Goal: Task Accomplishment & Management: Manage account settings

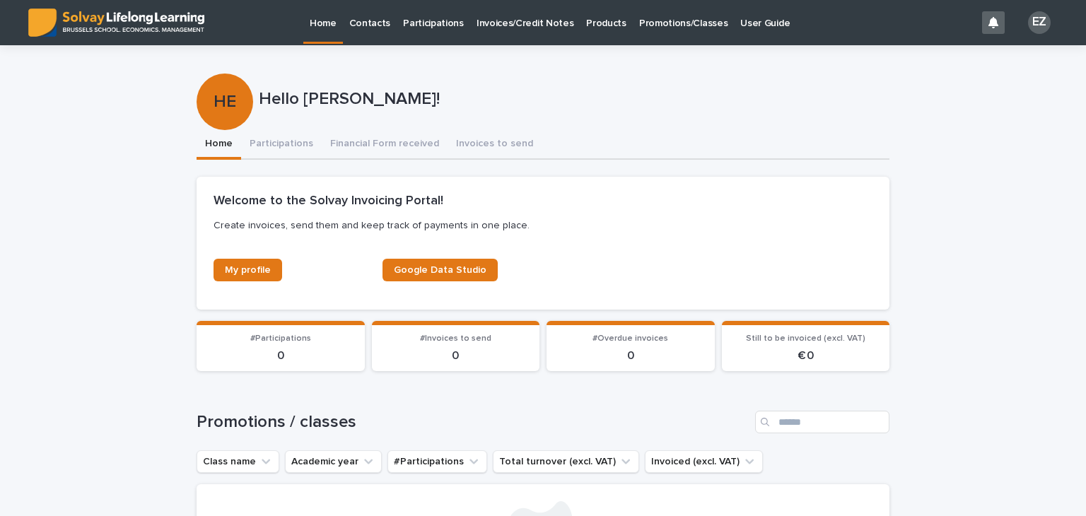
click at [669, 13] on p "Promotions/Classes" at bounding box center [683, 15] width 88 height 30
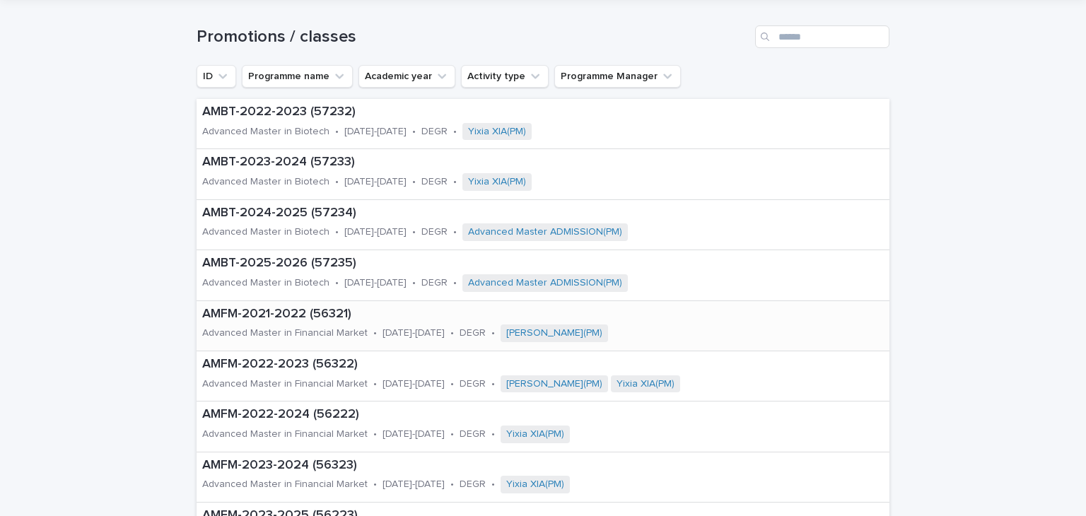
scroll to position [71, 0]
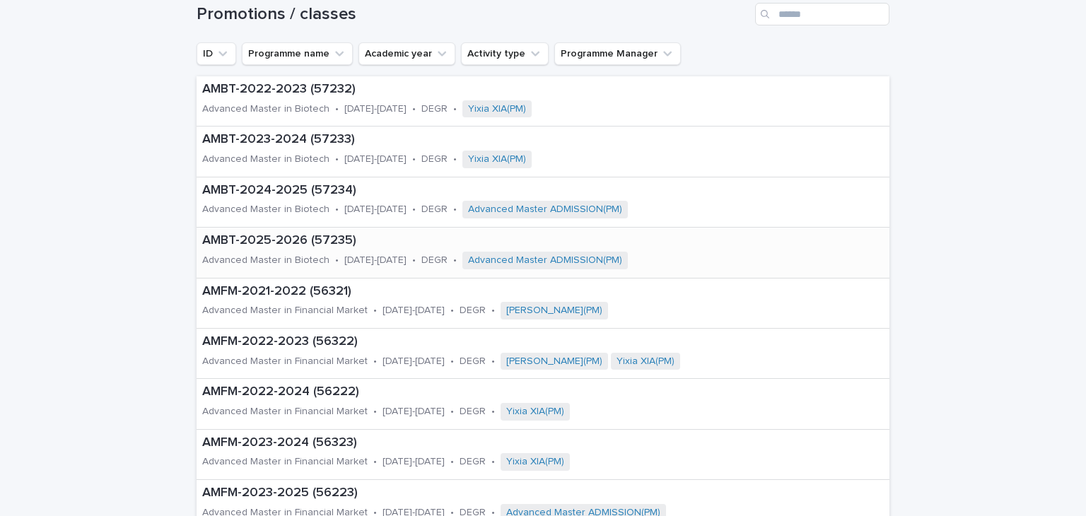
click at [297, 260] on p "Advanced Master in Biotech" at bounding box center [265, 261] width 127 height 12
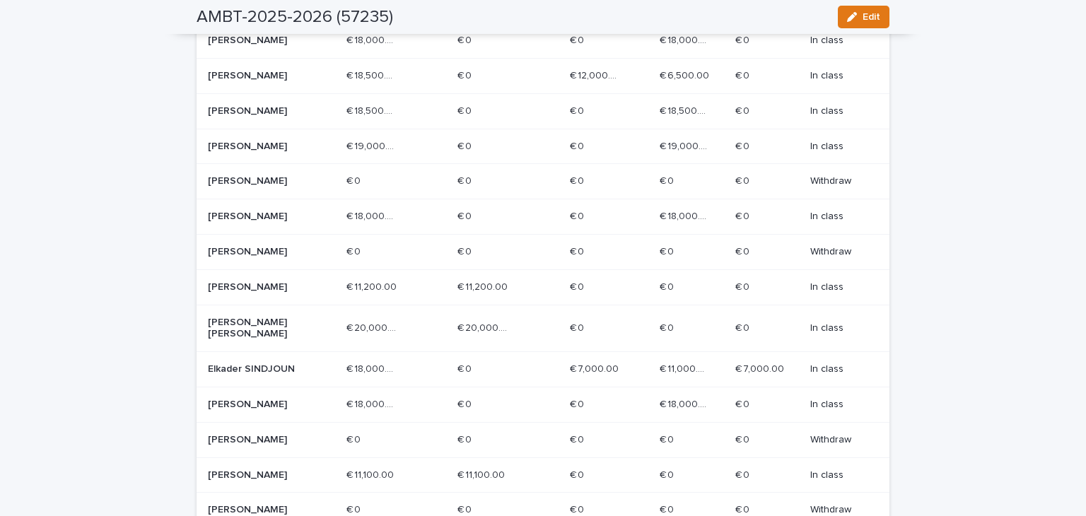
scroll to position [757, 0]
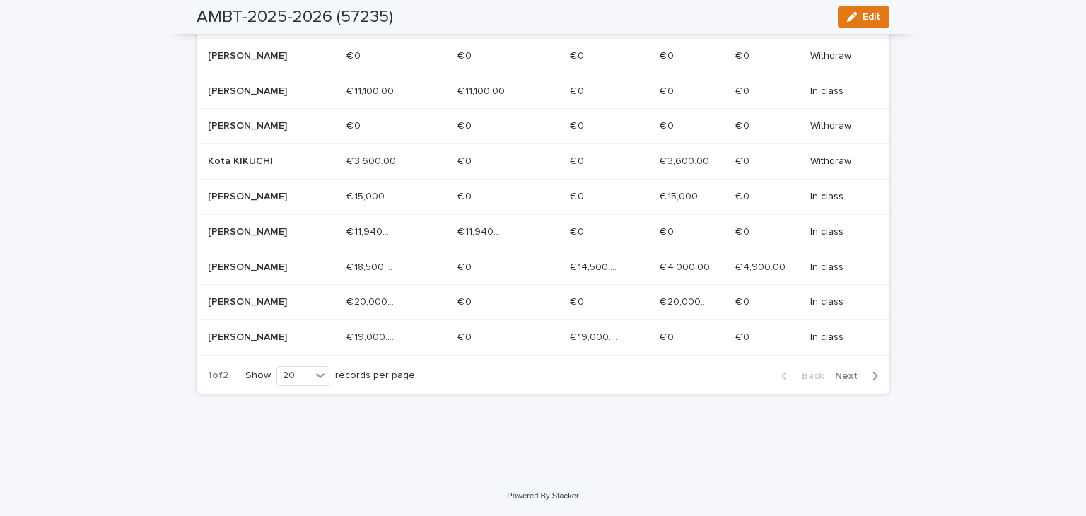
click at [233, 333] on p "[PERSON_NAME]" at bounding box center [258, 338] width 101 height 12
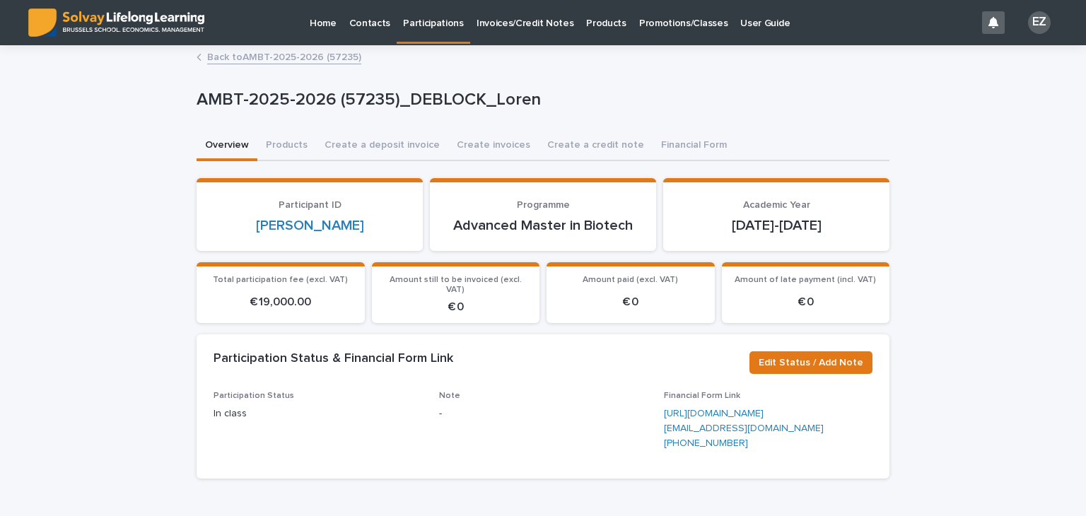
click at [275, 55] on link "Back to AMBT-2025-2026 (57235)" at bounding box center [284, 56] width 154 height 16
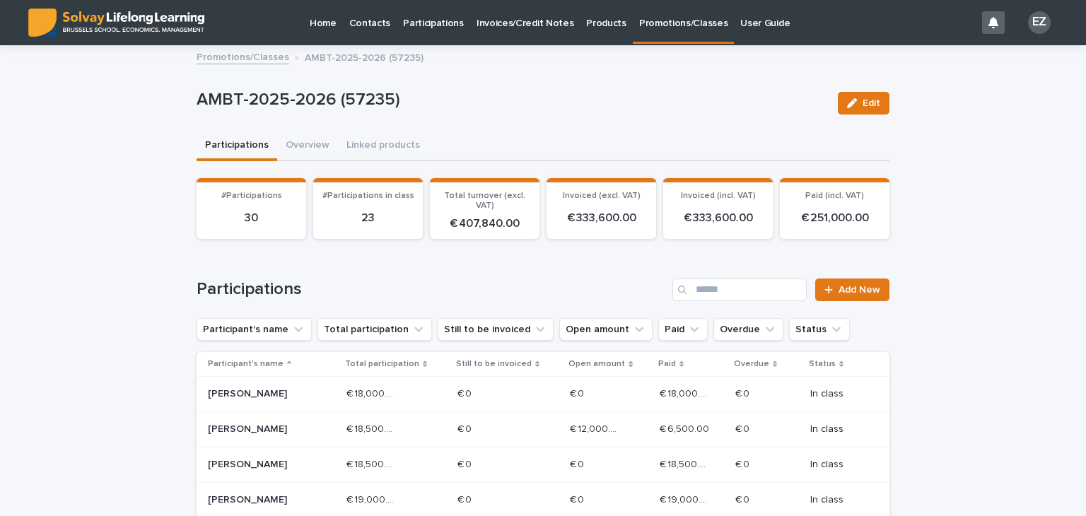
scroll to position [566, 0]
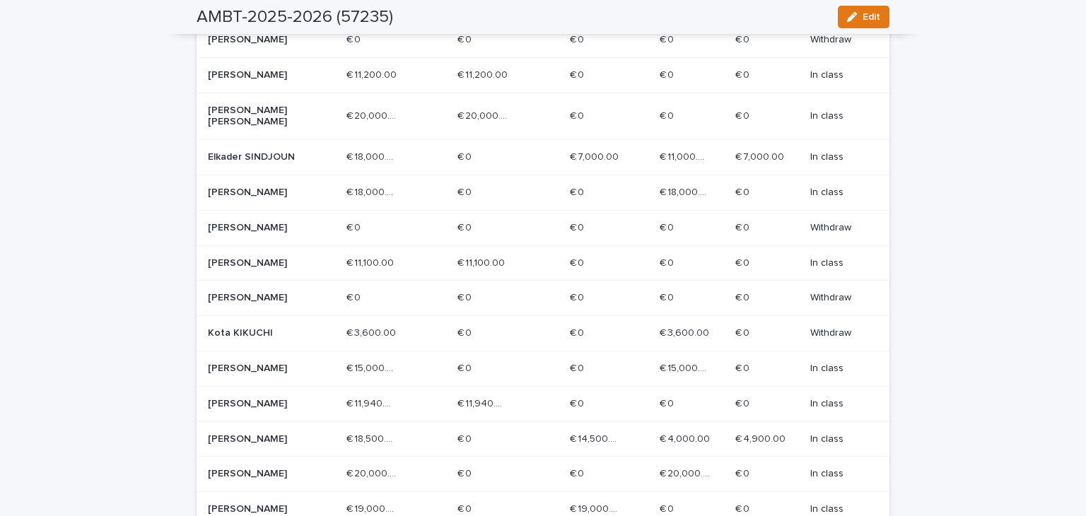
click at [285, 165] on div "Elkader SINDJOUN" at bounding box center [271, 157] width 127 height 23
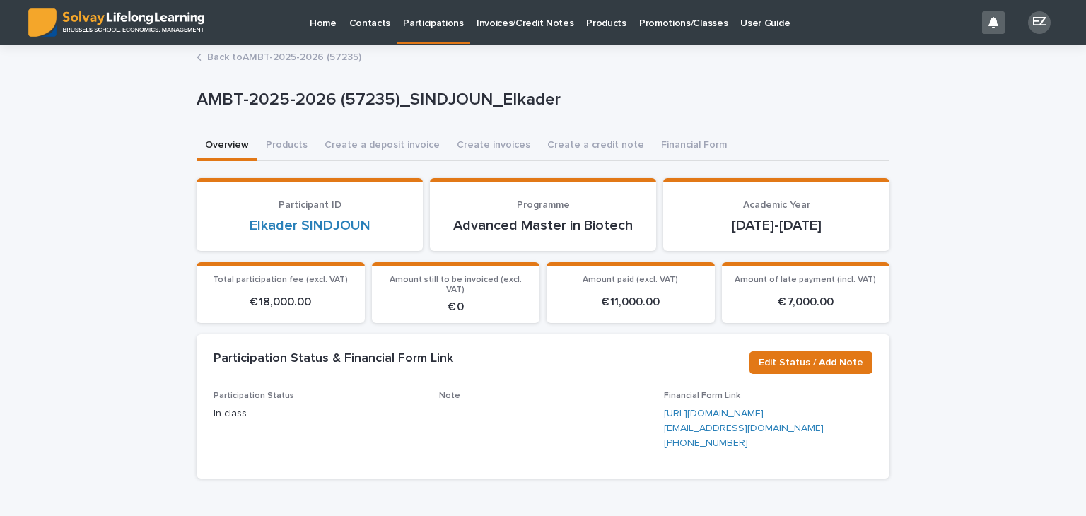
click at [280, 54] on link "Back to AMBT-2025-2026 (57235)" at bounding box center [284, 56] width 154 height 16
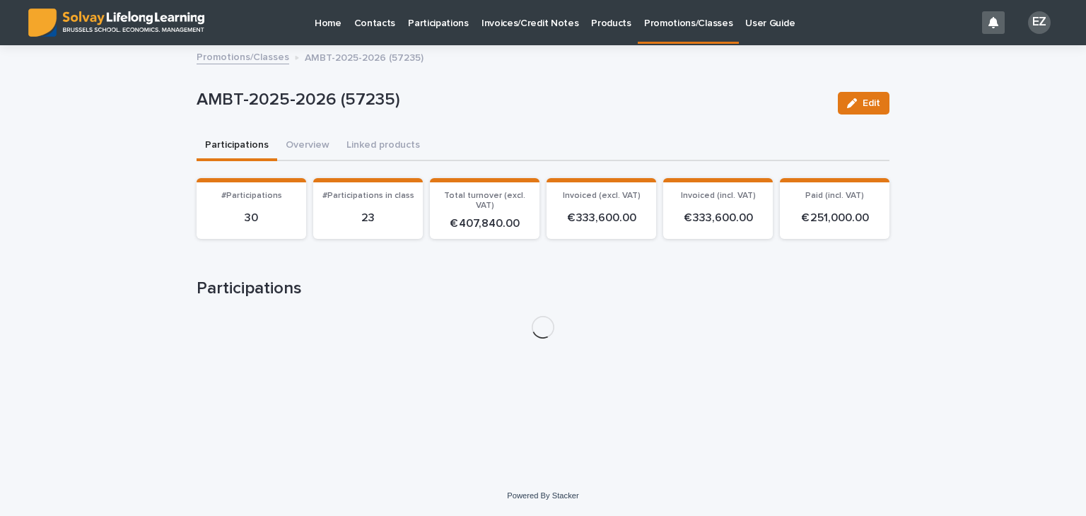
click at [286, 54] on div "Promotions/Classes AMBT-2025-2026 (57235)" at bounding box center [543, 58] width 707 height 20
click at [266, 54] on link "Promotions/Classes" at bounding box center [243, 56] width 93 height 16
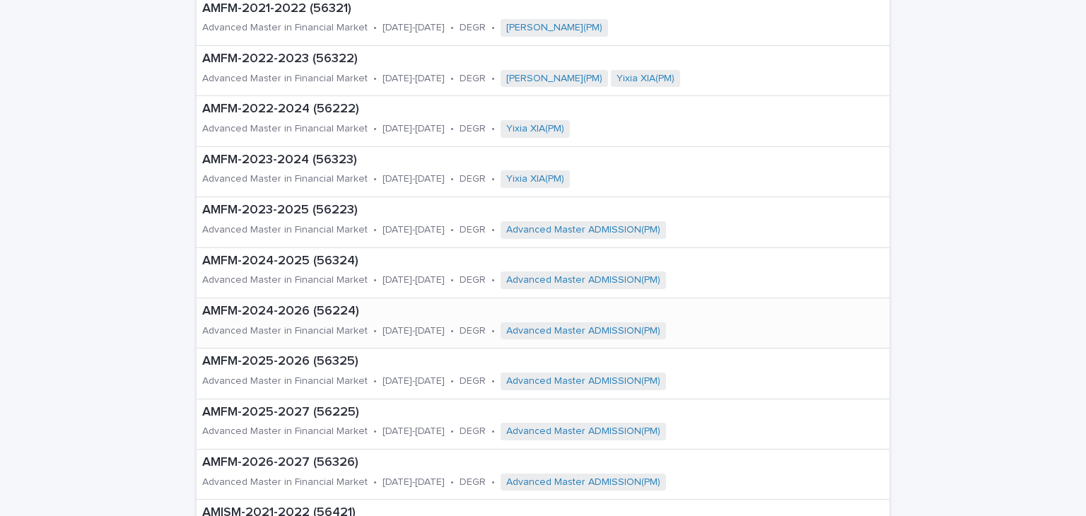
scroll to position [566, 0]
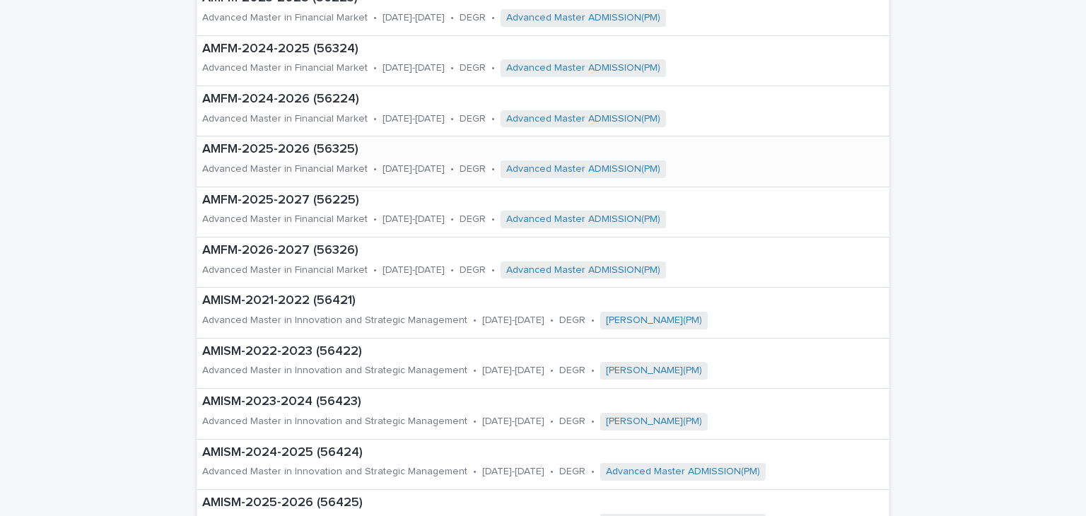
click at [340, 148] on p "AMFM-2025-2026 (56325)" at bounding box center [513, 150] width 623 height 16
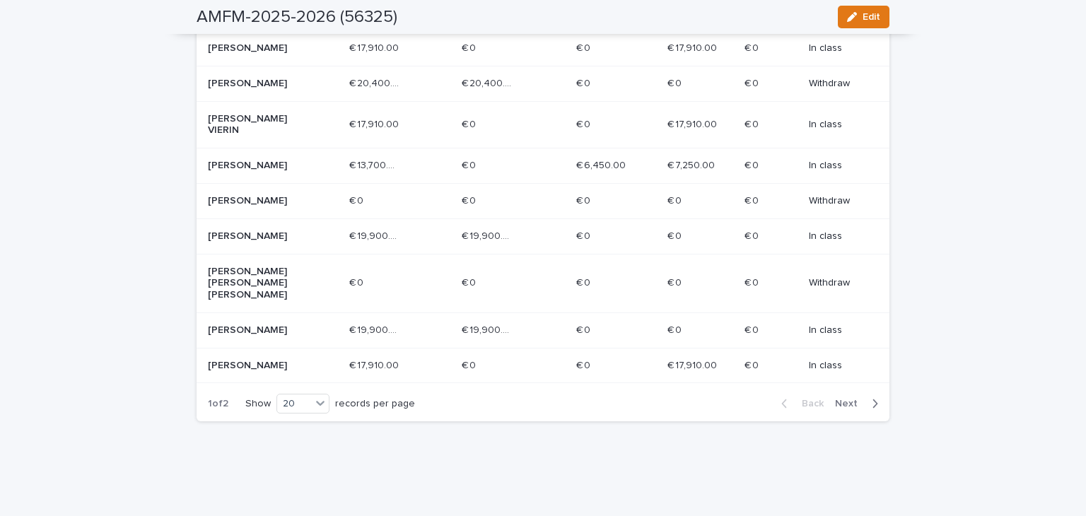
scroll to position [663, 0]
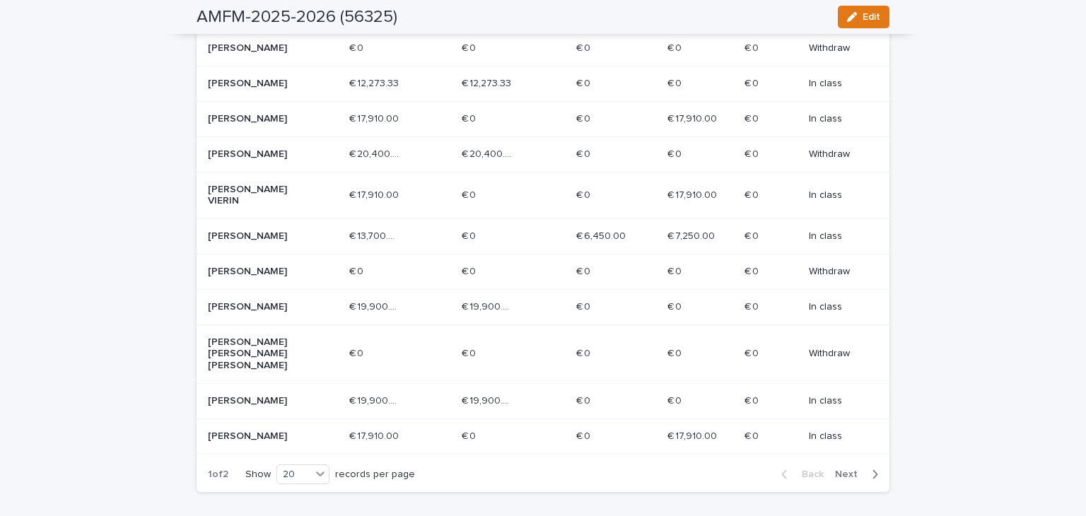
click at [839, 457] on div "Back Next" at bounding box center [830, 474] width 120 height 35
click at [847, 457] on div "Back Next" at bounding box center [830, 474] width 120 height 35
click at [849, 470] on span "Next" at bounding box center [850, 475] width 31 height 10
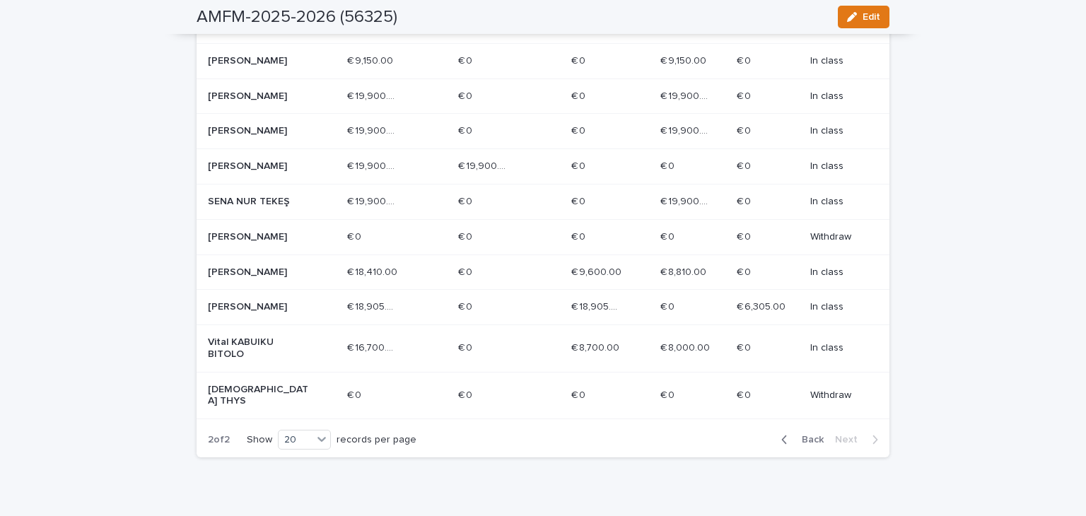
click at [265, 313] on p "Thibault VAN DEN HENDE" at bounding box center [258, 307] width 101 height 12
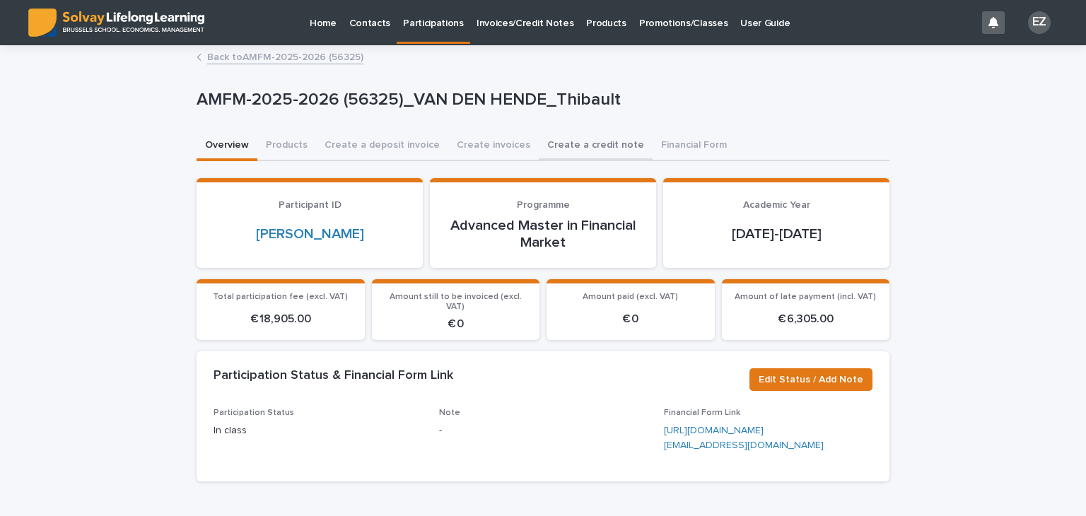
click at [581, 137] on button "Create a credit note" at bounding box center [596, 147] width 114 height 30
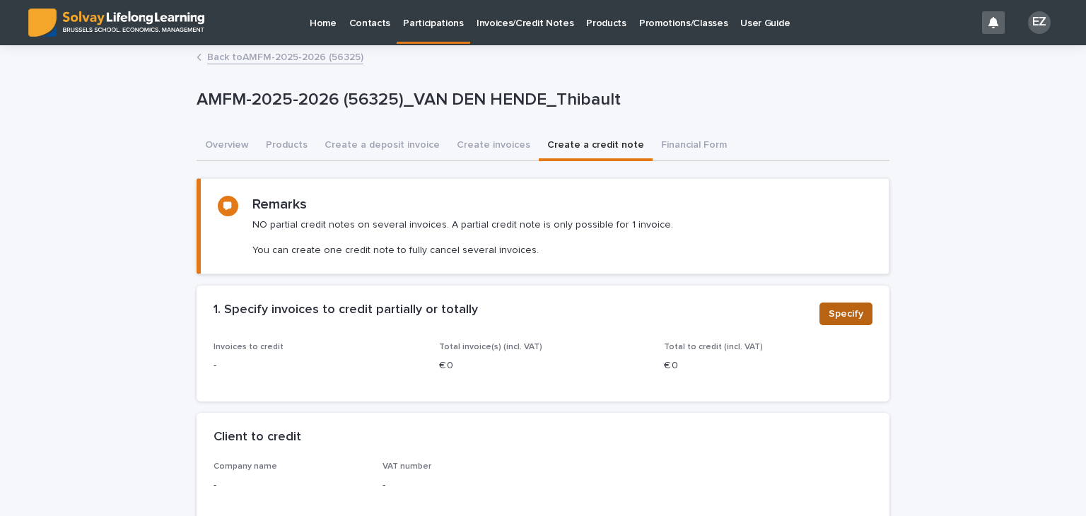
click at [846, 309] on span "Specify" at bounding box center [846, 314] width 35 height 14
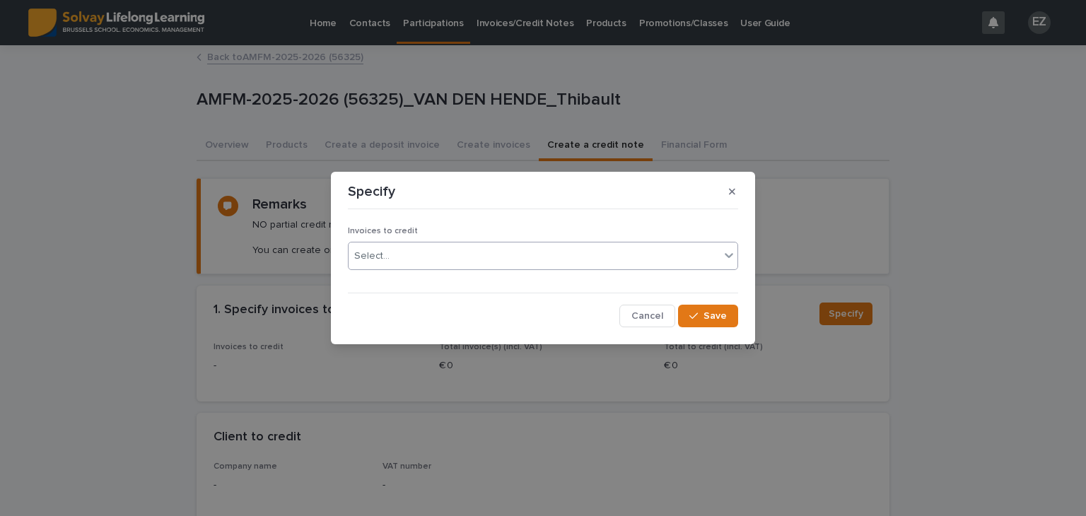
click at [556, 265] on div "Select..." at bounding box center [534, 256] width 371 height 23
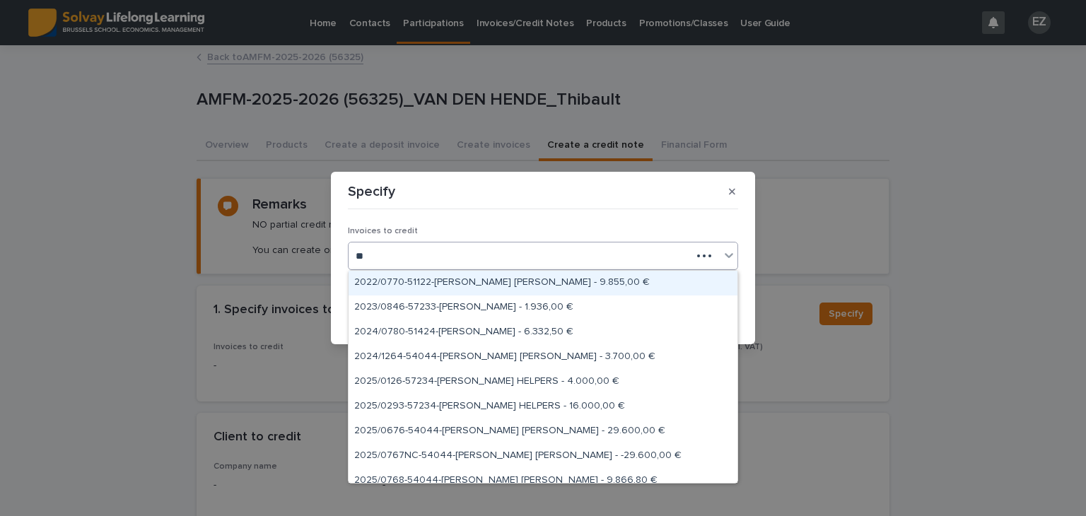
type input "*"
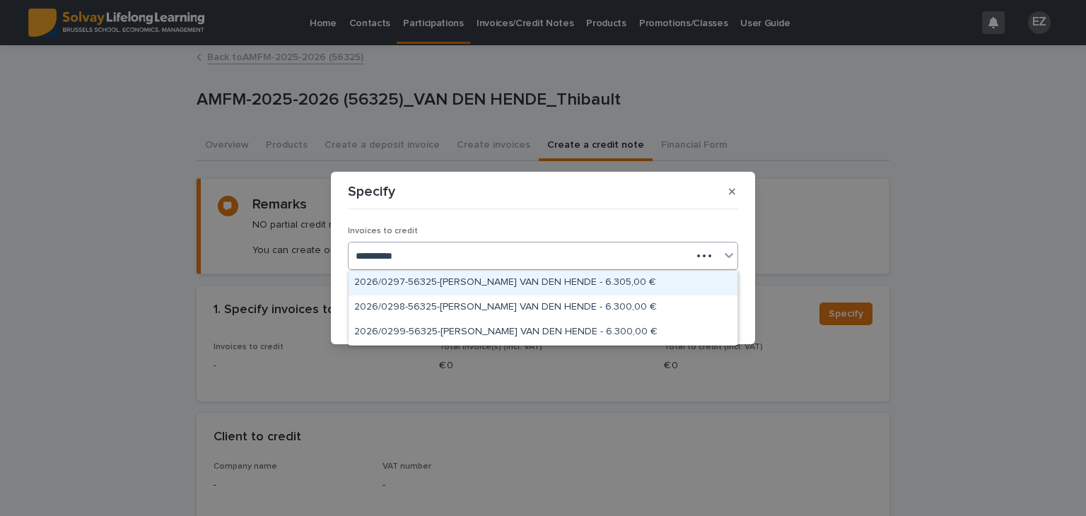
type input "**********"
click at [521, 286] on div "2026/0297-56325-Thibault VAN DEN HENDE - 6.305,00 €" at bounding box center [543, 283] width 389 height 25
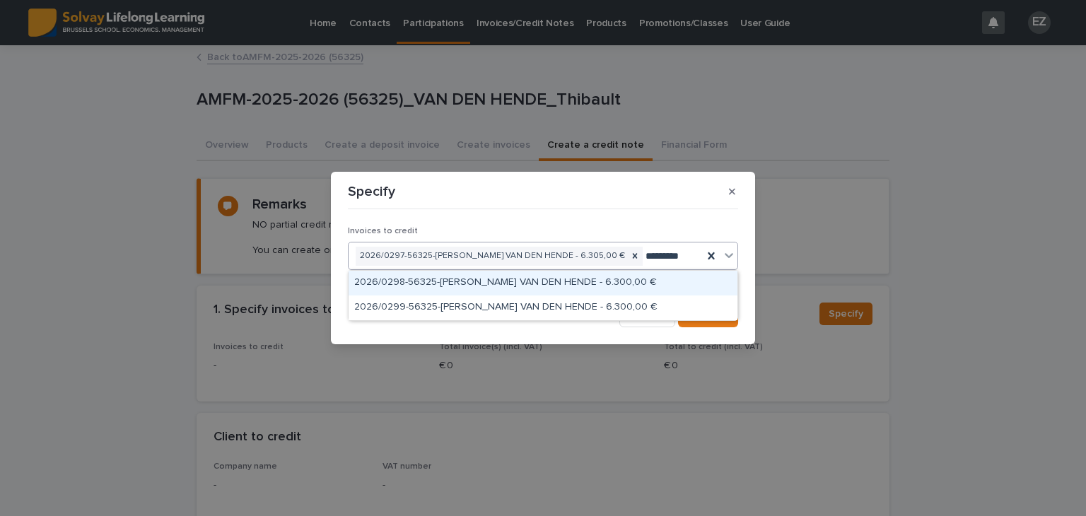
type input "**********"
click at [547, 286] on div "2026/0298-56325-Thibault VAN DEN HENDE - 6.300,00 €" at bounding box center [543, 283] width 389 height 25
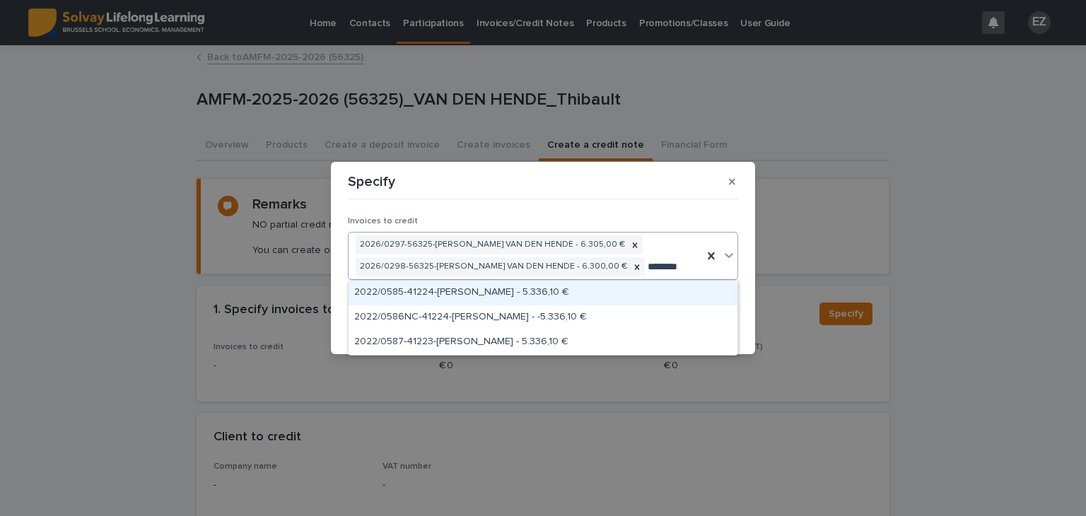
type input "*********"
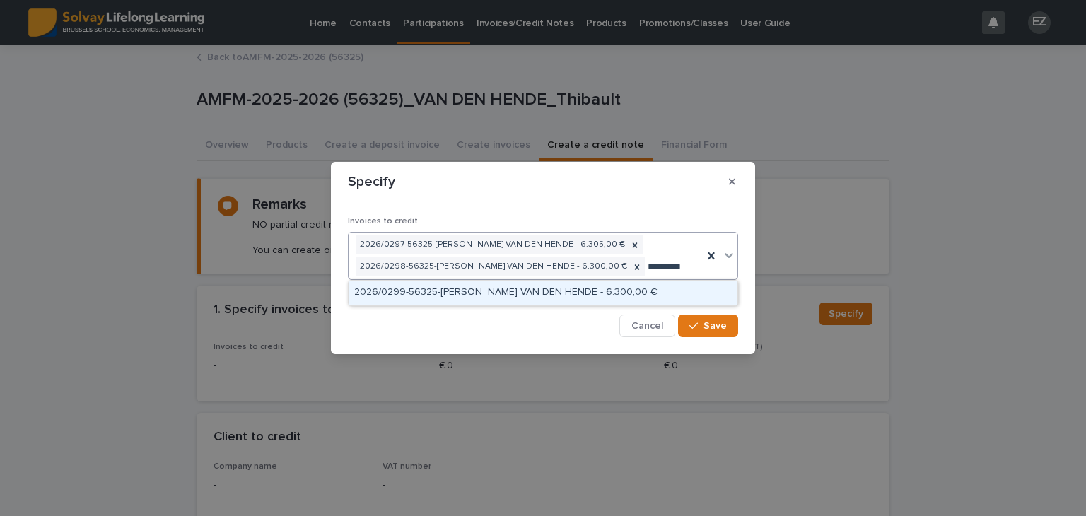
click at [627, 293] on div "2026/0299-56325-Thibault VAN DEN HENDE - 6.300,00 €" at bounding box center [543, 293] width 389 height 25
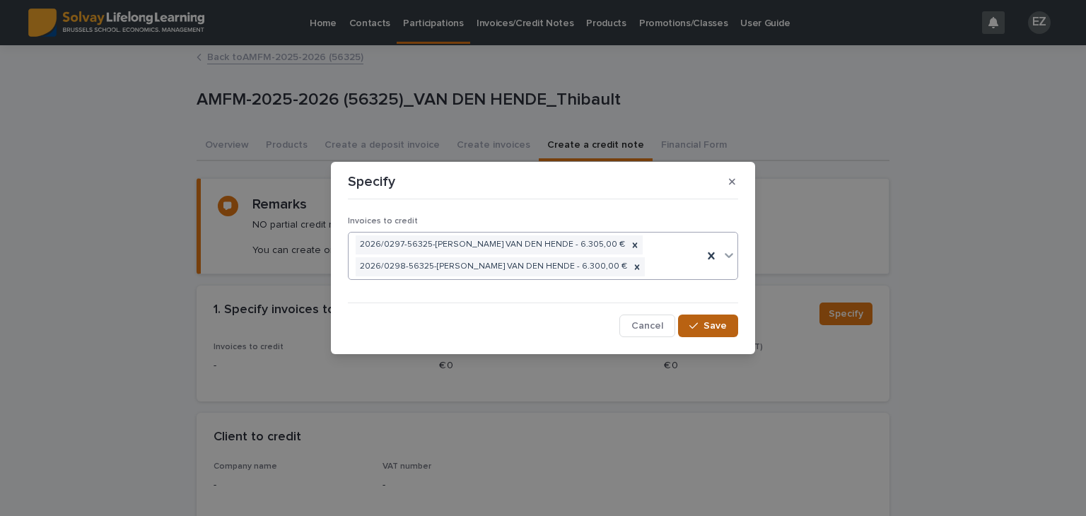
click at [713, 325] on button "Save" at bounding box center [708, 326] width 60 height 23
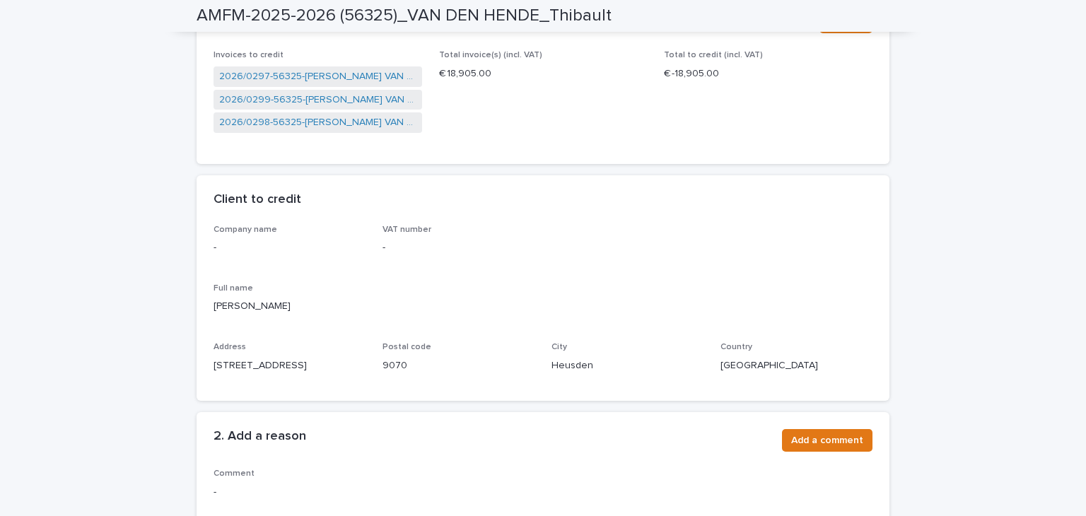
scroll to position [354, 0]
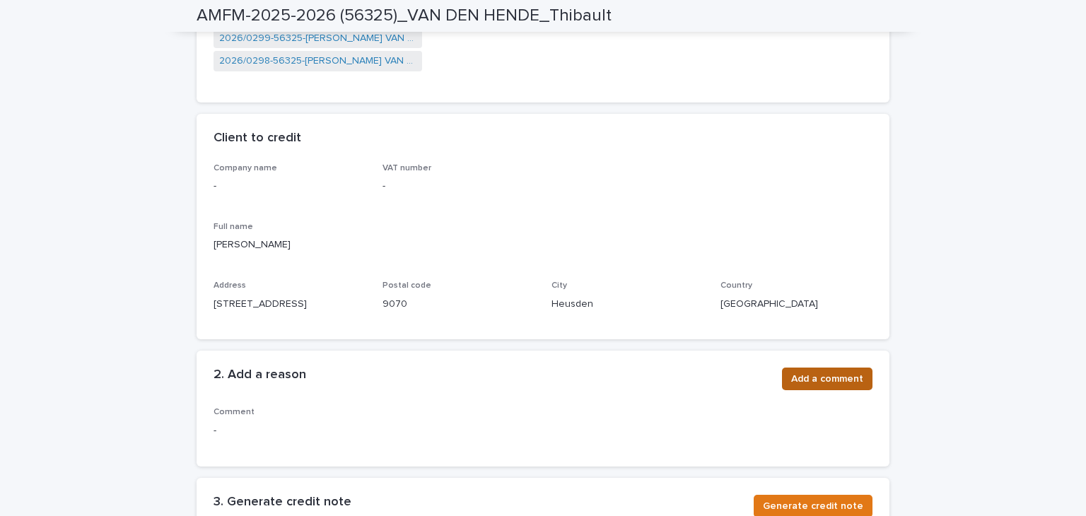
click at [803, 372] on span "Add a comment" at bounding box center [827, 379] width 72 height 14
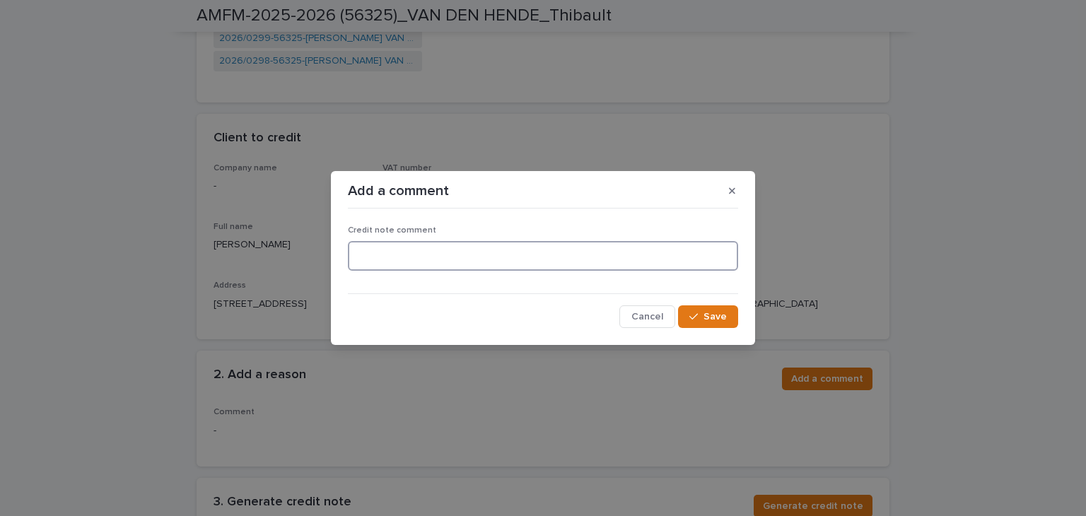
click at [539, 248] on textarea at bounding box center [543, 256] width 390 height 30
type textarea "*********"
click at [726, 318] on span "Save" at bounding box center [715, 317] width 23 height 10
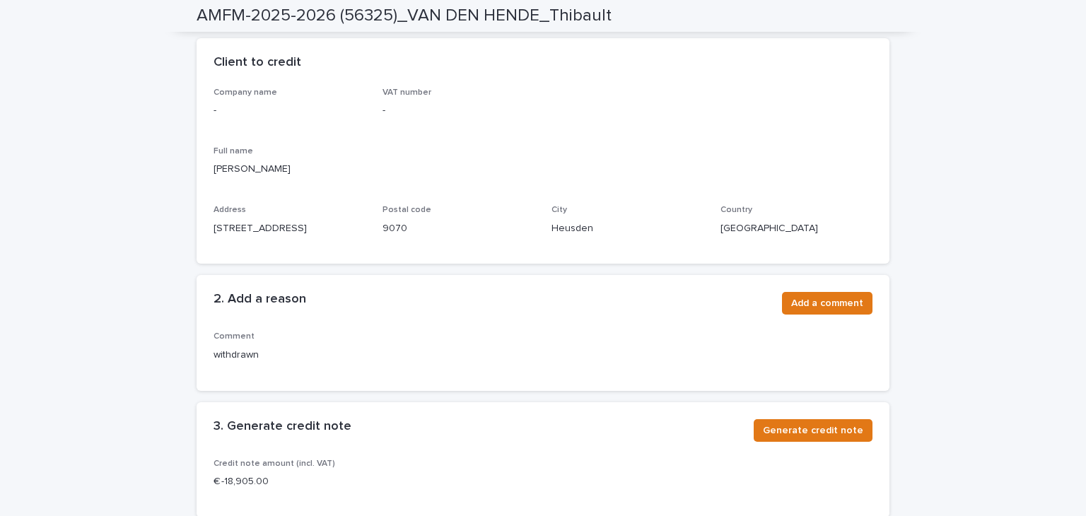
scroll to position [552, 0]
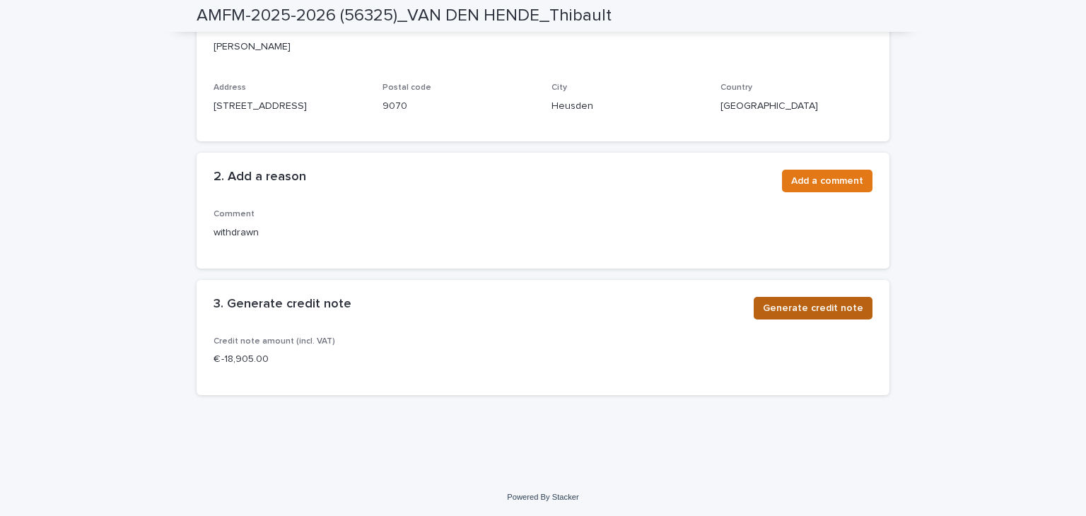
click at [782, 315] on button "Generate credit note" at bounding box center [813, 308] width 119 height 23
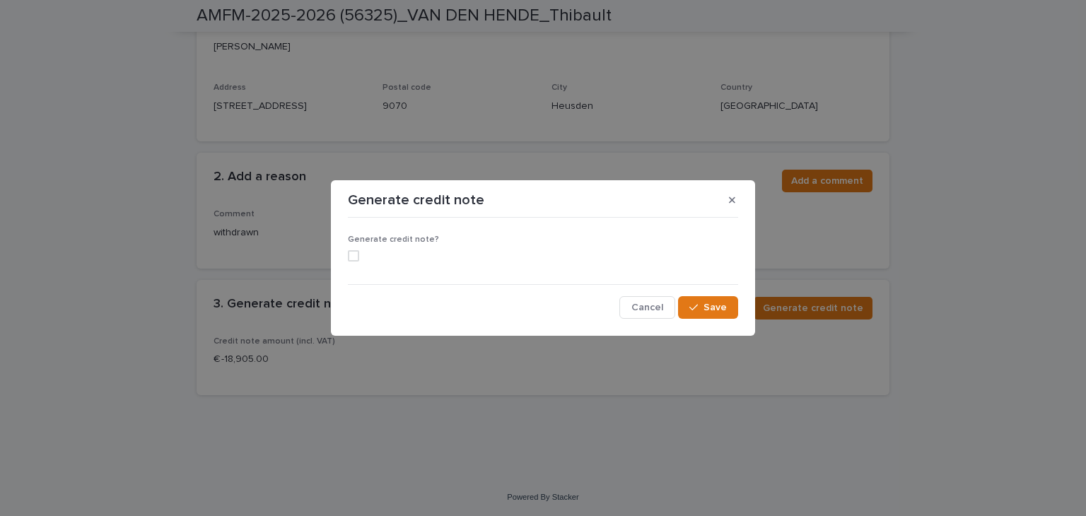
click at [339, 255] on section "Generate credit note Generate credit note? Cancel Save" at bounding box center [543, 258] width 424 height 156
drag, startPoint x: 347, startPoint y: 256, endPoint x: 357, endPoint y: 260, distance: 11.2
click at [347, 257] on div "Generate credit note? Cancel Save" at bounding box center [542, 271] width 397 height 103
click at [354, 258] on span at bounding box center [353, 255] width 11 height 11
click at [731, 308] on button "Save" at bounding box center [708, 307] width 60 height 23
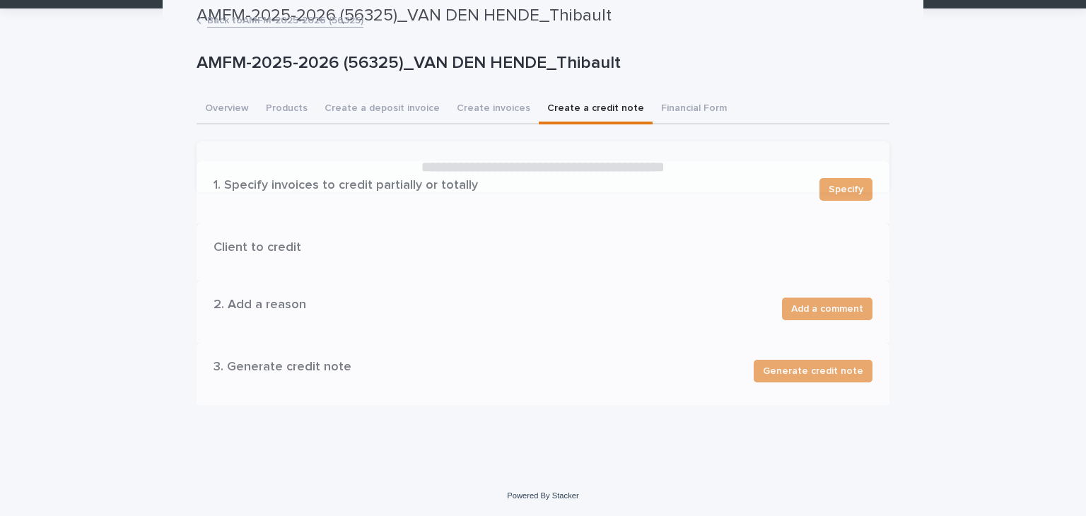
scroll to position [0, 0]
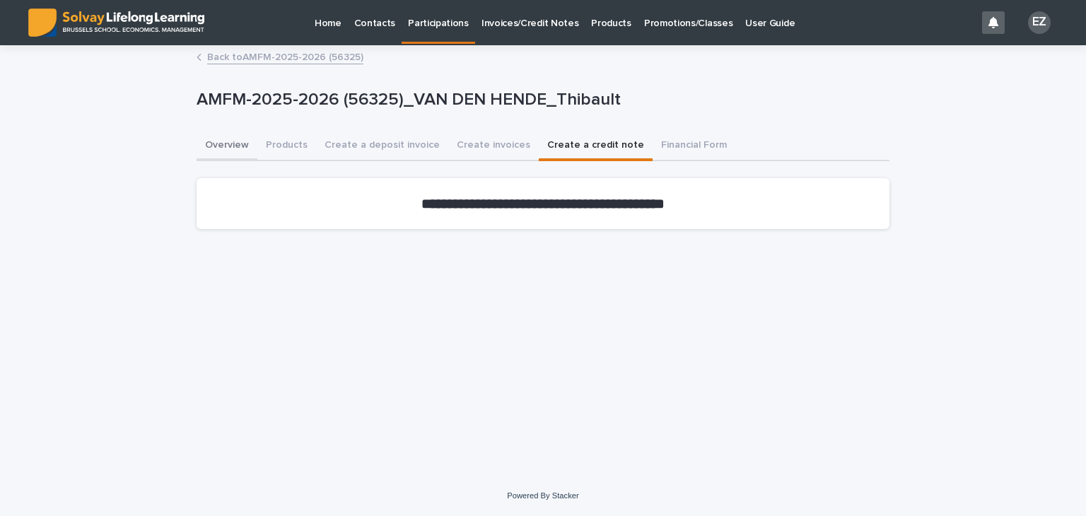
click at [217, 146] on button "Overview" at bounding box center [227, 147] width 61 height 30
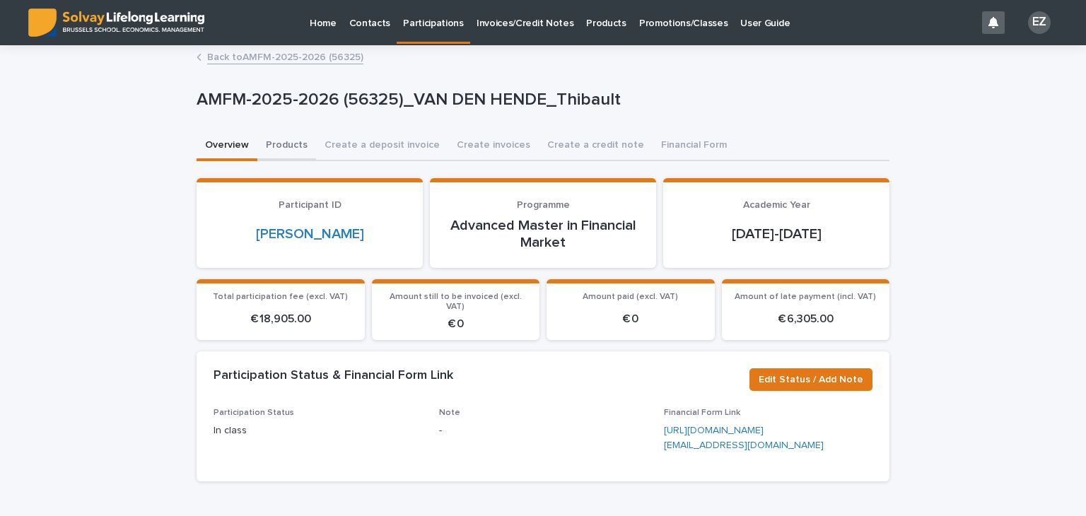
click at [294, 145] on button "Products" at bounding box center [286, 147] width 59 height 30
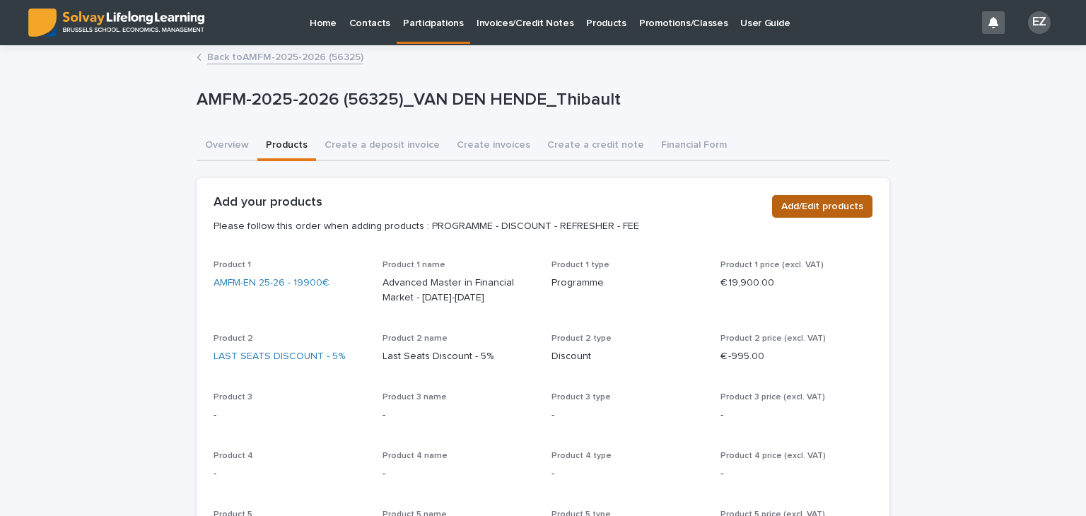
click at [843, 202] on span "Add/Edit products" at bounding box center [823, 206] width 82 height 14
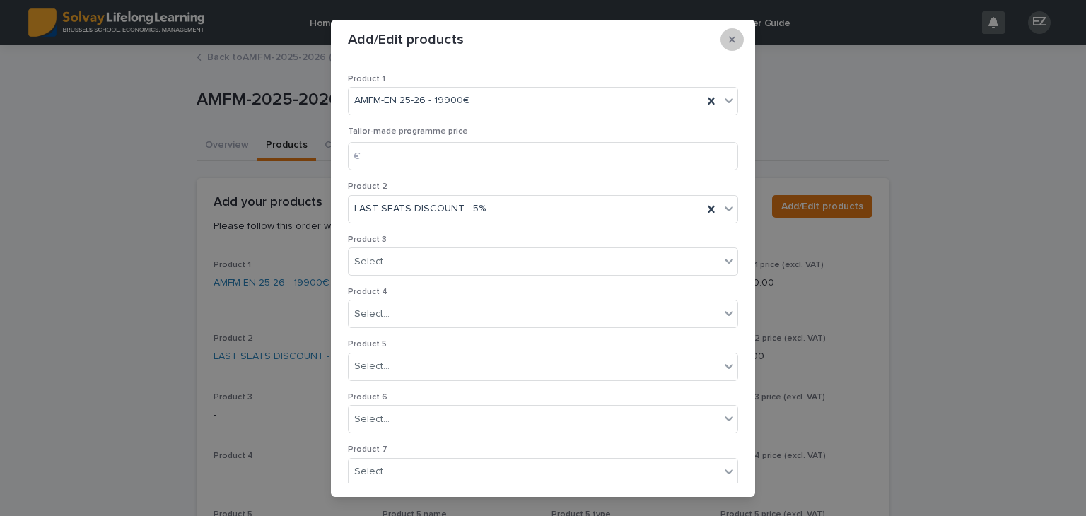
click at [729, 42] on icon "button" at bounding box center [732, 40] width 6 height 10
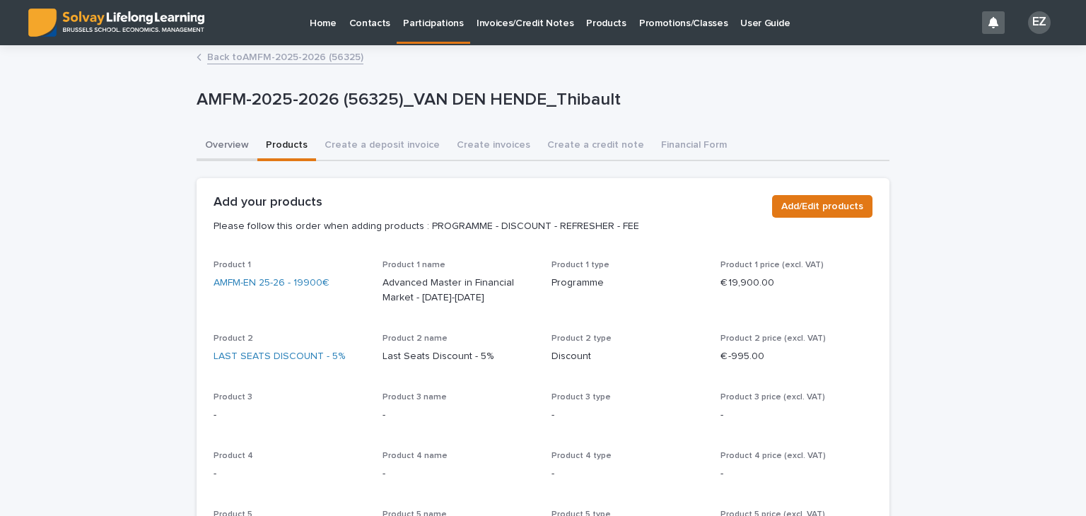
click at [197, 142] on button "Overview" at bounding box center [227, 147] width 61 height 30
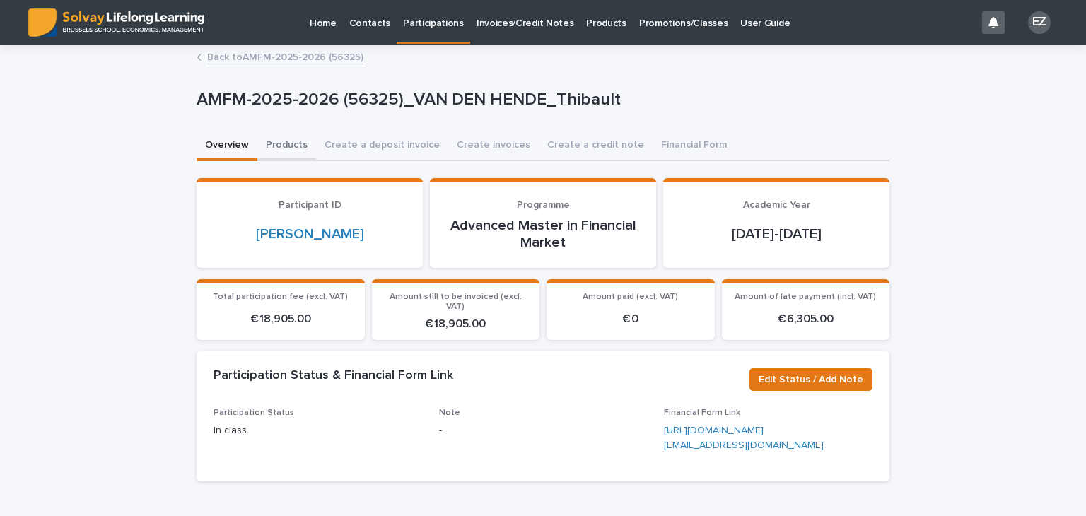
click at [271, 146] on button "Products" at bounding box center [286, 147] width 59 height 30
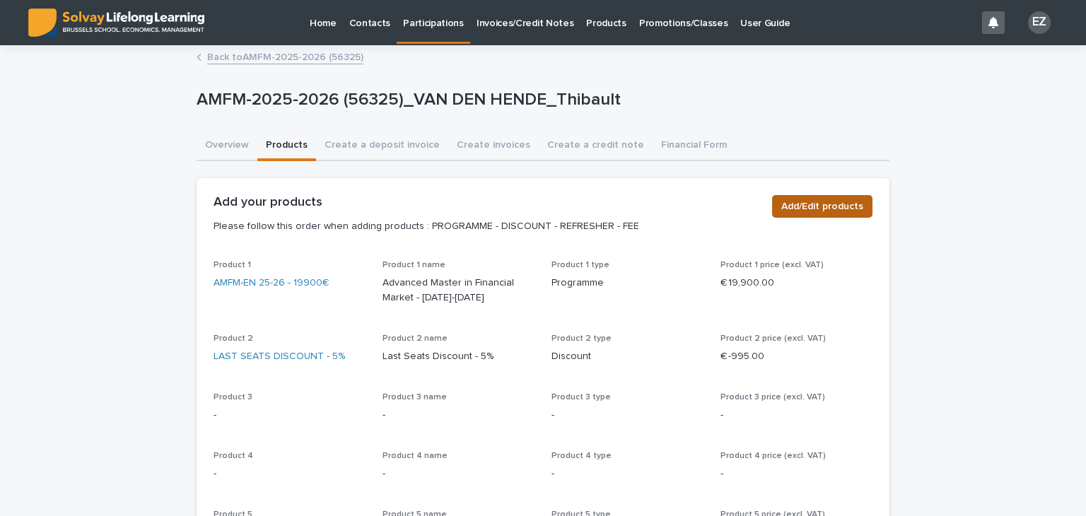
click at [845, 199] on span "Add/Edit products" at bounding box center [823, 206] width 82 height 14
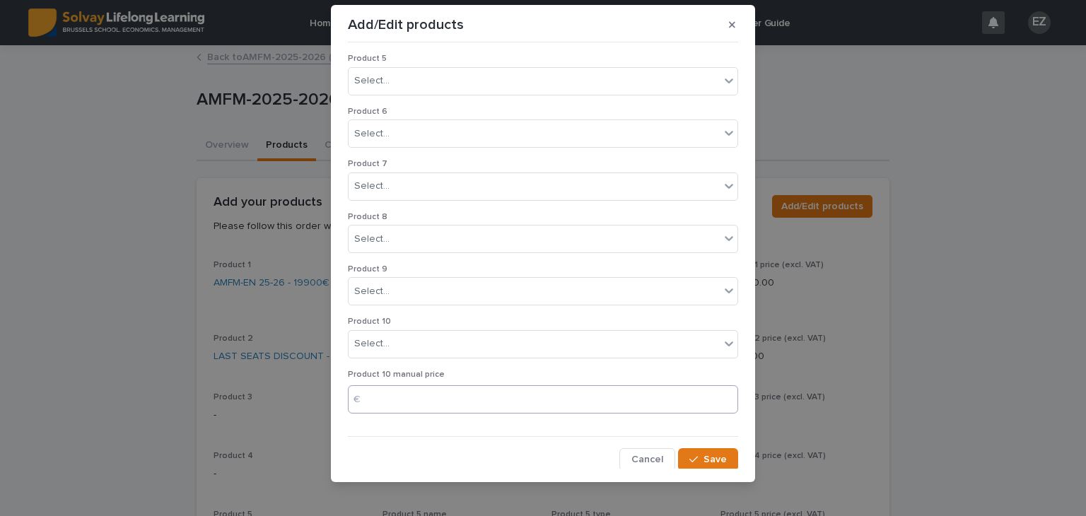
scroll to position [23, 0]
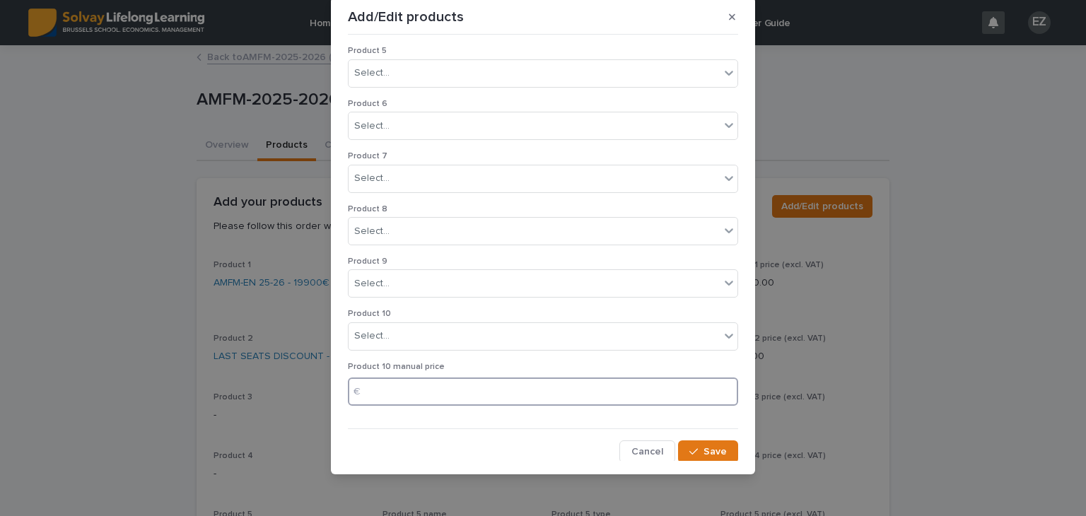
click at [439, 392] on input at bounding box center [543, 392] width 390 height 28
type input "*****"
click at [412, 340] on div "Select..." at bounding box center [534, 336] width 371 height 23
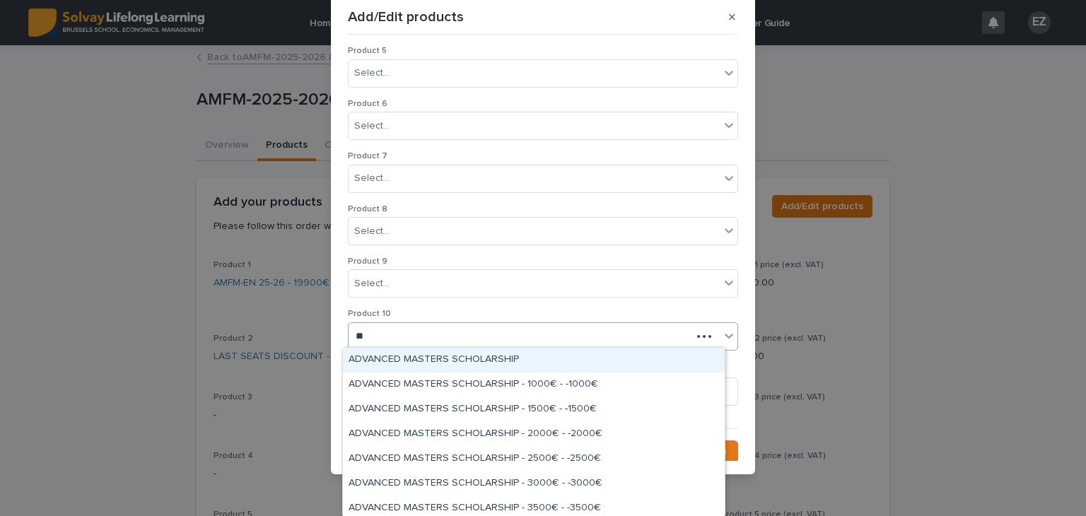
type input "*"
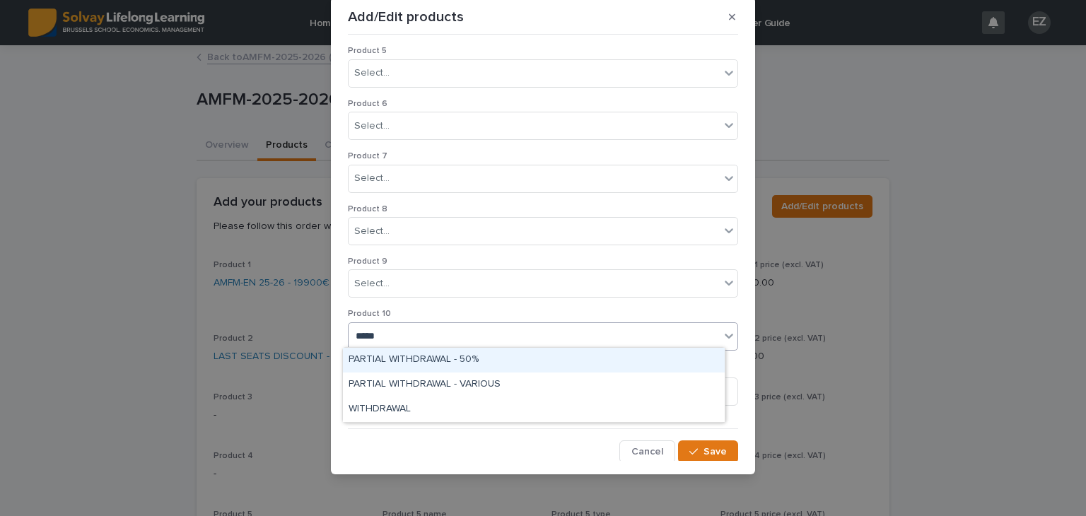
type input "******"
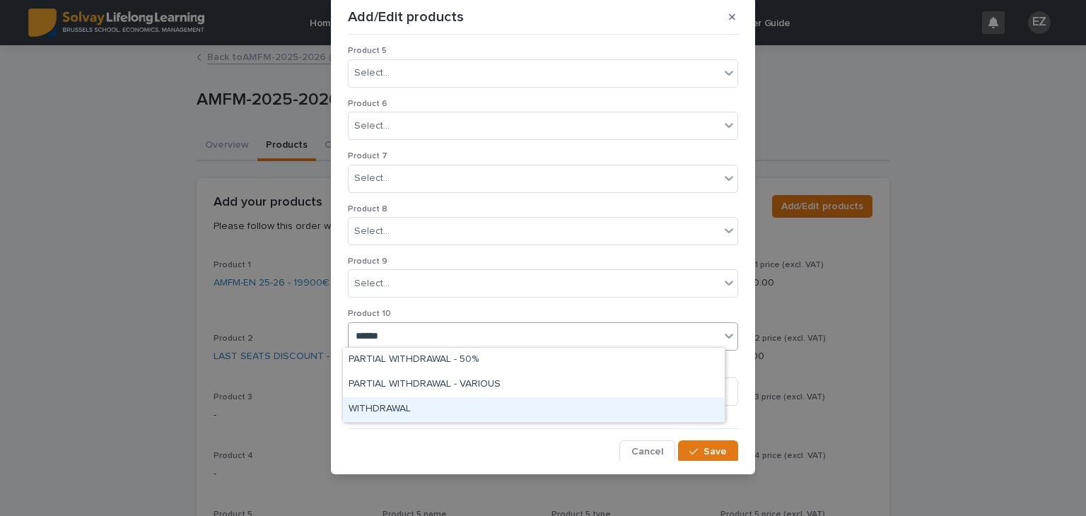
click at [441, 413] on div "WITHDRAWAL" at bounding box center [534, 409] width 382 height 25
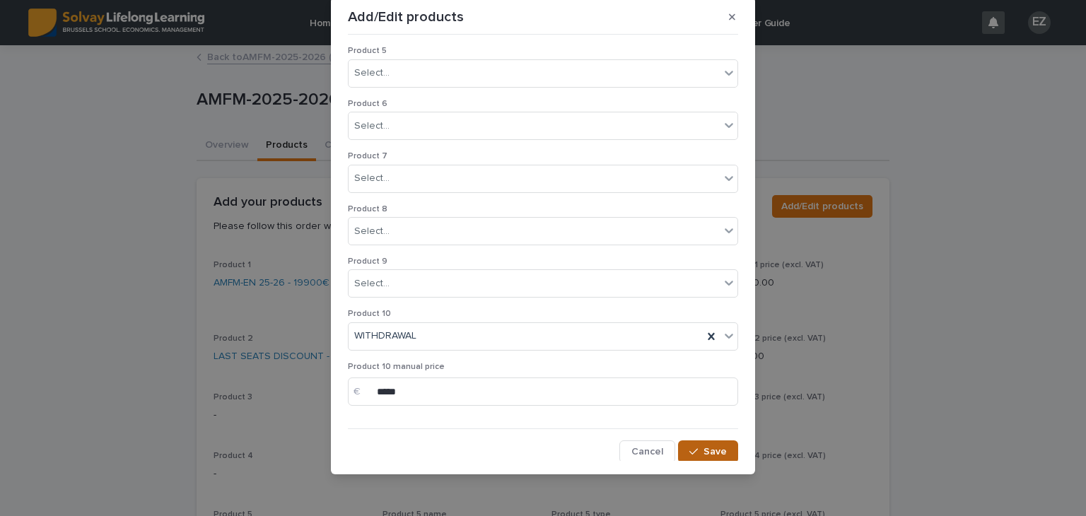
click at [708, 451] on span "Save" at bounding box center [715, 452] width 23 height 10
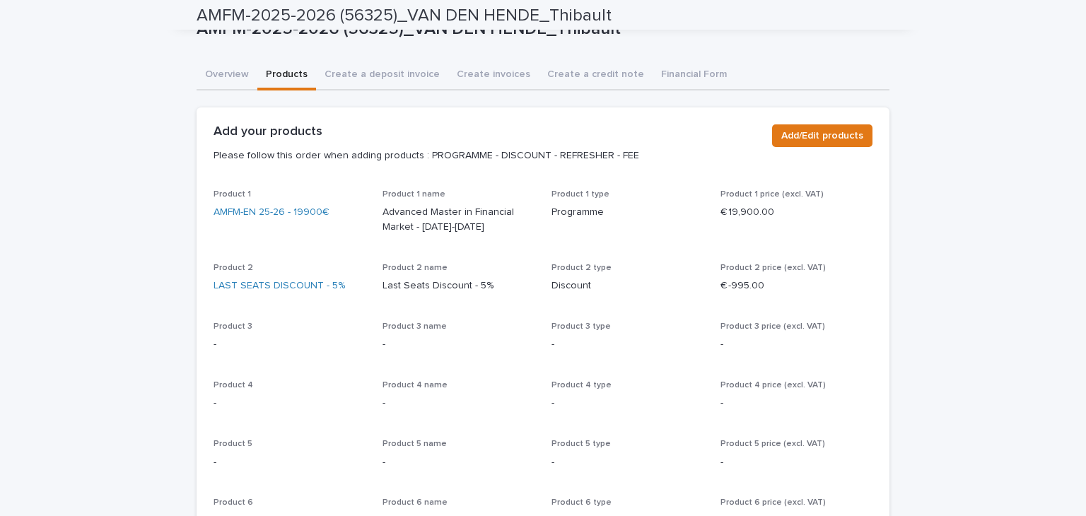
scroll to position [0, 0]
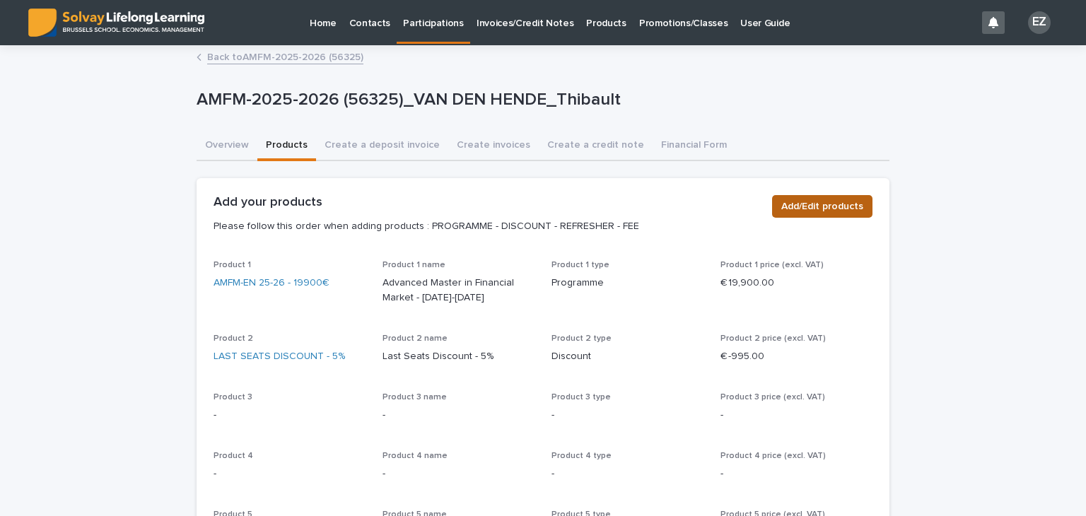
click at [816, 210] on span "Add/Edit products" at bounding box center [823, 206] width 82 height 14
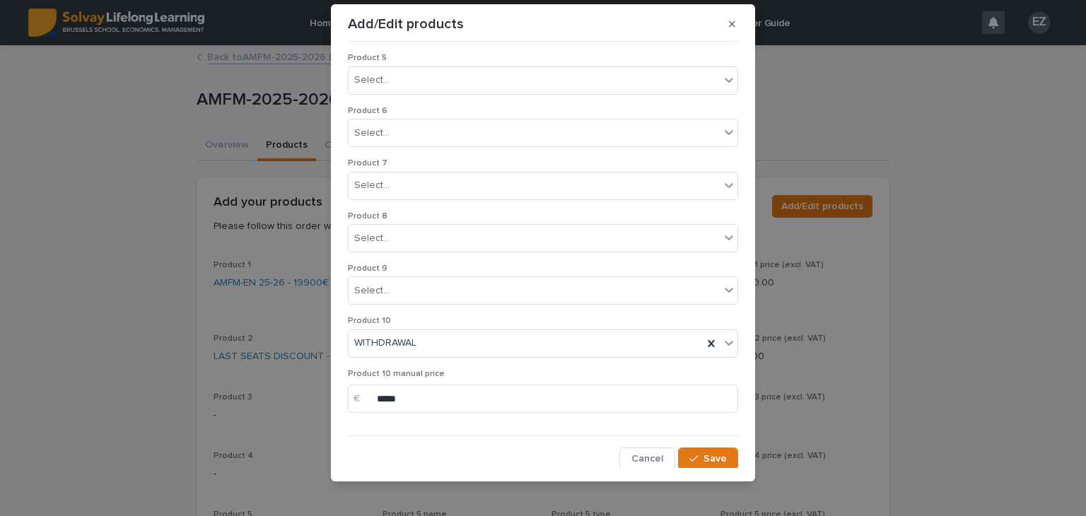
scroll to position [23, 0]
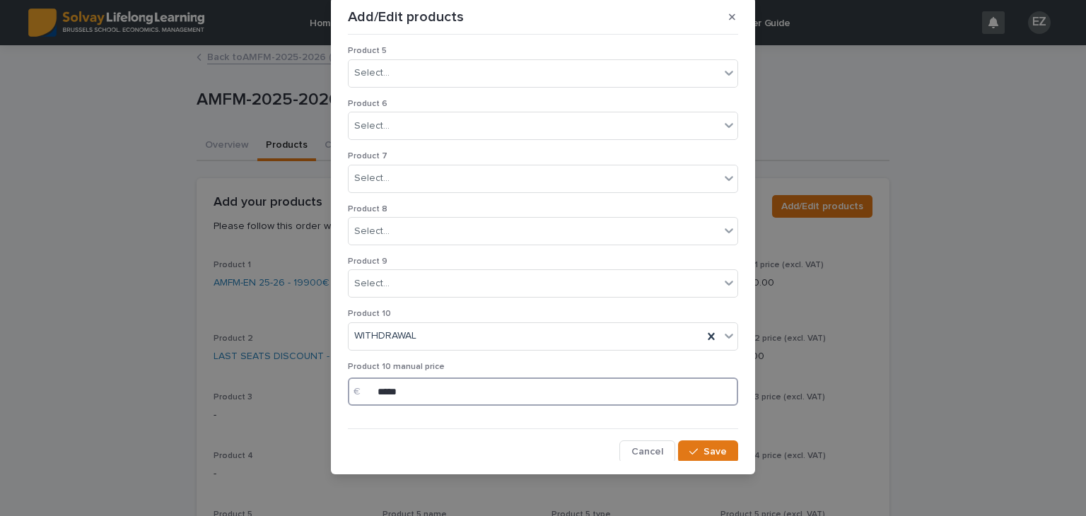
click at [373, 385] on input "*****" at bounding box center [543, 392] width 390 height 28
type input "******"
click at [708, 448] on span "Save" at bounding box center [715, 452] width 23 height 10
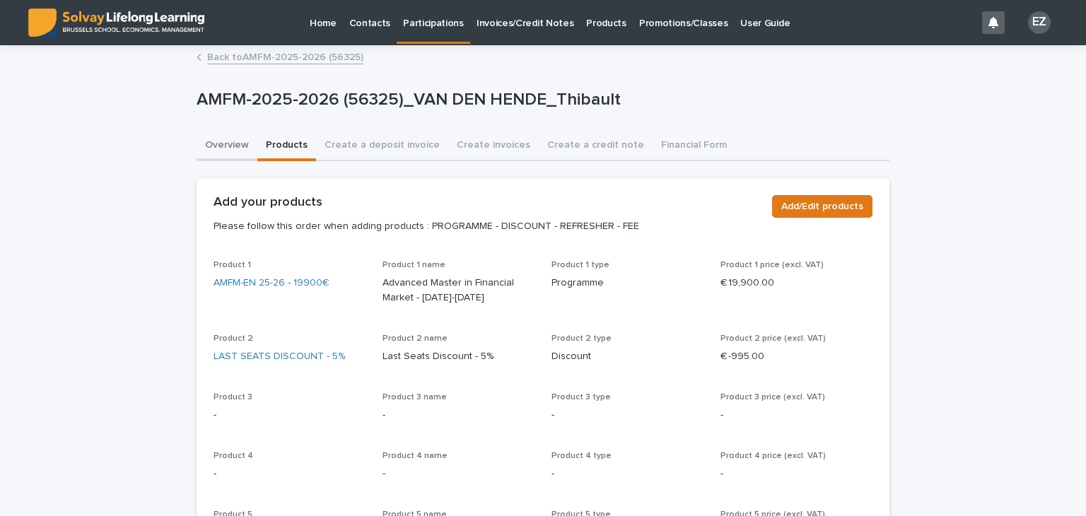
click at [197, 151] on button "Overview" at bounding box center [227, 147] width 61 height 30
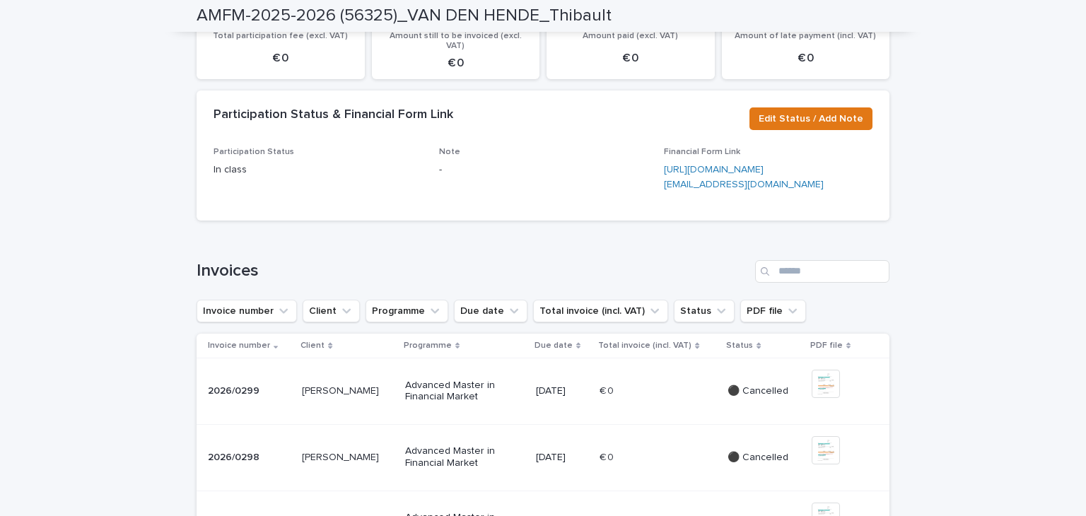
scroll to position [71, 0]
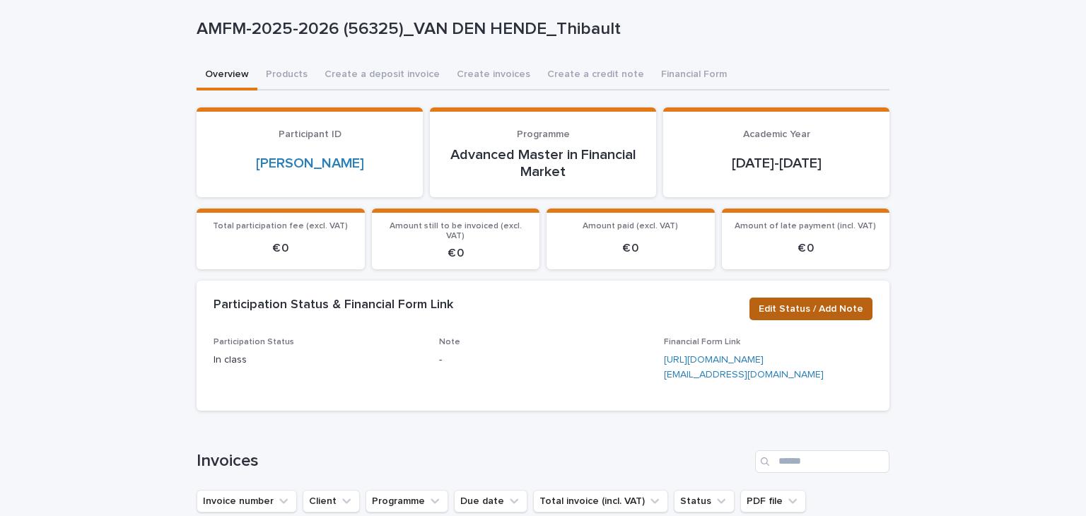
click at [821, 302] on span "Edit Status / Add Note" at bounding box center [811, 309] width 105 height 14
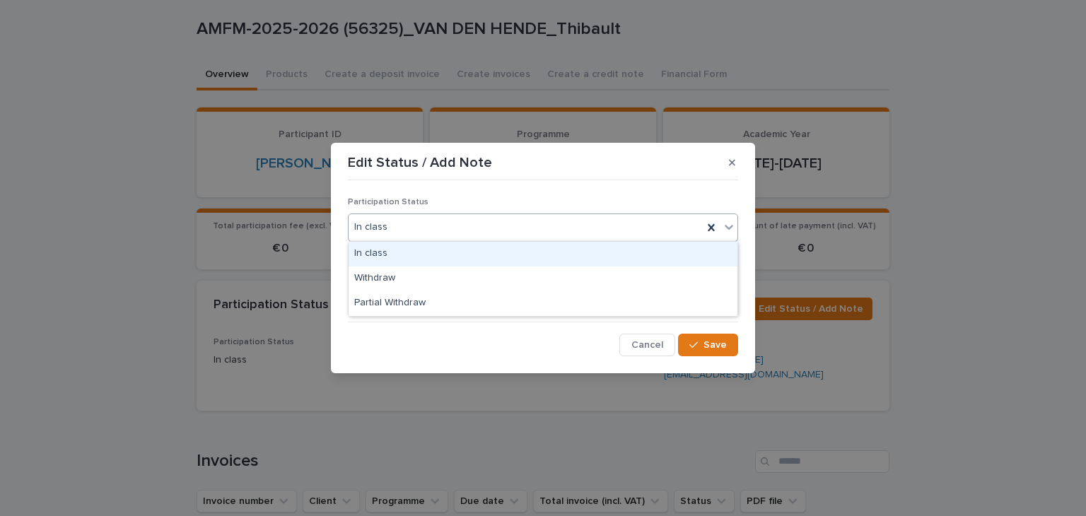
click at [448, 222] on div "In class" at bounding box center [526, 227] width 354 height 23
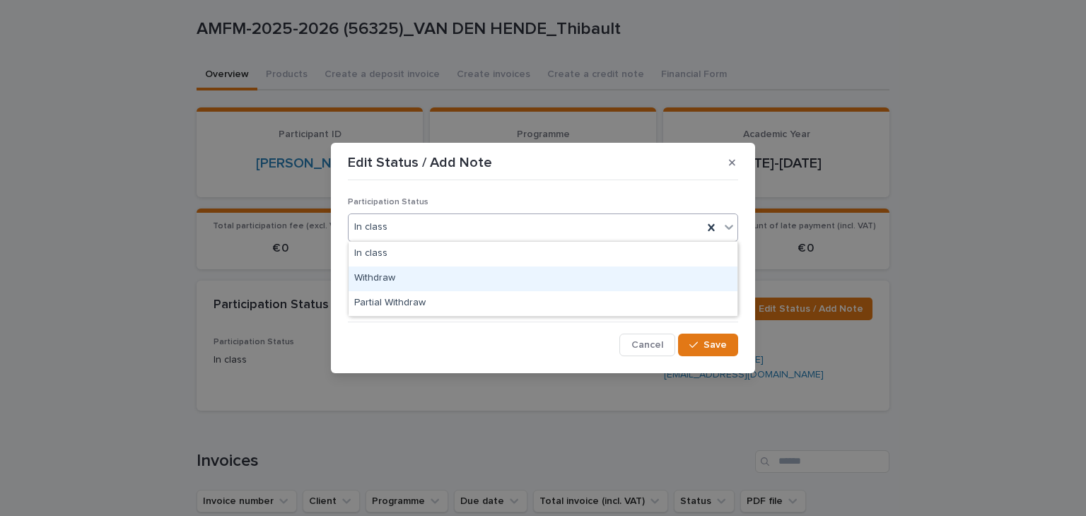
click at [434, 281] on div "Withdraw" at bounding box center [543, 279] width 389 height 25
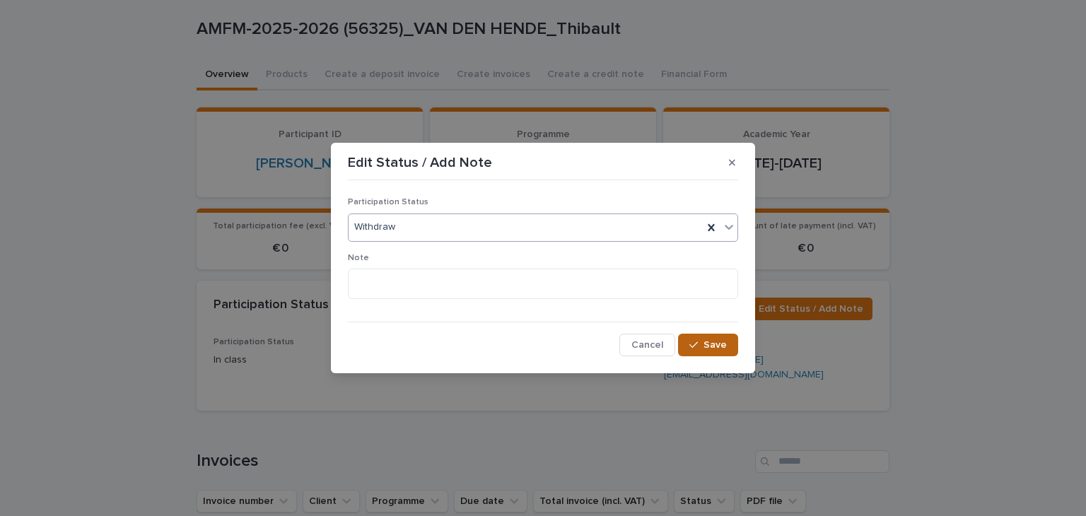
click at [716, 344] on span "Save" at bounding box center [715, 345] width 23 height 10
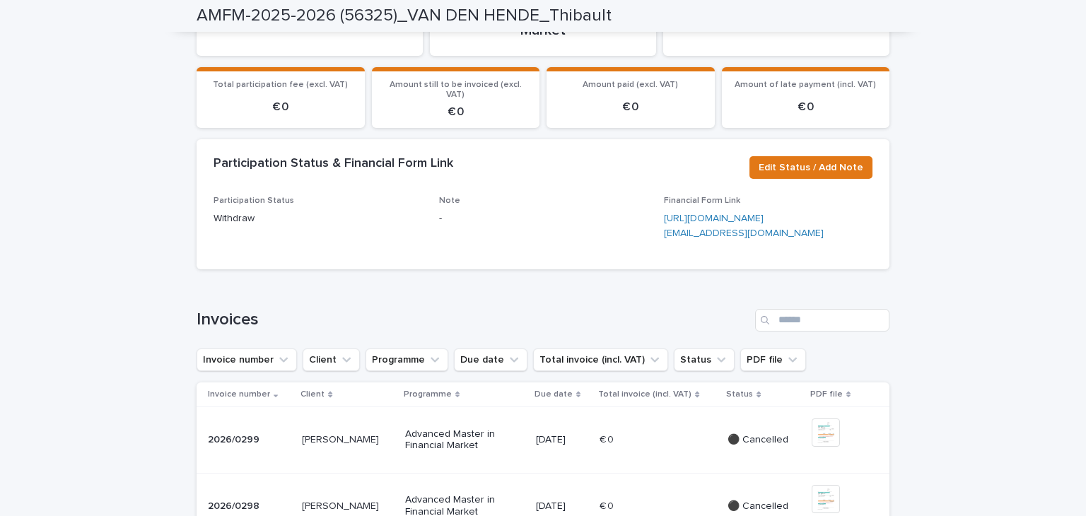
scroll to position [0, 0]
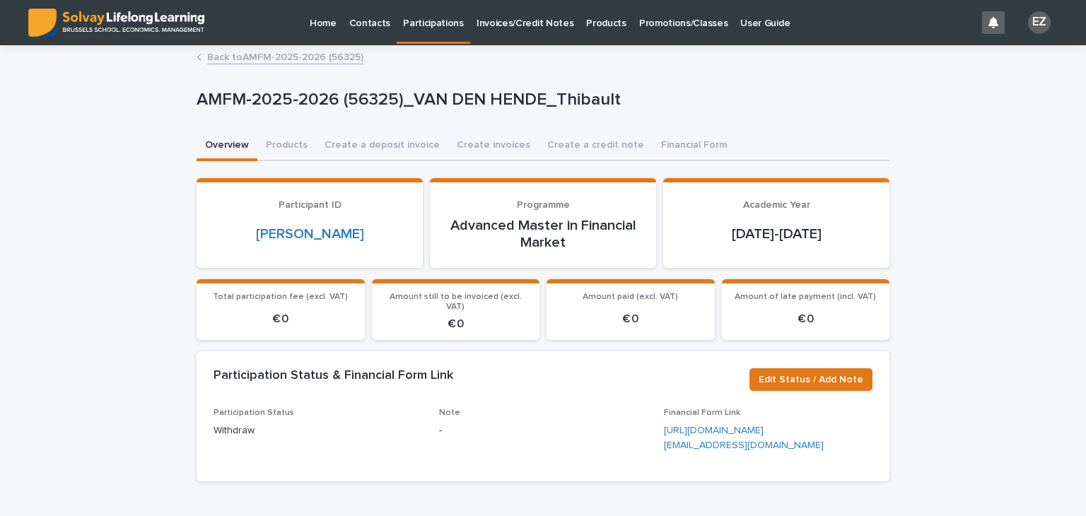
click at [683, 29] on p "Promotions/Classes" at bounding box center [683, 15] width 88 height 30
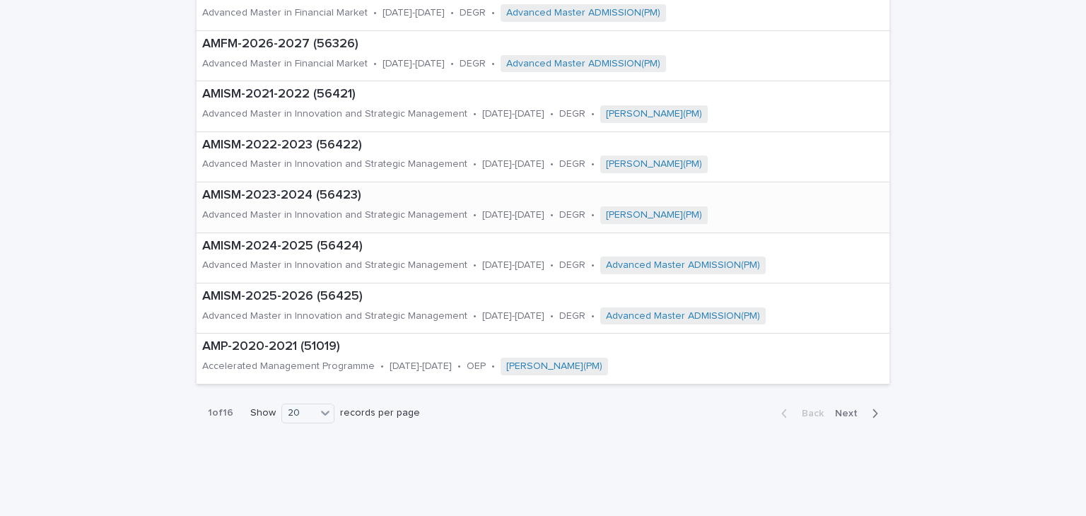
scroll to position [778, 0]
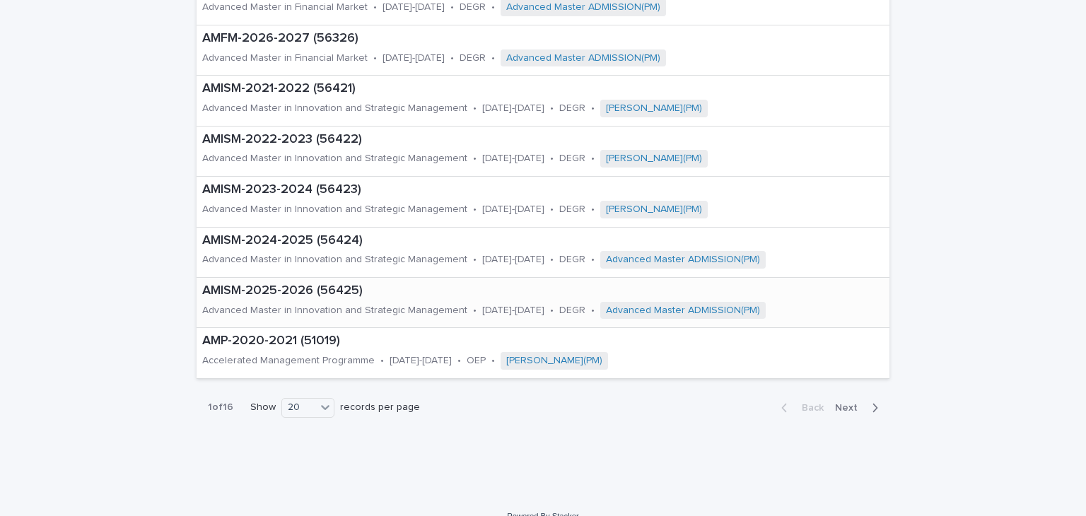
click at [285, 297] on div "AMISM-2025-2026 (56425) Advanced Master in Innovation and Strategic Management …" at bounding box center [543, 303] width 693 height 50
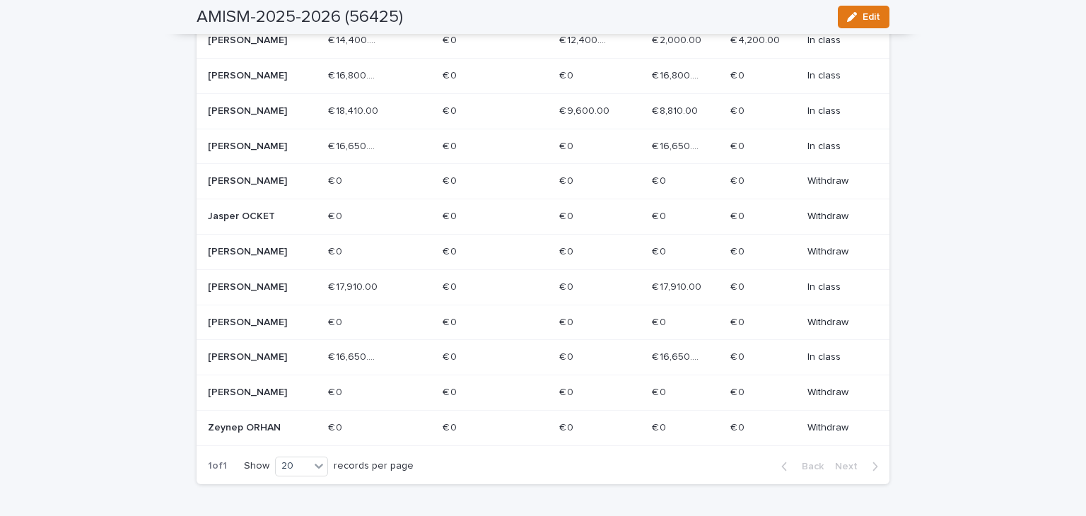
scroll to position [212, 0]
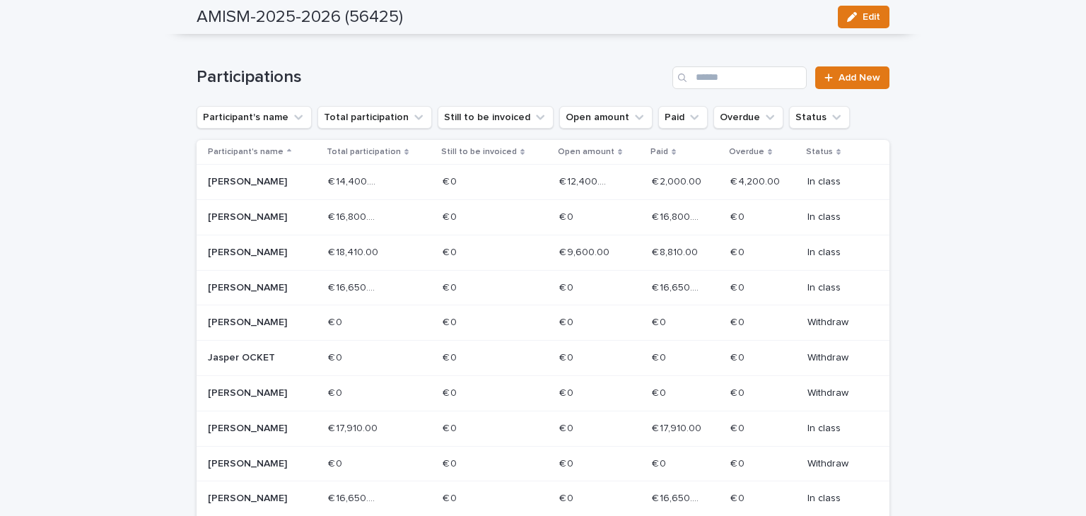
click at [296, 177] on p "[PERSON_NAME]" at bounding box center [258, 182] width 101 height 12
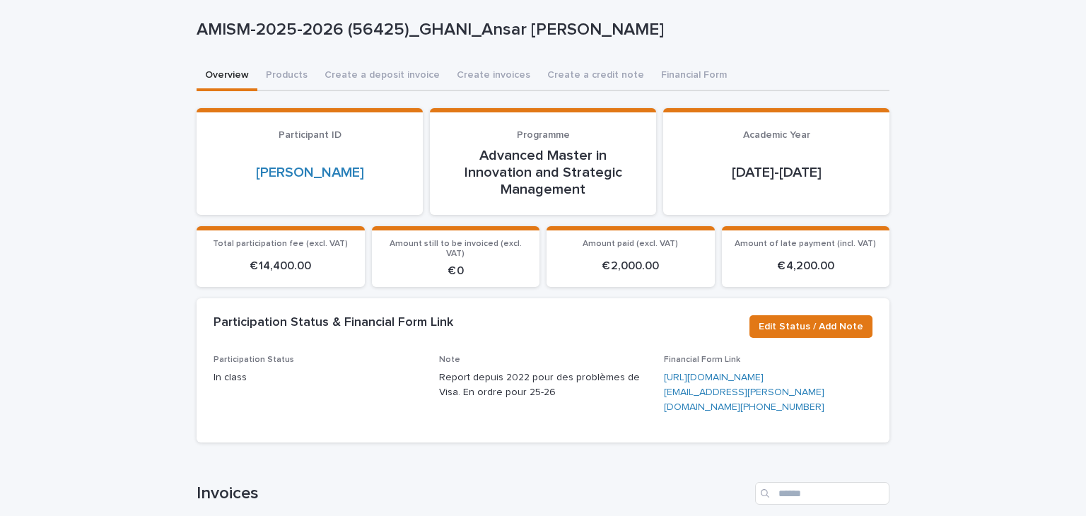
scroll to position [71, 0]
click at [298, 72] on button "Products" at bounding box center [286, 76] width 59 height 30
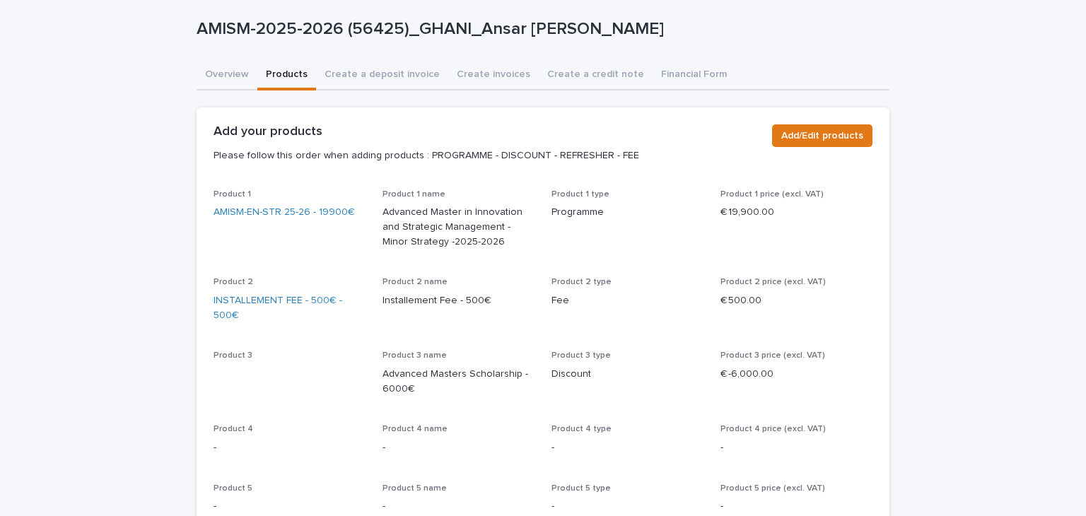
scroll to position [78, 0]
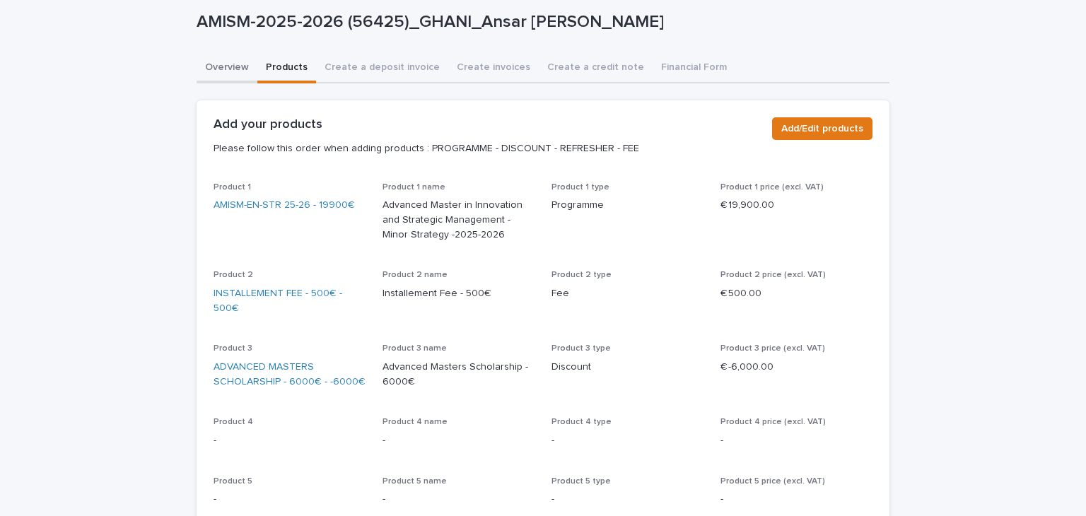
click at [218, 69] on div "Overview Products Create a deposit invoice Create invoices Create a credit note…" at bounding box center [543, 489] width 693 height 871
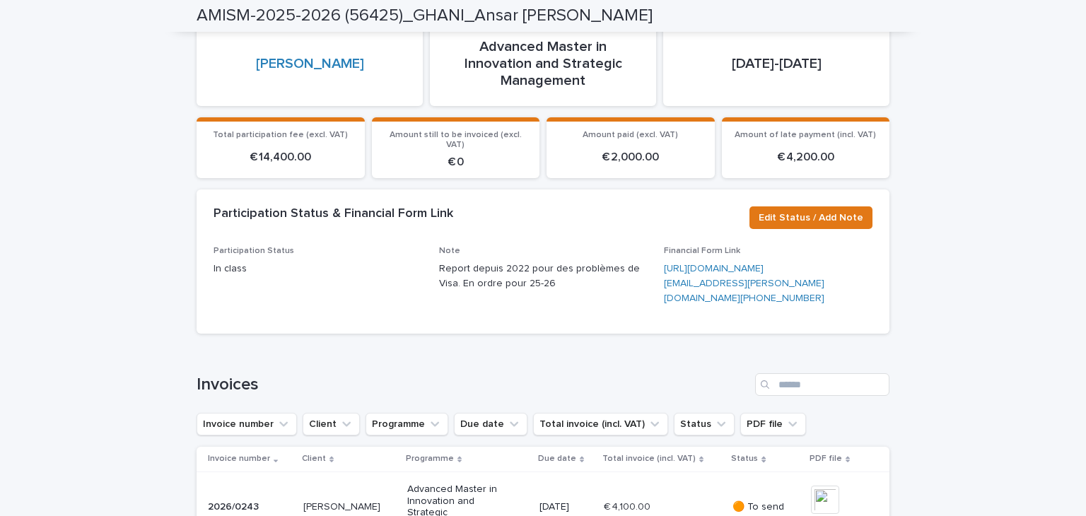
scroll to position [36, 0]
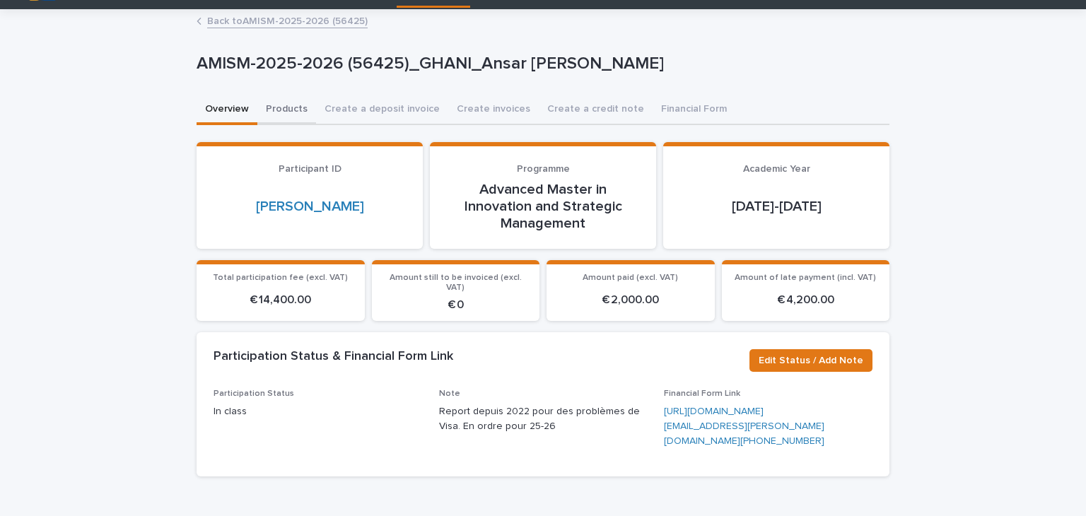
click at [277, 111] on button "Products" at bounding box center [286, 110] width 59 height 30
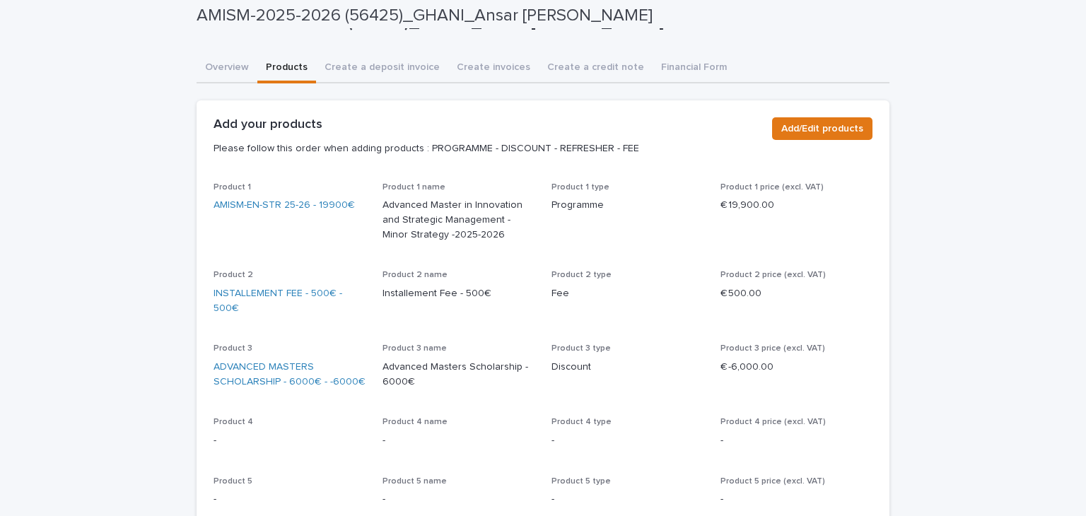
scroll to position [36, 0]
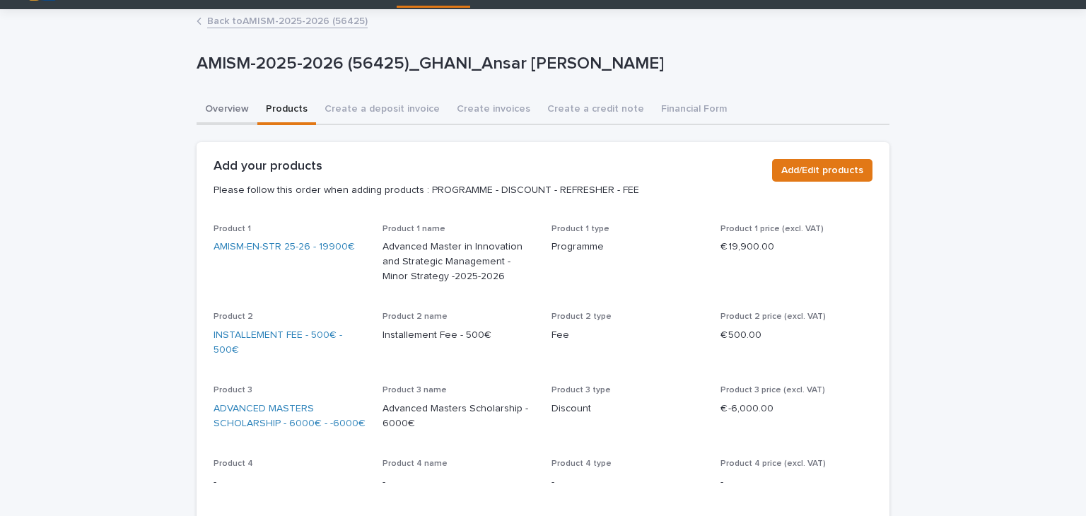
click at [227, 110] on button "Overview" at bounding box center [227, 110] width 61 height 30
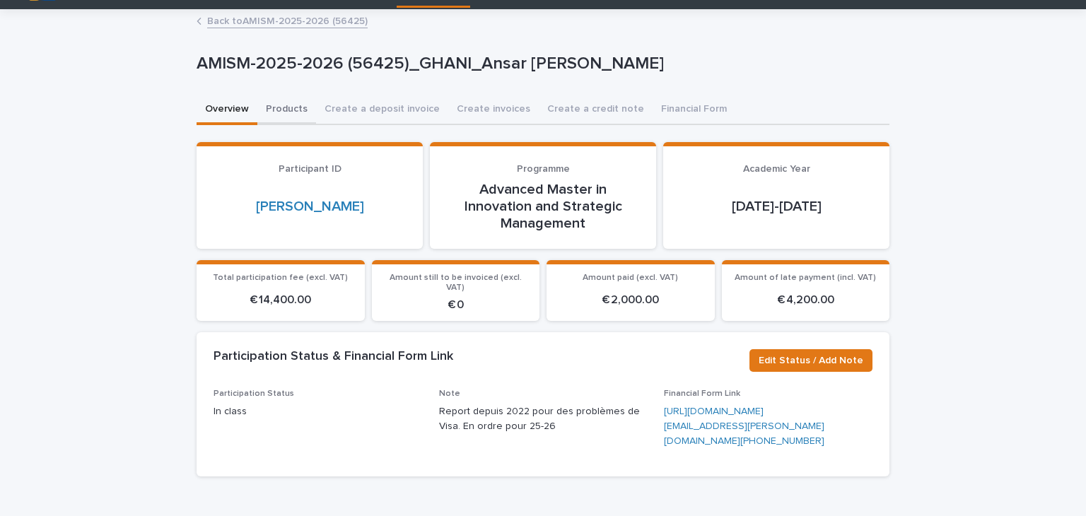
click at [272, 107] on button "Products" at bounding box center [286, 110] width 59 height 30
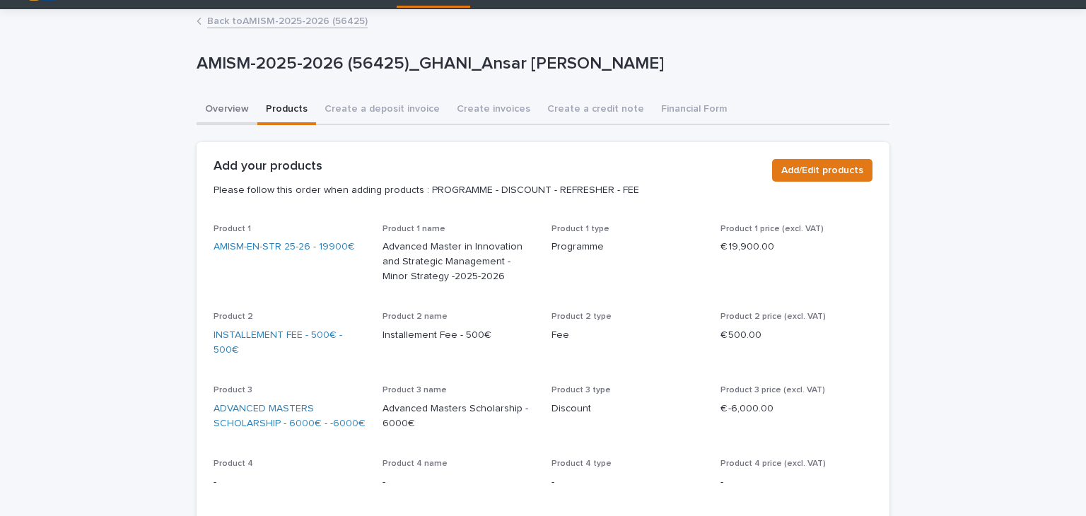
click at [197, 110] on button "Overview" at bounding box center [227, 110] width 61 height 30
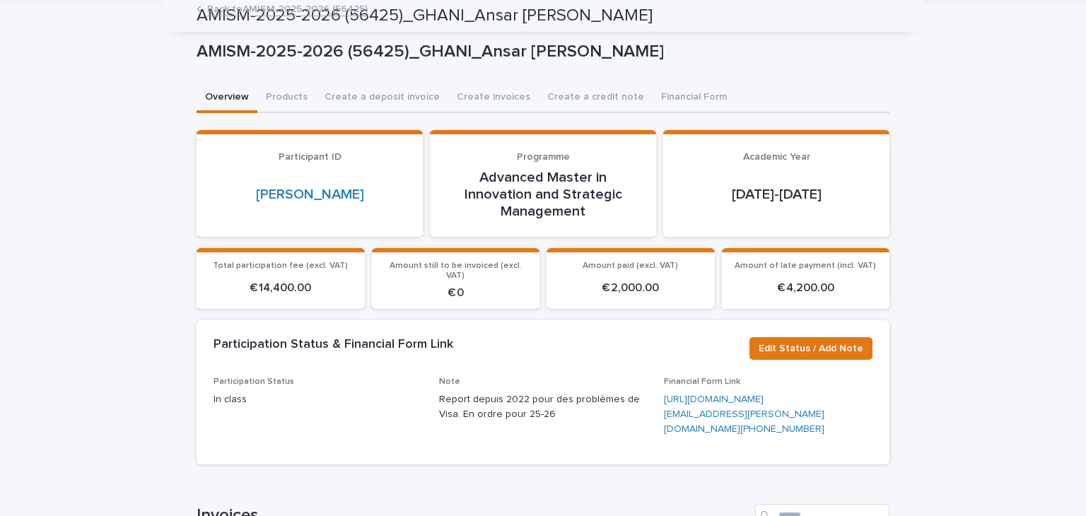
scroll to position [36, 0]
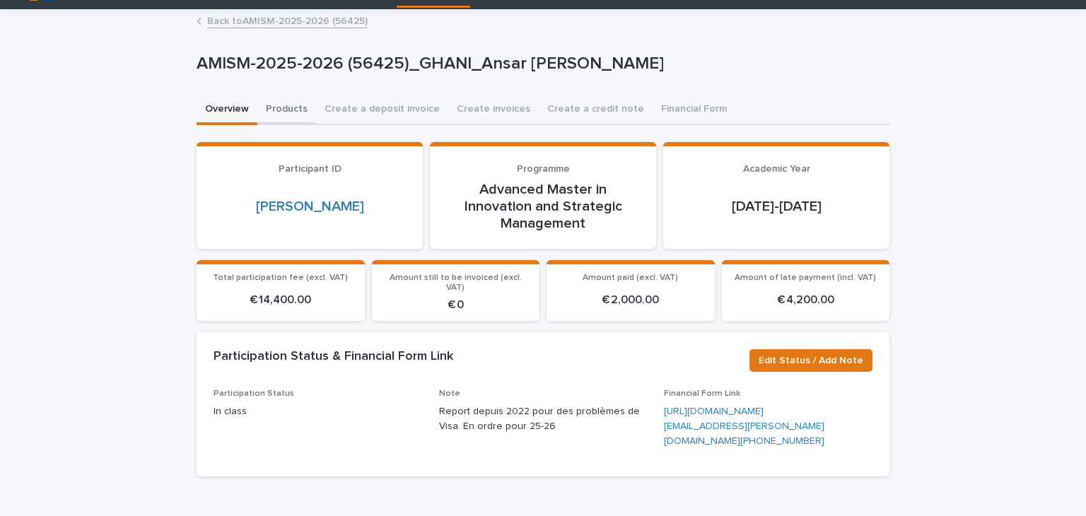
click at [284, 114] on button "Products" at bounding box center [286, 110] width 59 height 30
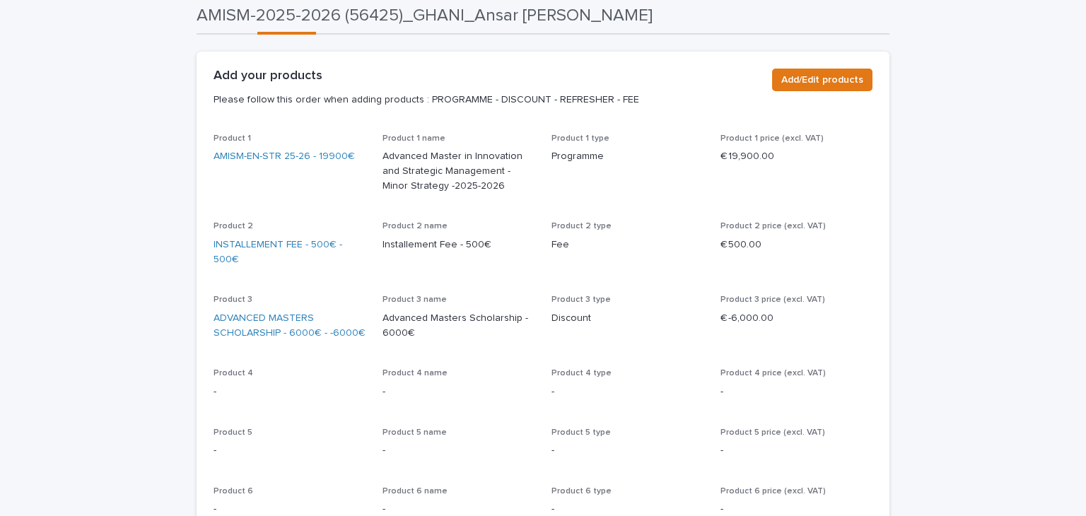
scroll to position [102, 0]
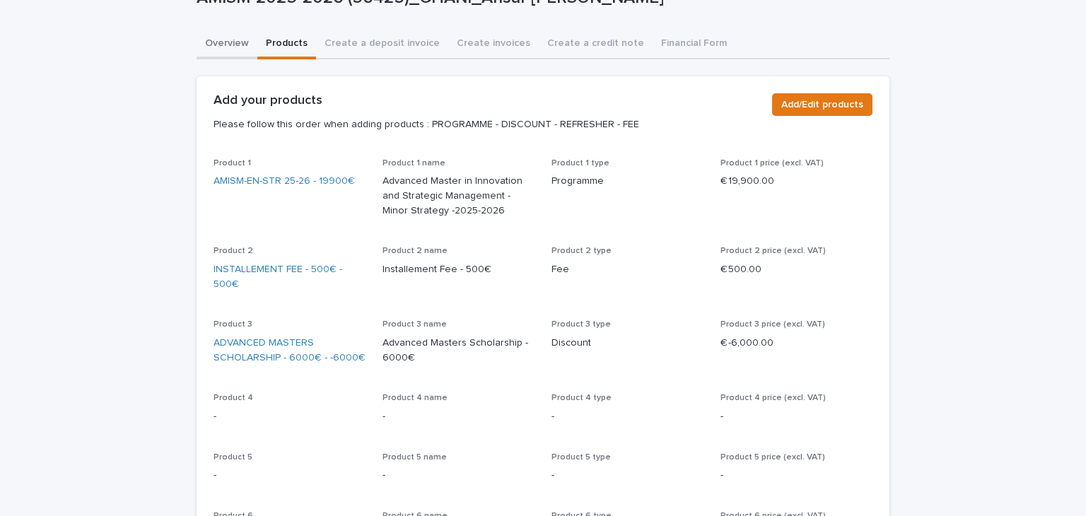
click at [235, 54] on div "Overview Products Create a deposit invoice Create invoices Create a credit note…" at bounding box center [543, 465] width 693 height 871
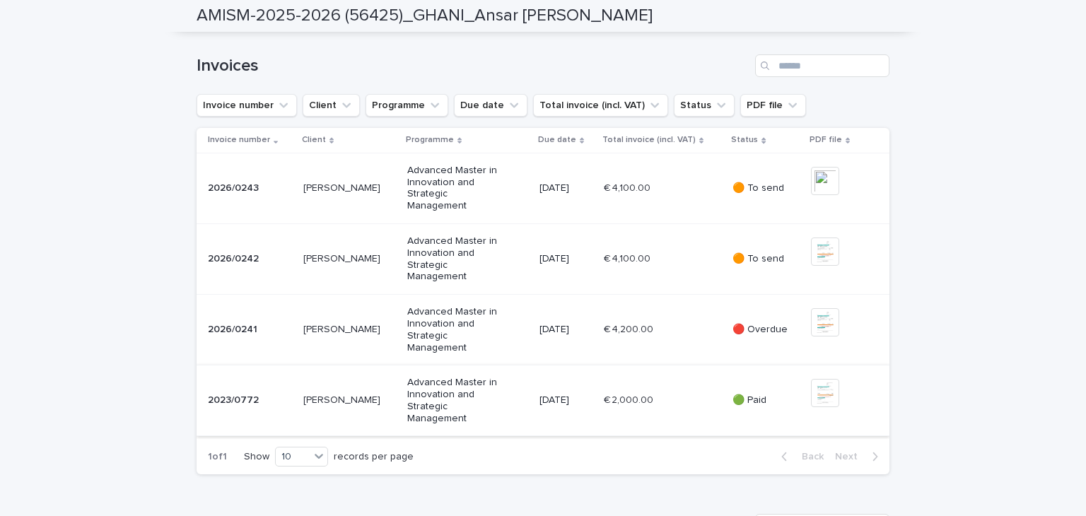
scroll to position [637, 0]
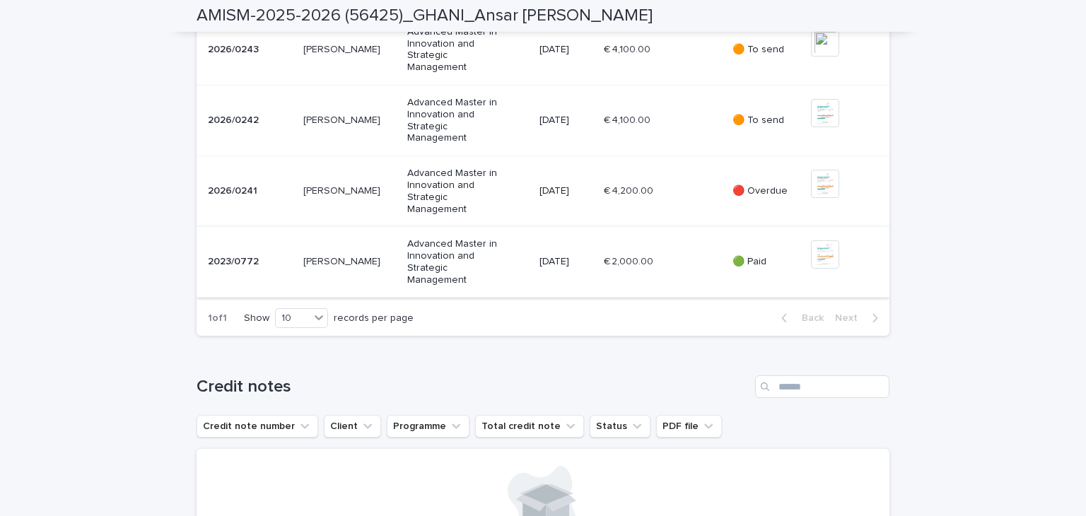
click at [832, 269] on img at bounding box center [825, 254] width 28 height 28
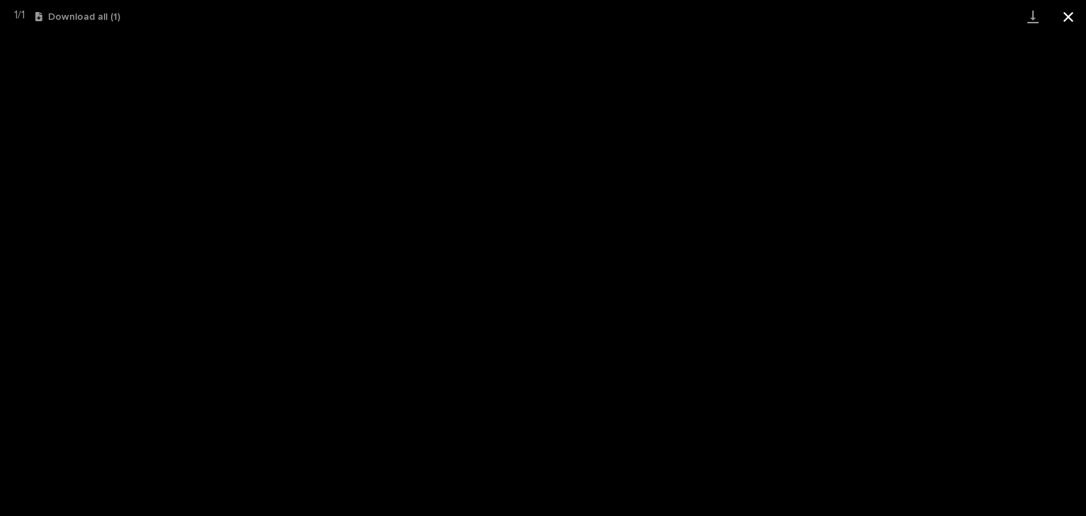
click at [1074, 17] on button "Close gallery" at bounding box center [1068, 16] width 35 height 33
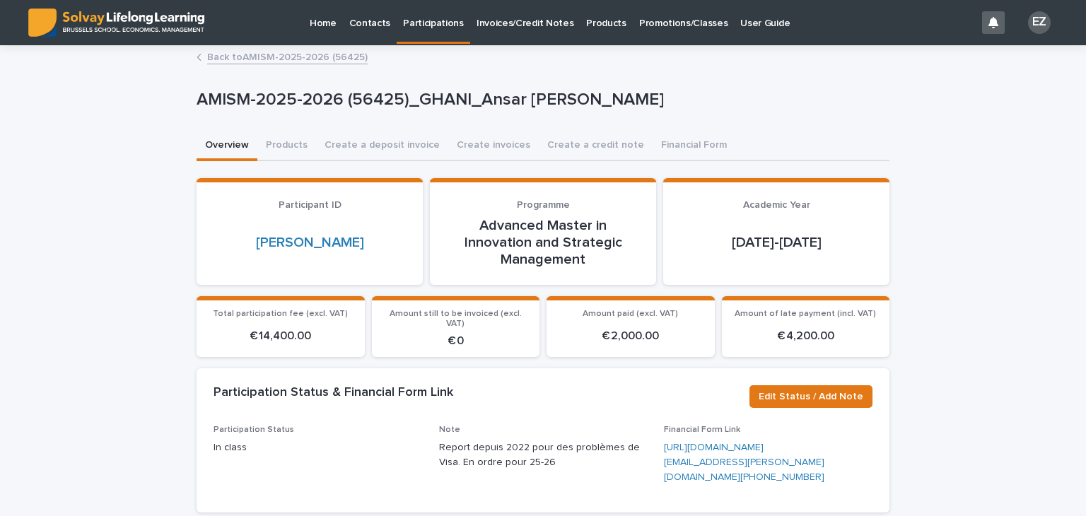
scroll to position [141, 0]
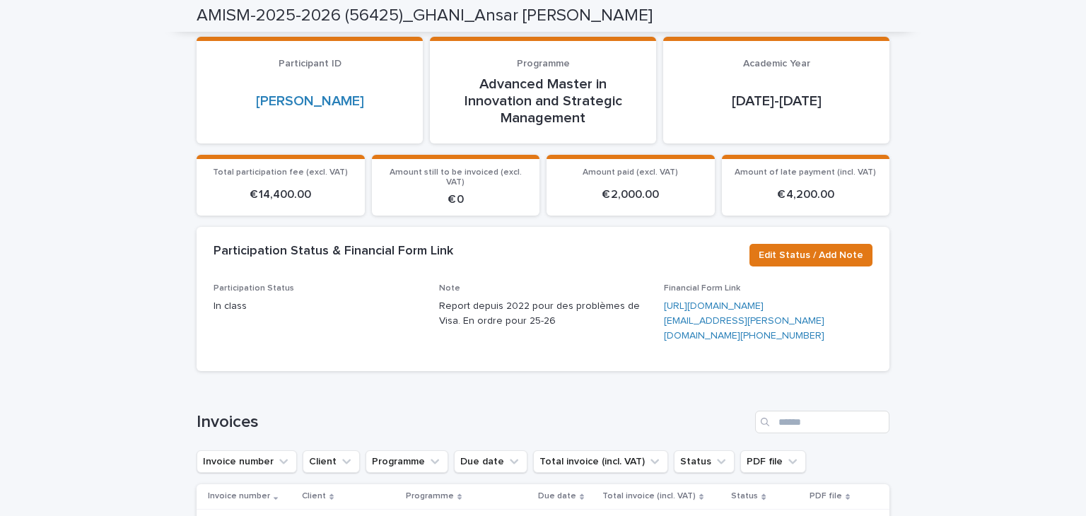
click at [447, 314] on p "Report depuis 2022 pour des problèmes de Visa. En ordre pour 25-26" at bounding box center [543, 314] width 209 height 30
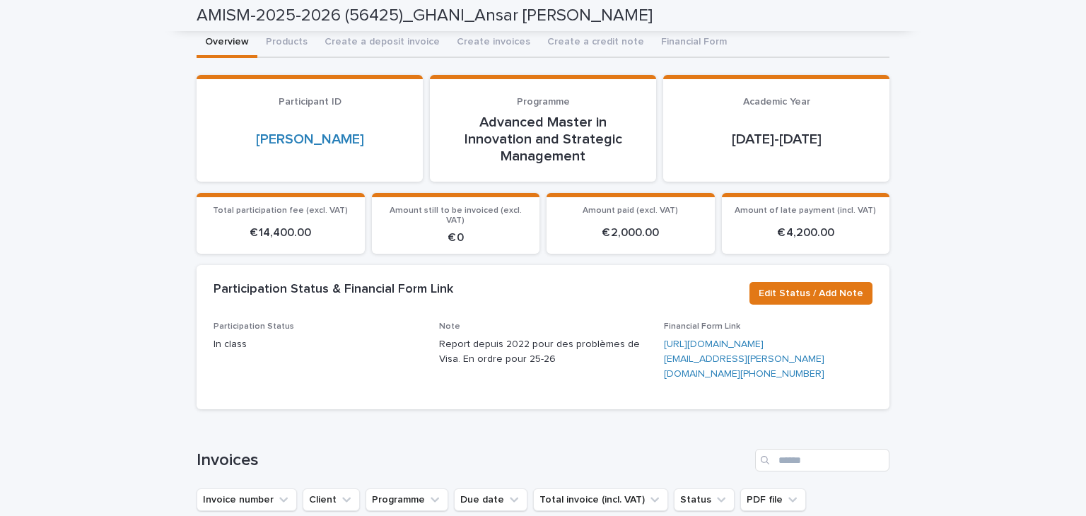
scroll to position [0, 0]
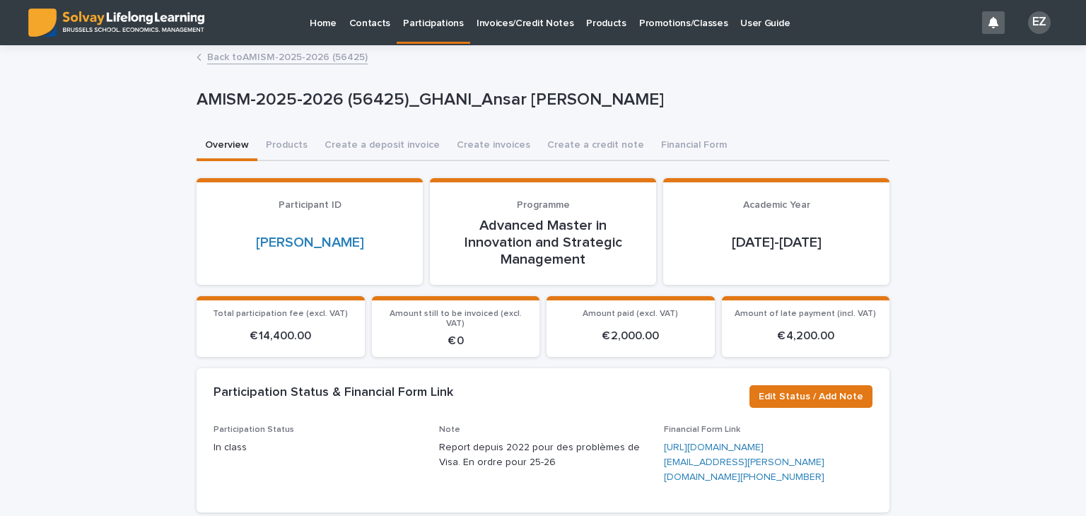
click at [595, 139] on button "Create a credit note" at bounding box center [596, 147] width 114 height 30
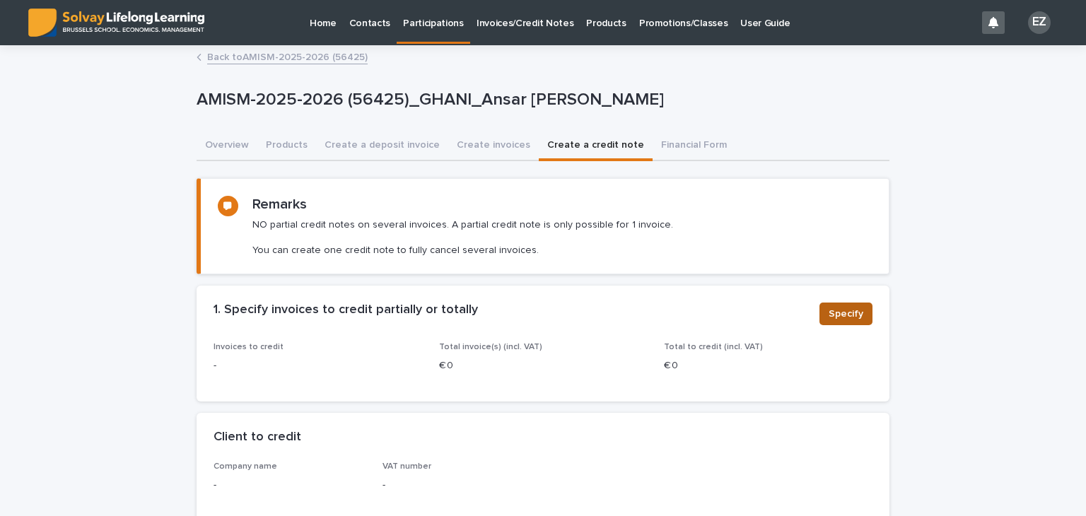
click at [842, 313] on span "Specify" at bounding box center [846, 314] width 35 height 14
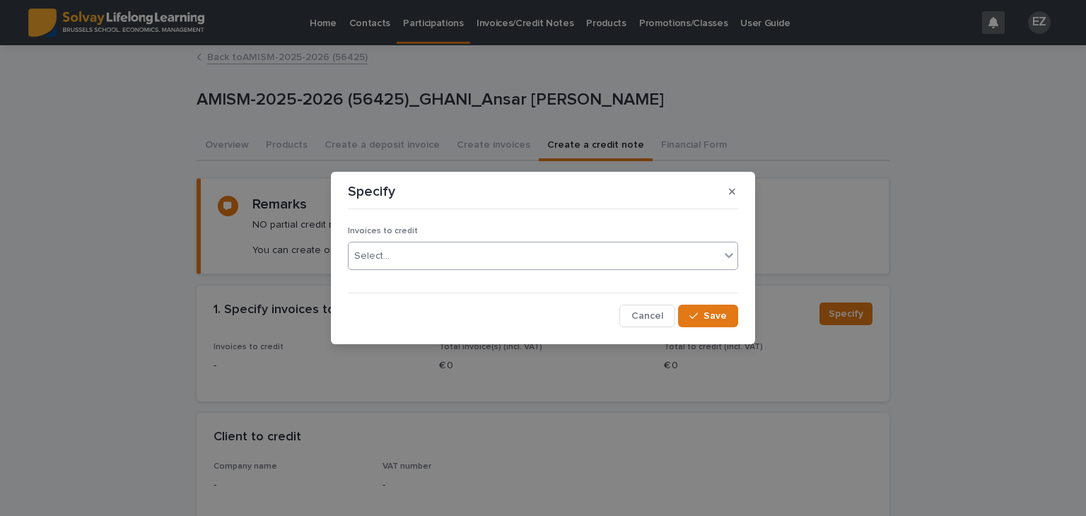
click at [465, 268] on div "Select..." at bounding box center [543, 256] width 390 height 28
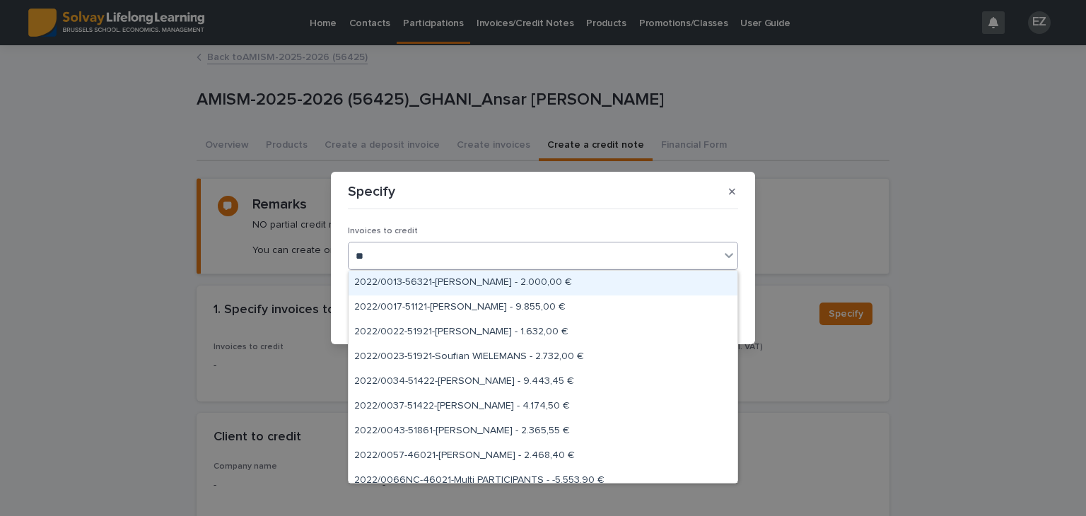
type input "*"
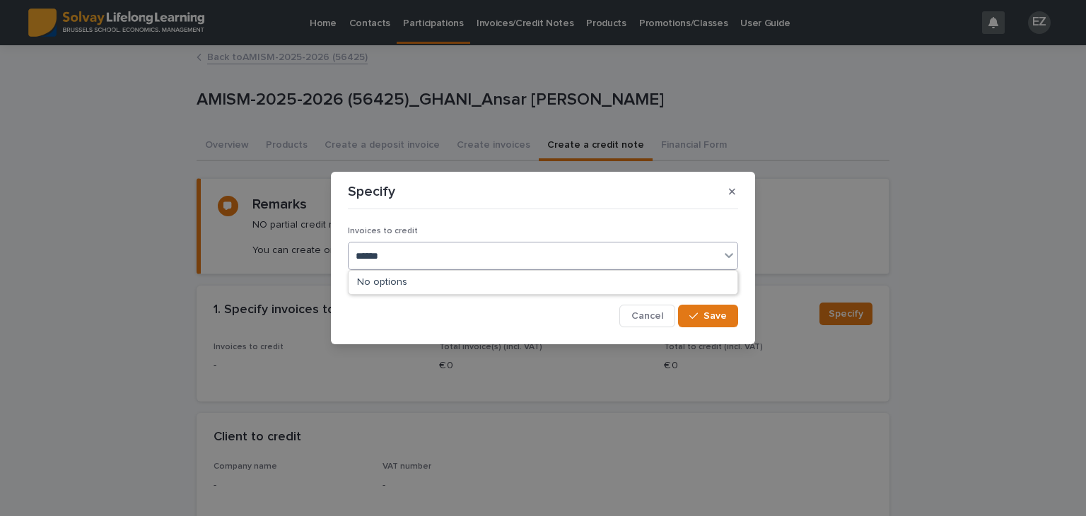
type input "*****"
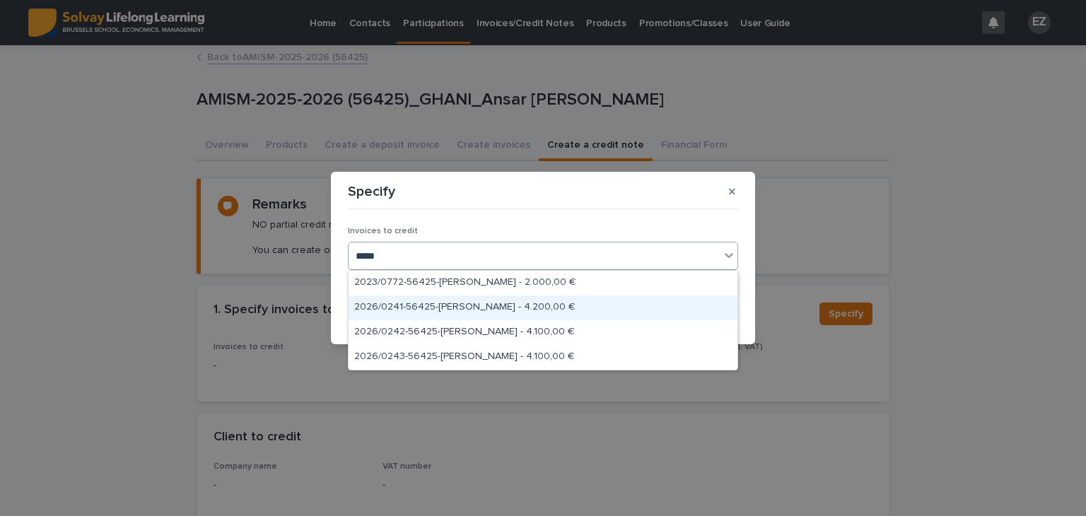
click at [531, 313] on div "2026/0241-56425-Ansar Ahmad GHANI - 4.200,00 €" at bounding box center [543, 308] width 389 height 25
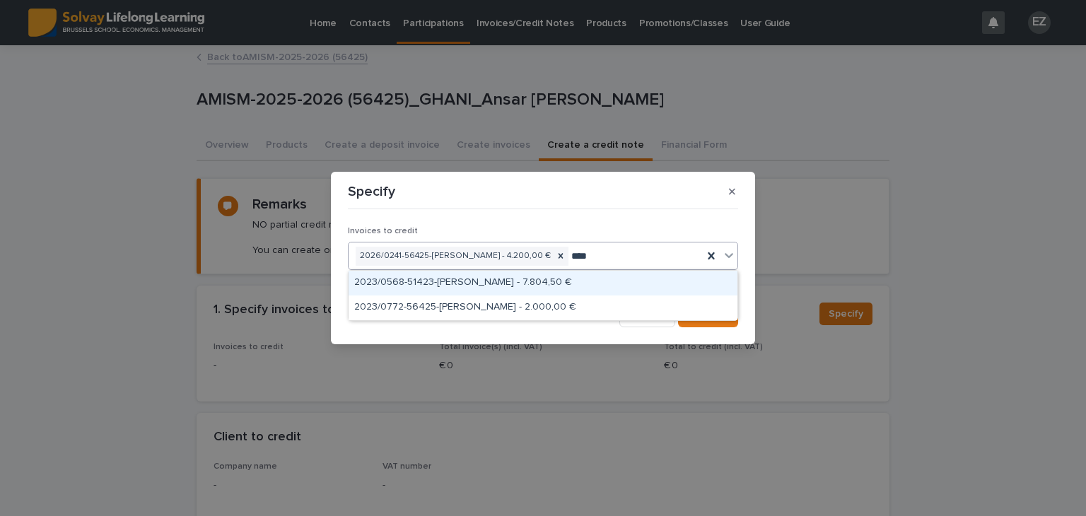
type input "*****"
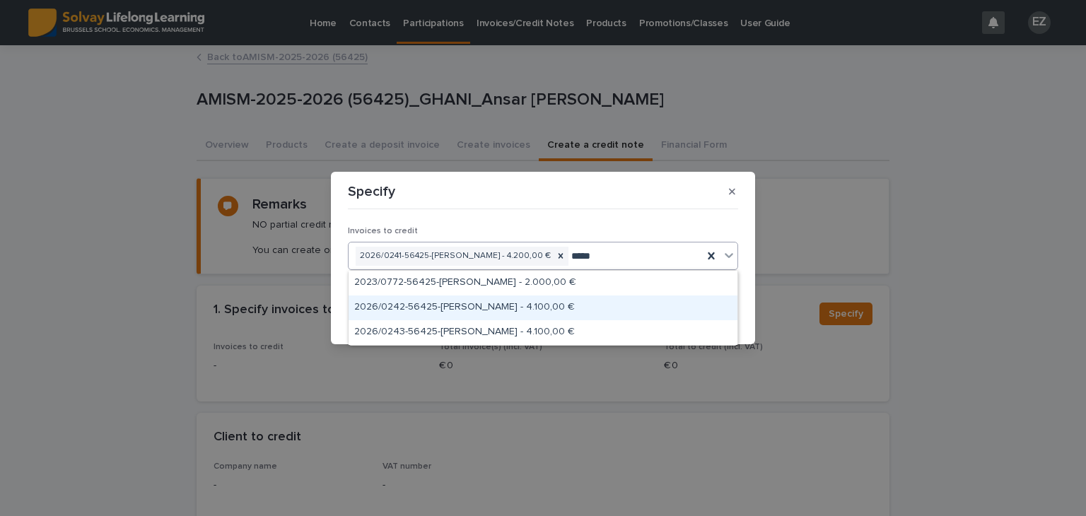
click at [593, 306] on div "2026/0242-56425-Ansar Ahmad GHANI - 4.100,00 €" at bounding box center [543, 308] width 389 height 25
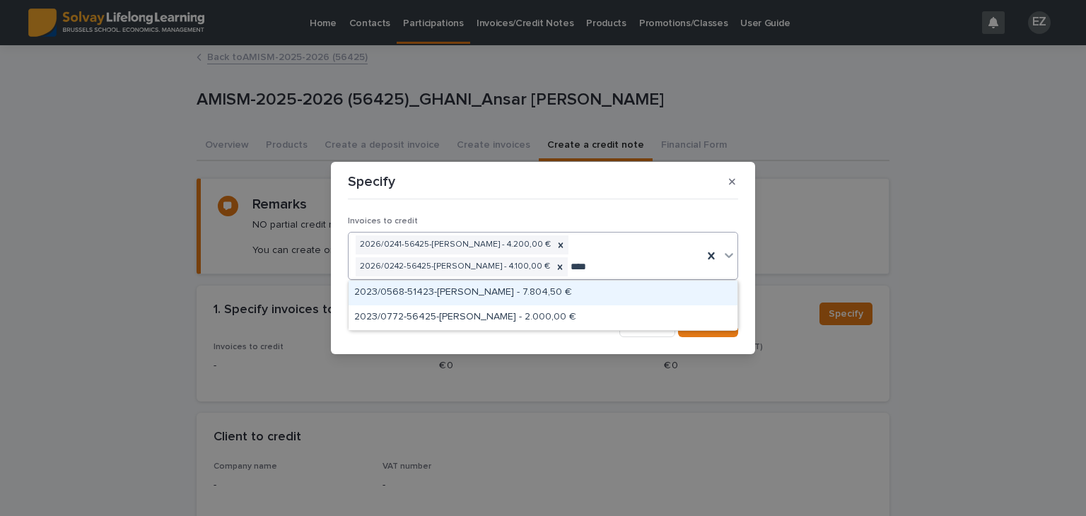
type input "*****"
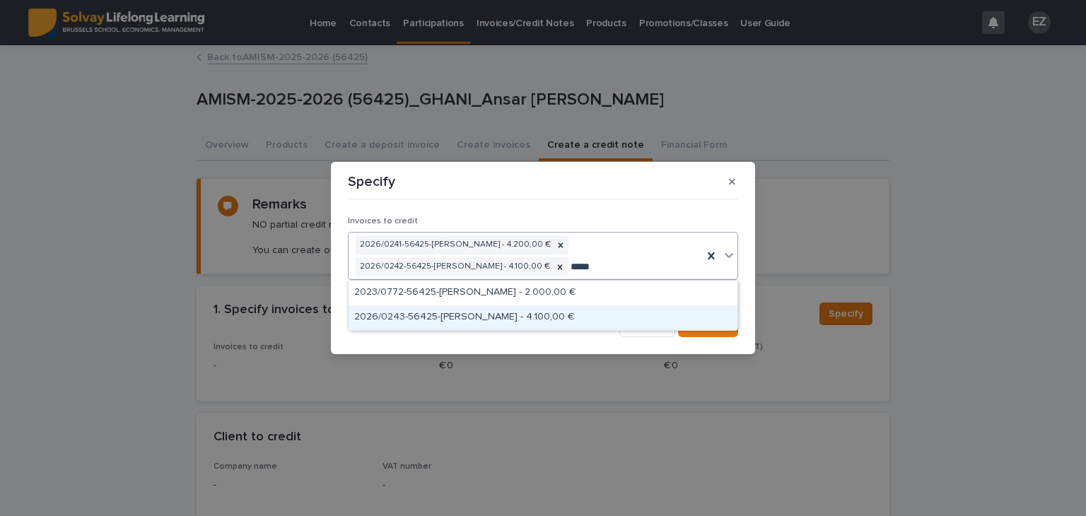
click at [555, 312] on div "2026/0243-56425-Ansar Ahmad GHANI - 4.100,00 €" at bounding box center [543, 318] width 389 height 25
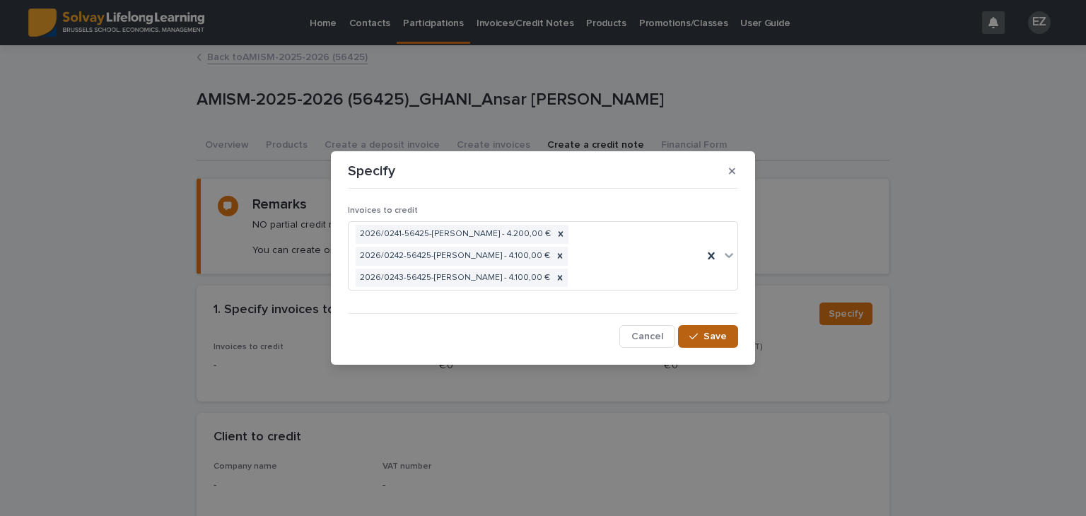
click at [716, 340] on span "Save" at bounding box center [715, 337] width 23 height 10
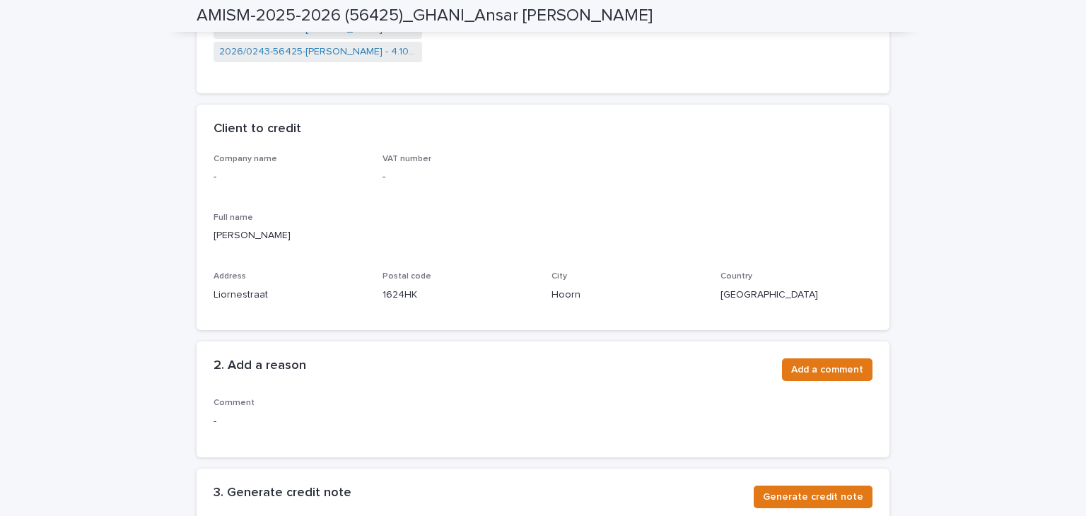
scroll to position [424, 0]
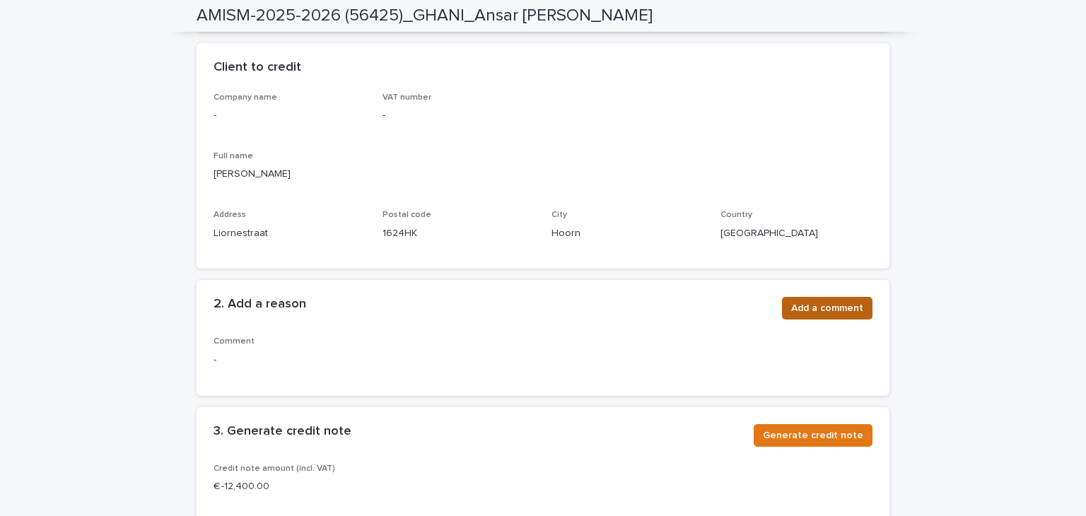
click at [804, 313] on span "Add a comment" at bounding box center [827, 308] width 72 height 14
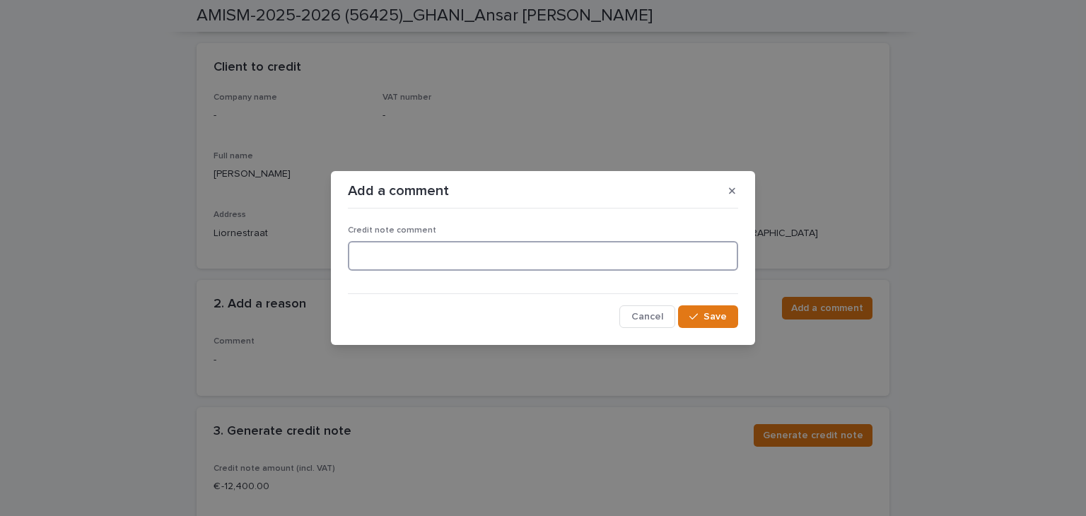
click at [492, 262] on textarea at bounding box center [543, 256] width 390 height 30
click at [358, 255] on textarea "**********" at bounding box center [543, 256] width 390 height 30
type textarea "**********"
click at [714, 304] on div "**********" at bounding box center [543, 271] width 390 height 115
click at [720, 313] on span "Save" at bounding box center [715, 317] width 23 height 10
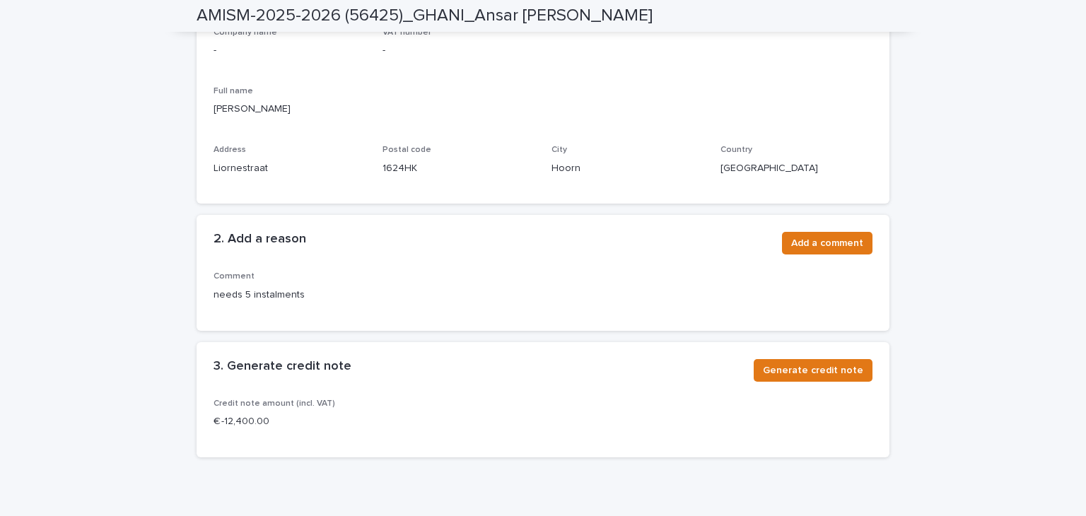
scroll to position [552, 0]
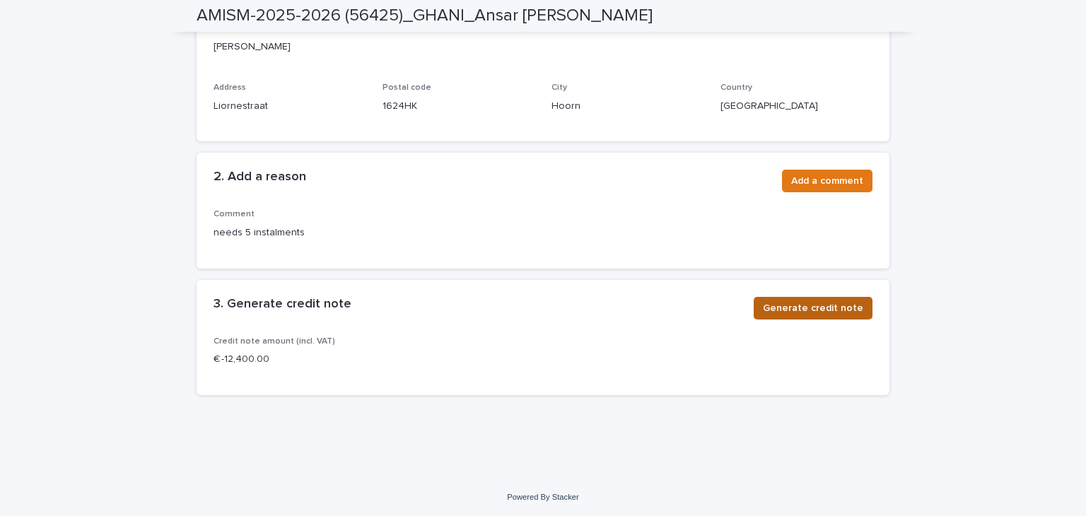
click at [808, 301] on span "Generate credit note" at bounding box center [813, 308] width 100 height 14
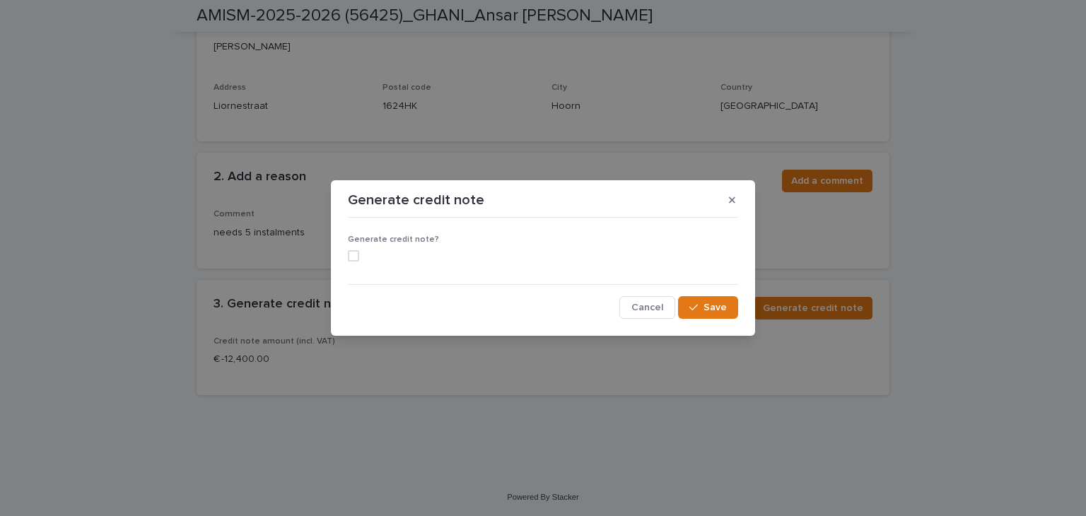
click at [354, 252] on span at bounding box center [353, 255] width 11 height 11
click at [693, 303] on icon "button" at bounding box center [694, 308] width 8 height 10
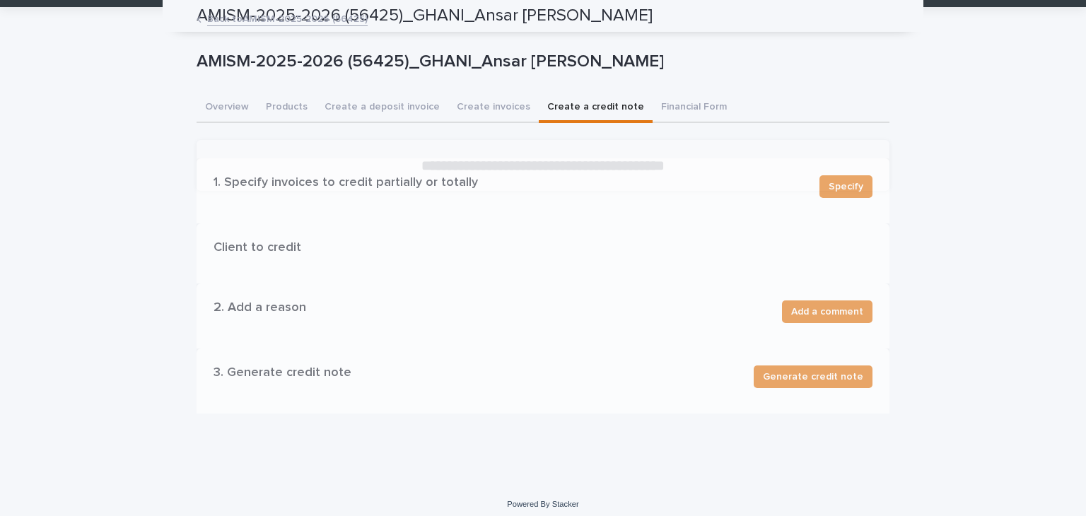
scroll to position [0, 0]
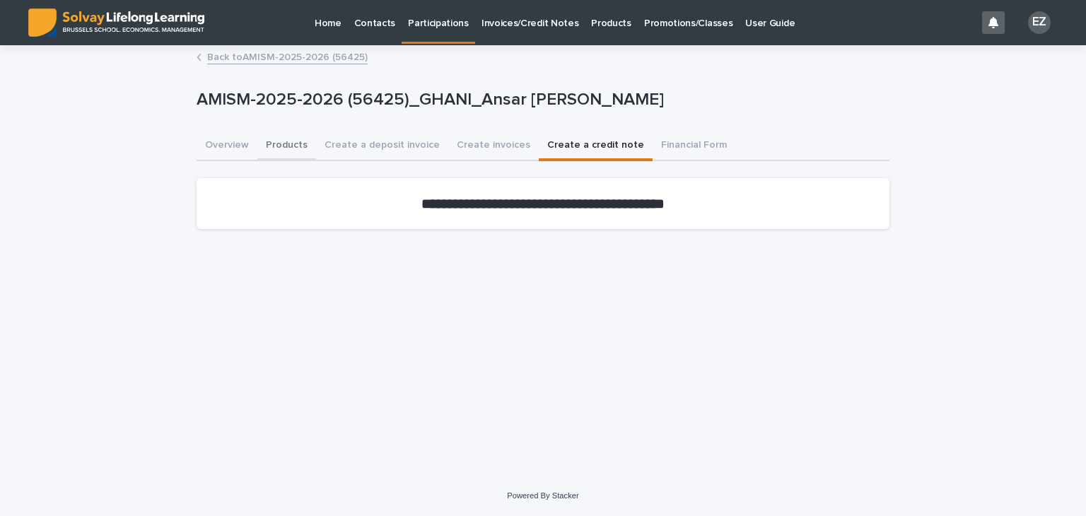
click at [257, 148] on button "Products" at bounding box center [286, 147] width 59 height 30
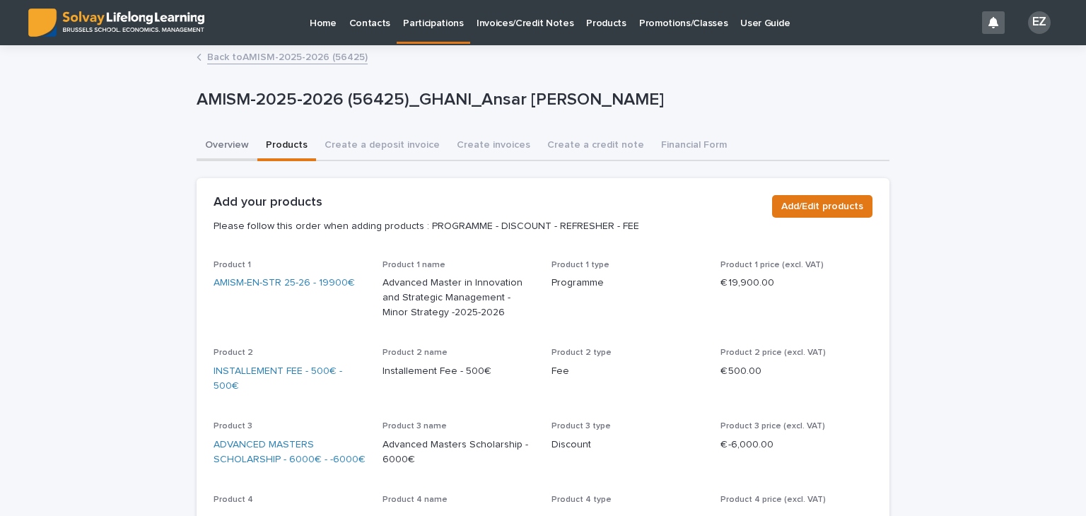
click at [236, 148] on button "Overview" at bounding box center [227, 147] width 61 height 30
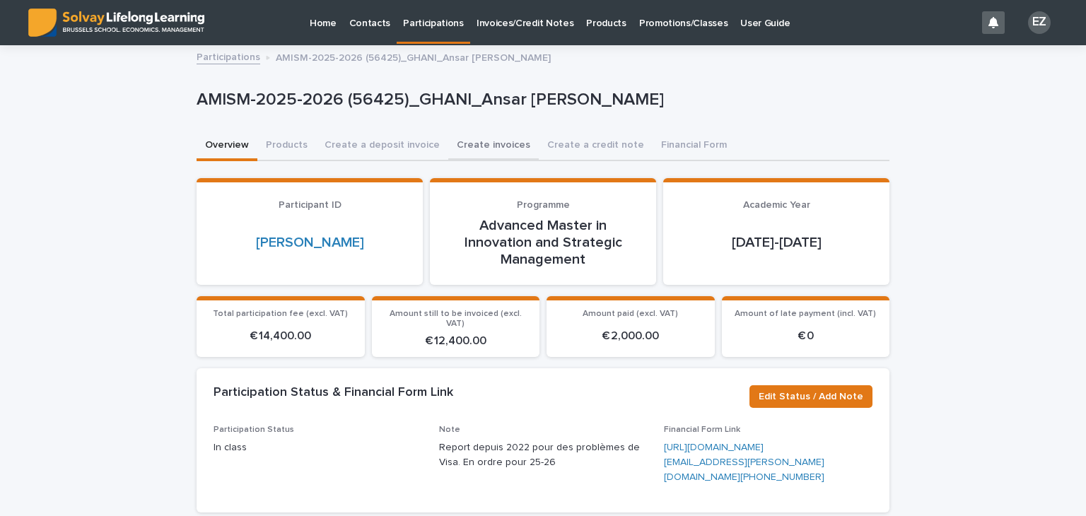
click at [484, 148] on button "Create invoices" at bounding box center [493, 147] width 91 height 30
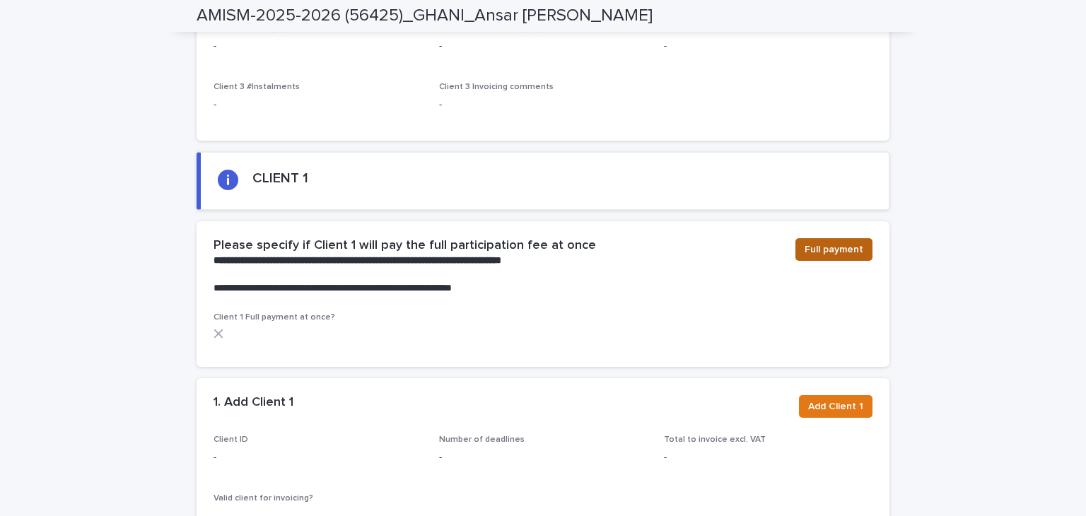
scroll to position [707, 0]
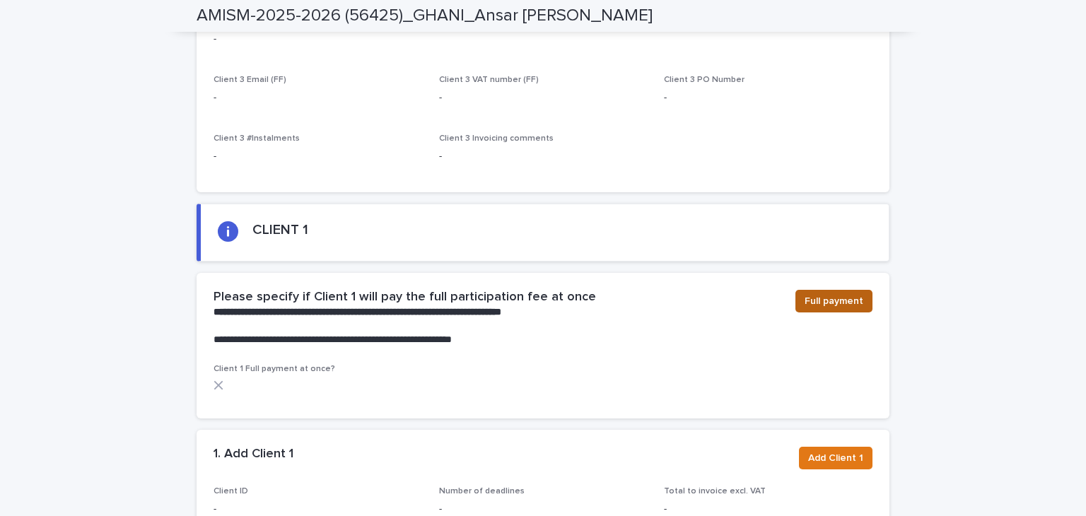
click at [818, 298] on span "Full payment" at bounding box center [834, 301] width 59 height 14
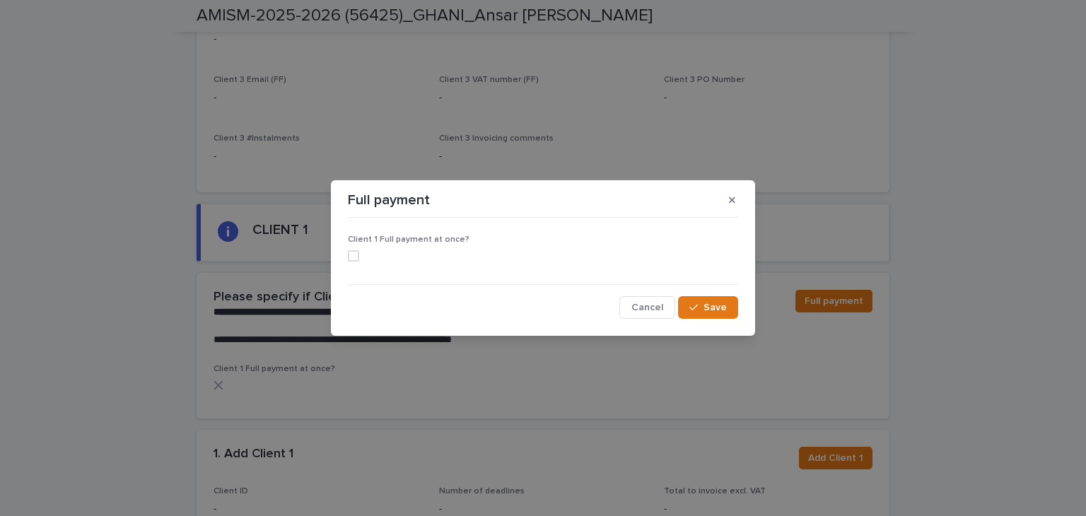
drag, startPoint x: 733, startPoint y: 204, endPoint x: 832, endPoint y: 327, distance: 157.0
click at [736, 205] on button "button" at bounding box center [732, 200] width 23 height 23
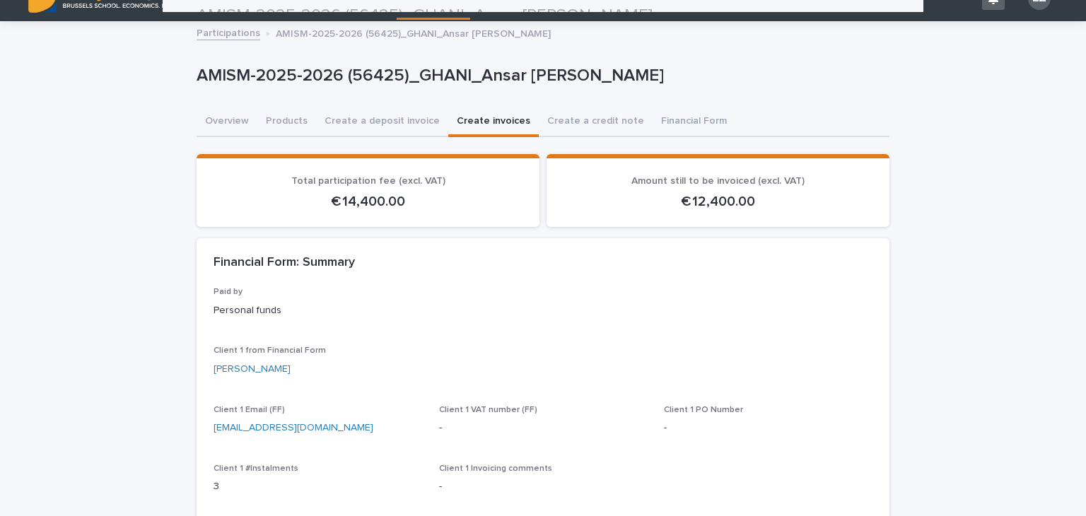
scroll to position [0, 0]
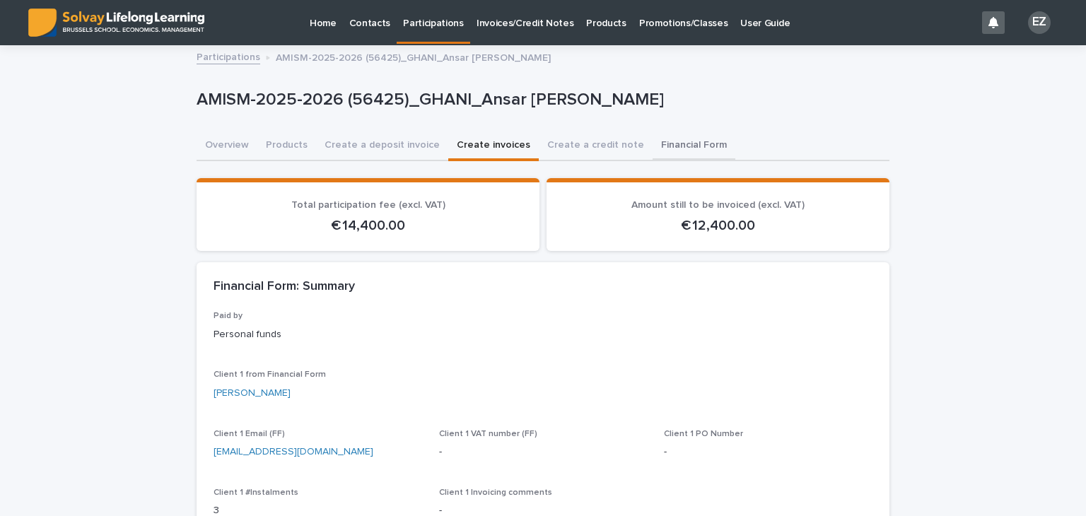
click at [680, 153] on button "Financial Form" at bounding box center [694, 147] width 83 height 30
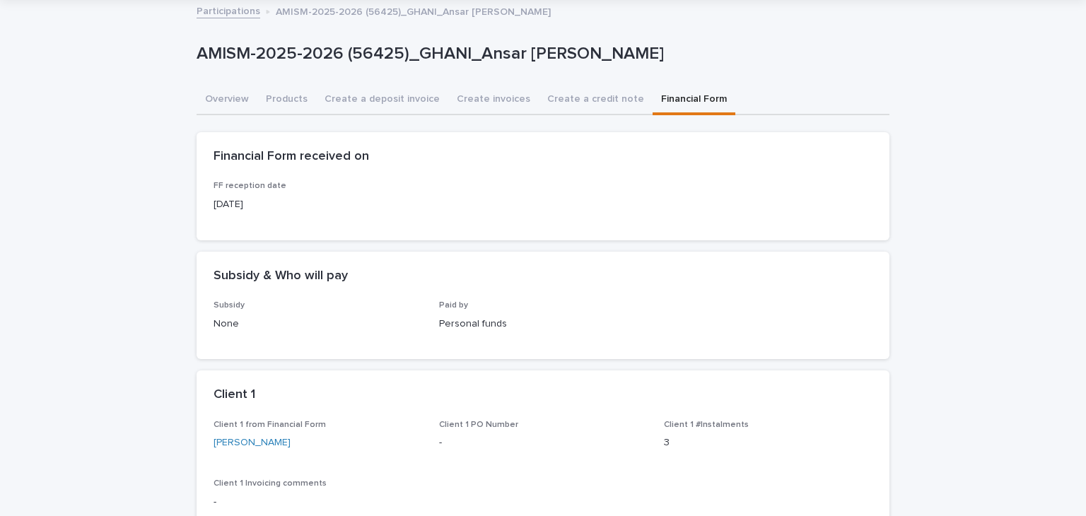
scroll to position [71, 0]
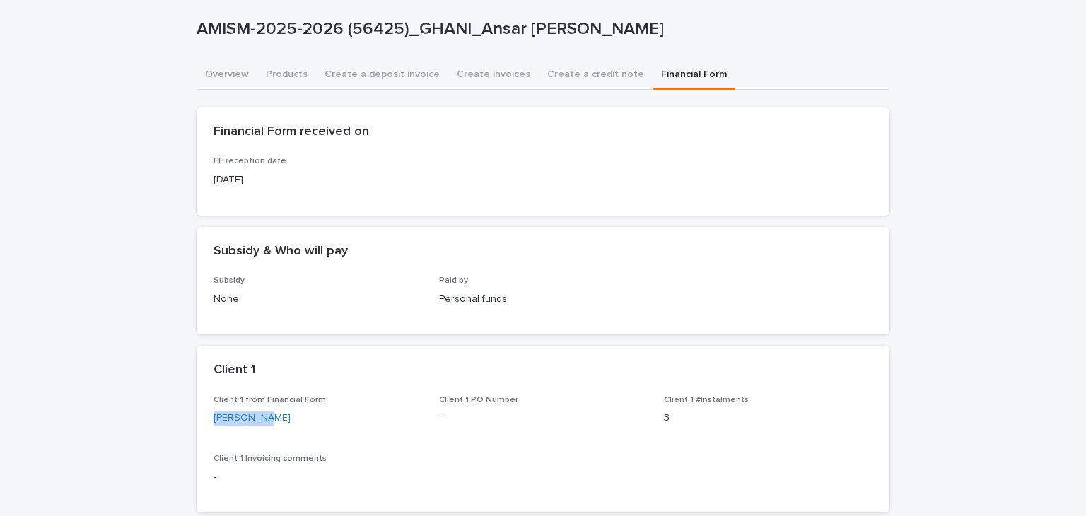
drag, startPoint x: 286, startPoint y: 425, endPoint x: 201, endPoint y: 412, distance: 86.5
click at [201, 412] on div "Client 1 from Financial Form Asad GHANI Client 1 PO Number - Client 1 #Instalme…" at bounding box center [543, 453] width 693 height 117
copy link "[PERSON_NAME]"
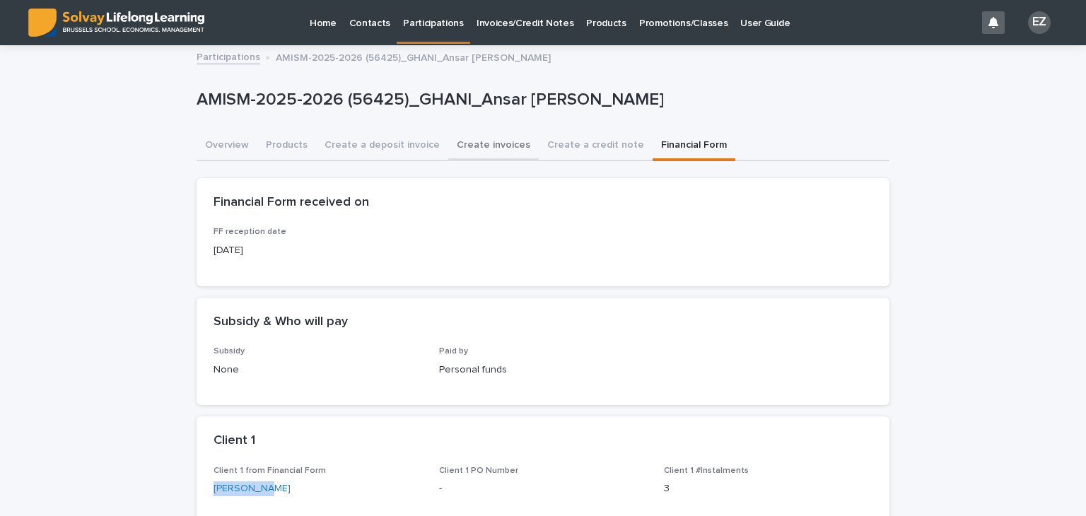
drag, startPoint x: 475, startPoint y: 137, endPoint x: 493, endPoint y: 146, distance: 20.9
click at [475, 137] on button "Create invoices" at bounding box center [493, 147] width 91 height 30
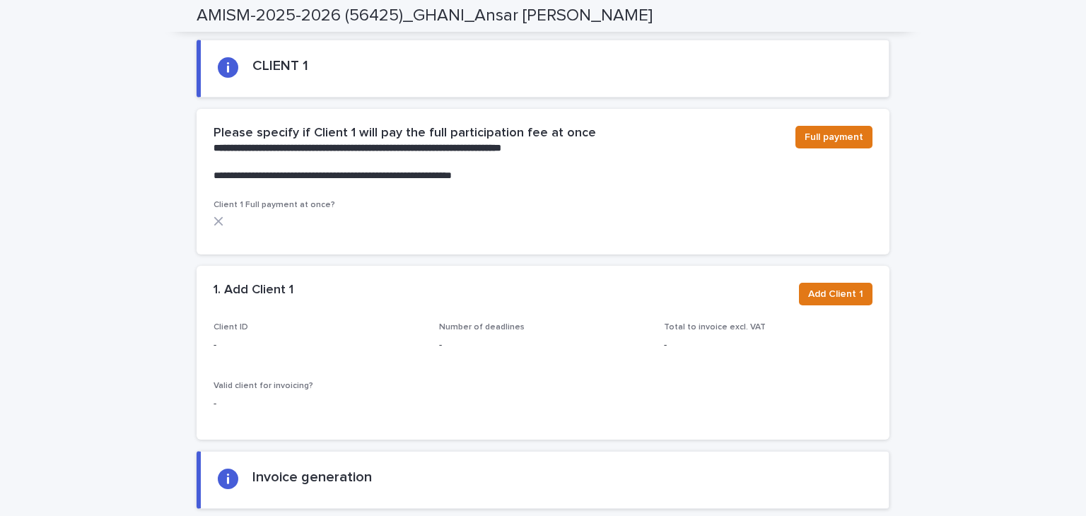
scroll to position [990, 0]
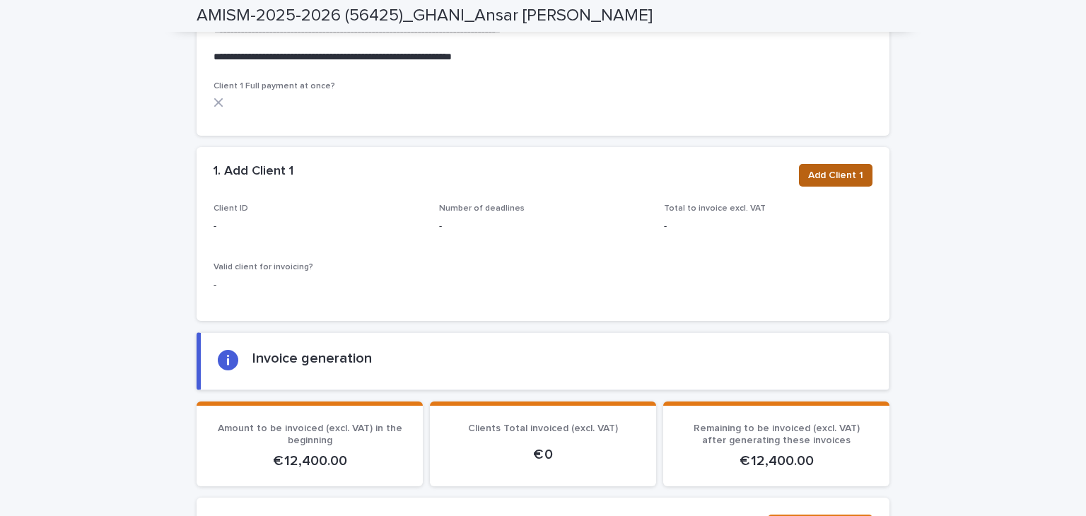
click at [825, 184] on button "Add Client 1" at bounding box center [836, 175] width 74 height 23
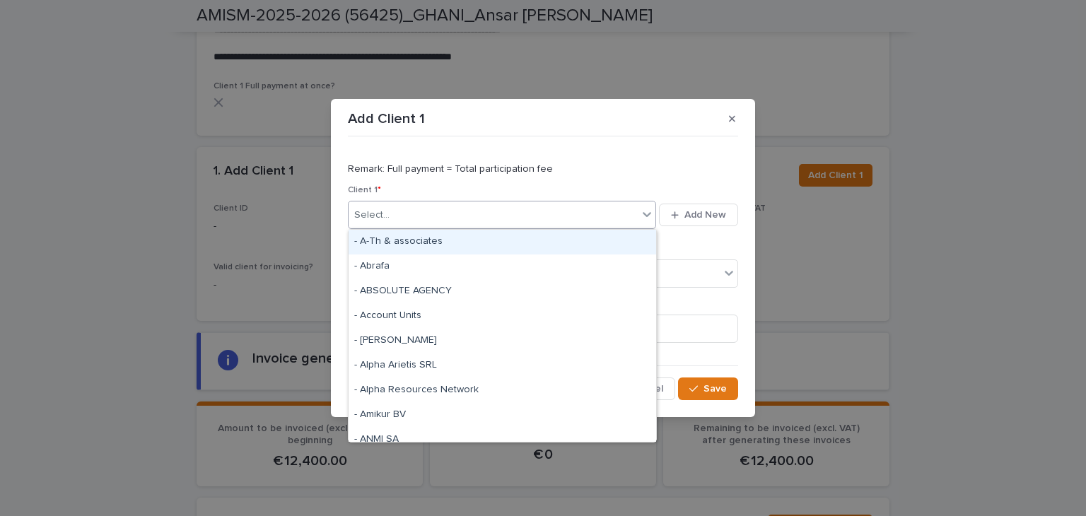
click at [446, 210] on div "Select..." at bounding box center [493, 215] width 289 height 23
paste input "**********"
type input "**********"
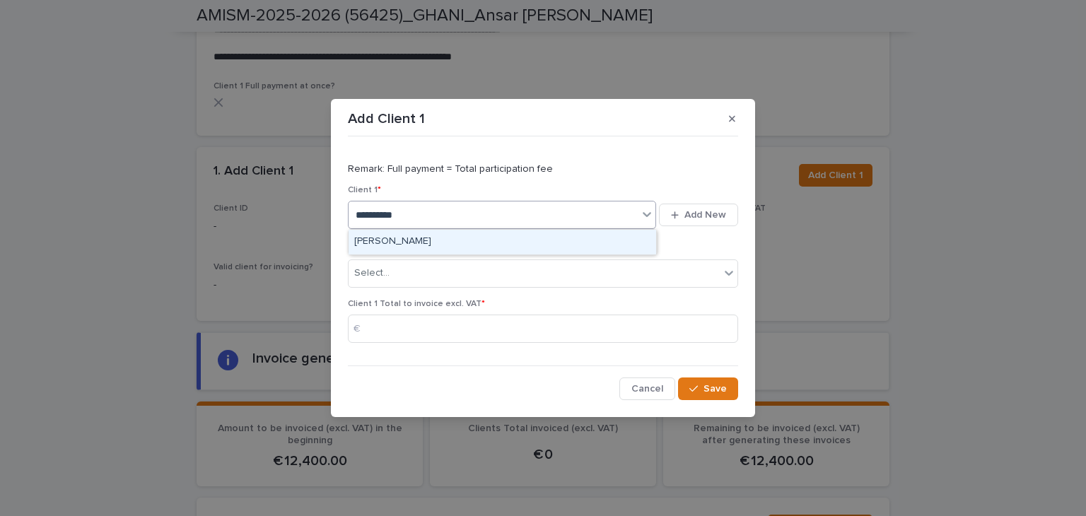
click at [417, 245] on div "[PERSON_NAME]" at bounding box center [503, 242] width 308 height 25
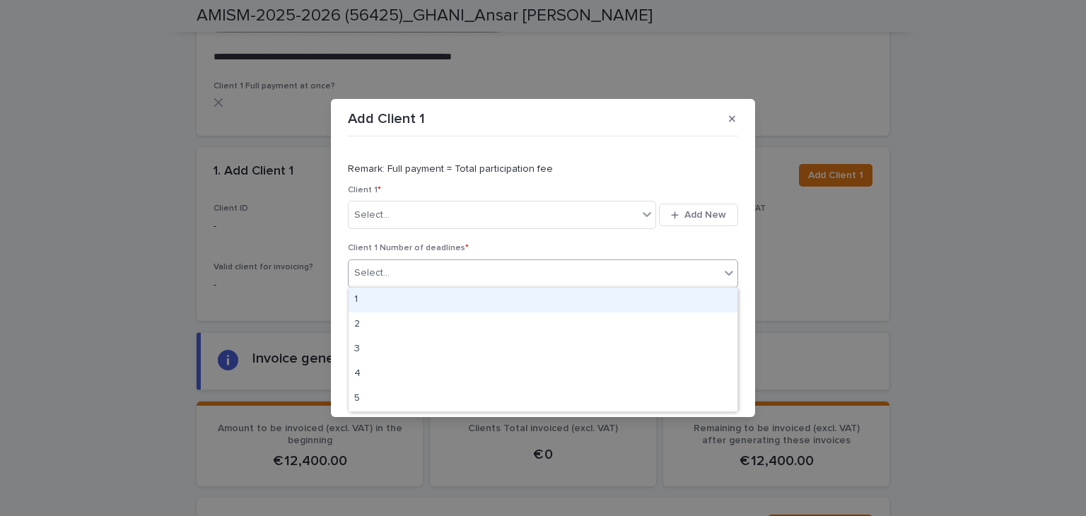
click at [416, 272] on div "Select..." at bounding box center [534, 273] width 371 height 23
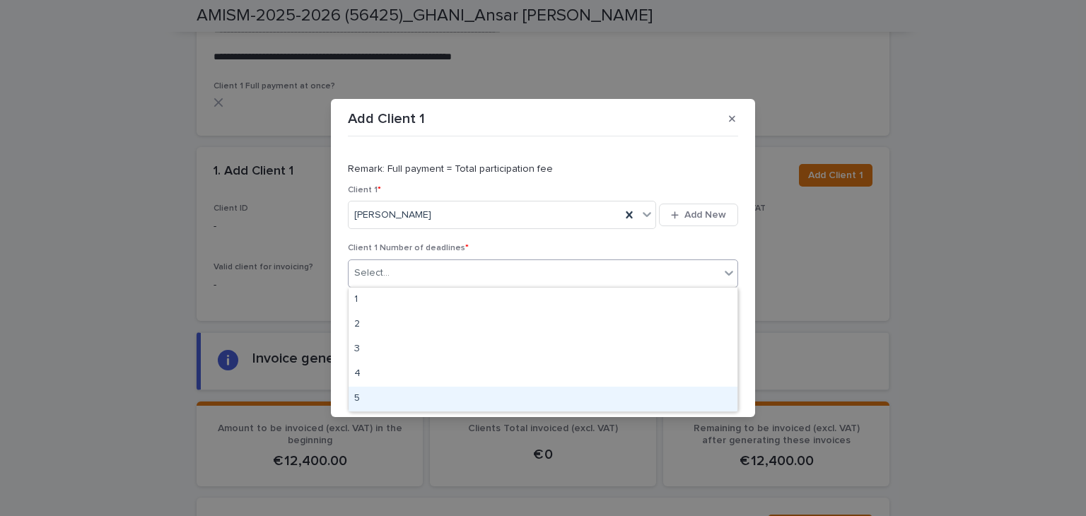
click at [395, 392] on div "5" at bounding box center [543, 399] width 389 height 25
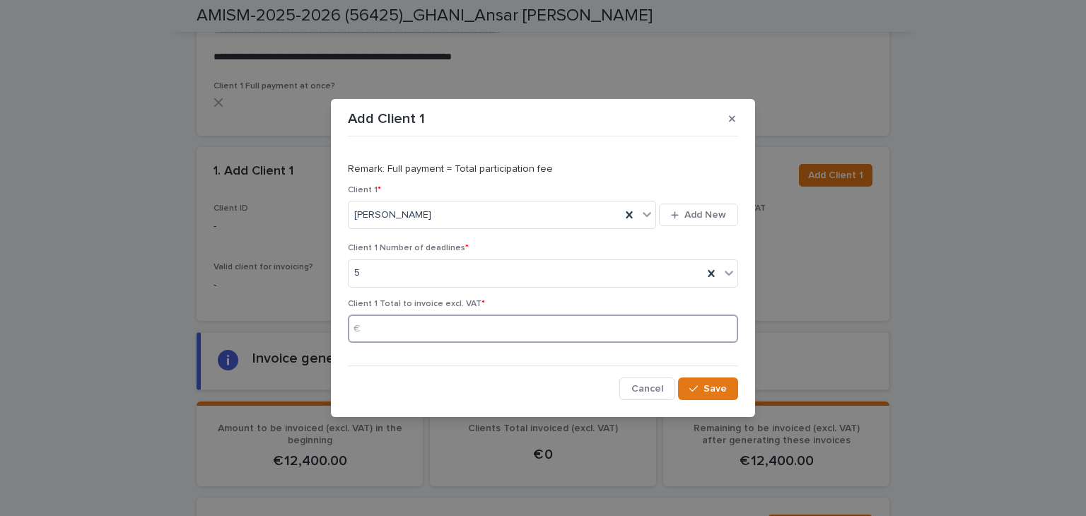
click at [379, 331] on input at bounding box center [543, 329] width 390 height 28
type input "*****"
click at [711, 388] on span "Save" at bounding box center [715, 389] width 23 height 10
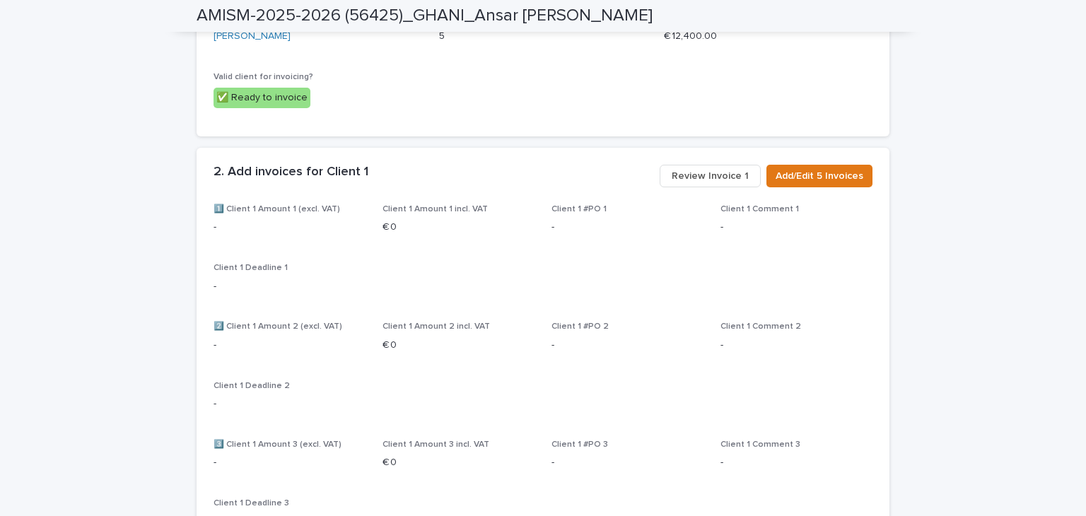
scroll to position [1202, 0]
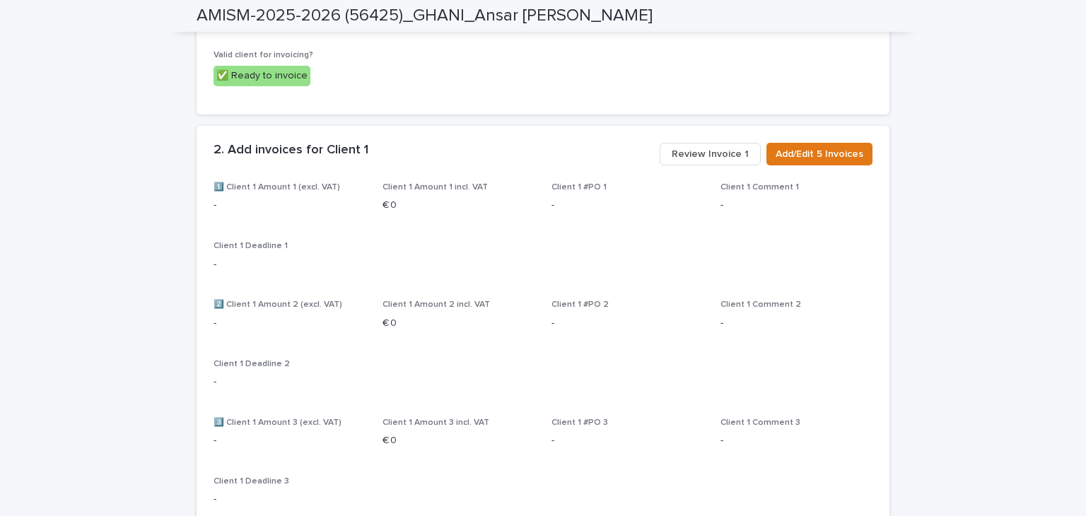
click at [717, 147] on span "Review Invoice 1" at bounding box center [710, 154] width 77 height 14
click at [716, 148] on span "Review Invoice 1" at bounding box center [710, 154] width 77 height 14
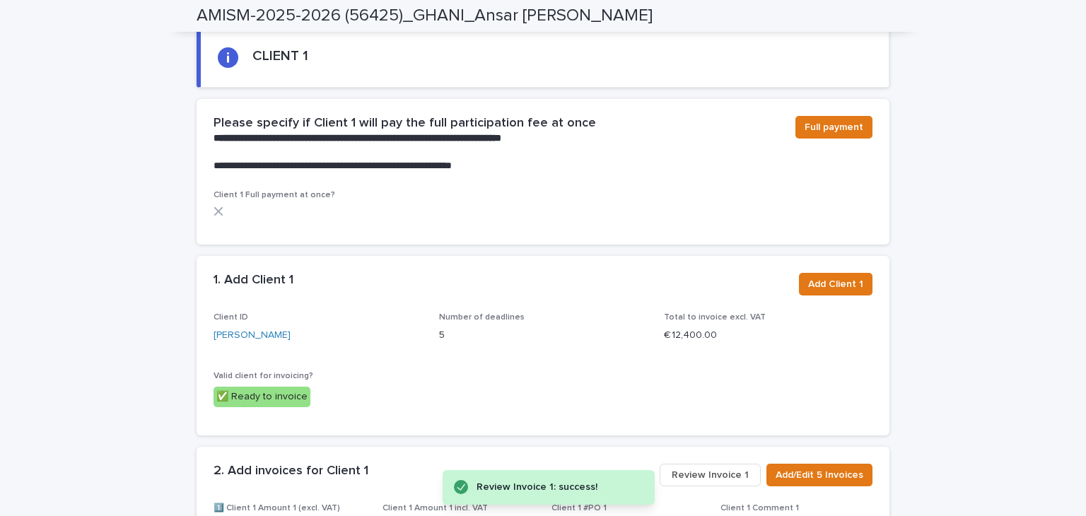
scroll to position [1164, 0]
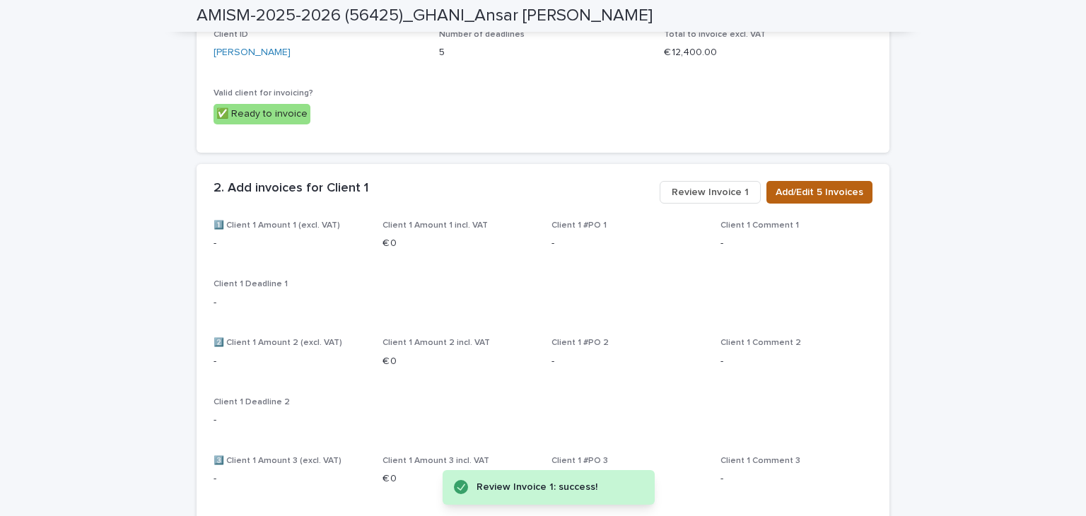
click at [784, 194] on span "Add/Edit 5 Invoices" at bounding box center [820, 192] width 88 height 14
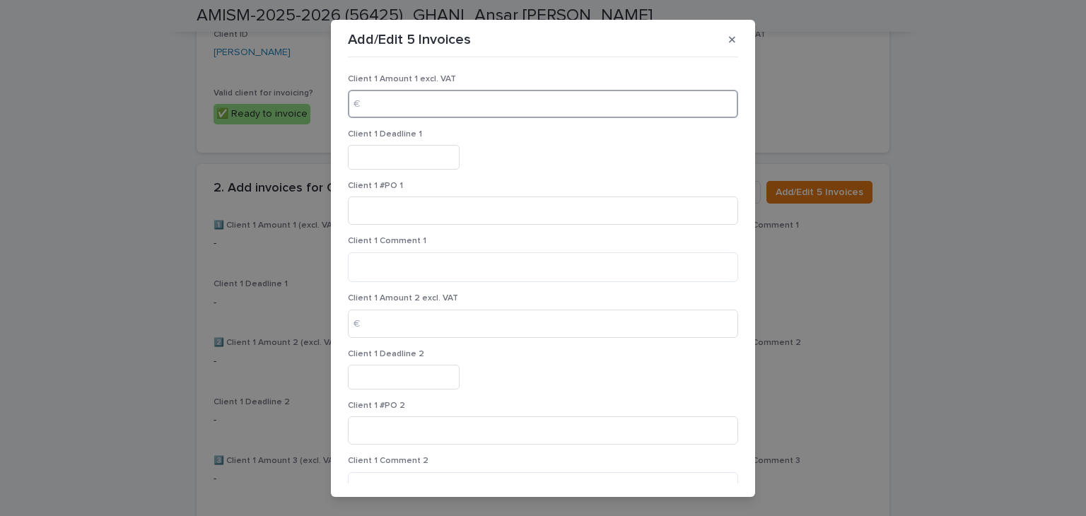
click at [399, 105] on input at bounding box center [543, 104] width 390 height 28
click at [399, 105] on input "****" at bounding box center [543, 104] width 390 height 28
type input "****"
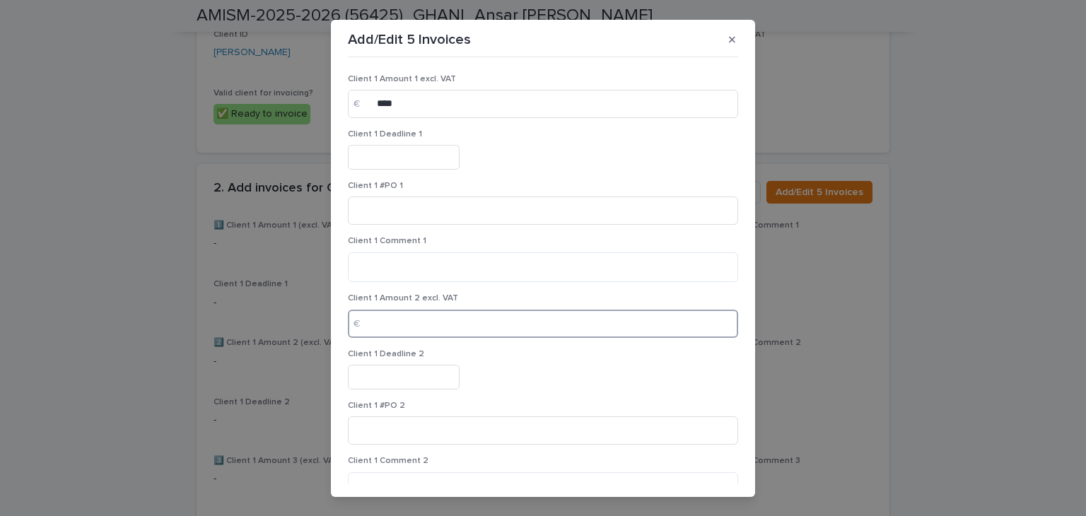
click at [384, 315] on input at bounding box center [543, 324] width 390 height 28
paste input "****"
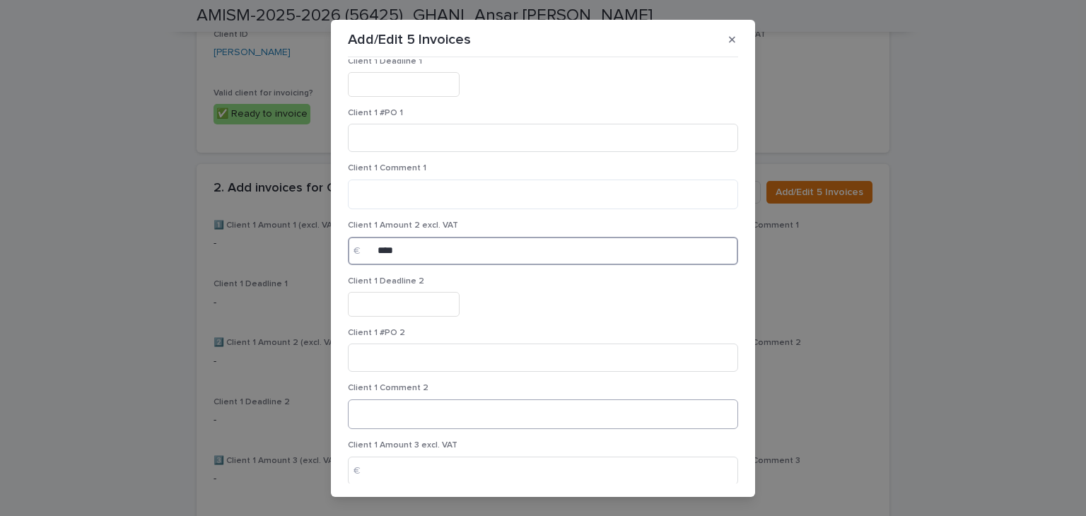
scroll to position [141, 0]
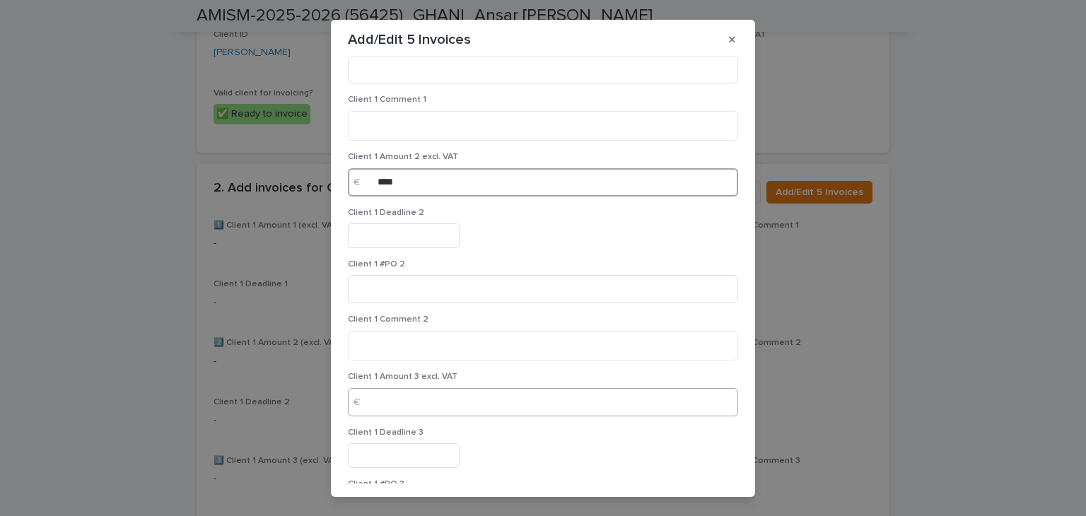
type input "****"
click at [382, 400] on input at bounding box center [543, 402] width 390 height 28
paste input "****"
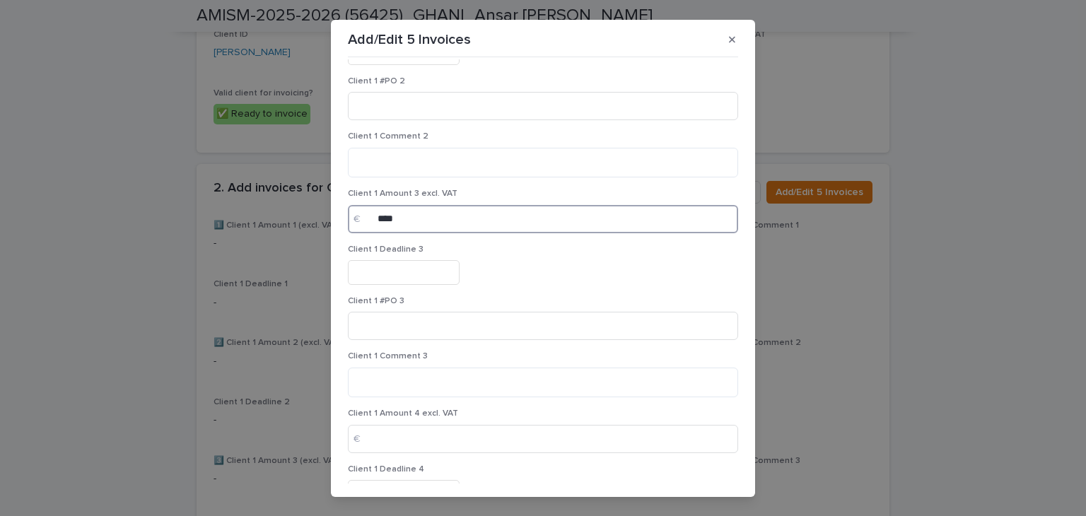
scroll to position [424, 0]
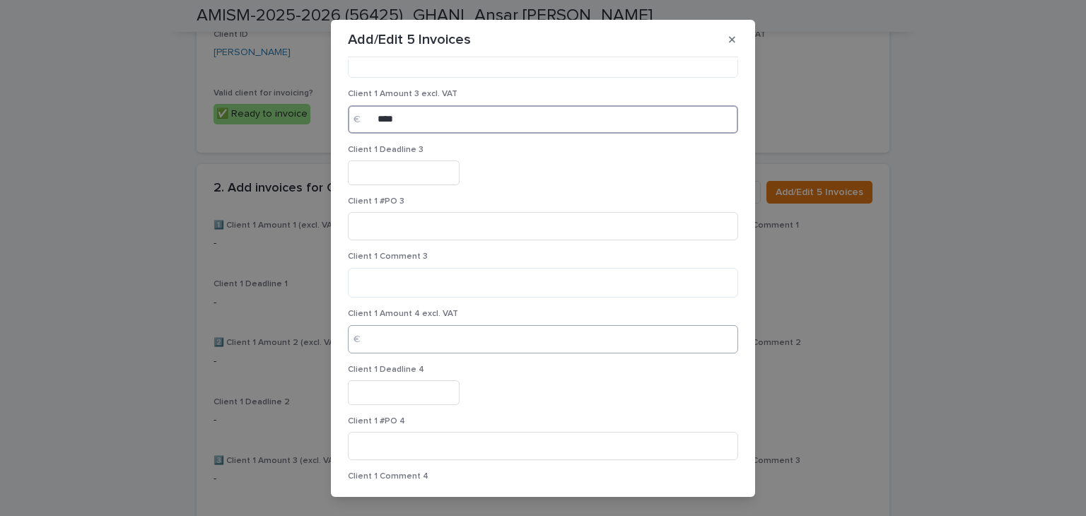
type input "****"
click at [402, 343] on input at bounding box center [543, 339] width 390 height 28
paste input "****"
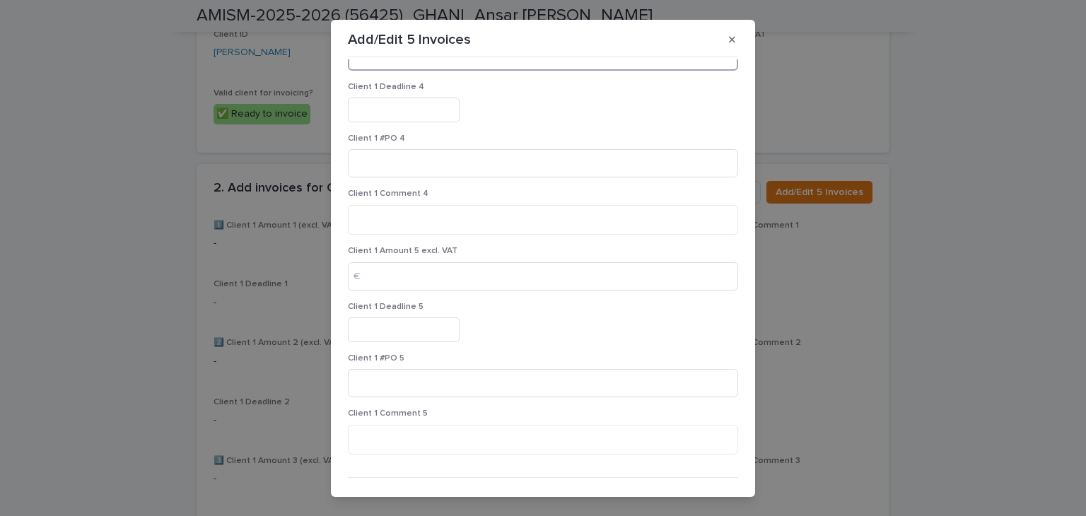
scroll to position [735, 0]
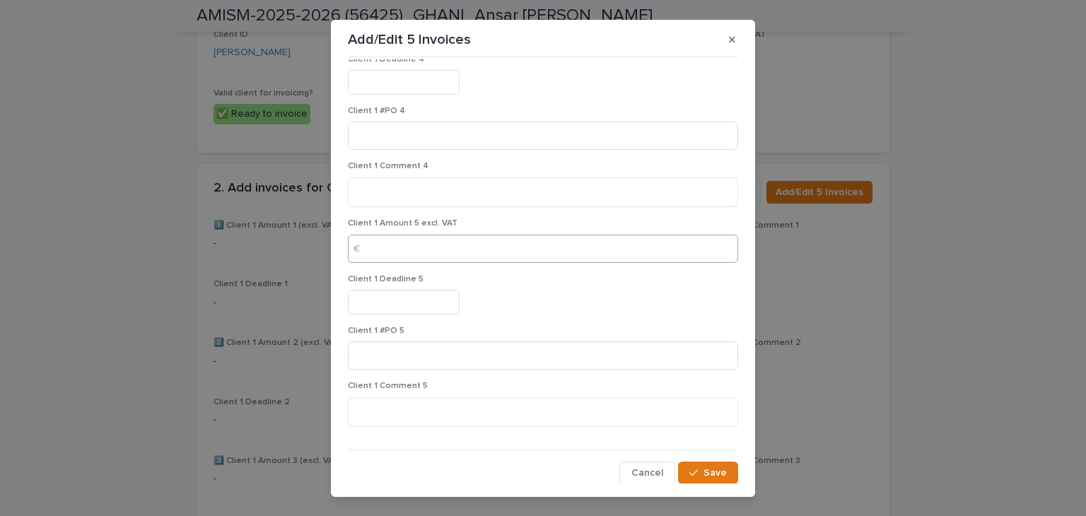
type input "****"
click at [389, 246] on input at bounding box center [543, 249] width 390 height 28
paste input "****"
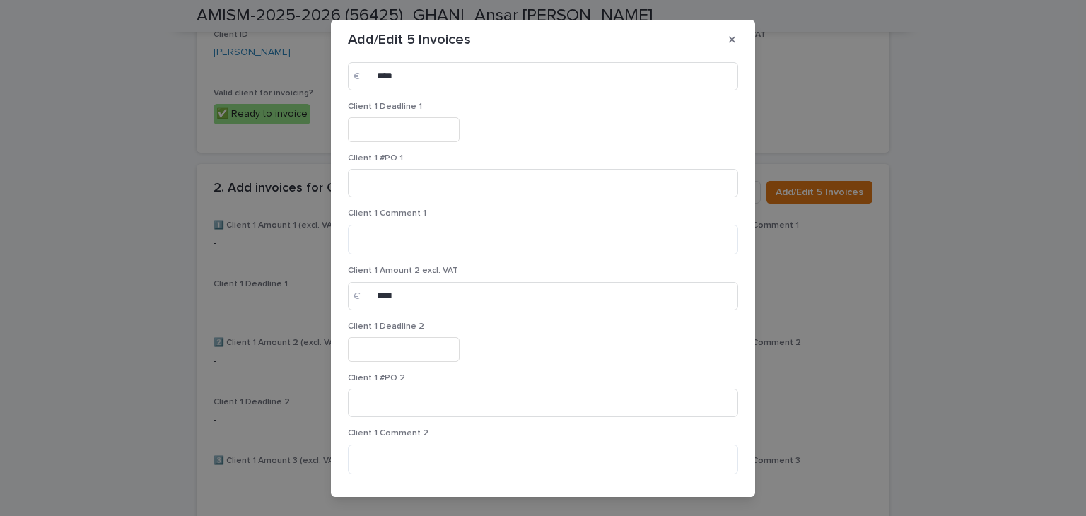
scroll to position [0, 0]
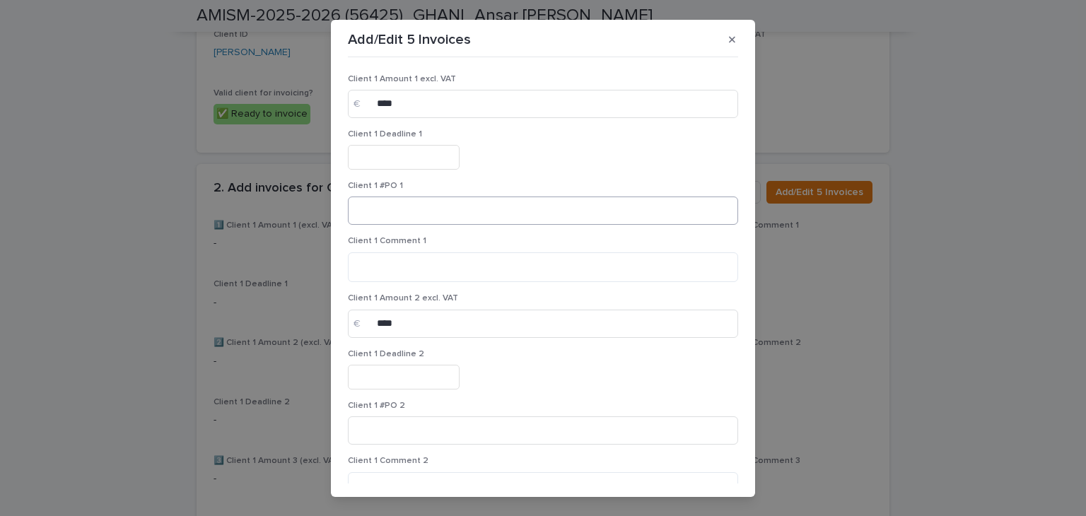
type input "****"
click at [395, 212] on input at bounding box center [543, 211] width 390 height 28
click at [418, 258] on textarea at bounding box center [543, 267] width 390 height 30
click at [418, 259] on textarea "**********" at bounding box center [539, 267] width 383 height 30
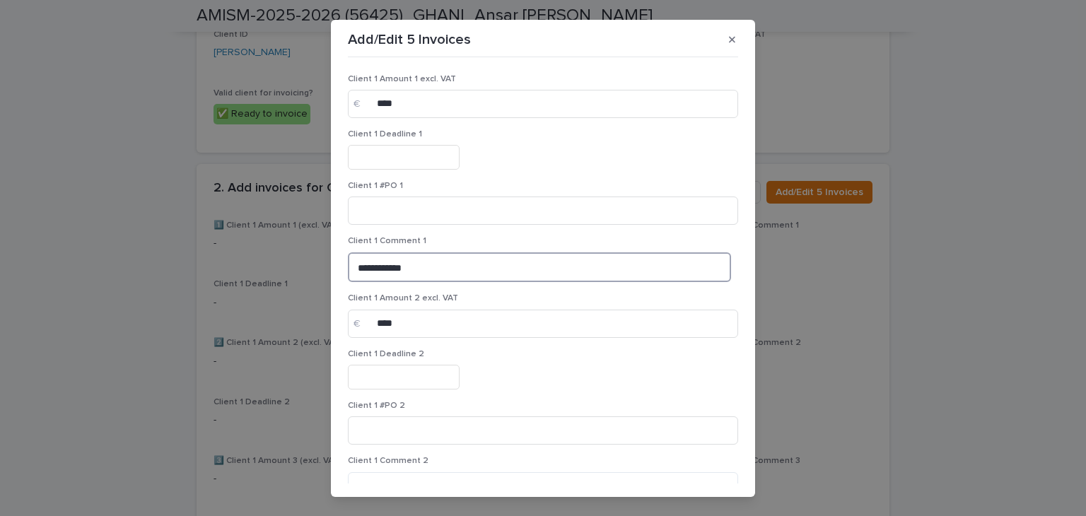
click at [418, 259] on textarea "**********" at bounding box center [539, 267] width 383 height 30
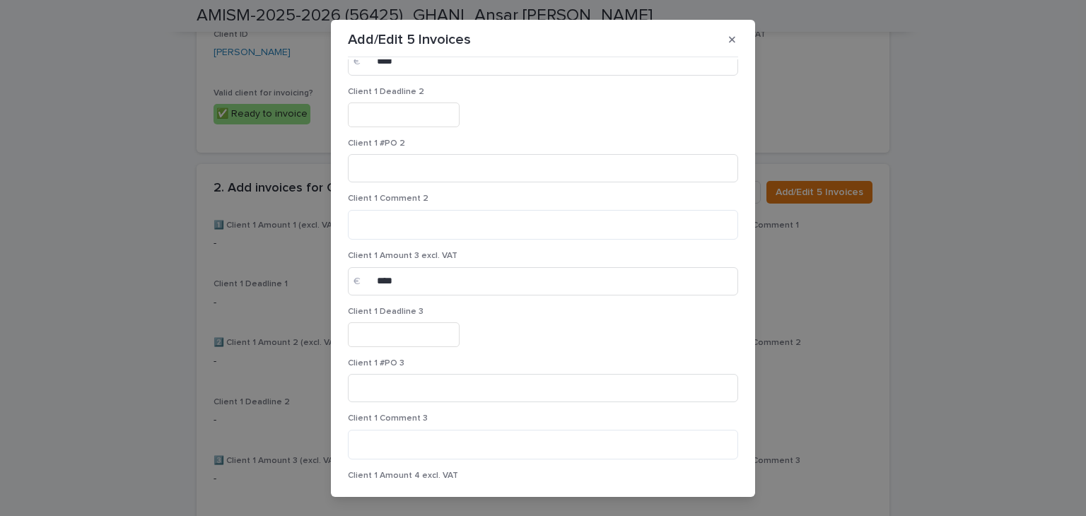
scroll to position [354, 0]
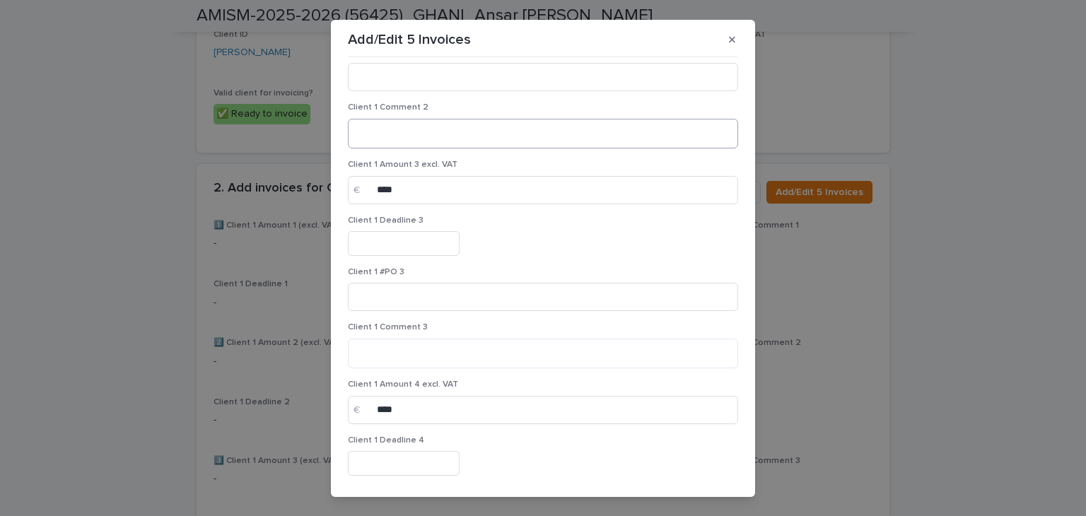
type textarea "**********"
click at [399, 143] on textarea at bounding box center [543, 134] width 390 height 30
paste textarea "**********"
type textarea "**********"
click at [405, 352] on textarea at bounding box center [543, 354] width 390 height 30
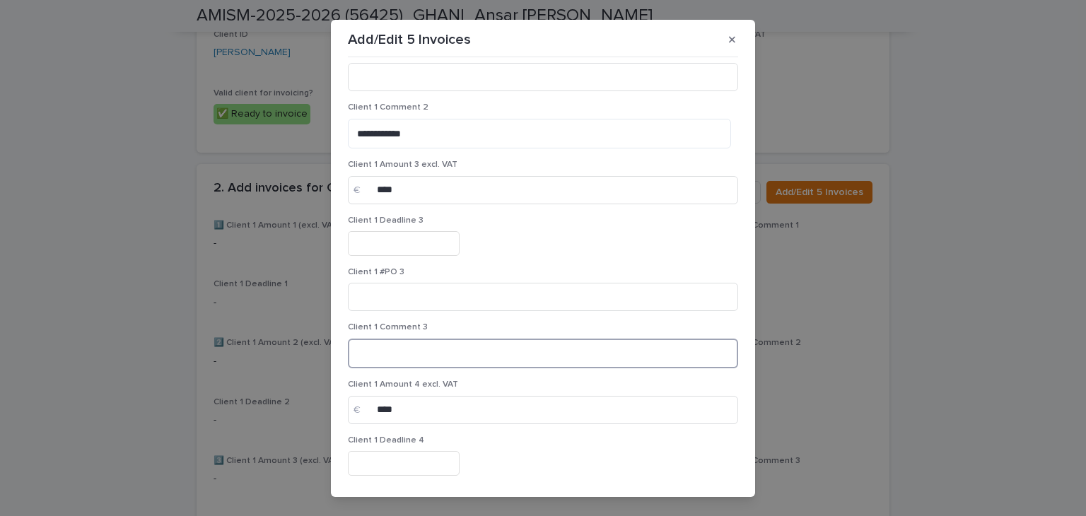
paste textarea "**********"
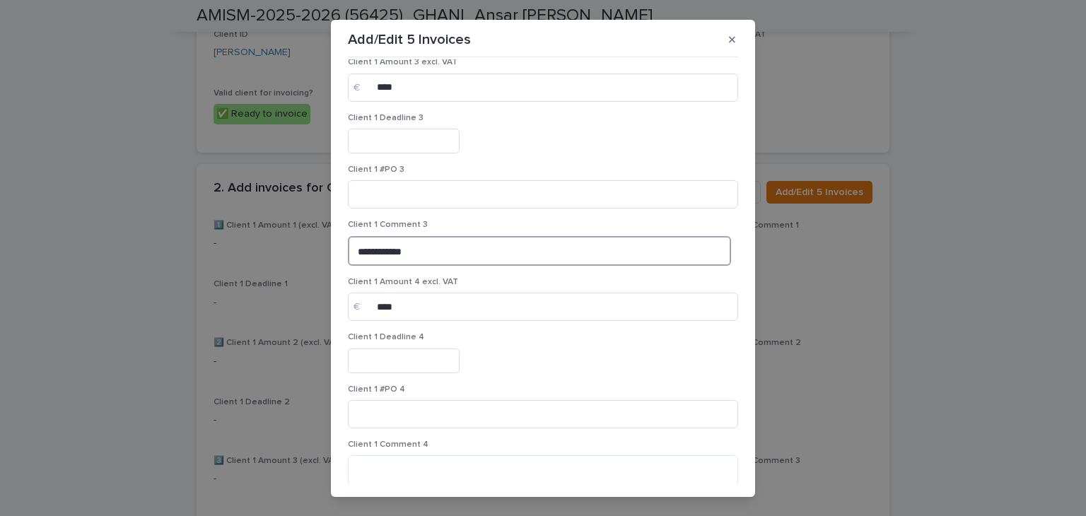
scroll to position [566, 0]
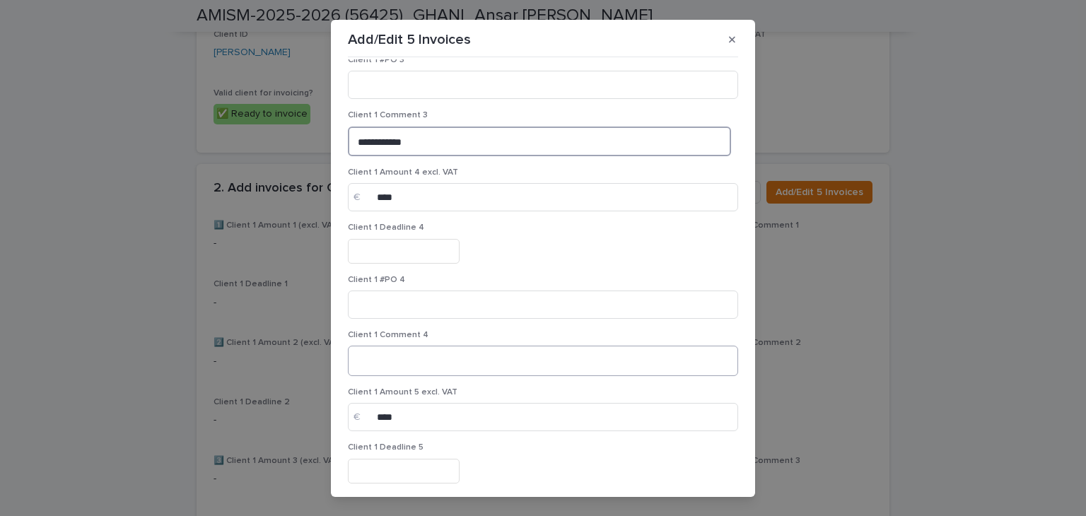
type textarea "**********"
click at [410, 355] on textarea at bounding box center [543, 361] width 390 height 30
paste textarea "**********"
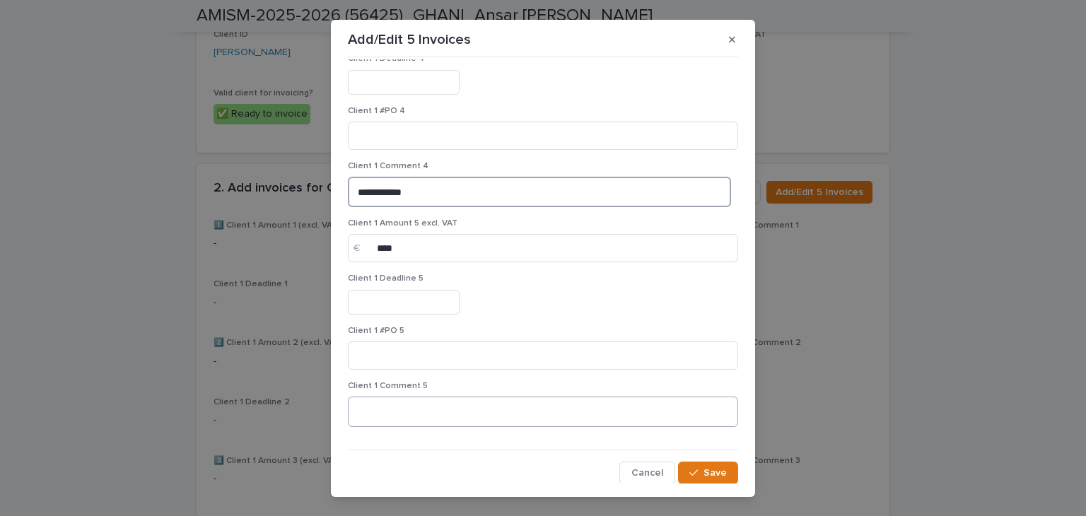
type textarea "**********"
click at [426, 397] on textarea at bounding box center [543, 412] width 390 height 30
paste textarea "**********"
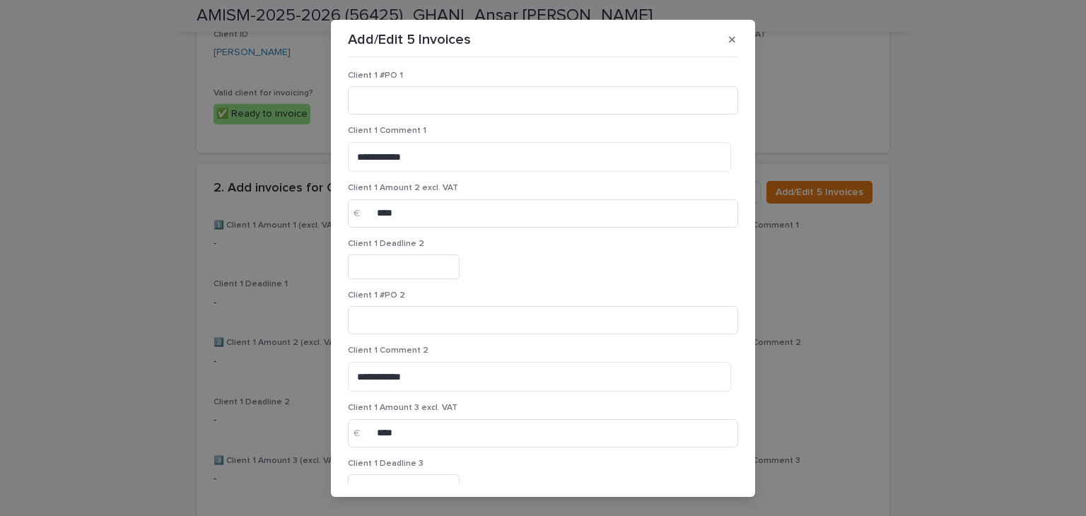
scroll to position [0, 0]
type textarea "**********"
click at [387, 168] on input "text" at bounding box center [404, 157] width 112 height 25
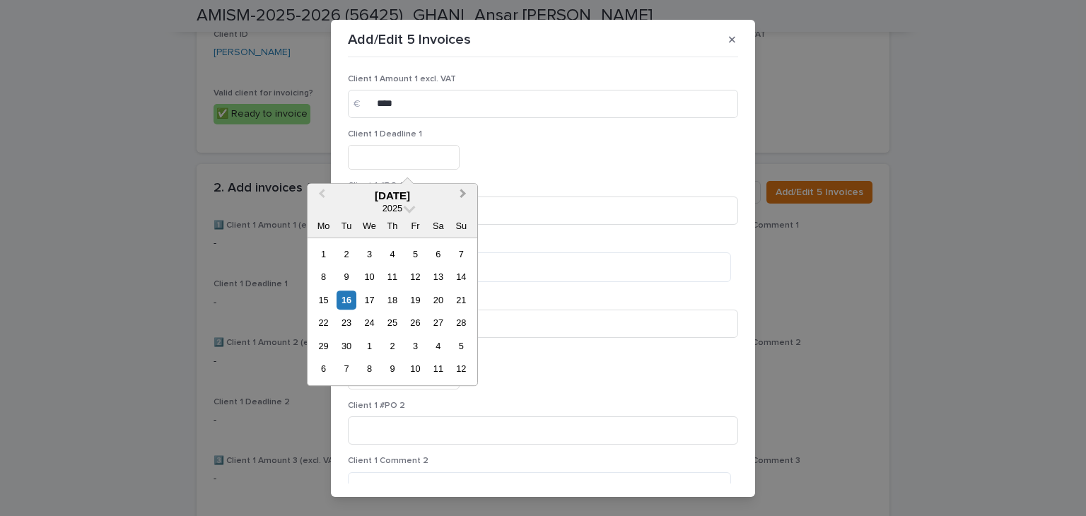
click at [465, 189] on button "Next Month" at bounding box center [464, 196] width 23 height 23
click at [322, 368] on div "3" at bounding box center [323, 369] width 19 height 19
type input "*********"
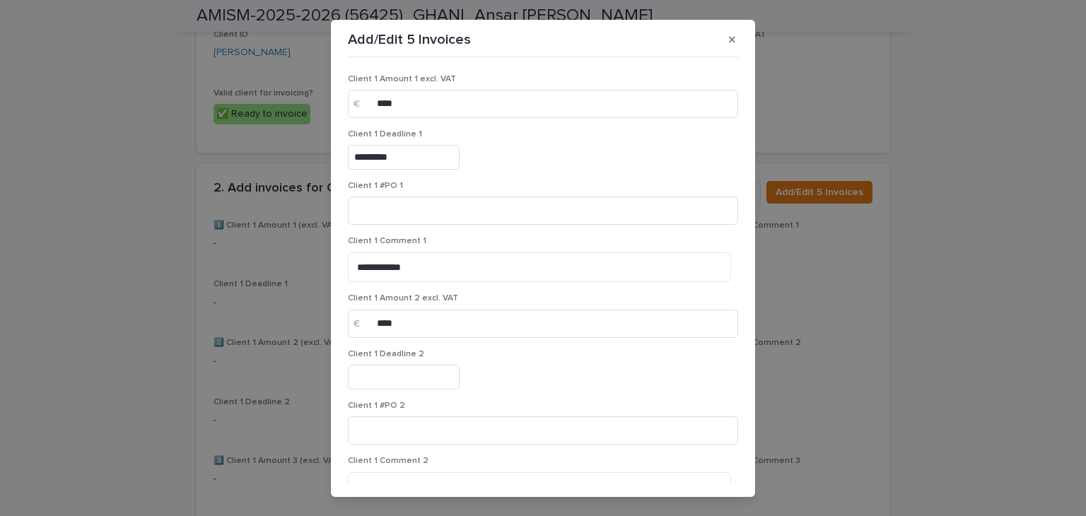
scroll to position [71, 0]
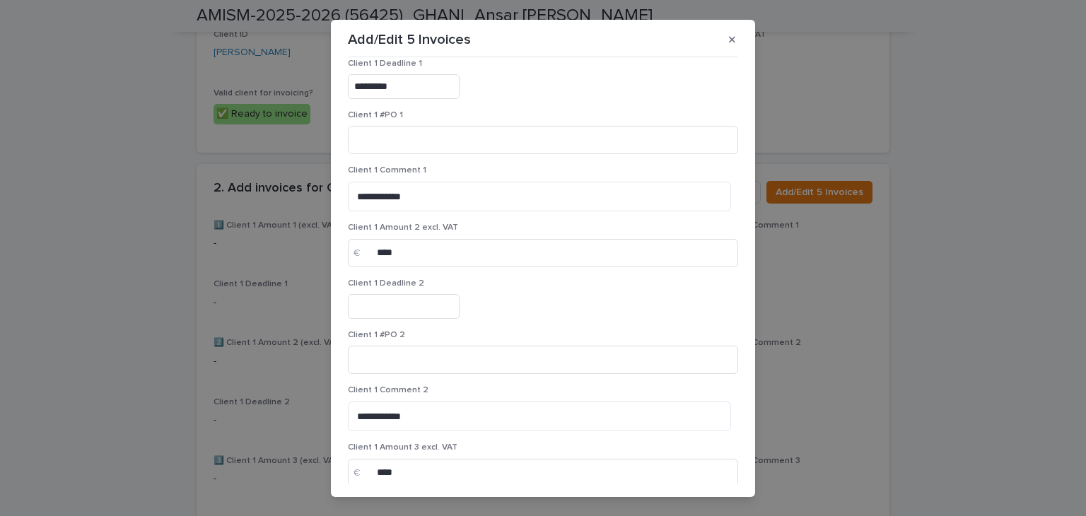
click at [378, 305] on input "text" at bounding box center [404, 306] width 112 height 25
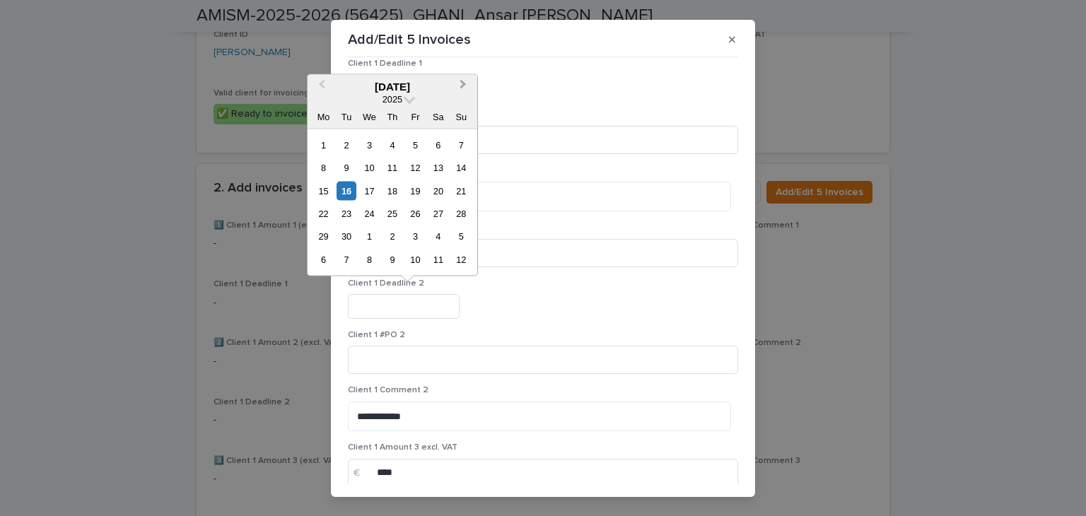
click at [463, 86] on span "Next Month" at bounding box center [463, 86] width 0 height 19
click at [319, 168] on div "3" at bounding box center [323, 167] width 19 height 19
type input "*********"
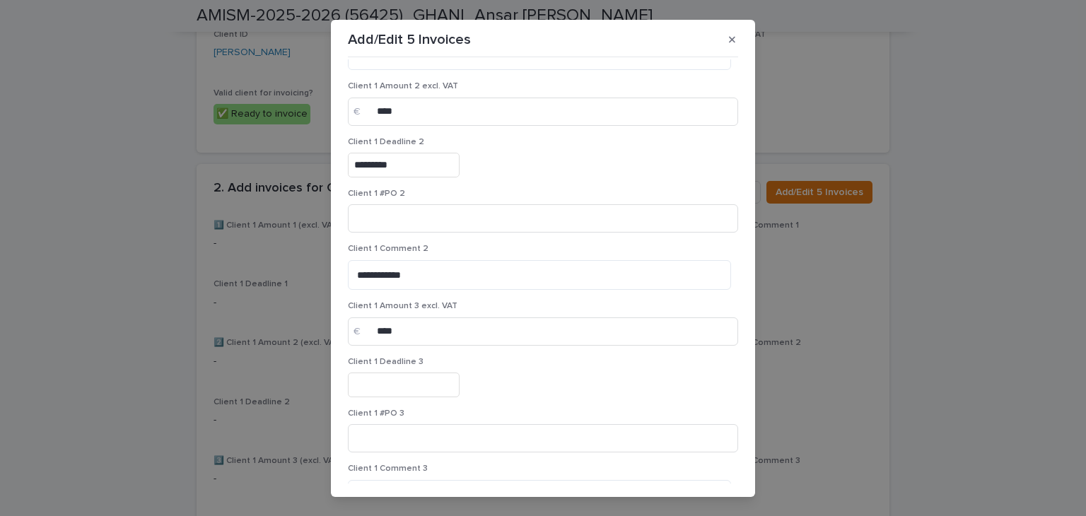
scroll to position [283, 0]
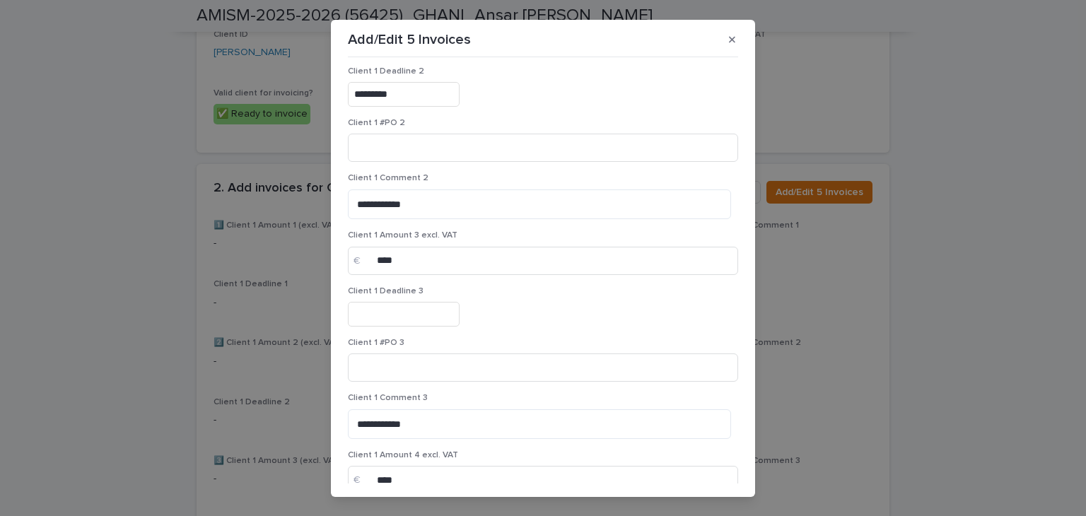
click at [393, 314] on input "text" at bounding box center [404, 314] width 112 height 25
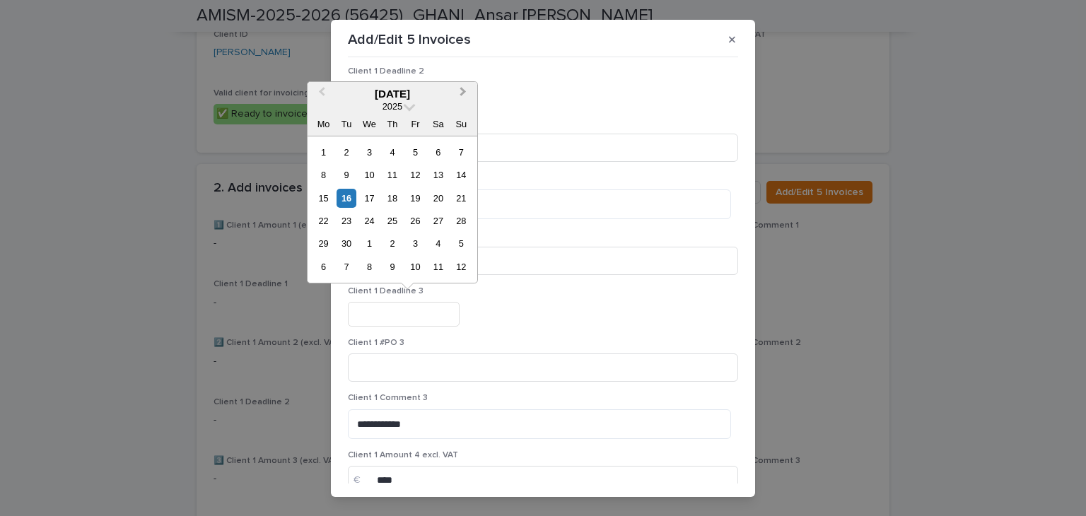
click at [470, 95] on button "Next Month" at bounding box center [464, 94] width 23 height 23
click at [467, 95] on button "Next Month" at bounding box center [464, 94] width 23 height 23
click at [371, 152] on div "3" at bounding box center [369, 152] width 19 height 19
type input "*********"
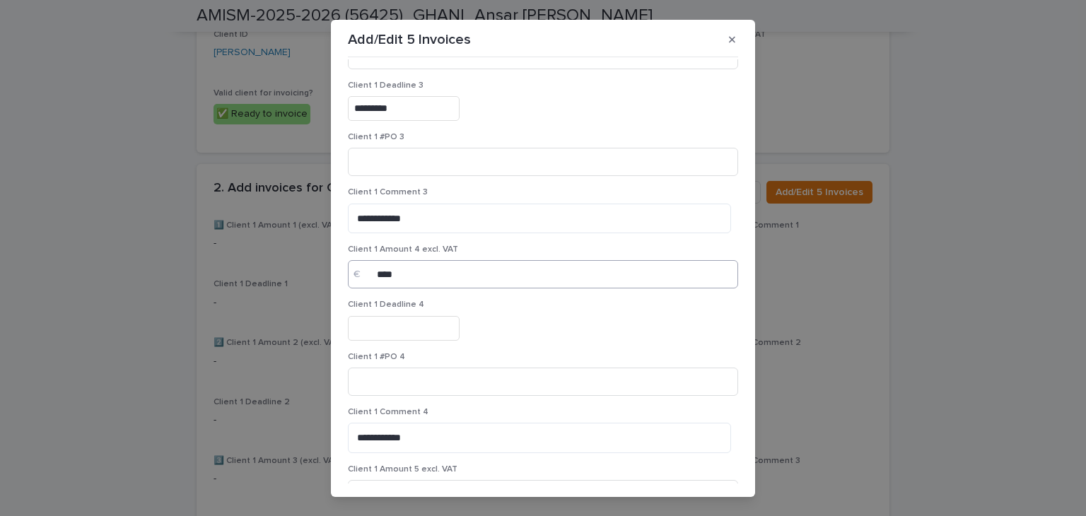
scroll to position [495, 0]
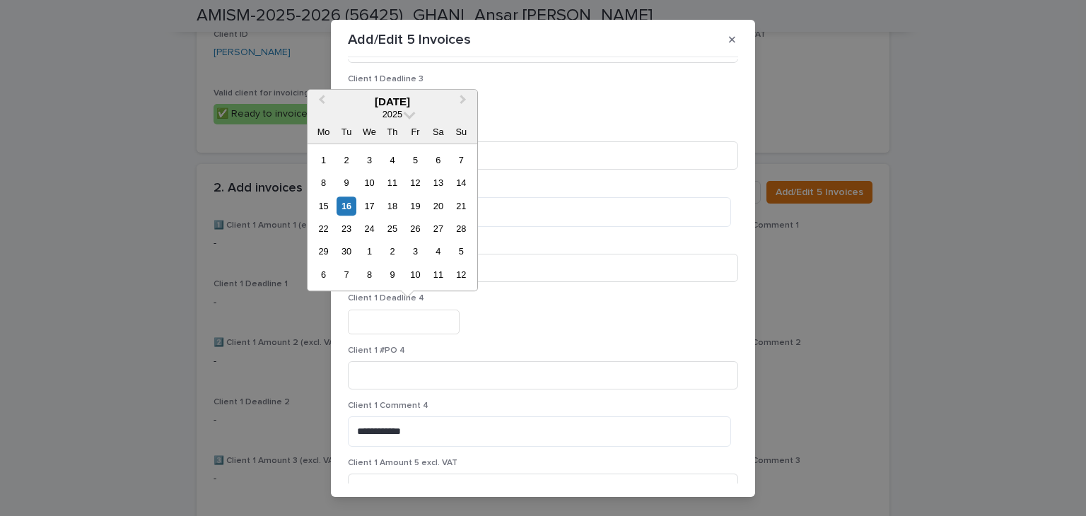
click at [411, 325] on input "text" at bounding box center [404, 322] width 112 height 25
click at [462, 108] on button "Next Month" at bounding box center [464, 102] width 23 height 23
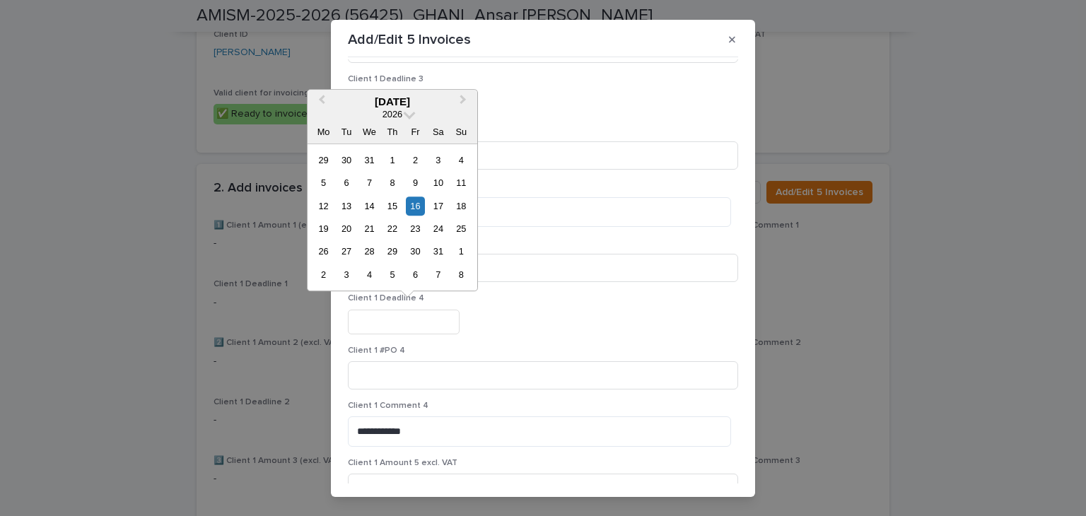
click at [344, 273] on div "3" at bounding box center [346, 274] width 19 height 19
type input "**********"
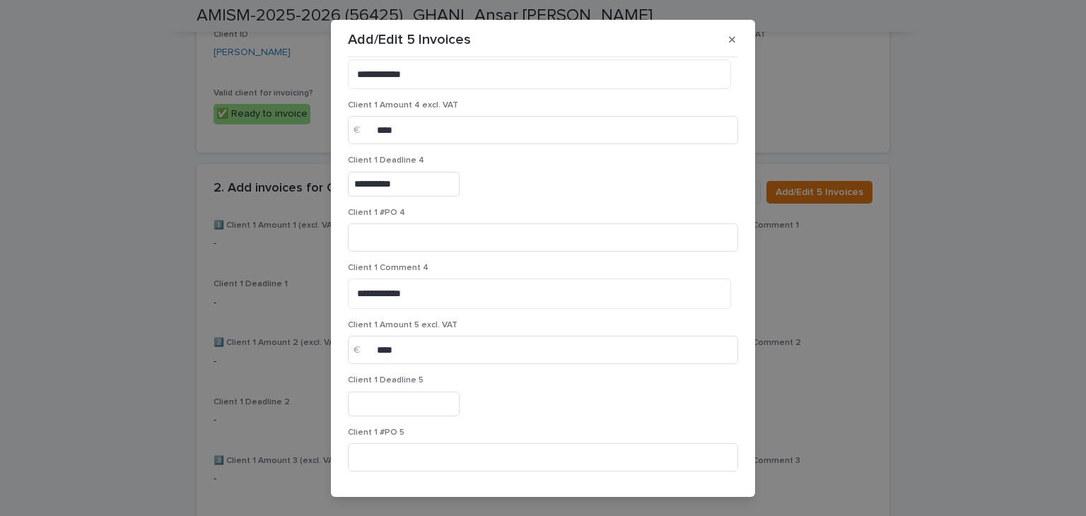
scroll to position [735, 0]
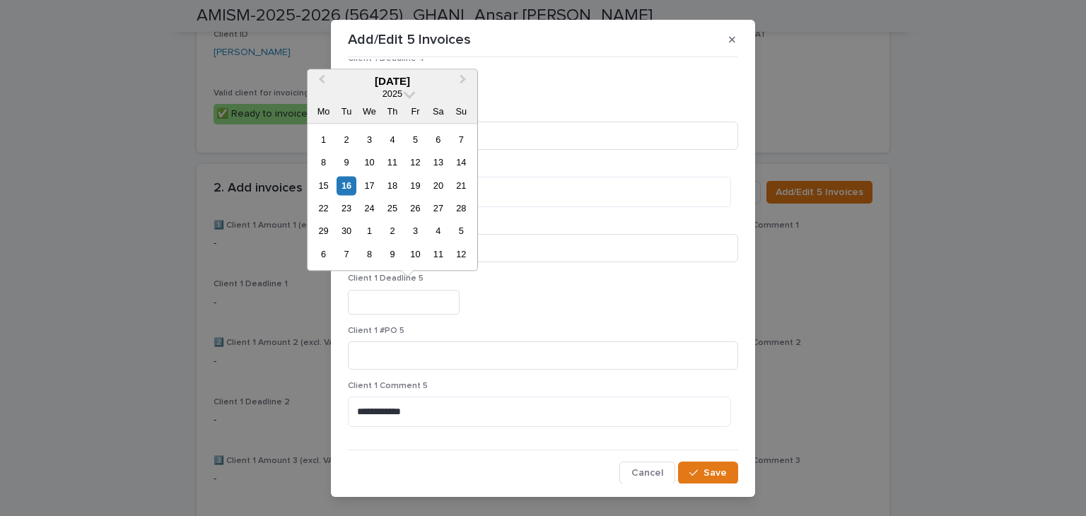
click at [402, 295] on input "text" at bounding box center [404, 302] width 112 height 25
click at [456, 77] on button "Next Month" at bounding box center [464, 82] width 23 height 23
click at [463, 77] on span "Next Month" at bounding box center [463, 80] width 0 height 19
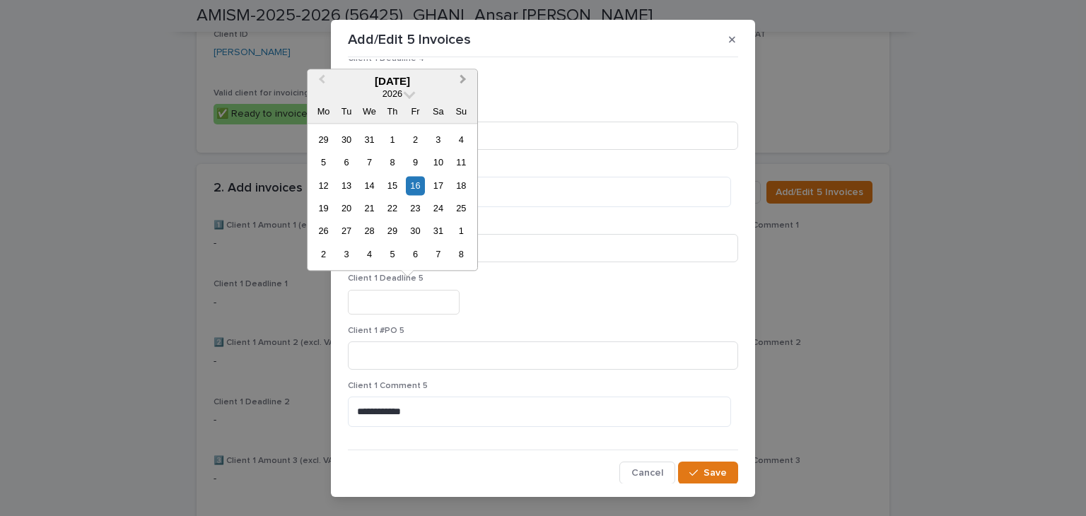
click at [463, 77] on span "Next Month" at bounding box center [463, 80] width 0 height 19
click at [352, 168] on div "3" at bounding box center [346, 162] width 19 height 19
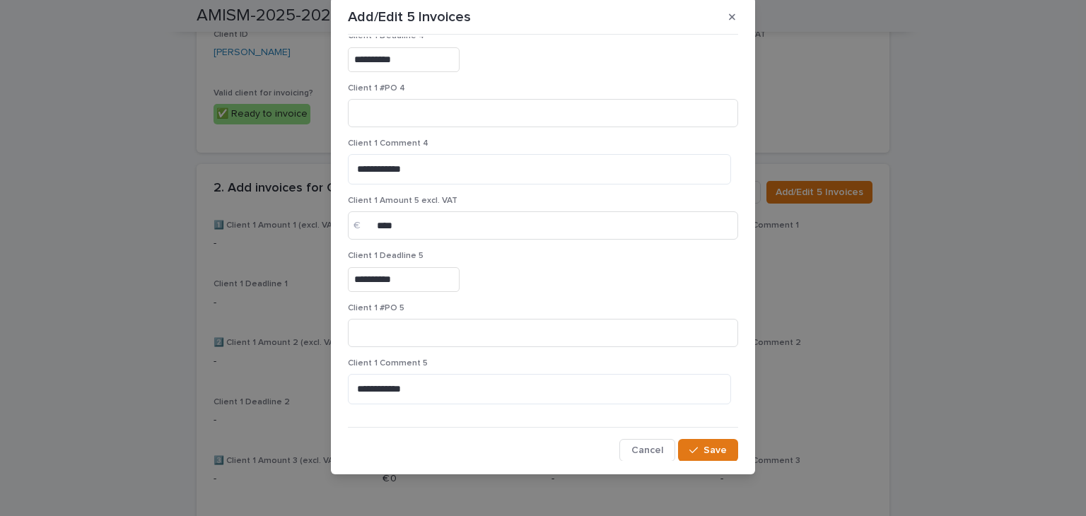
click at [400, 275] on input "**********" at bounding box center [404, 279] width 112 height 25
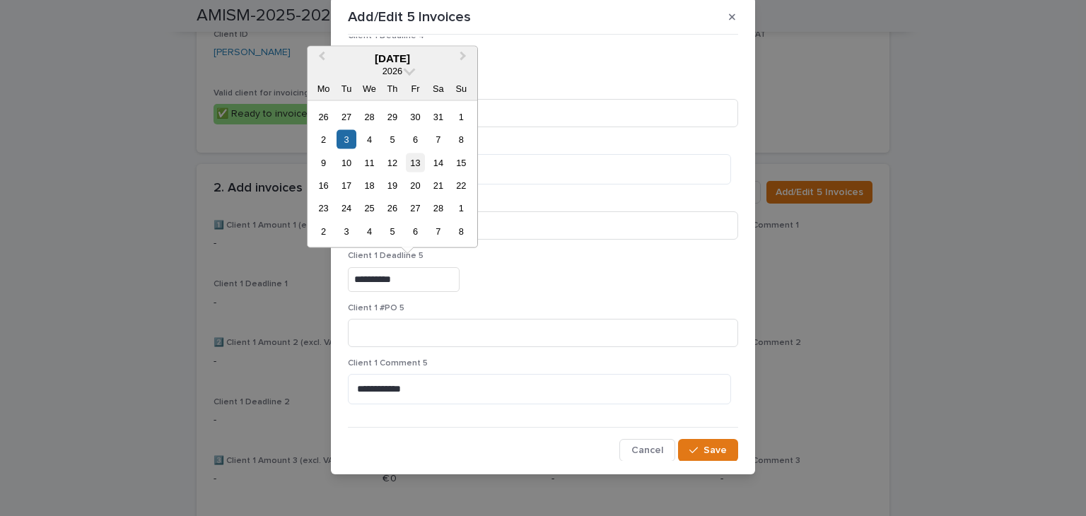
click at [414, 163] on div "13" at bounding box center [415, 162] width 19 height 19
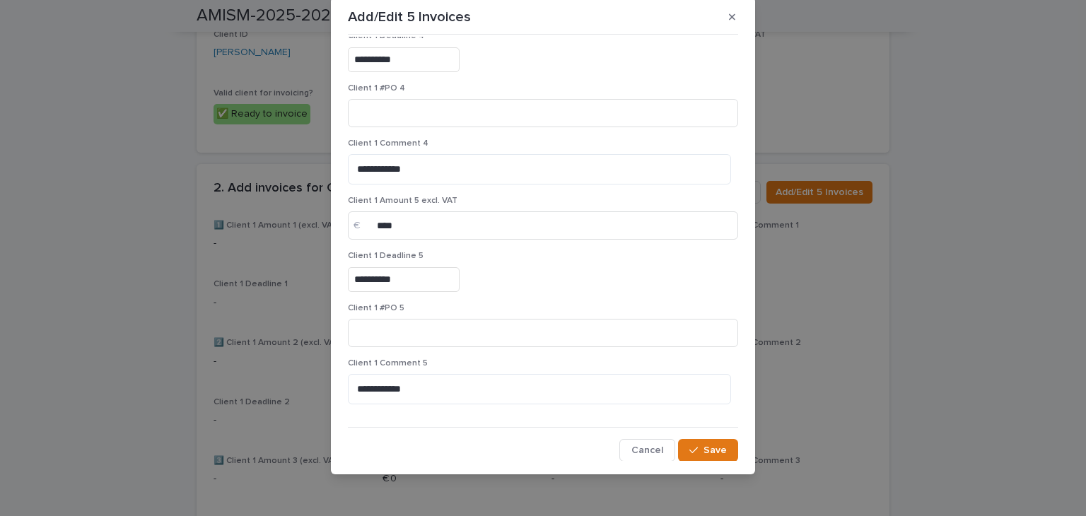
type input "**********"
click at [691, 458] on button "Save" at bounding box center [708, 450] width 60 height 23
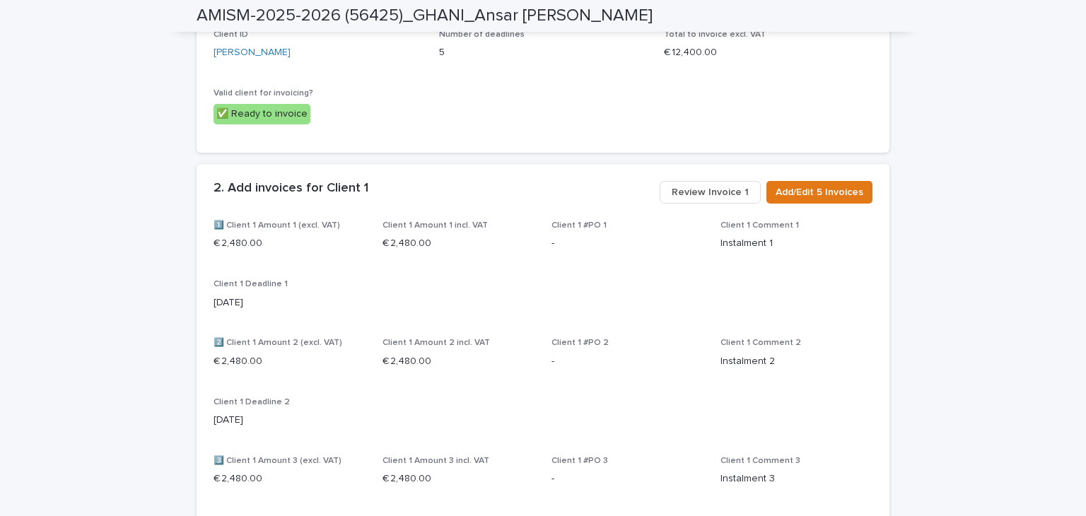
click at [719, 196] on span "Review Invoice 1" at bounding box center [710, 192] width 77 height 14
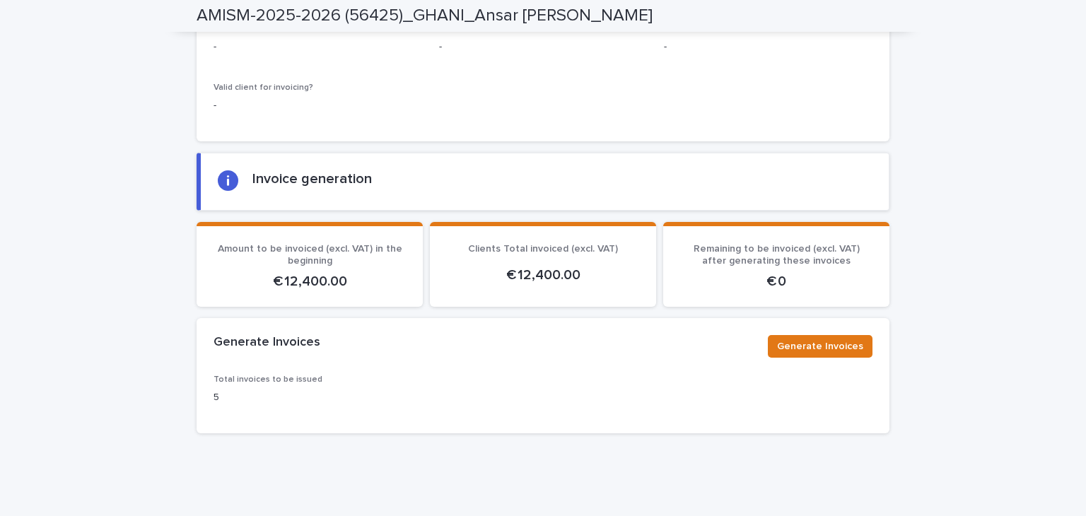
scroll to position [2720, 0]
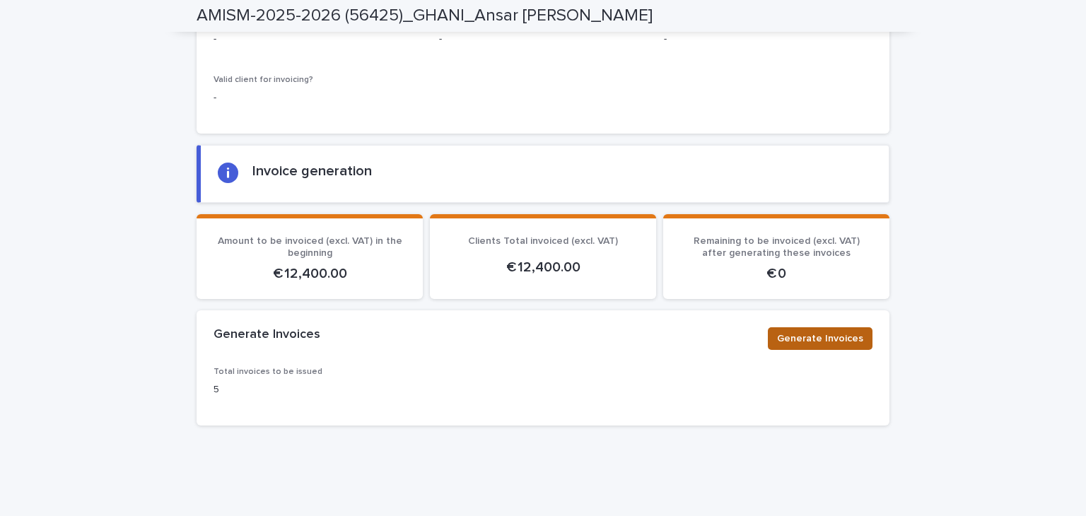
click at [832, 327] on button "Generate Invoices" at bounding box center [820, 338] width 105 height 23
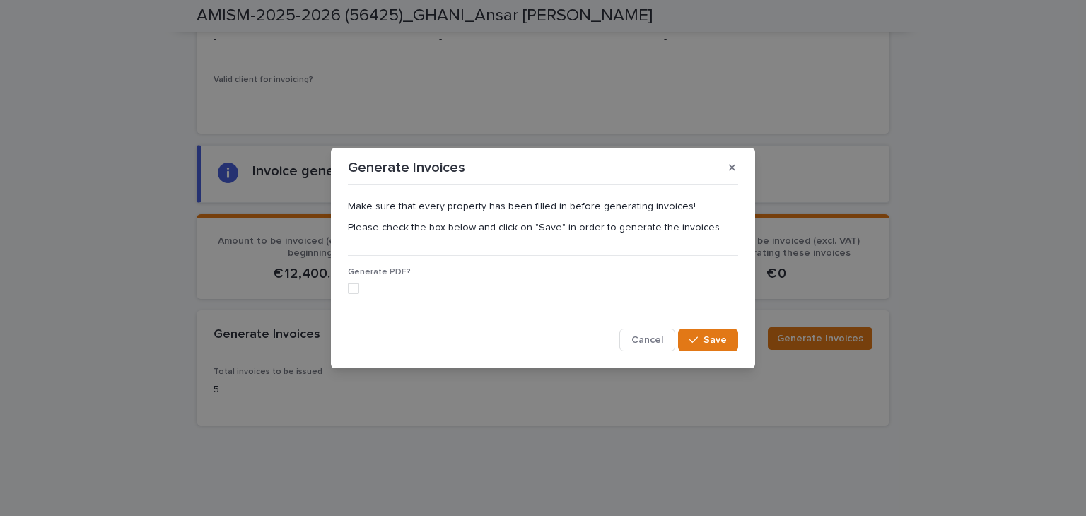
click at [356, 289] on span at bounding box center [353, 288] width 11 height 11
click at [724, 344] on span "Save" at bounding box center [715, 340] width 23 height 10
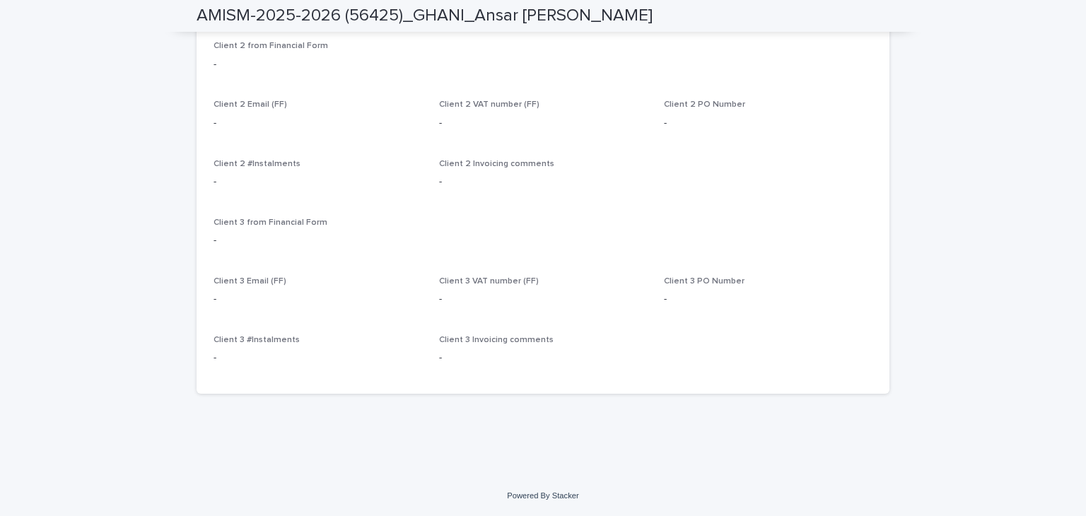
scroll to position [475, 0]
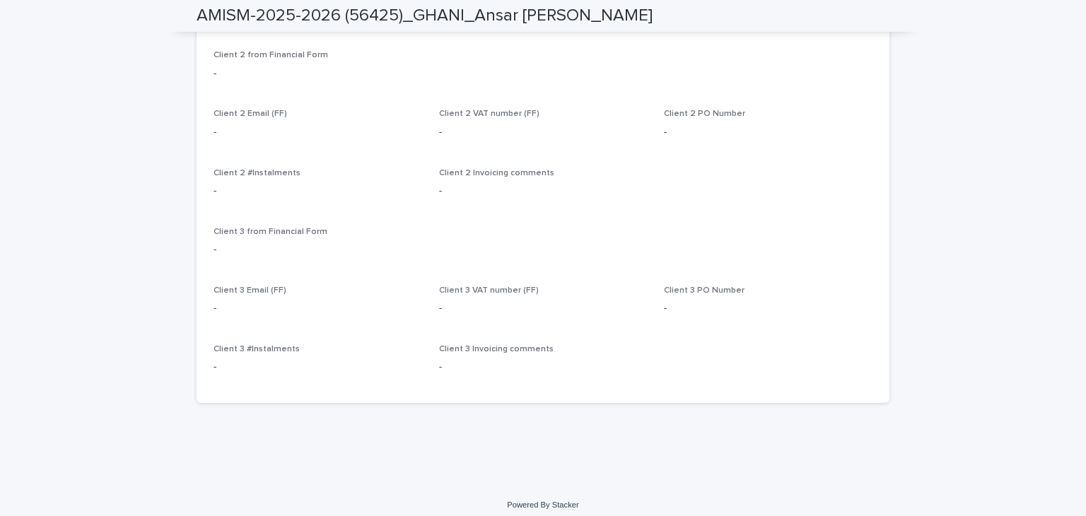
click at [973, 199] on div "**********" at bounding box center [543, 28] width 1086 height 913
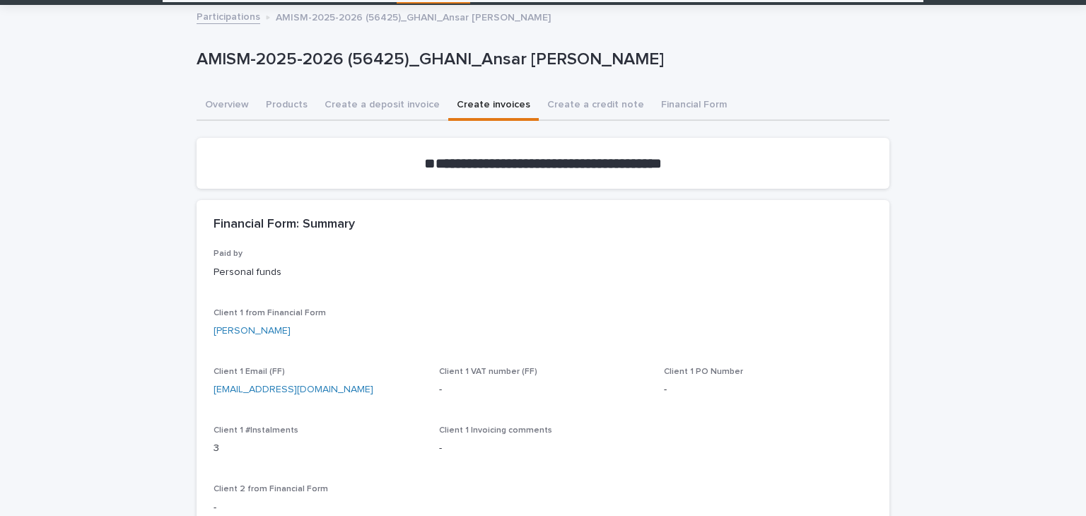
scroll to position [0, 0]
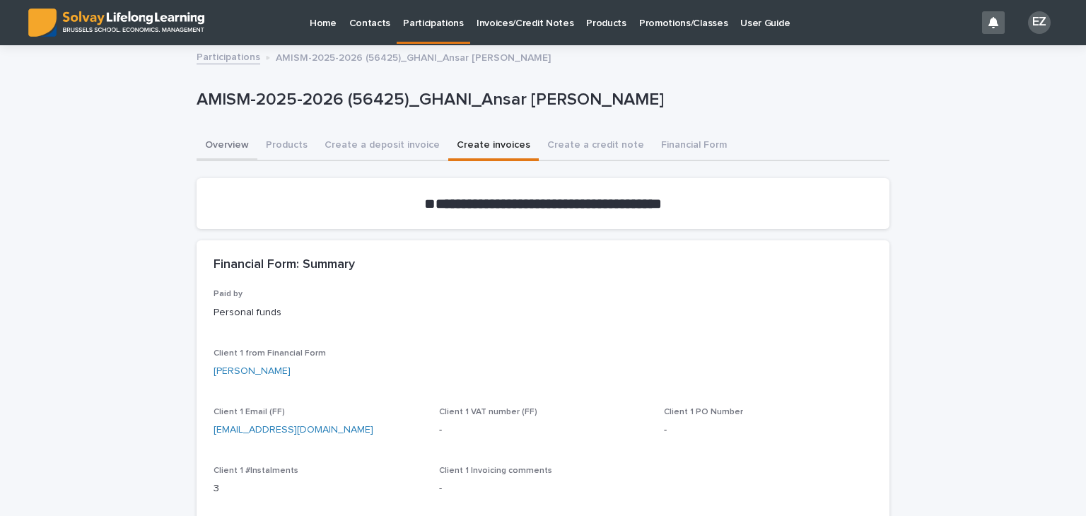
click at [241, 154] on button "Overview" at bounding box center [227, 147] width 61 height 30
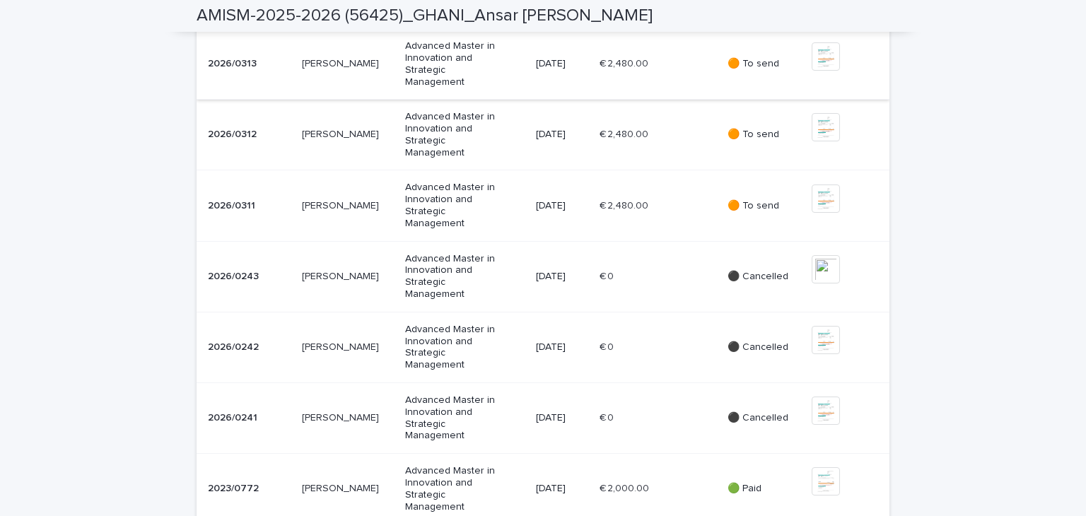
scroll to position [778, 0]
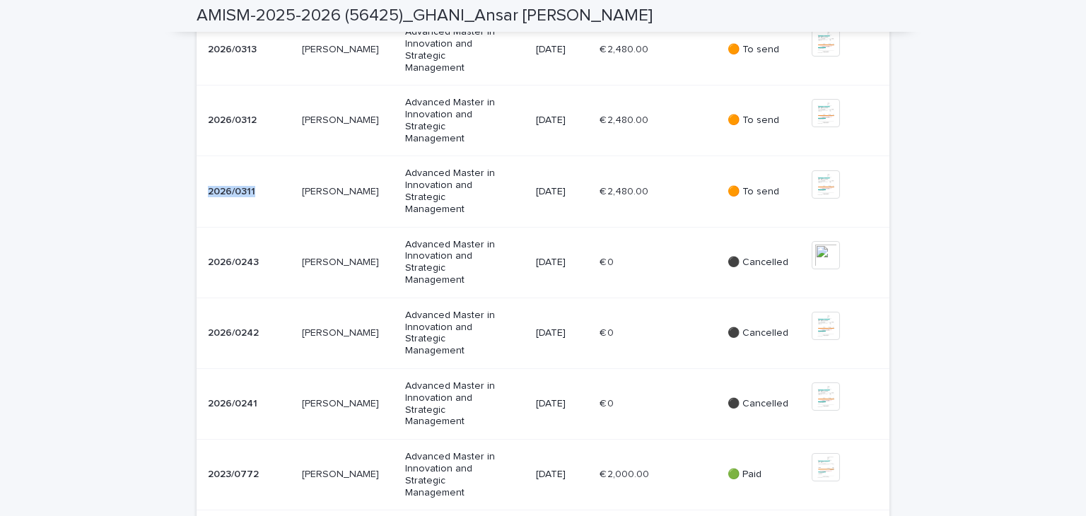
click at [203, 227] on td "2026/0311 2026/0311" at bounding box center [247, 191] width 100 height 71
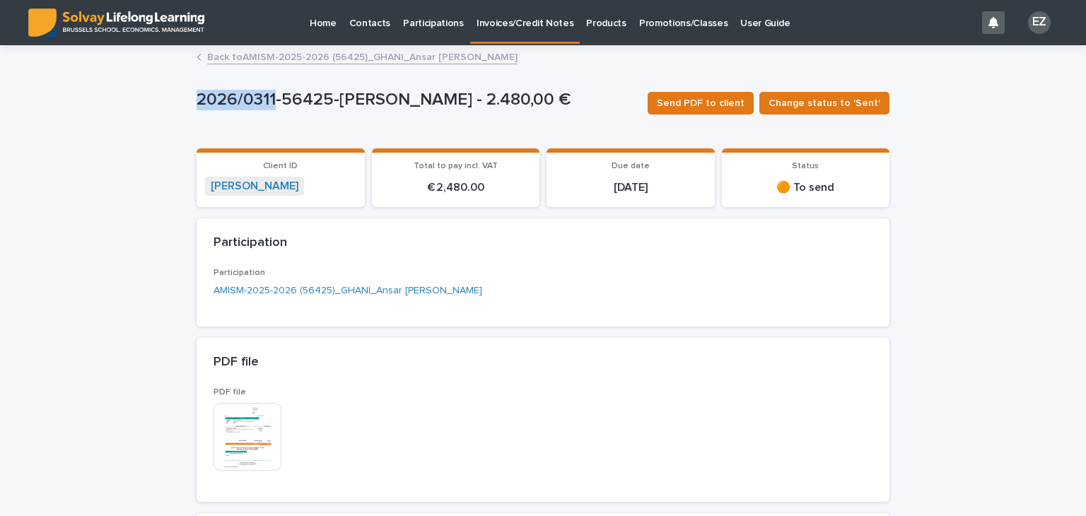
drag, startPoint x: 190, startPoint y: 100, endPoint x: 269, endPoint y: 97, distance: 80.0
copy p "2026/0311"
click at [335, 106] on p "2026/0311-56425-[PERSON_NAME] - 2.480,00 €" at bounding box center [417, 100] width 440 height 21
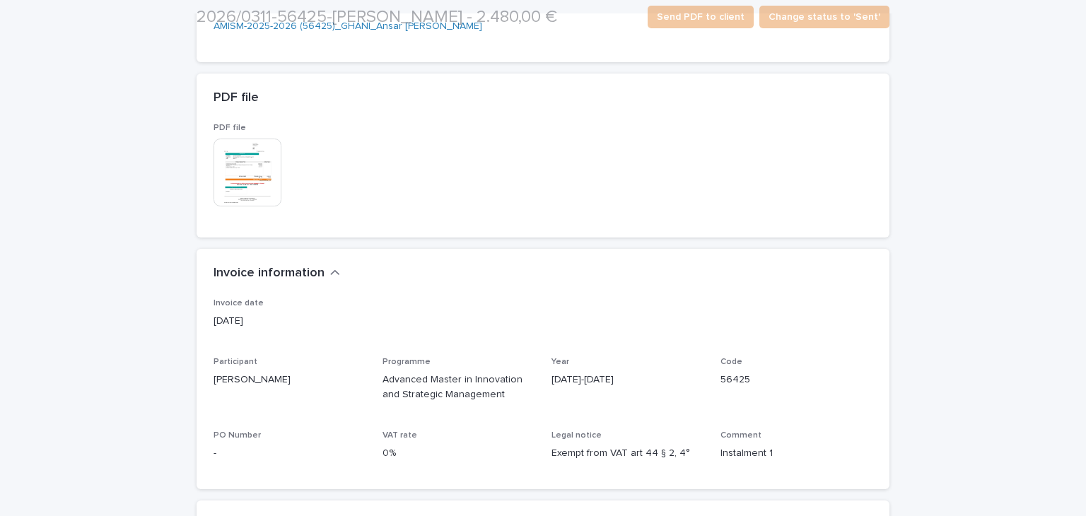
scroll to position [283, 0]
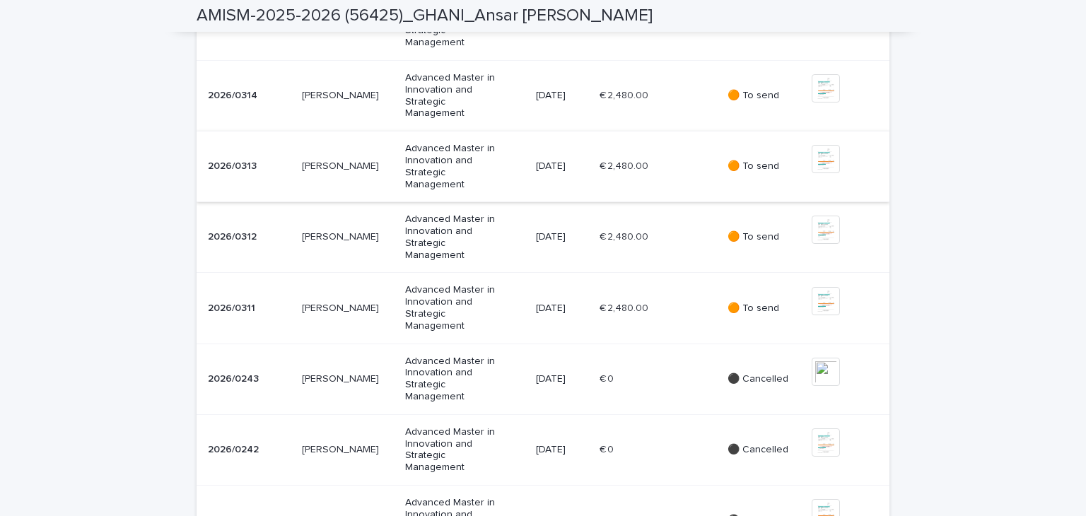
scroll to position [637, 0]
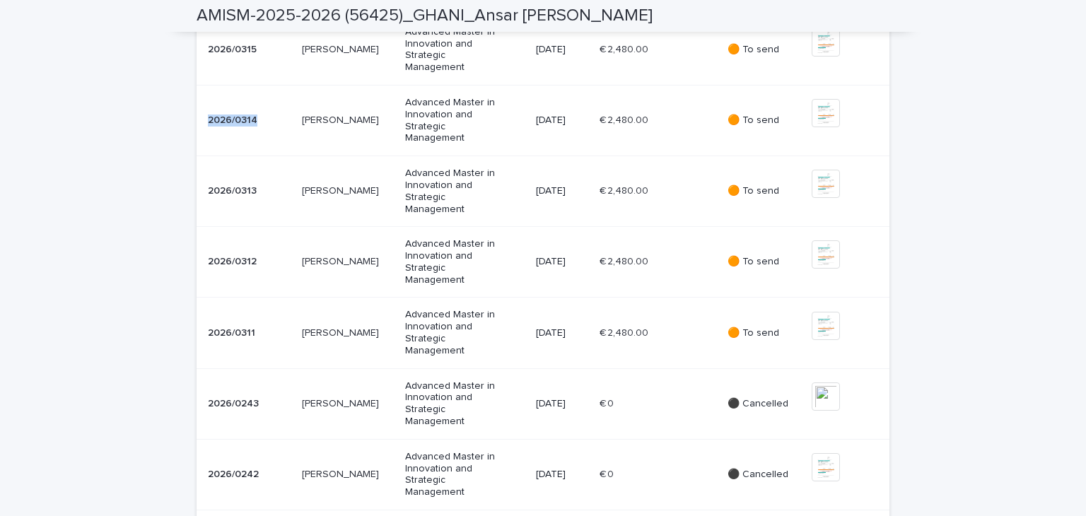
click at [205, 156] on td "2026/0314 2026/0314" at bounding box center [247, 120] width 100 height 71
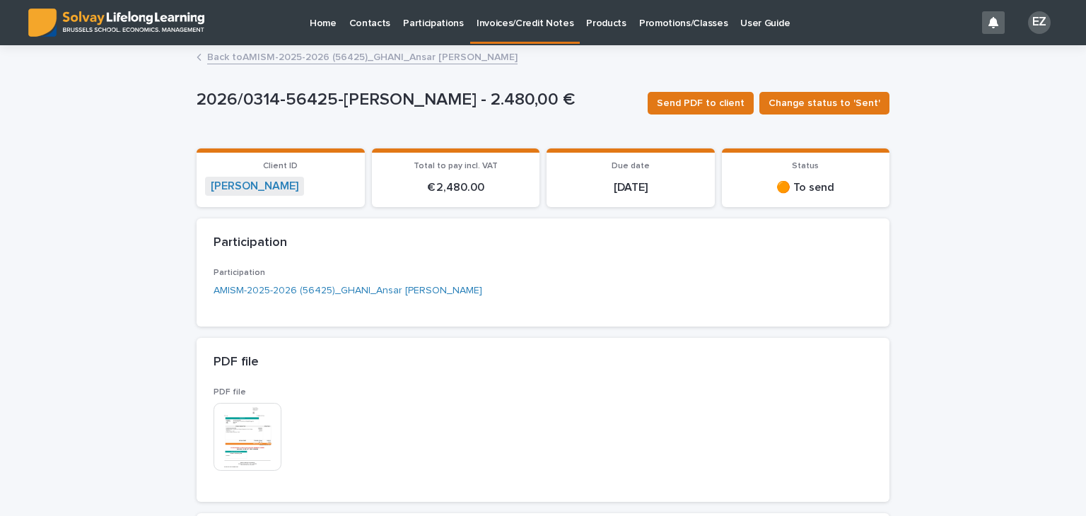
click at [313, 60] on link "Back to AMISM-2025-2026 (56425)[PERSON_NAME]" at bounding box center [362, 56] width 310 height 16
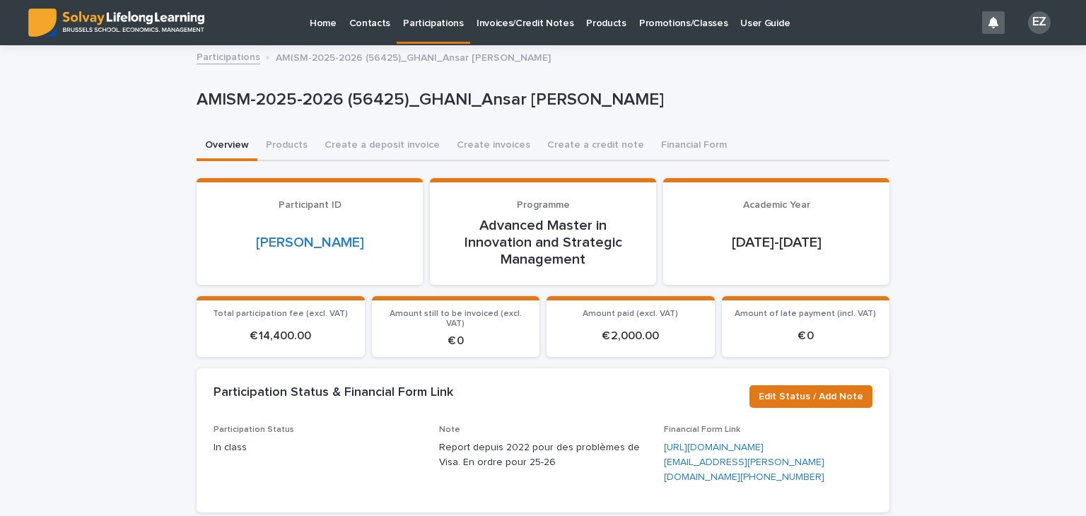
click at [680, 24] on p "Promotions/Classes" at bounding box center [683, 15] width 88 height 30
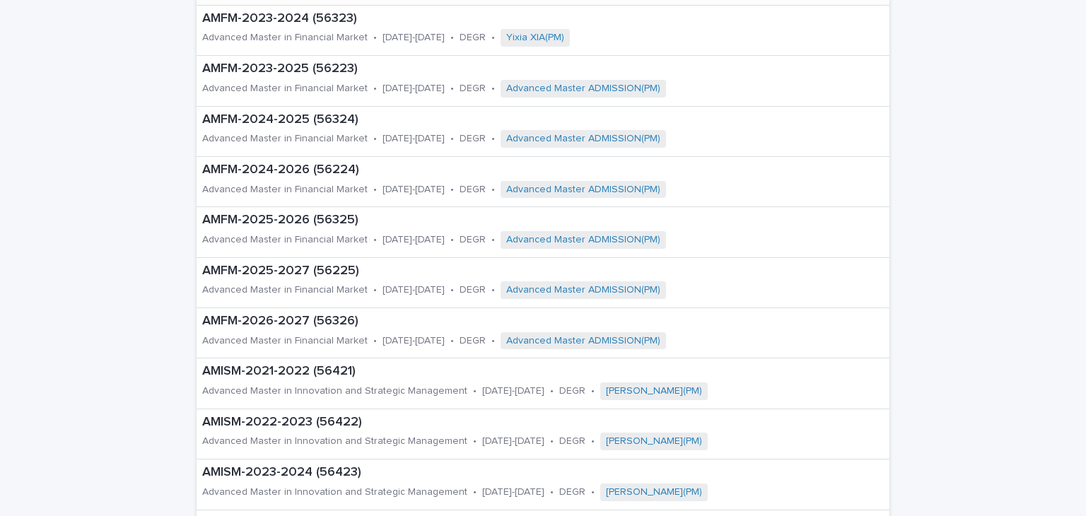
scroll to position [795, 0]
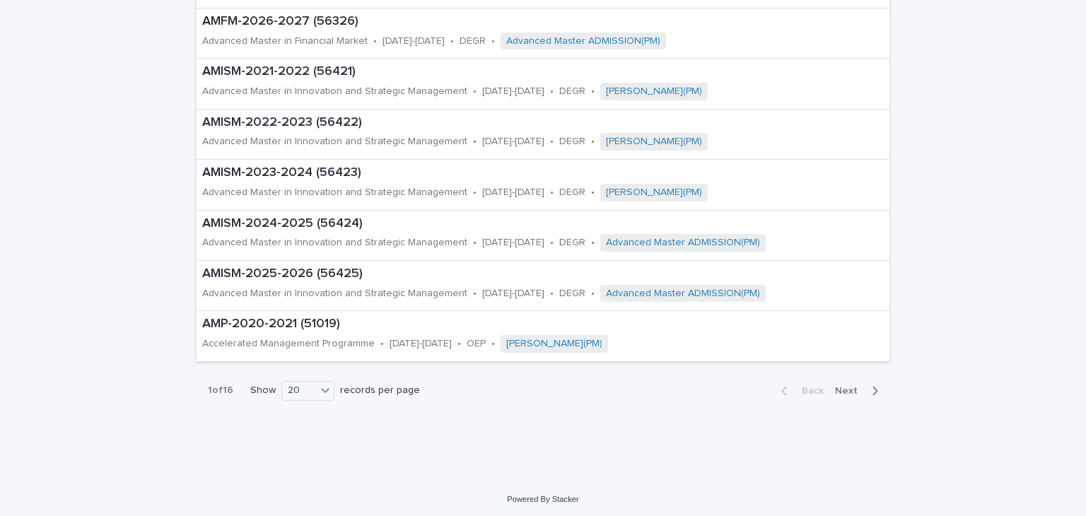
click at [834, 393] on button "Next" at bounding box center [860, 391] width 60 height 13
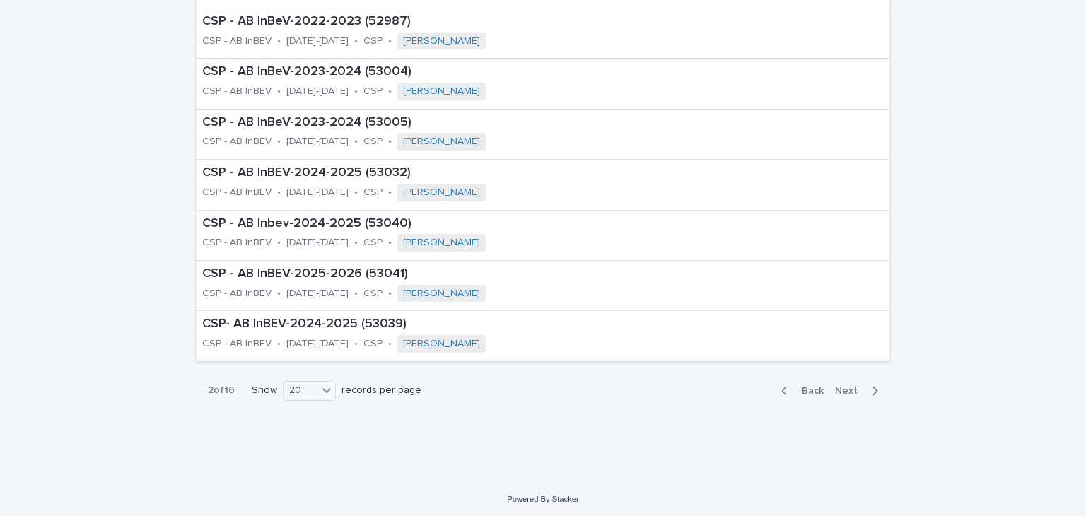
click at [816, 386] on span "Back" at bounding box center [809, 391] width 30 height 10
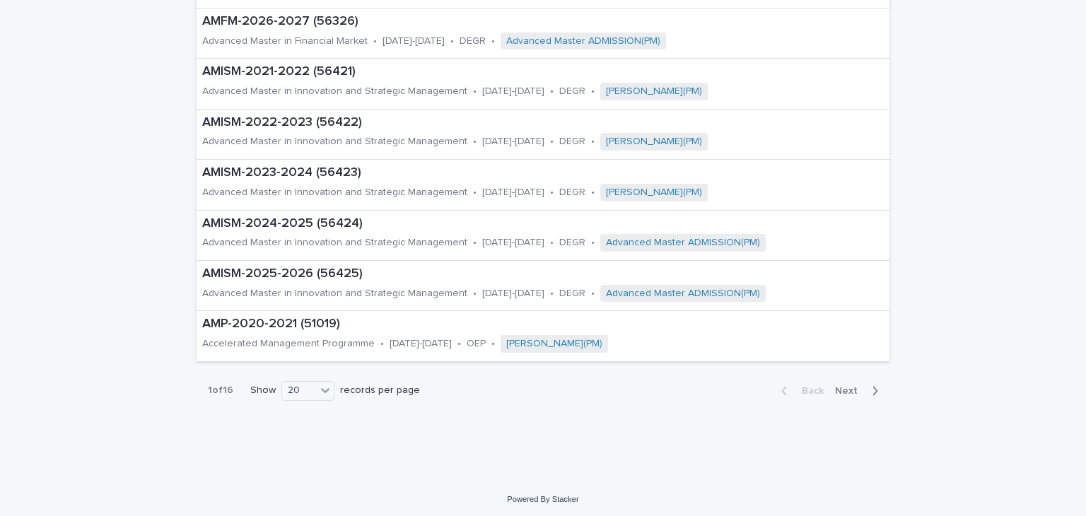
click at [859, 394] on div "Back Next" at bounding box center [830, 390] width 120 height 35
click at [848, 390] on span "Next" at bounding box center [850, 391] width 31 height 10
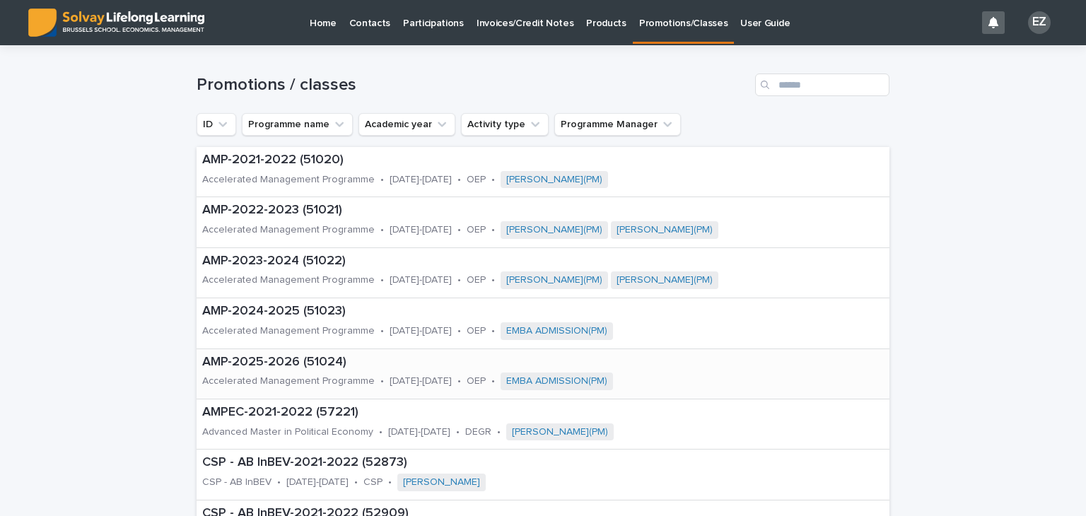
click at [326, 363] on p "AMP-2025-2026 (51024)" at bounding box center [481, 363] width 558 height 16
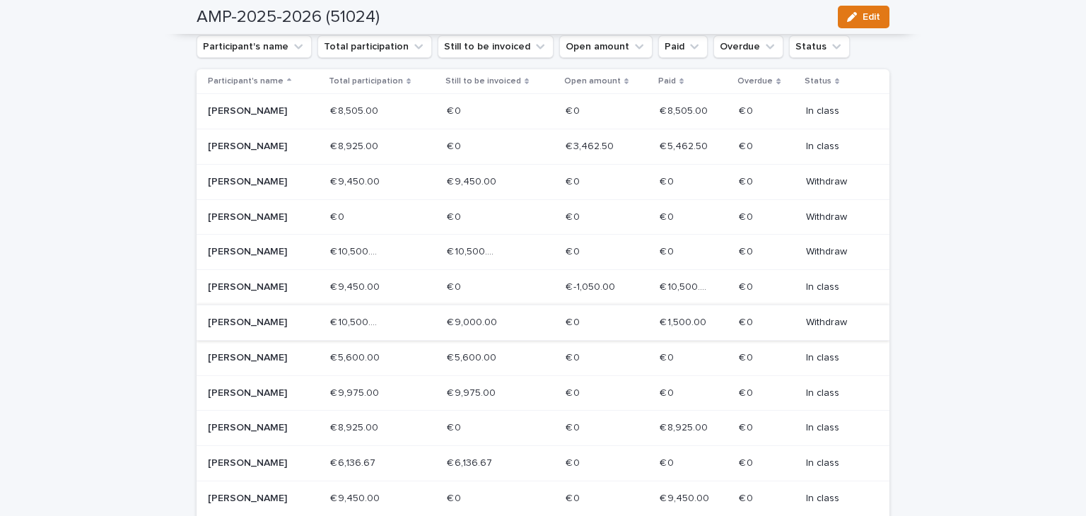
scroll to position [354, 0]
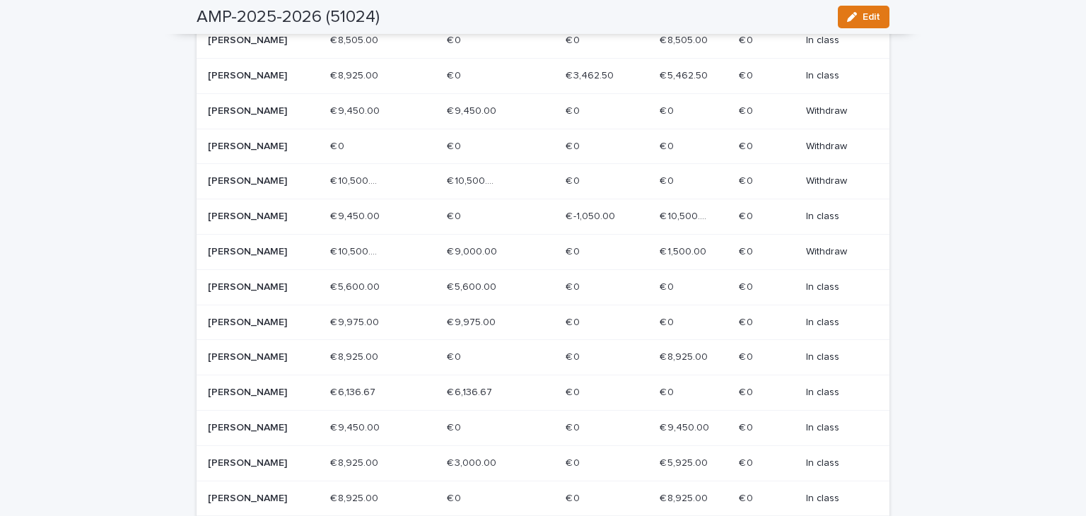
click at [286, 289] on div "[PERSON_NAME]" at bounding box center [258, 286] width 101 height 15
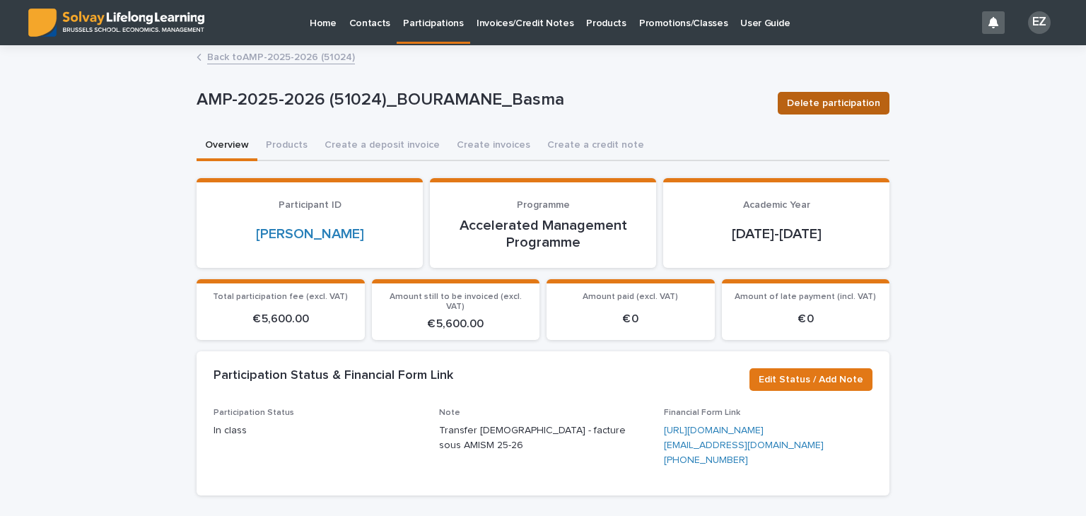
click at [855, 108] on span "Delete participation" at bounding box center [833, 103] width 93 height 14
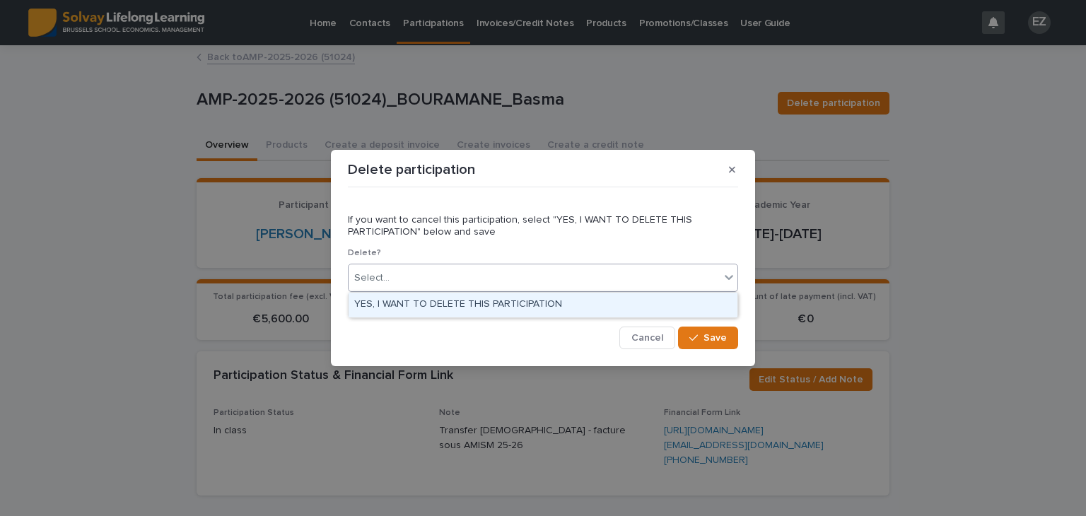
click at [434, 281] on div "Select..." at bounding box center [534, 278] width 371 height 23
click at [435, 306] on div "YES, I WANT TO DELETE THIS PARTICIPATION" at bounding box center [543, 305] width 389 height 25
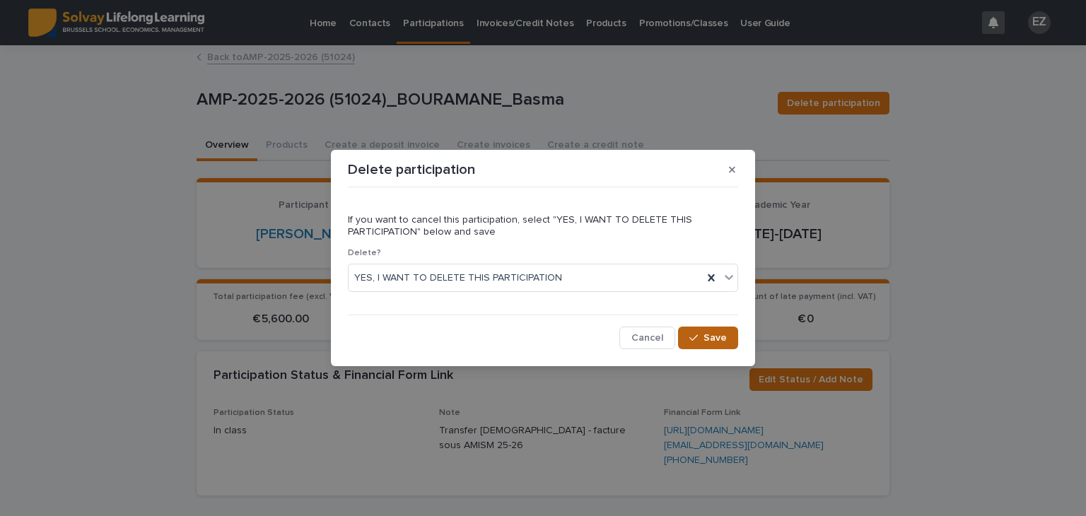
click at [724, 333] on span "Save" at bounding box center [715, 338] width 23 height 10
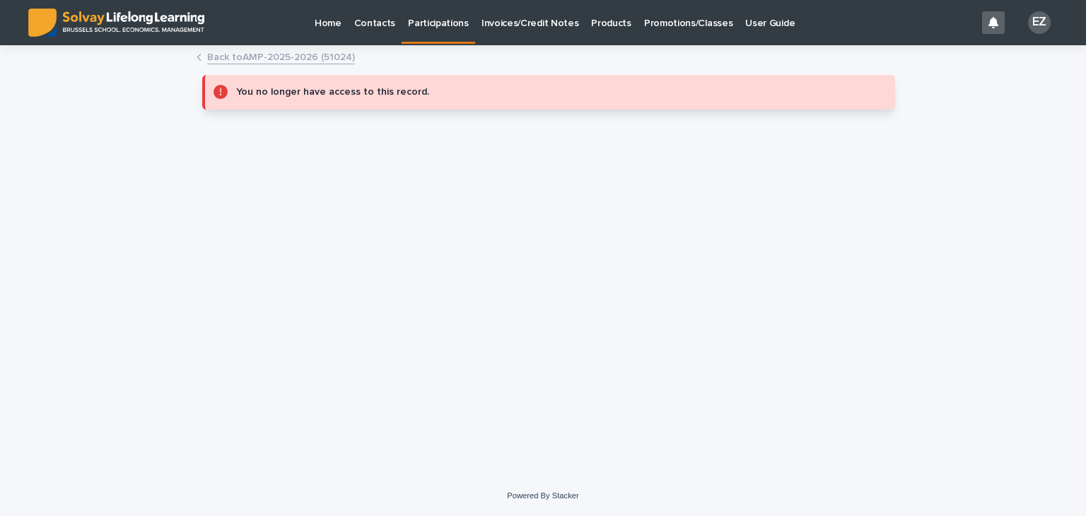
click at [337, 54] on link "Back to AMP-2025-2026 (51024)" at bounding box center [281, 56] width 148 height 16
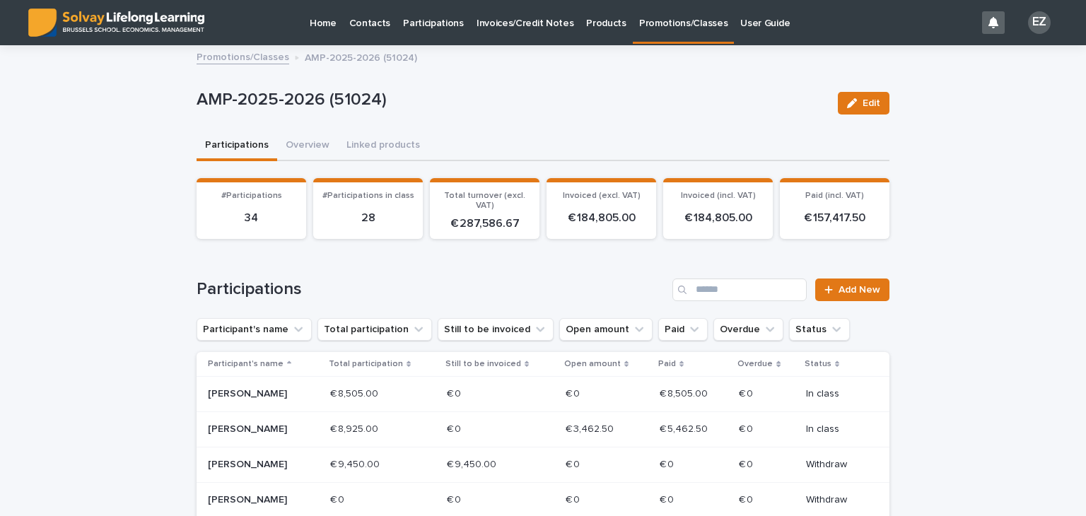
click at [678, 24] on p "Promotions/Classes" at bounding box center [683, 15] width 88 height 30
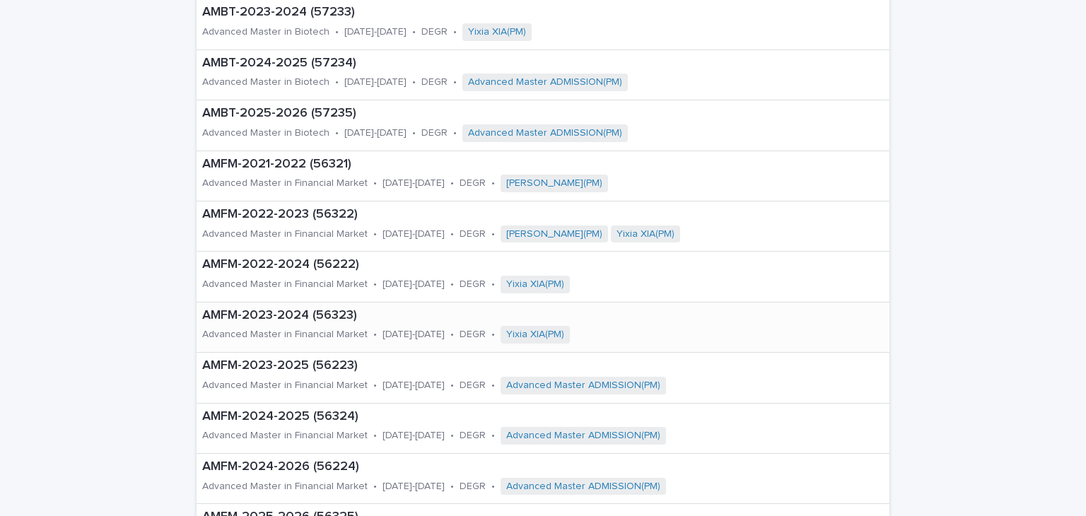
scroll to position [212, 0]
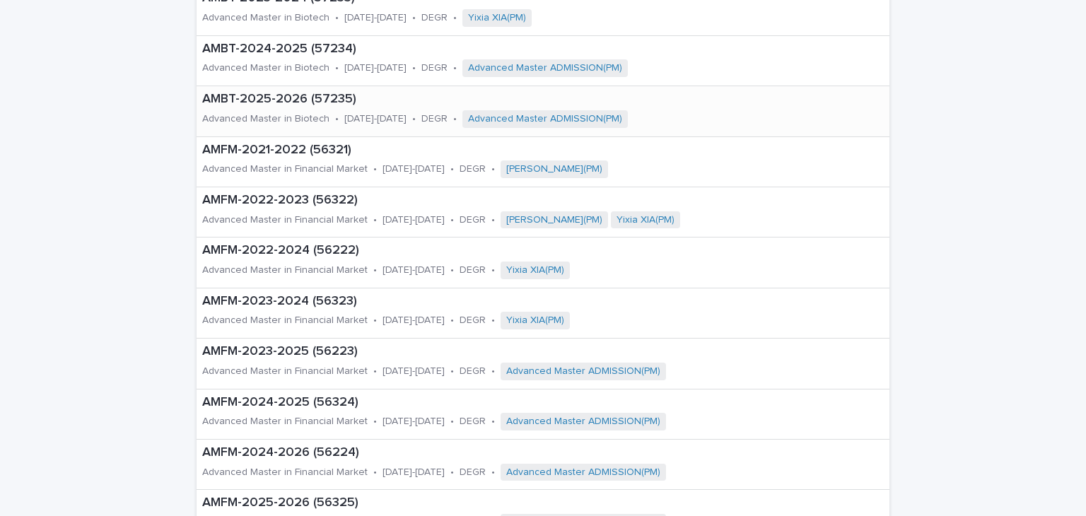
click at [344, 111] on div "[DATE]-[DATE]" at bounding box center [375, 117] width 62 height 15
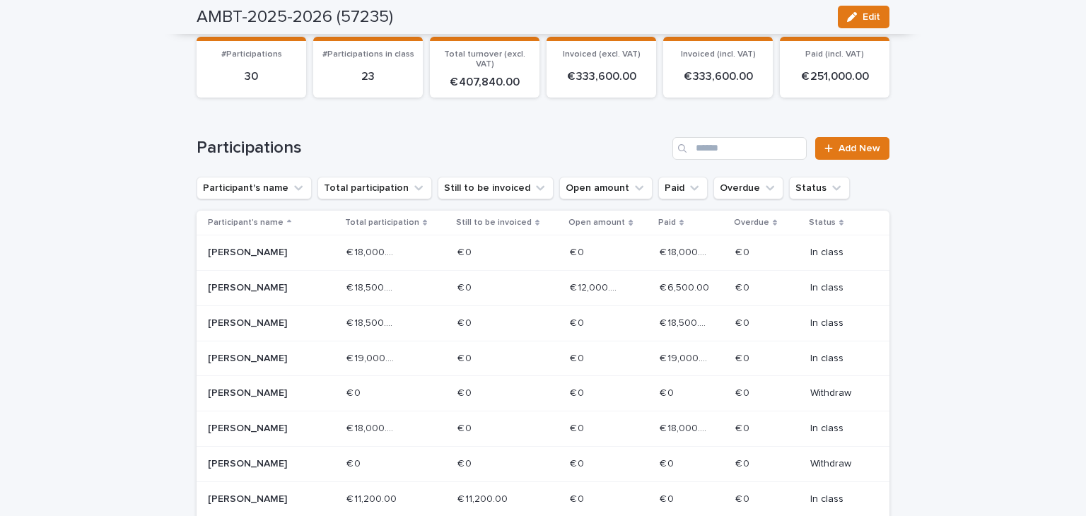
scroll to position [283, 0]
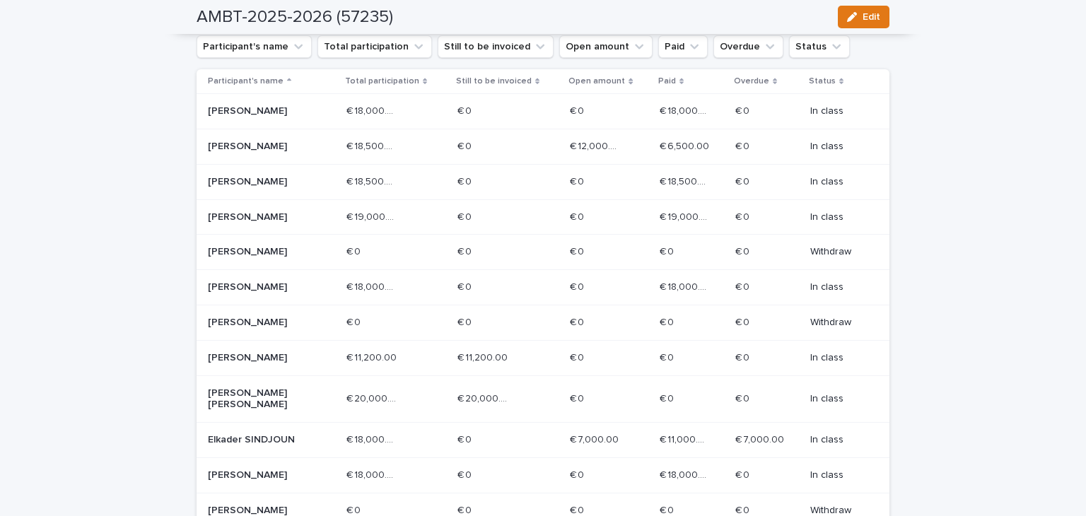
click at [316, 370] on div "[PERSON_NAME]" at bounding box center [271, 358] width 127 height 23
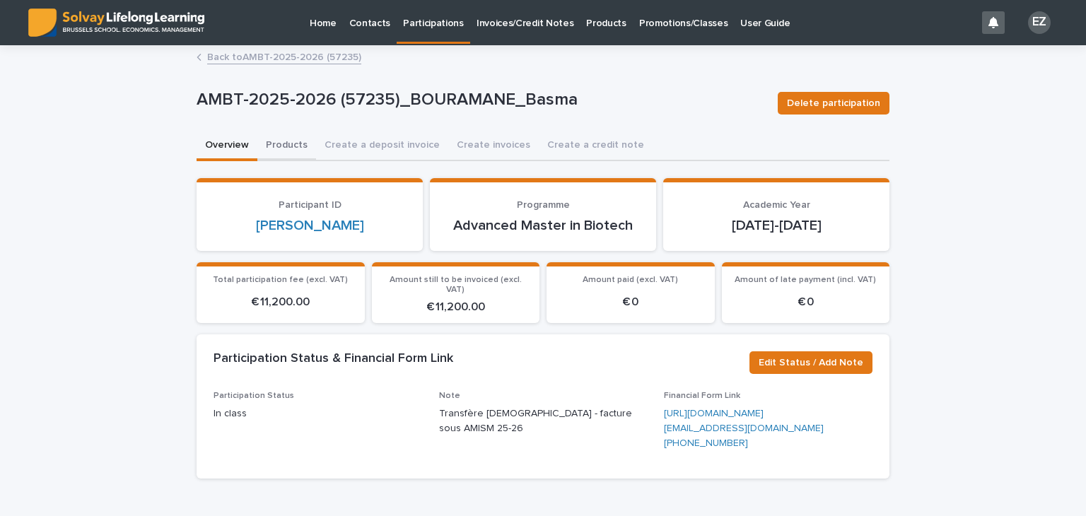
click at [277, 143] on button "Products" at bounding box center [286, 147] width 59 height 30
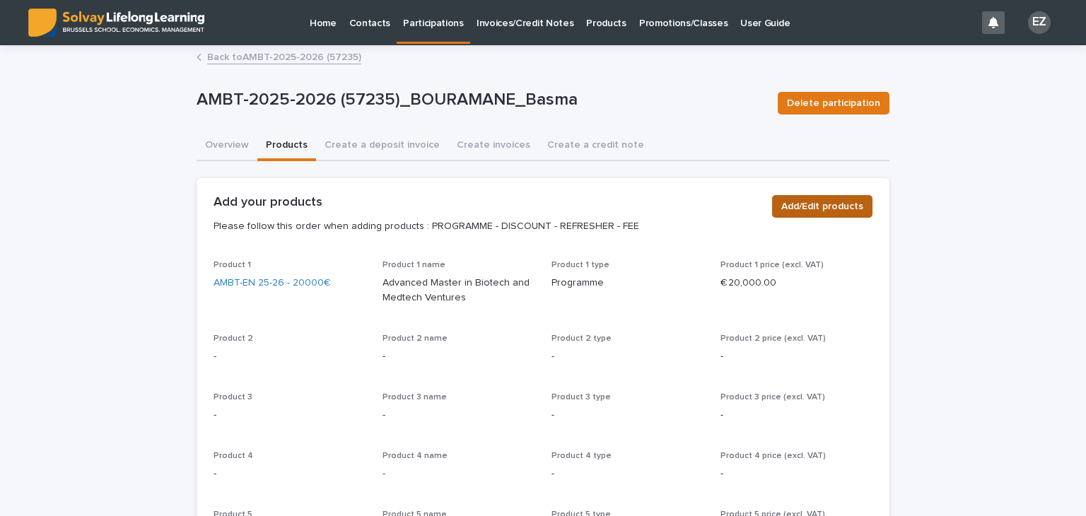
click at [840, 200] on span "Add/Edit products" at bounding box center [823, 206] width 82 height 14
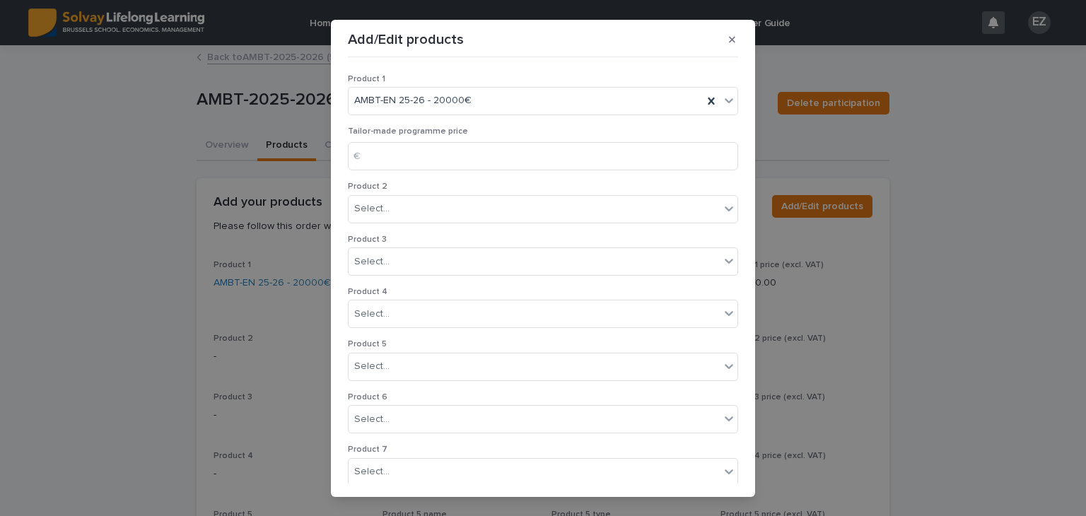
scroll to position [271, 0]
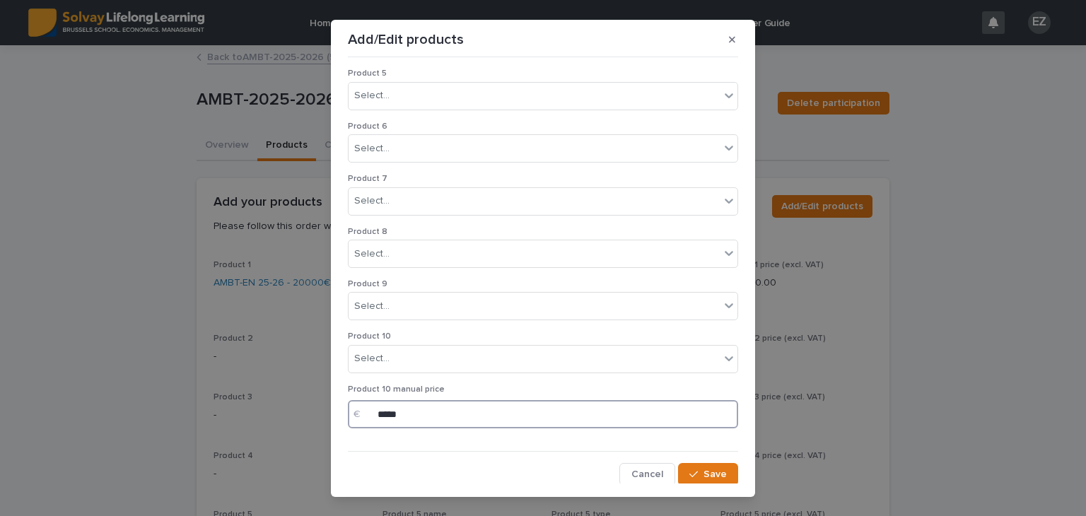
click at [387, 411] on input "*****" at bounding box center [543, 414] width 390 height 28
type input "*****"
click at [690, 472] on div "button" at bounding box center [697, 475] width 14 height 10
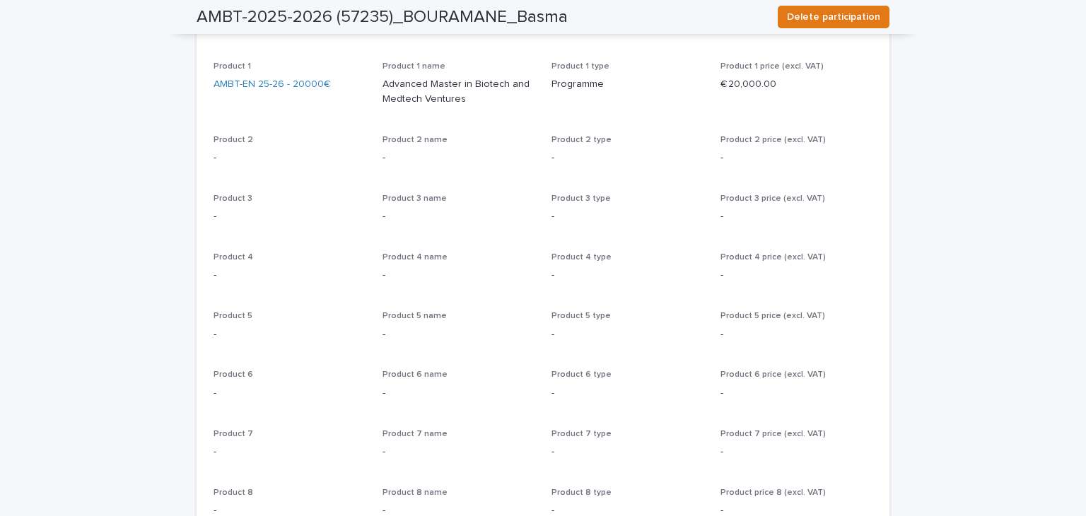
scroll to position [0, 0]
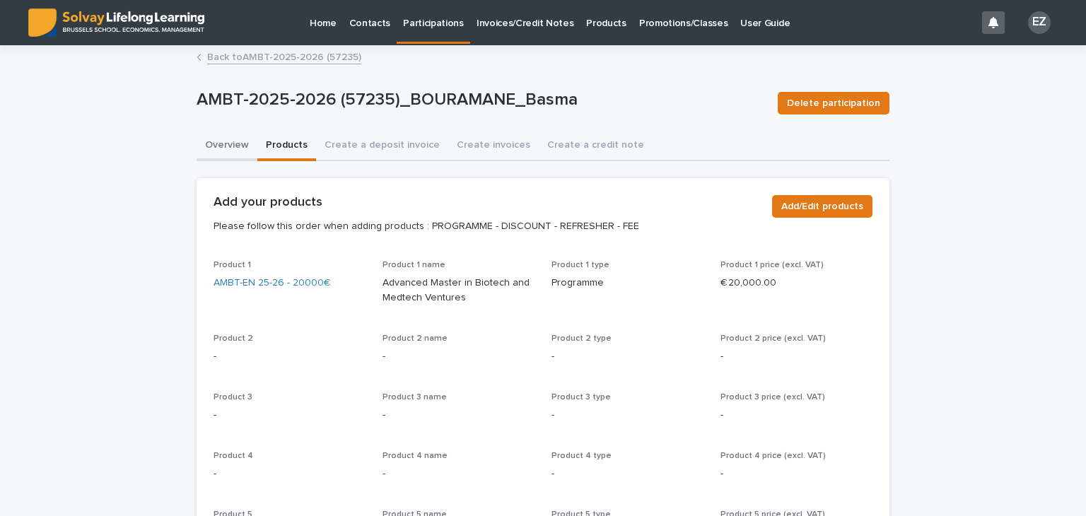
click at [241, 147] on button "Overview" at bounding box center [227, 147] width 61 height 30
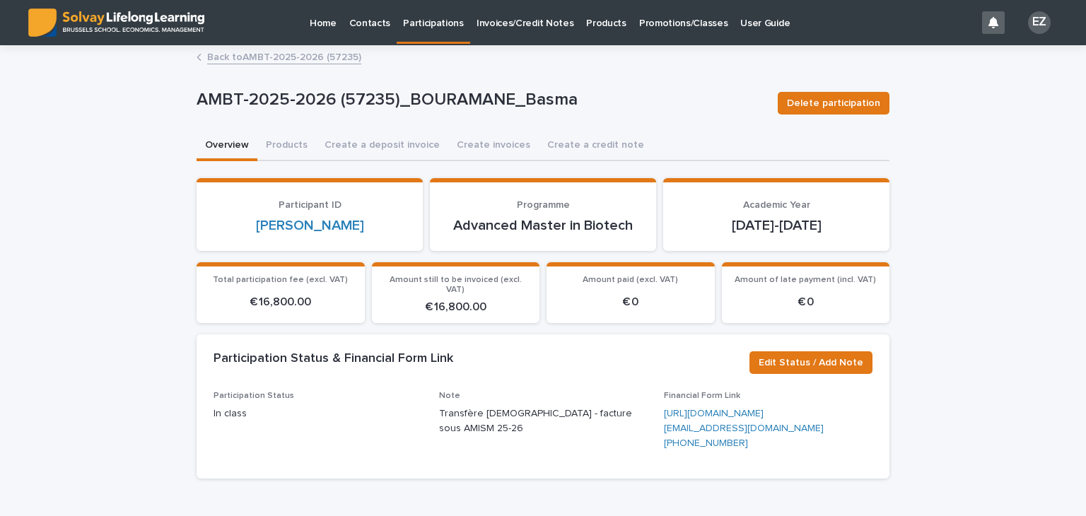
click at [242, 62] on link "Back to AMBT-2025-2026 (57235)" at bounding box center [284, 56] width 154 height 16
click at [319, 54] on link "Back to AMBT-2025-2026 (57235)" at bounding box center [284, 56] width 154 height 16
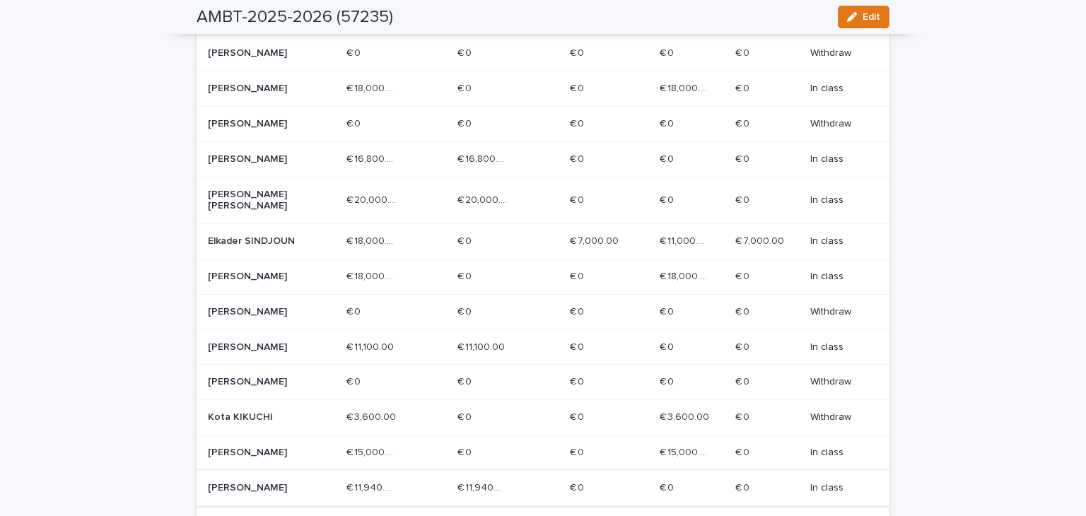
scroll to position [637, 0]
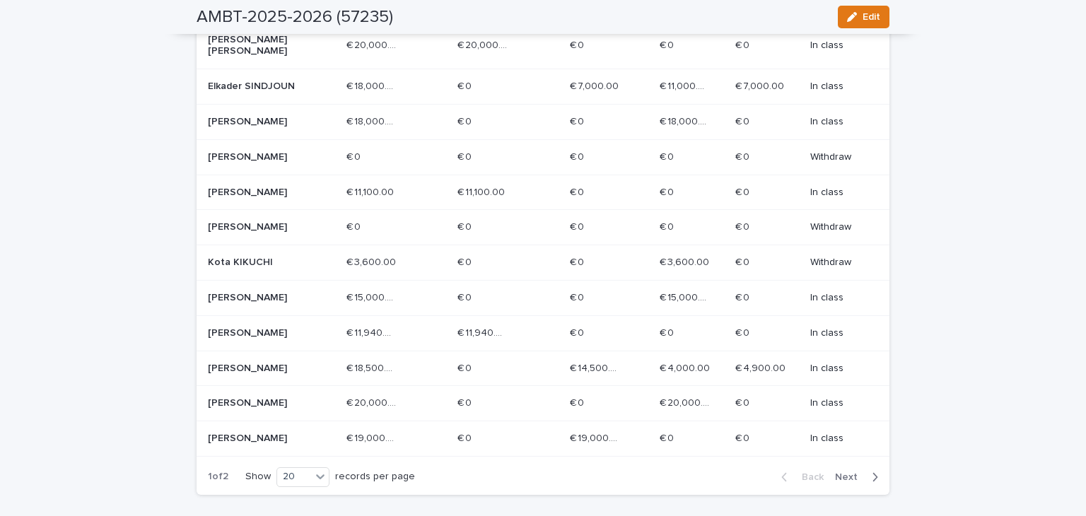
click at [840, 482] on span "Next" at bounding box center [850, 477] width 31 height 10
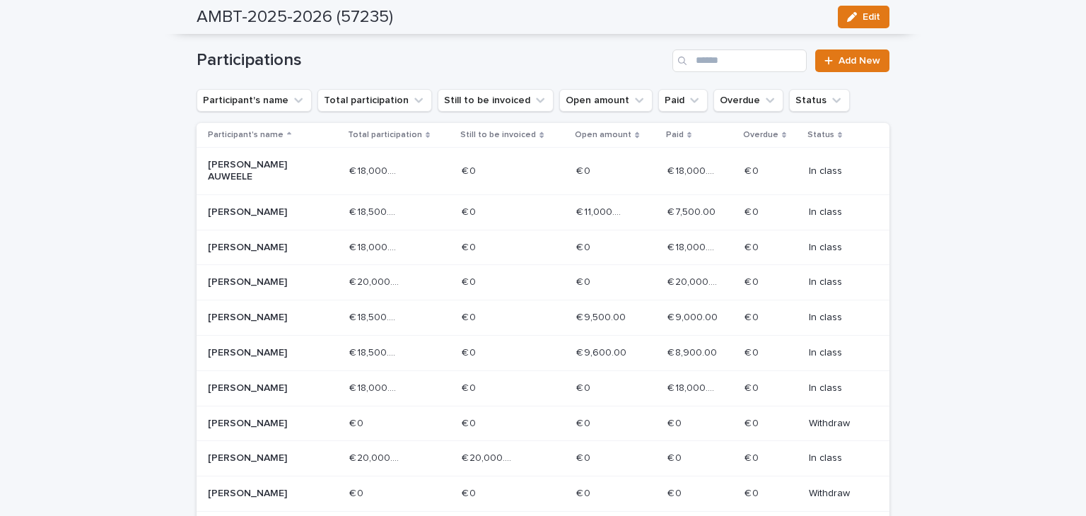
scroll to position [195, 0]
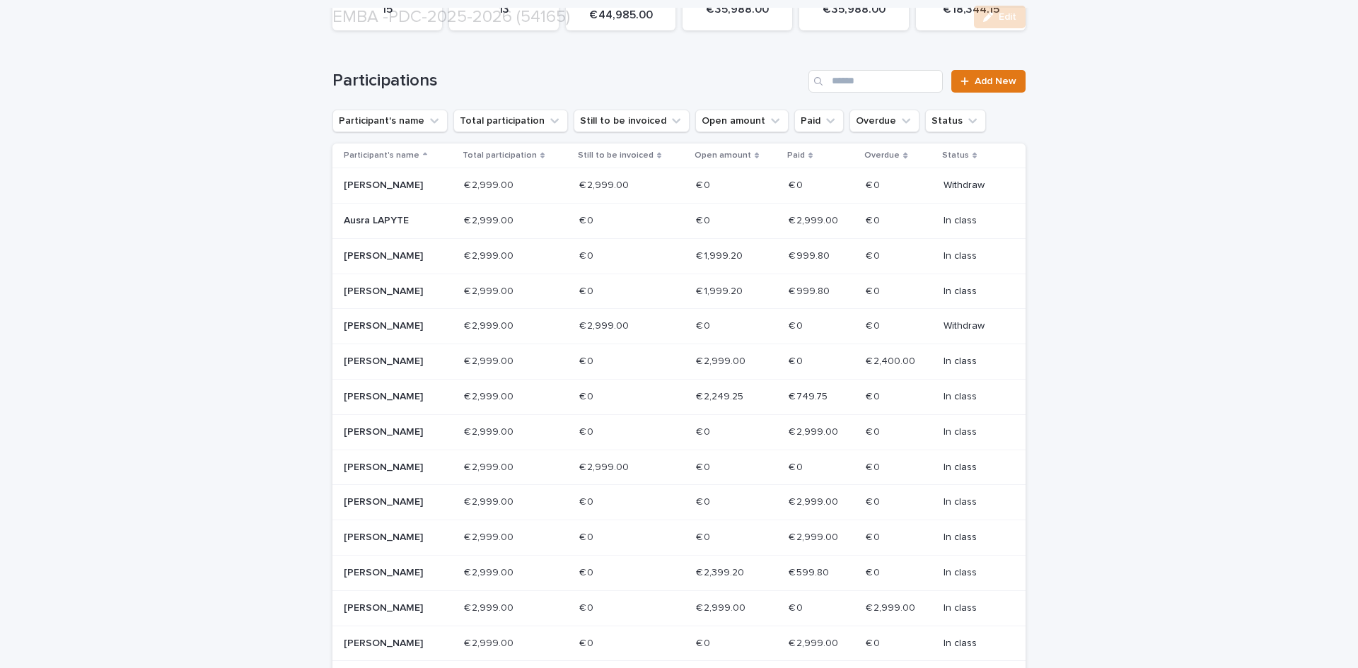
scroll to position [212, 0]
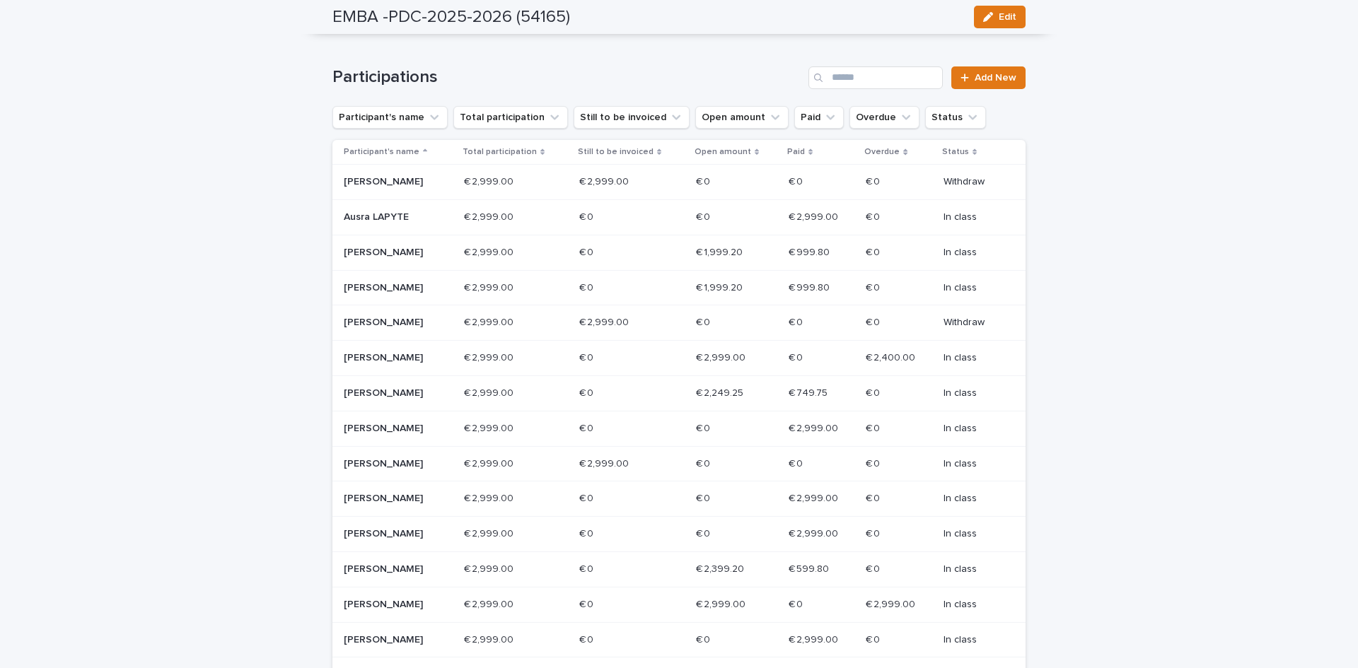
click at [434, 363] on div "[PERSON_NAME]" at bounding box center [394, 356] width 101 height 15
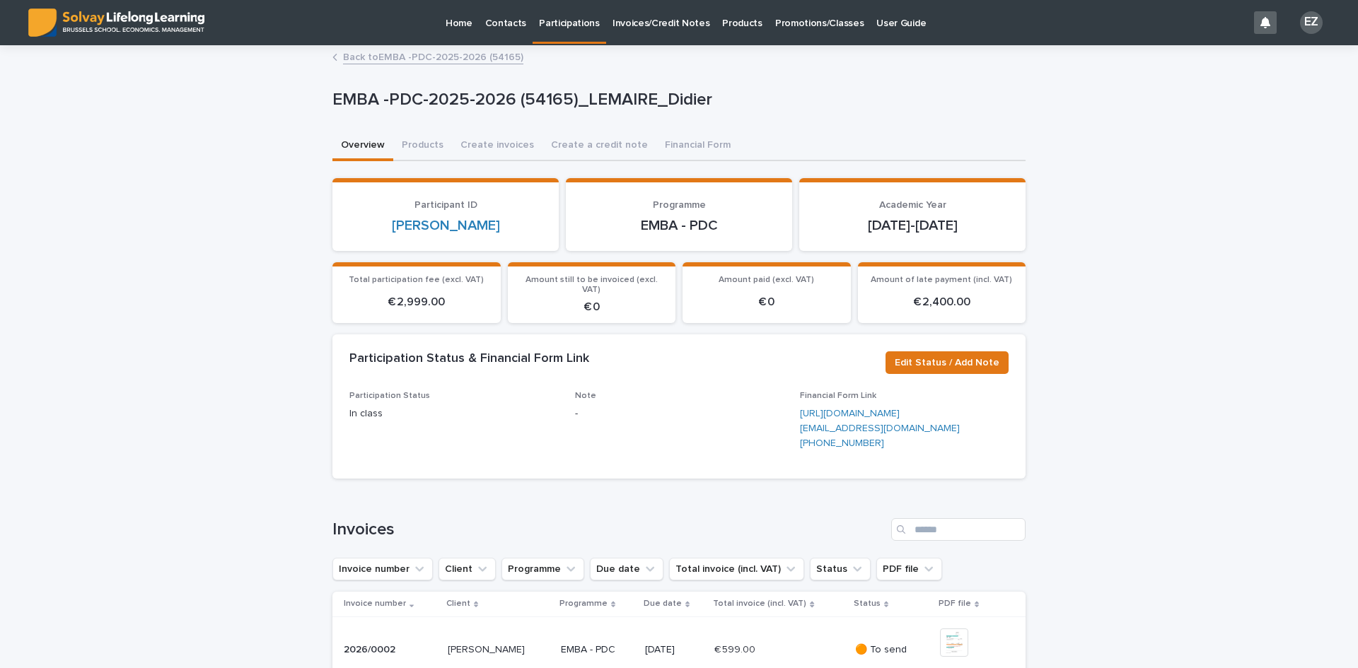
click at [377, 62] on link "Back to EMBA -PDC-2025-2026 (54165)" at bounding box center [433, 56] width 180 height 16
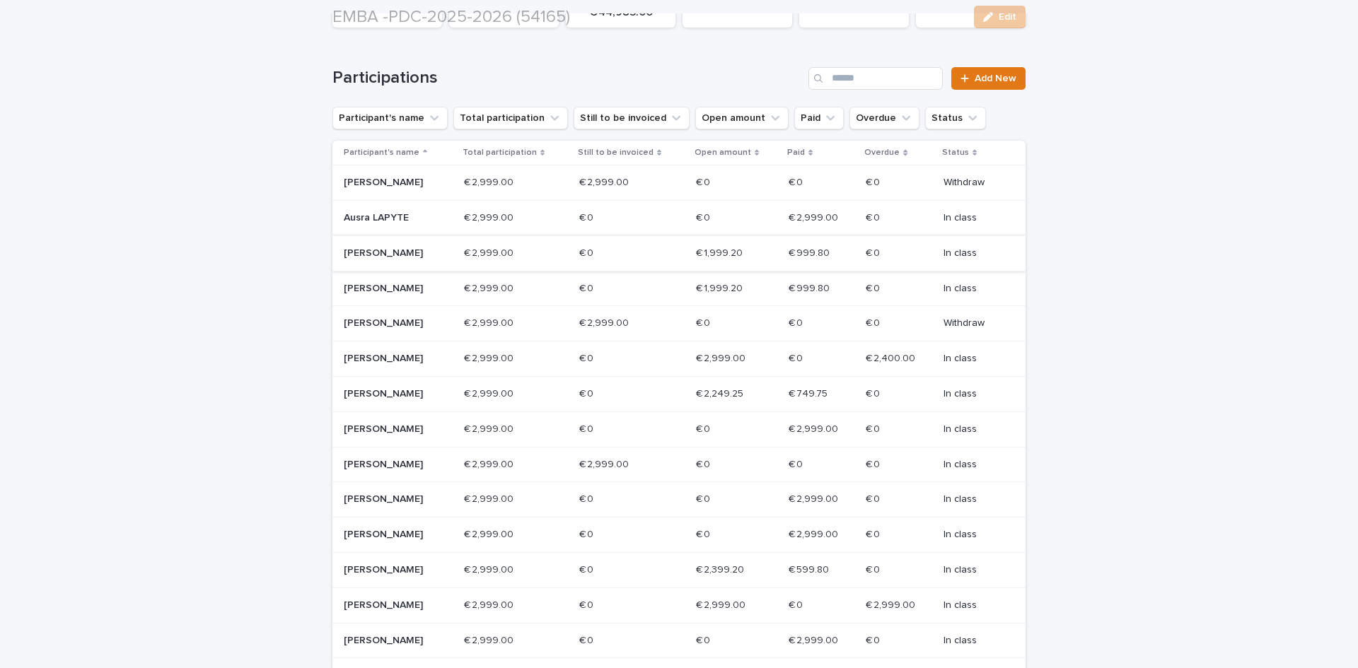
scroll to position [212, 0]
click at [382, 259] on p "[PERSON_NAME]" at bounding box center [394, 253] width 101 height 12
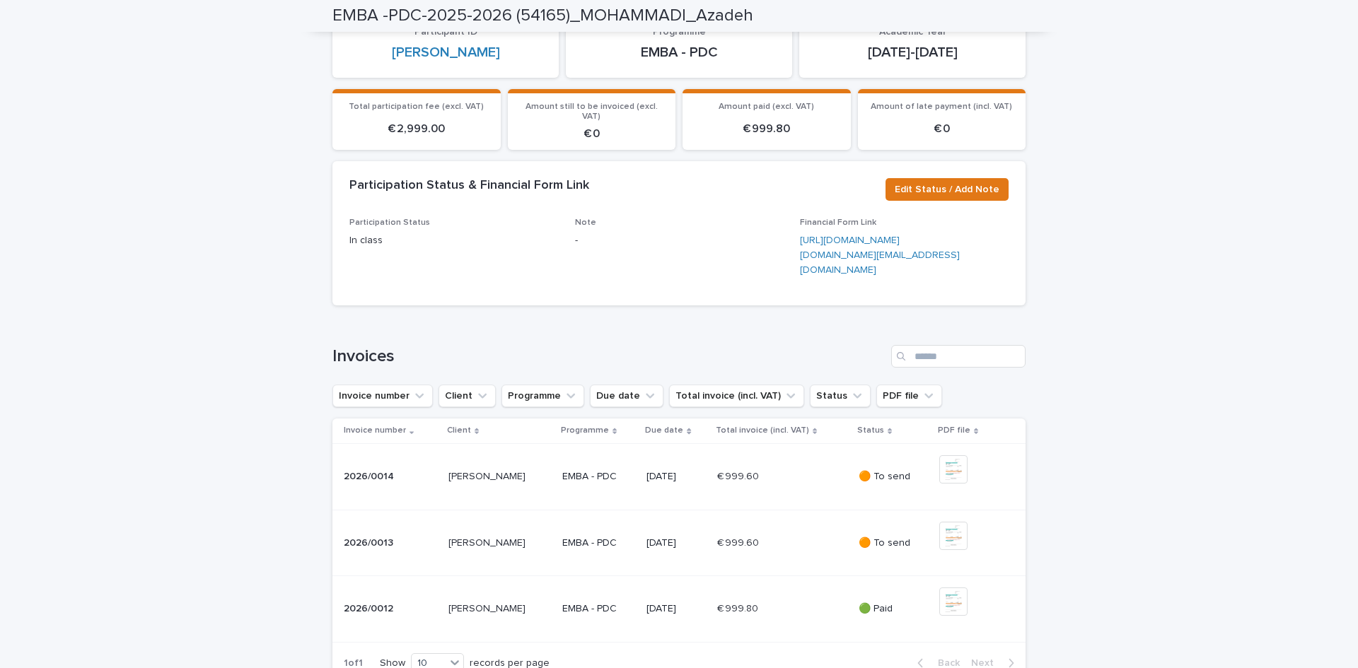
scroll to position [23, 0]
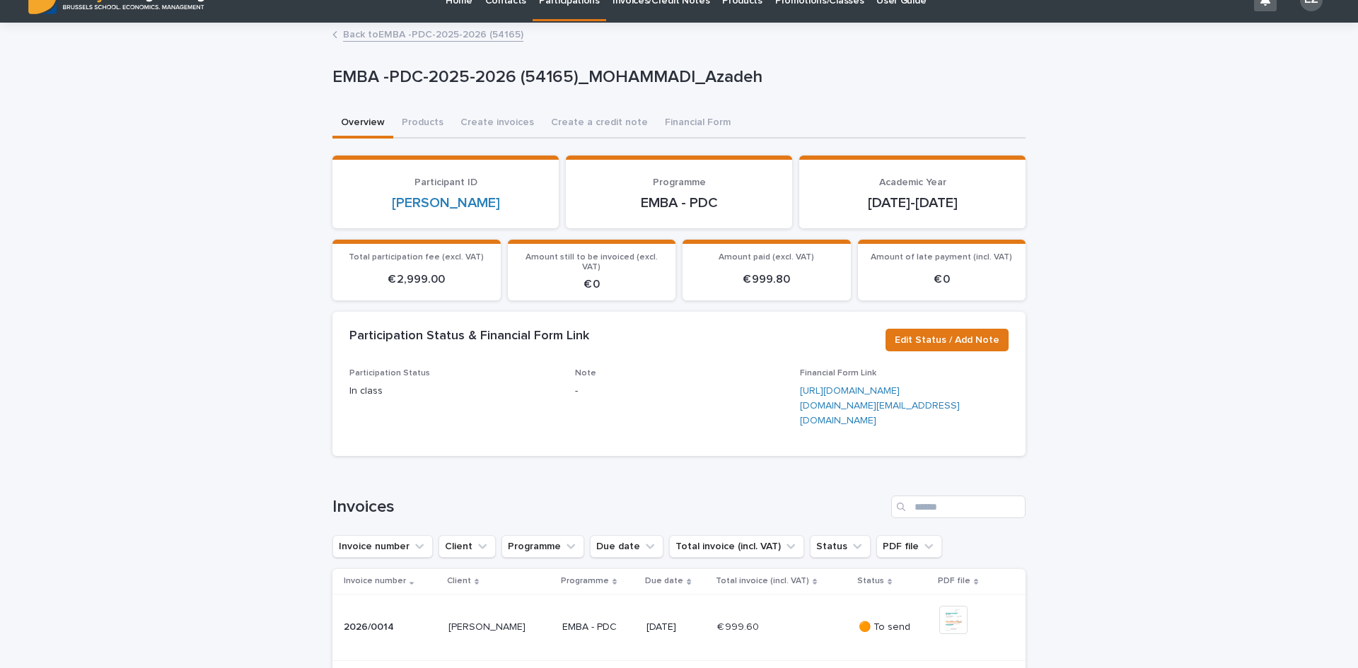
click at [378, 39] on link "Back to EMBA -PDC-2025-2026 (54165)" at bounding box center [433, 33] width 180 height 16
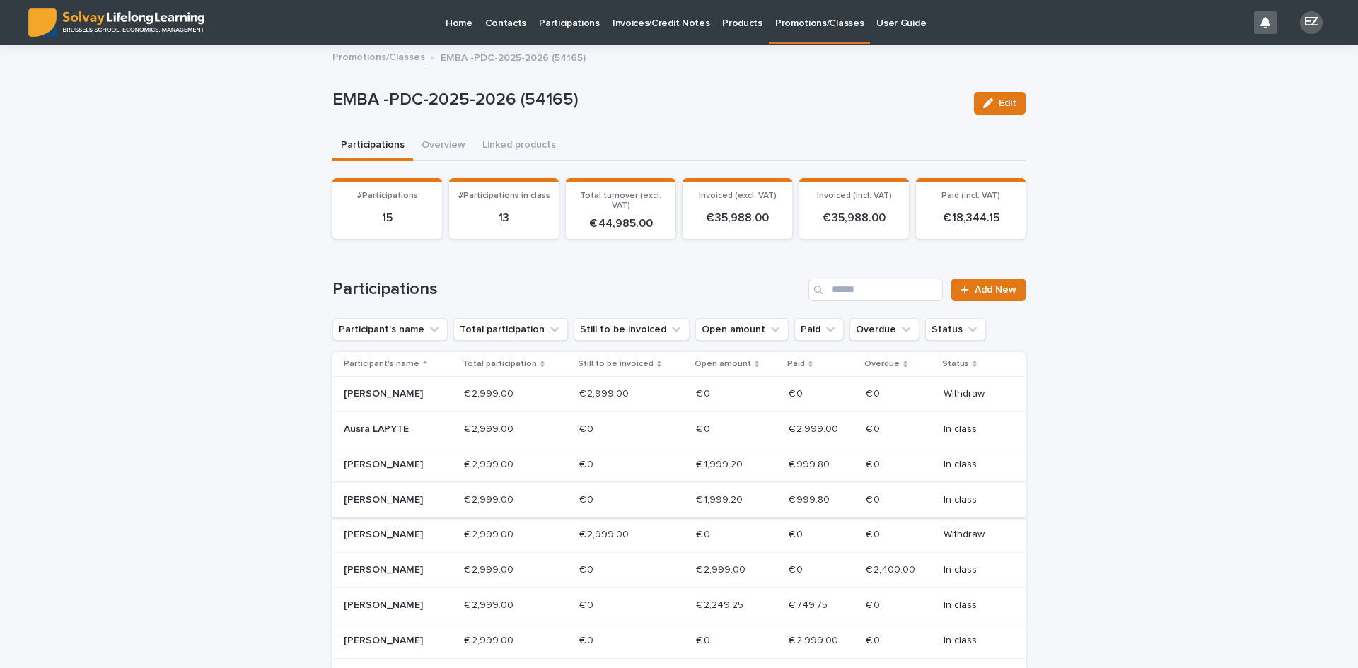
scroll to position [422, 0]
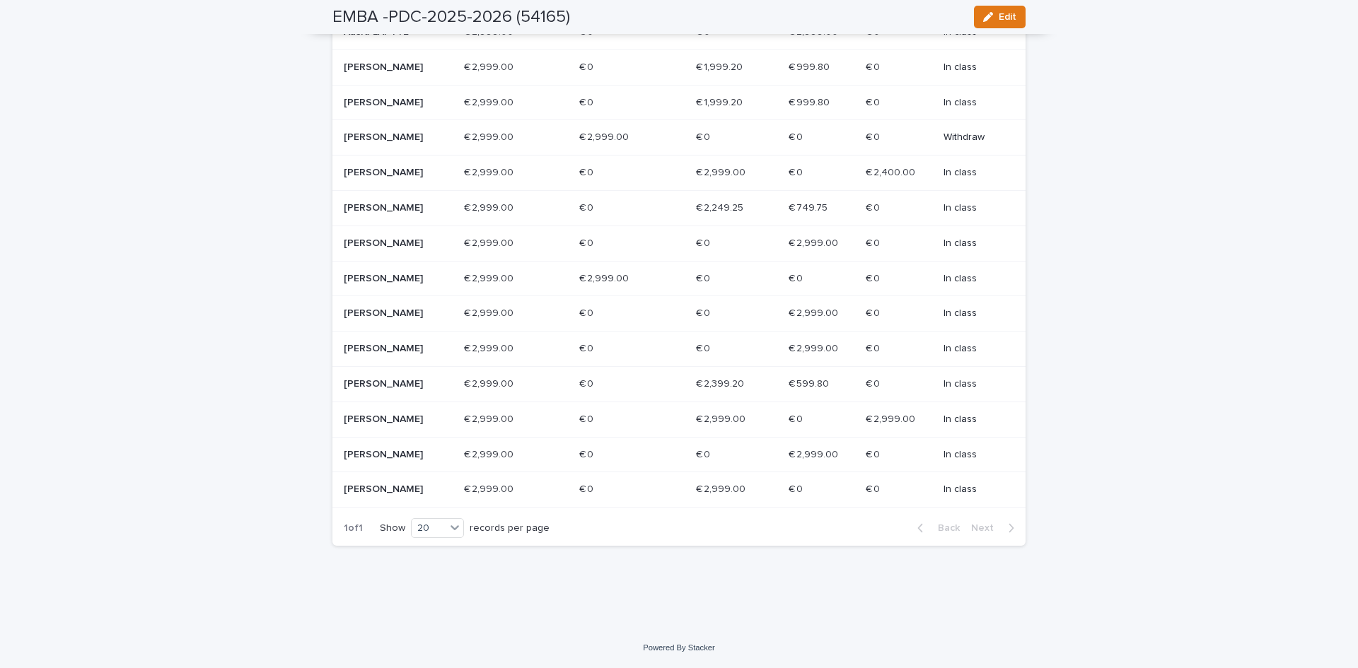
click at [387, 386] on p "[PERSON_NAME]" at bounding box center [394, 384] width 101 height 12
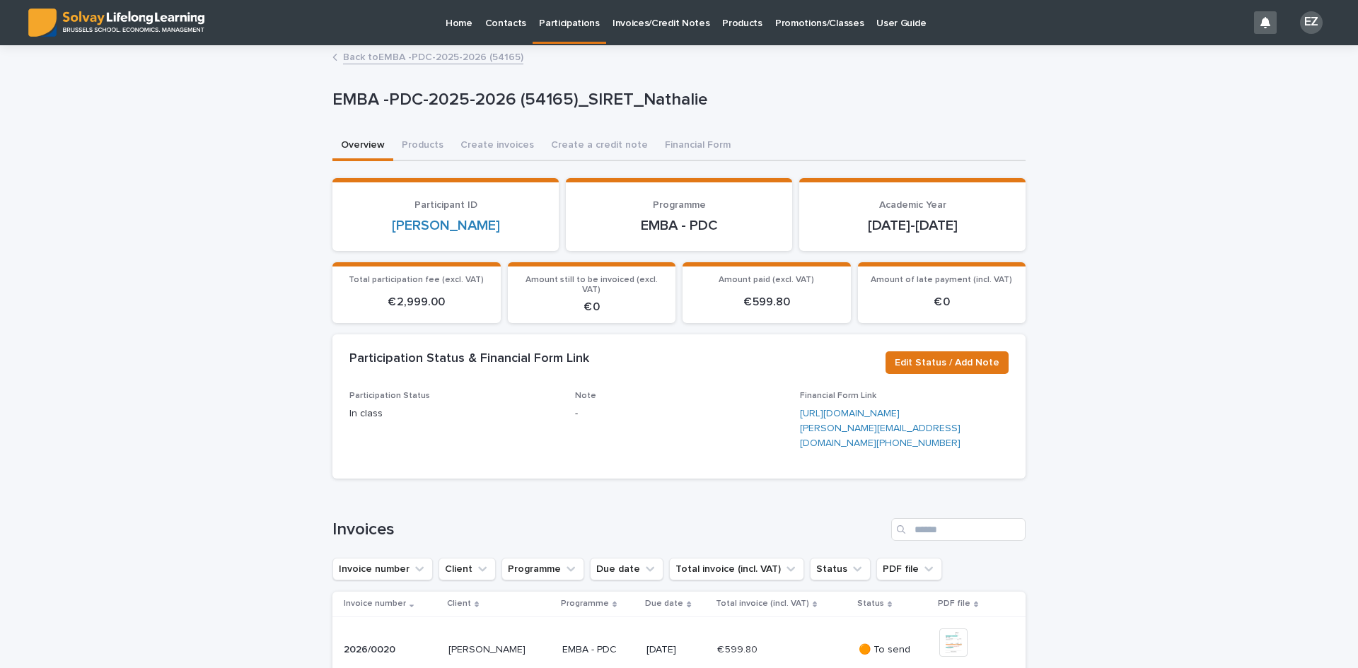
click at [465, 56] on link "Back to EMBA -PDC-2025-2026 (54165)" at bounding box center [433, 56] width 180 height 16
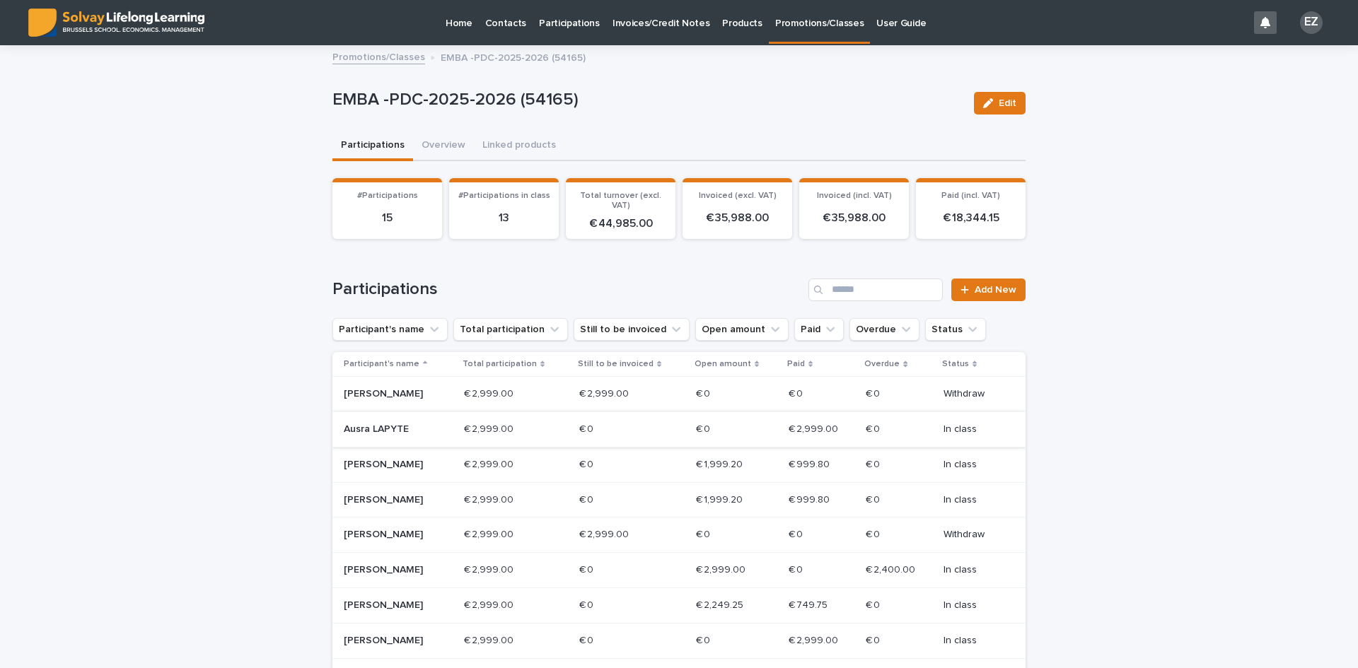
scroll to position [283, 0]
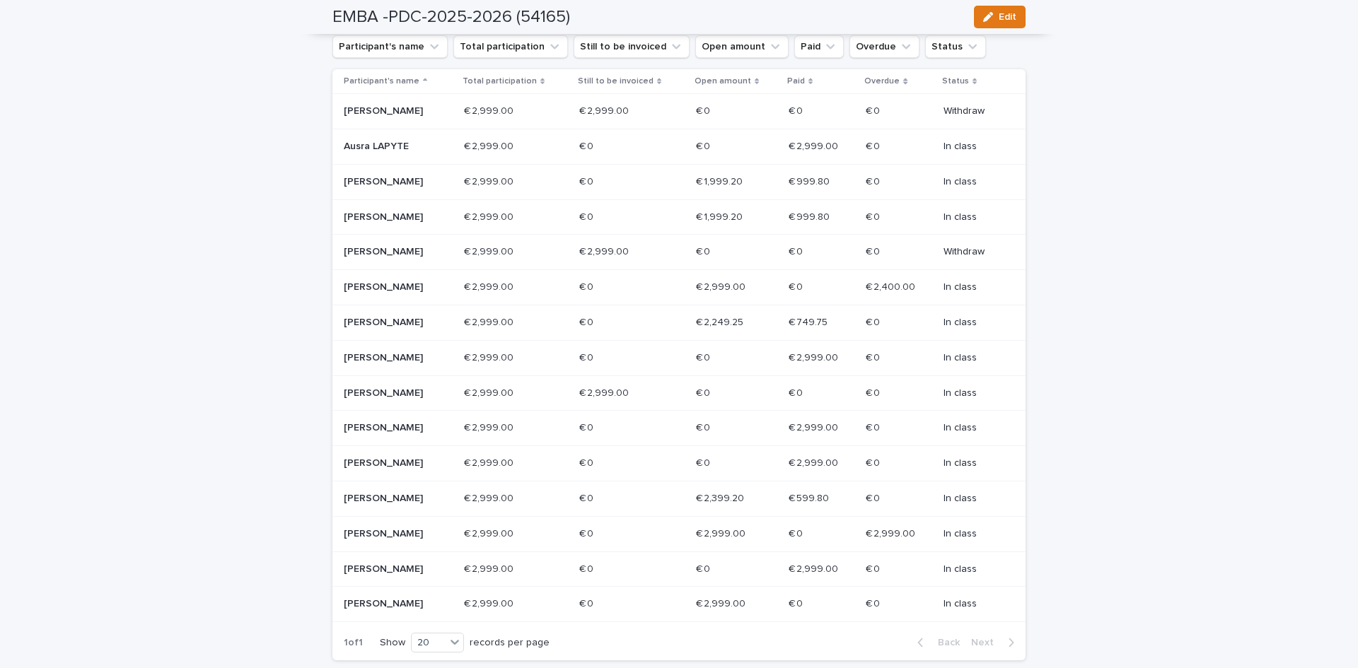
click at [453, 516] on div "[PERSON_NAME]" at bounding box center [398, 569] width 109 height 23
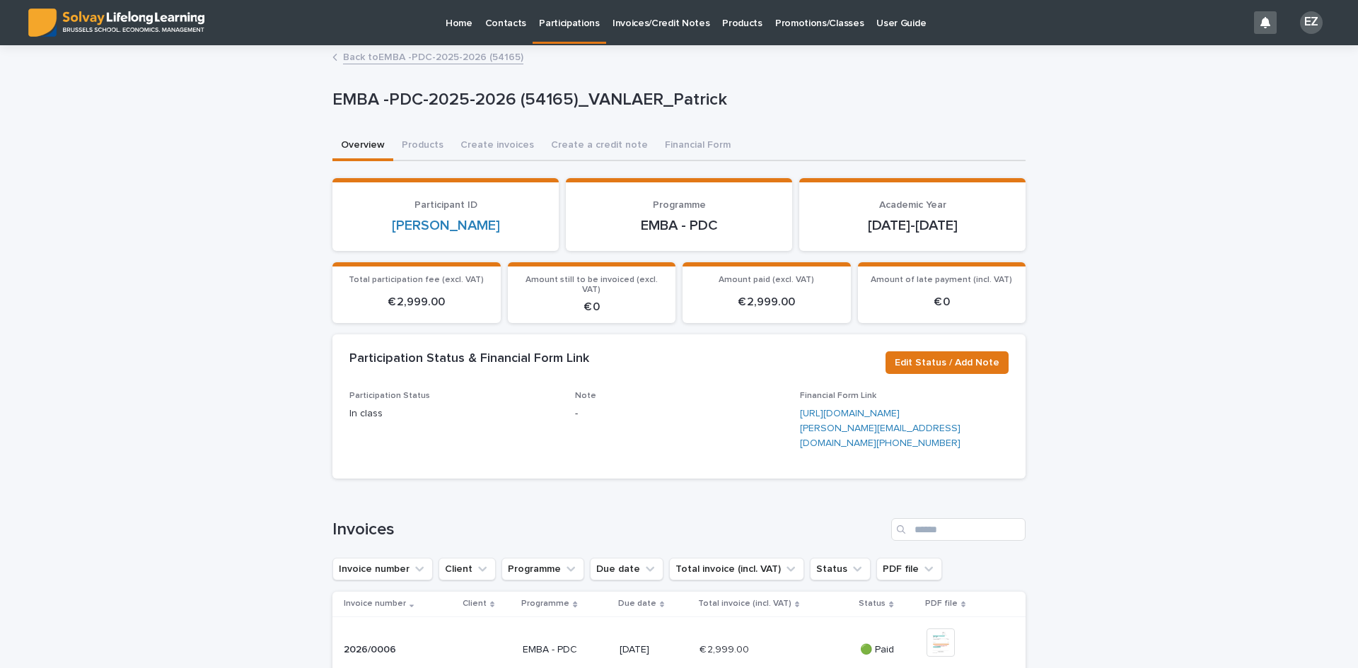
click at [403, 52] on link "Back to EMBA -PDC-2025-2026 (54165)" at bounding box center [433, 56] width 180 height 16
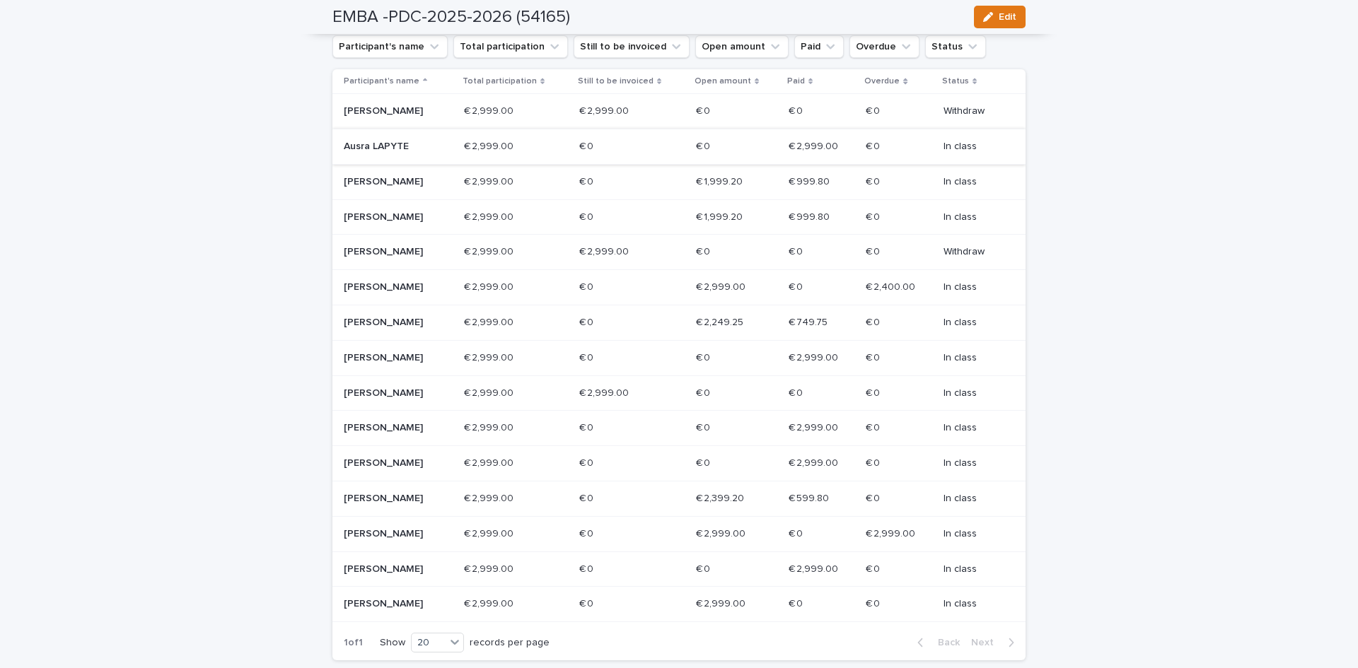
scroll to position [354, 0]
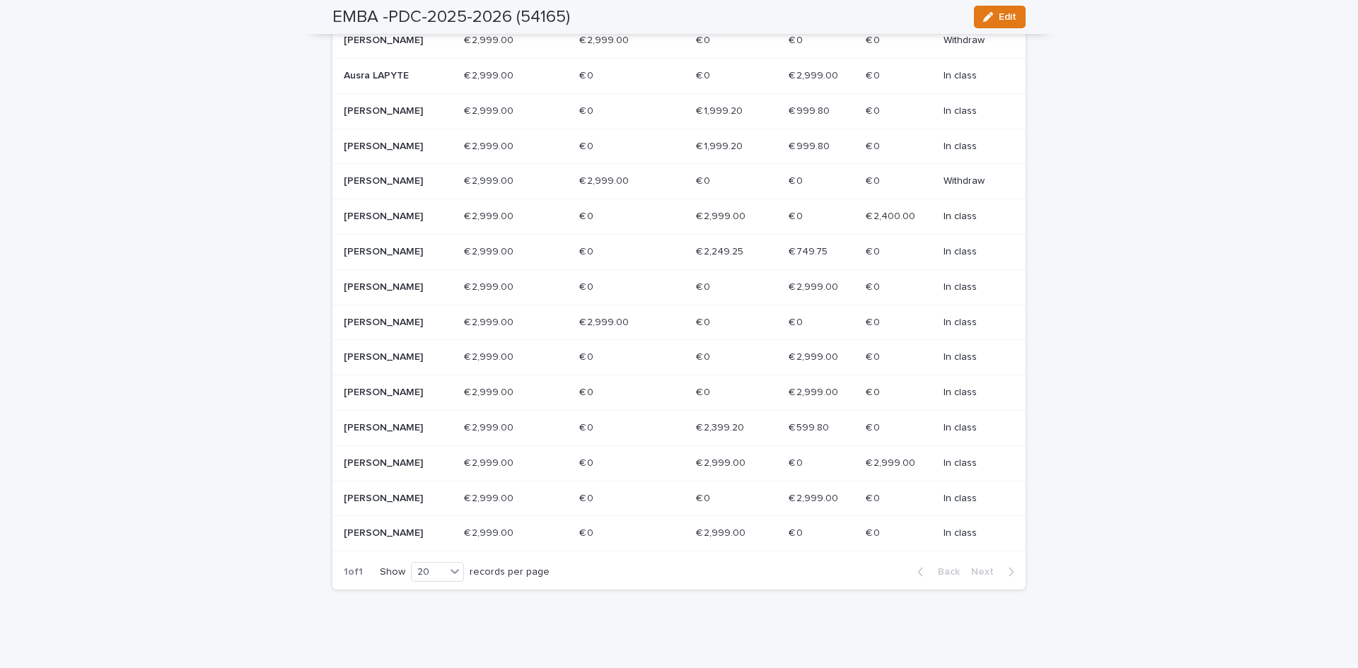
click at [448, 335] on div "[PERSON_NAME]" at bounding box center [398, 322] width 109 height 23
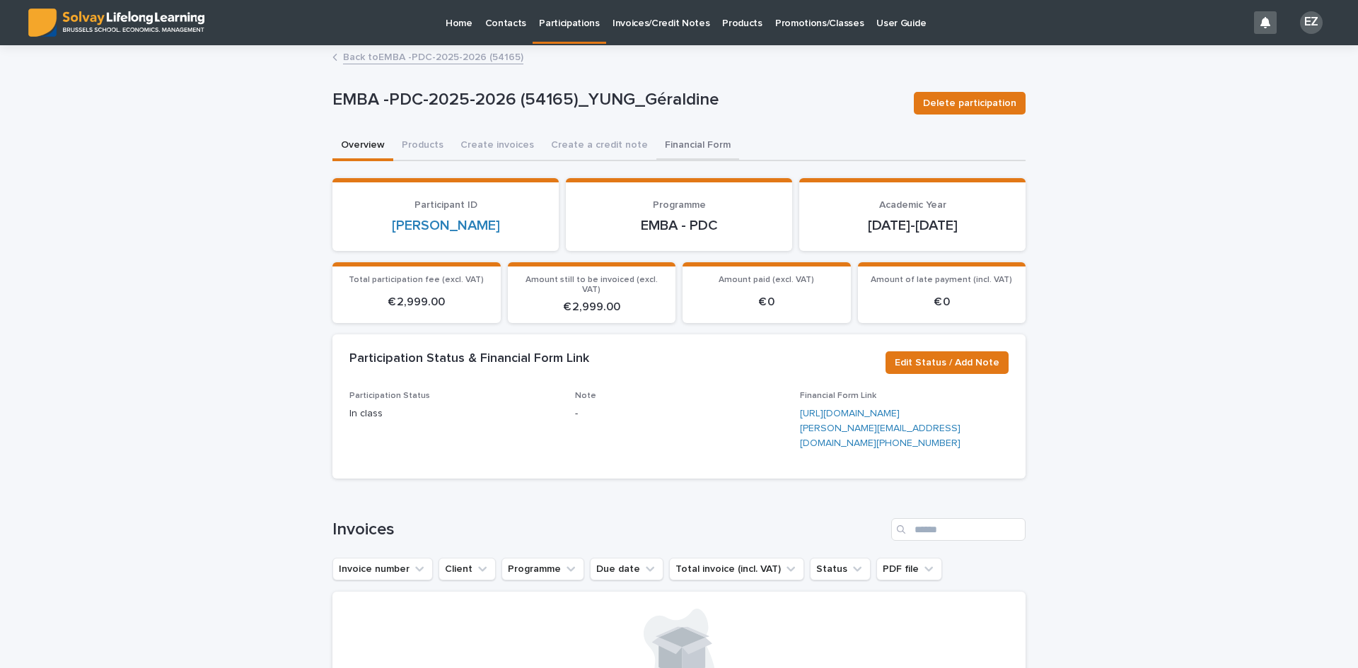
click at [673, 157] on button "Financial Form" at bounding box center [697, 147] width 83 height 30
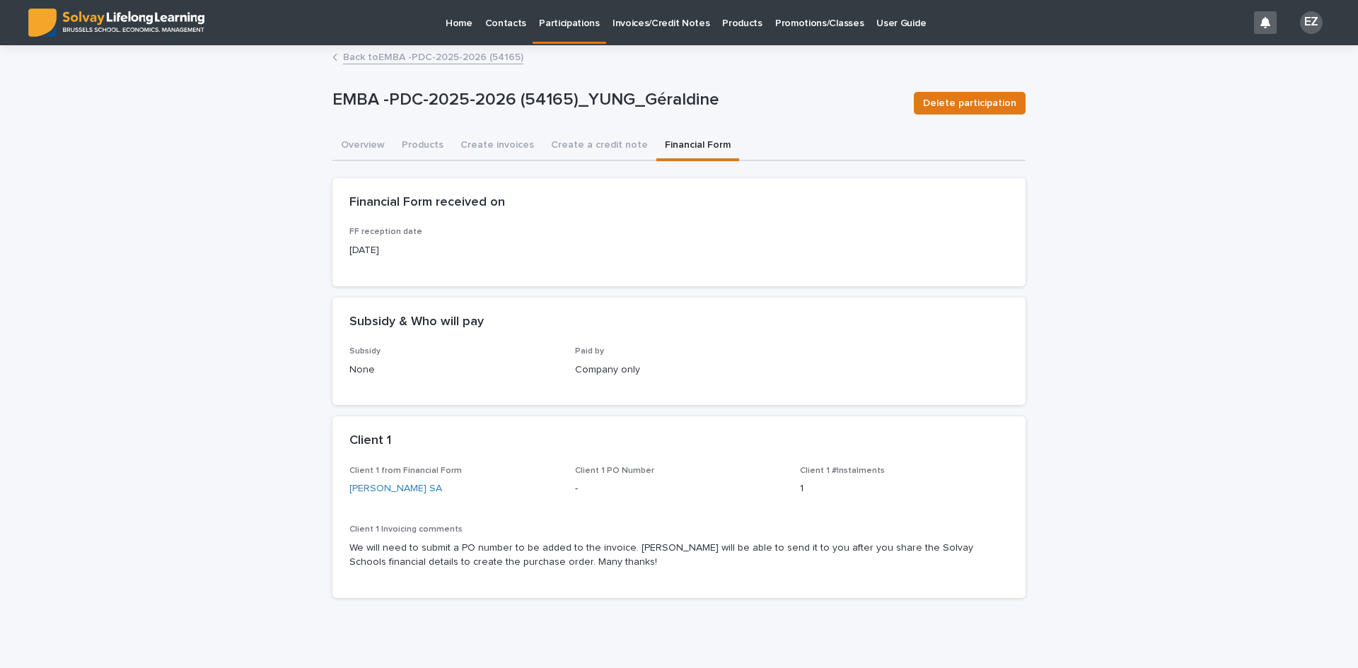
drag, startPoint x: 472, startPoint y: 476, endPoint x: 492, endPoint y: 500, distance: 31.2
click at [492, 500] on div "Client 1 from Financial Form [PERSON_NAME] SA" at bounding box center [453, 487] width 209 height 42
copy div "[PERSON_NAME] SA"
click at [352, 144] on button "Overview" at bounding box center [362, 147] width 61 height 30
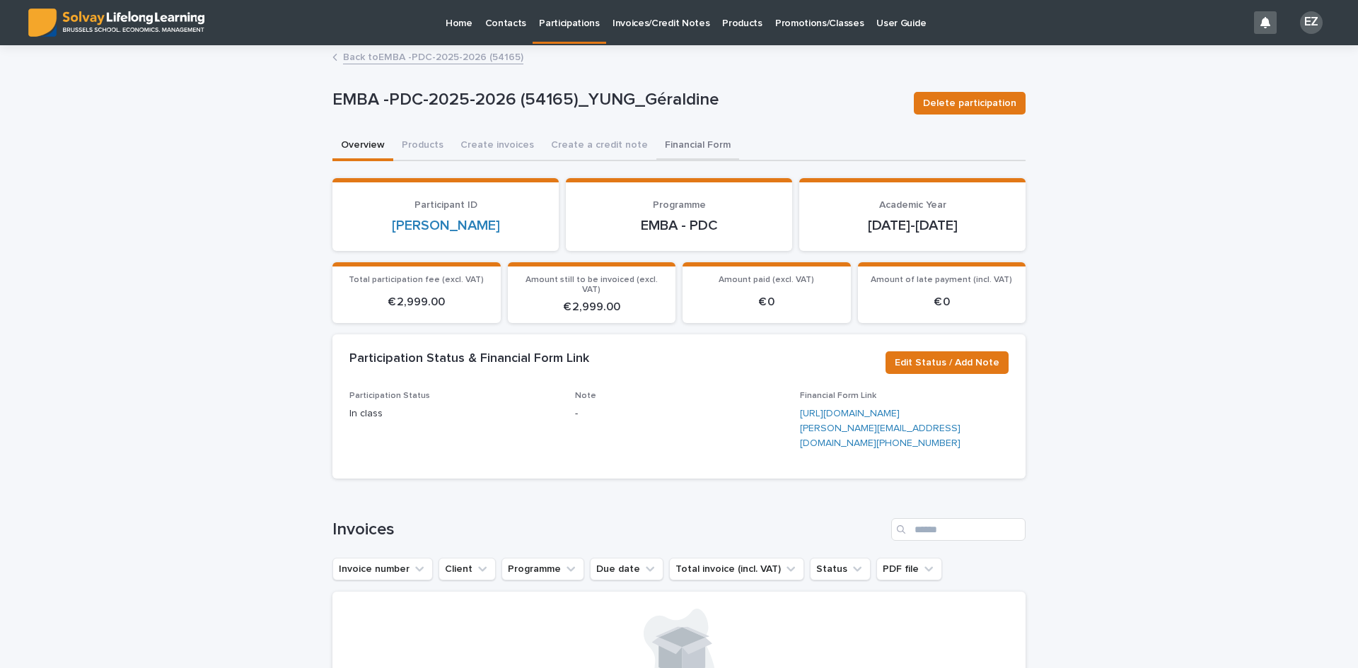
click at [656, 139] on button "Financial Form" at bounding box center [697, 147] width 83 height 30
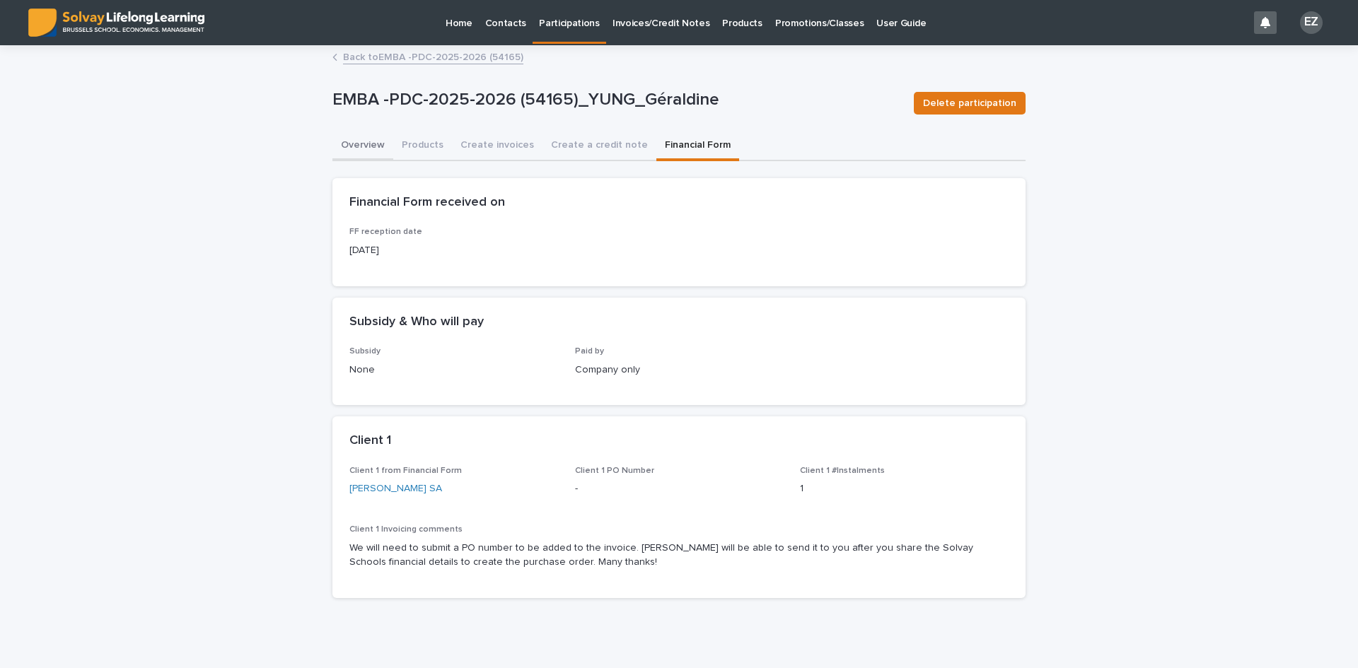
click at [356, 135] on button "Overview" at bounding box center [362, 147] width 61 height 30
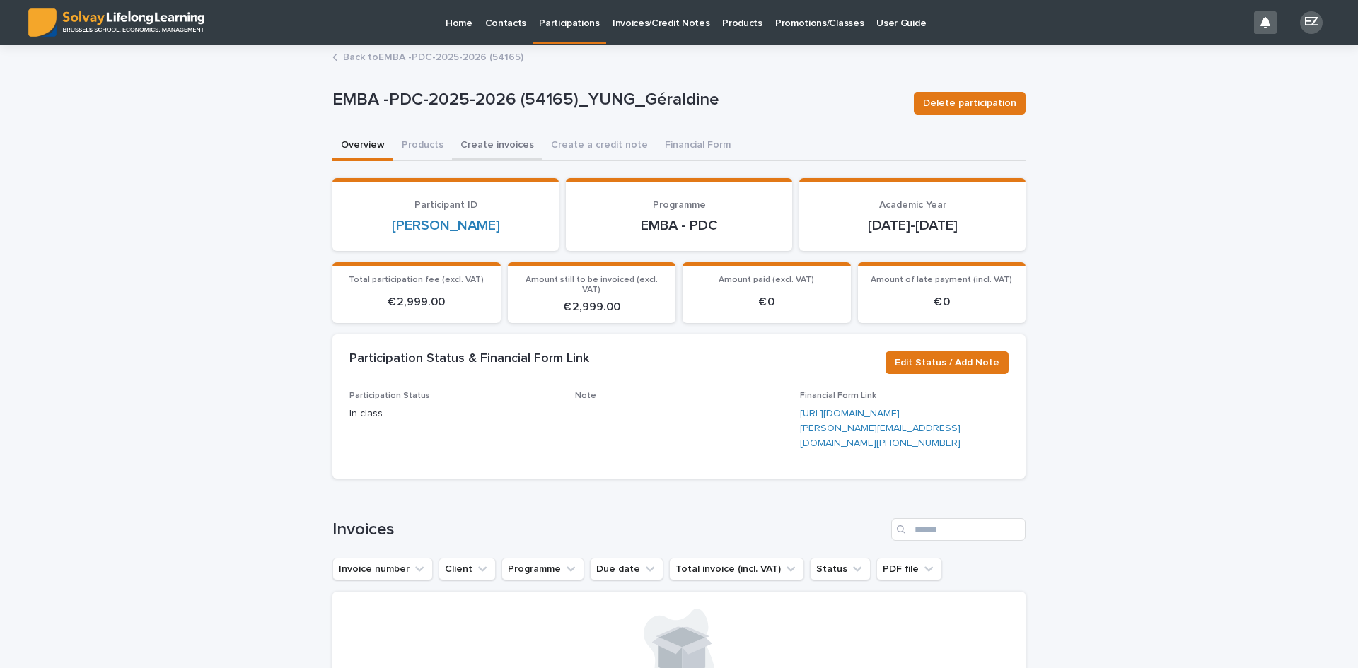
click at [477, 134] on button "Create invoices" at bounding box center [497, 147] width 91 height 30
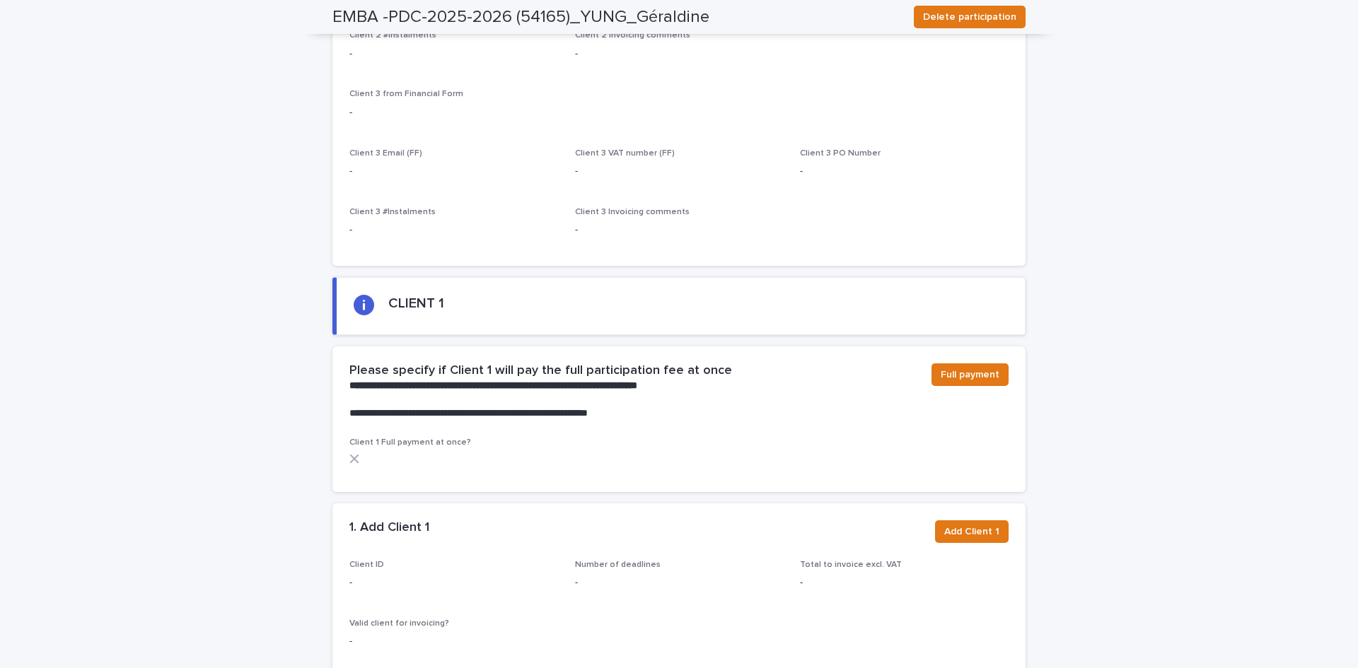
scroll to position [778, 0]
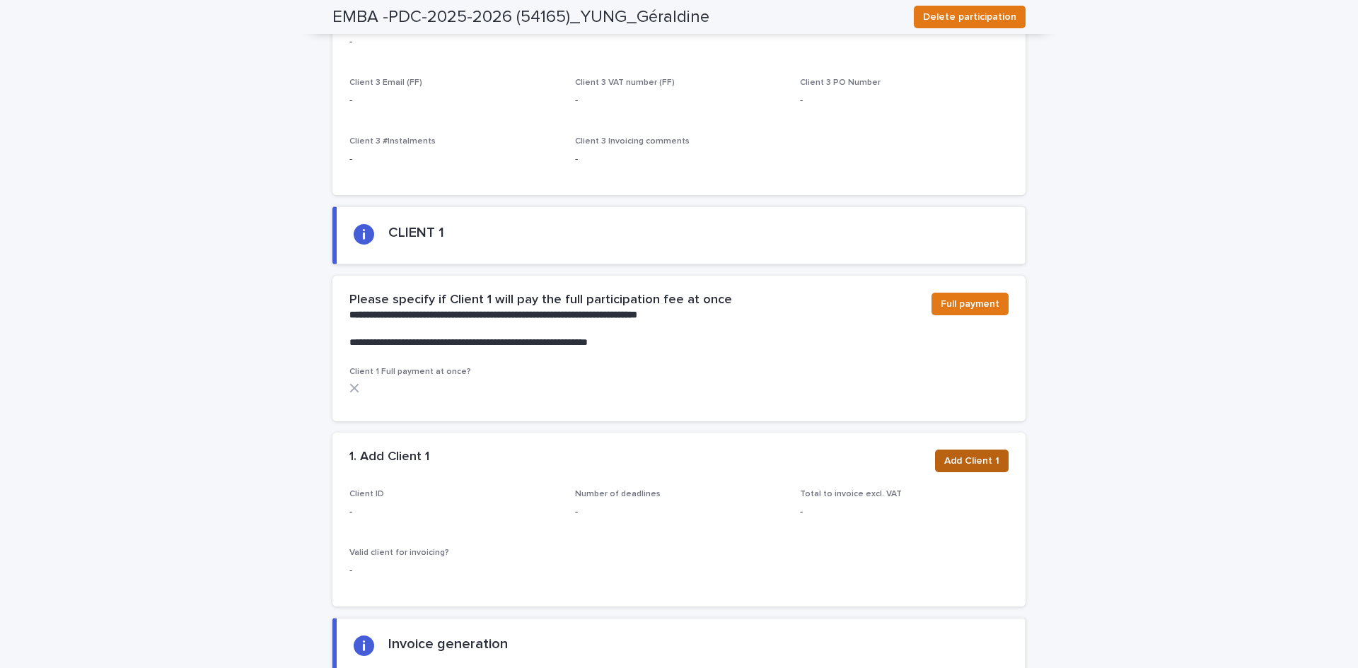
click at [975, 454] on span "Add Client 1" at bounding box center [971, 461] width 55 height 14
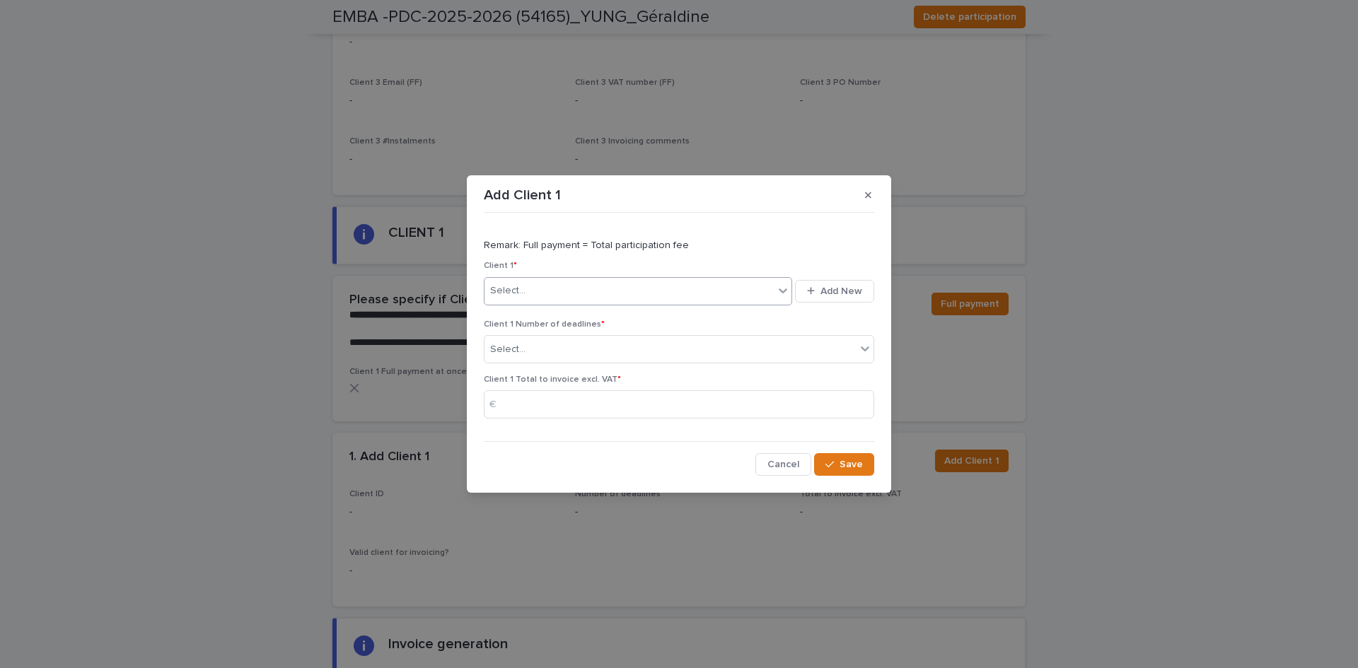
click at [535, 289] on div "Select..." at bounding box center [628, 290] width 289 height 23
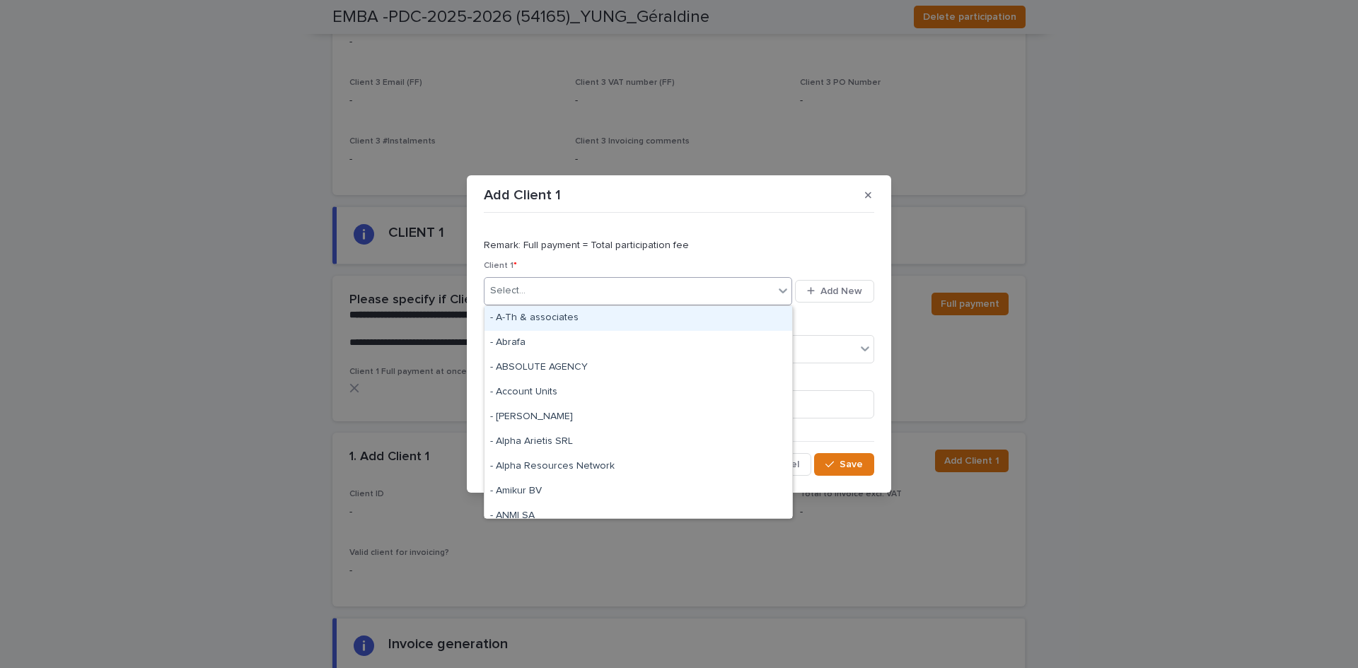
paste input "**********"
type input "**********"
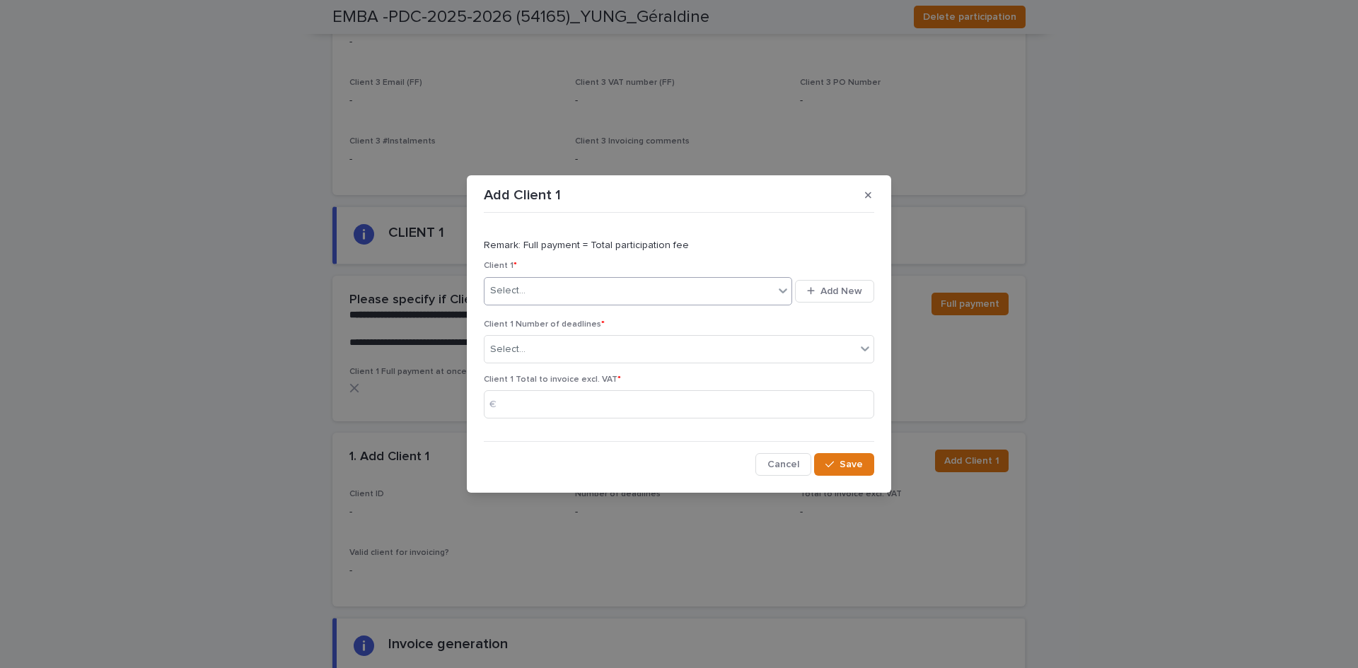
click at [497, 284] on div "Select..." at bounding box center [628, 290] width 289 height 23
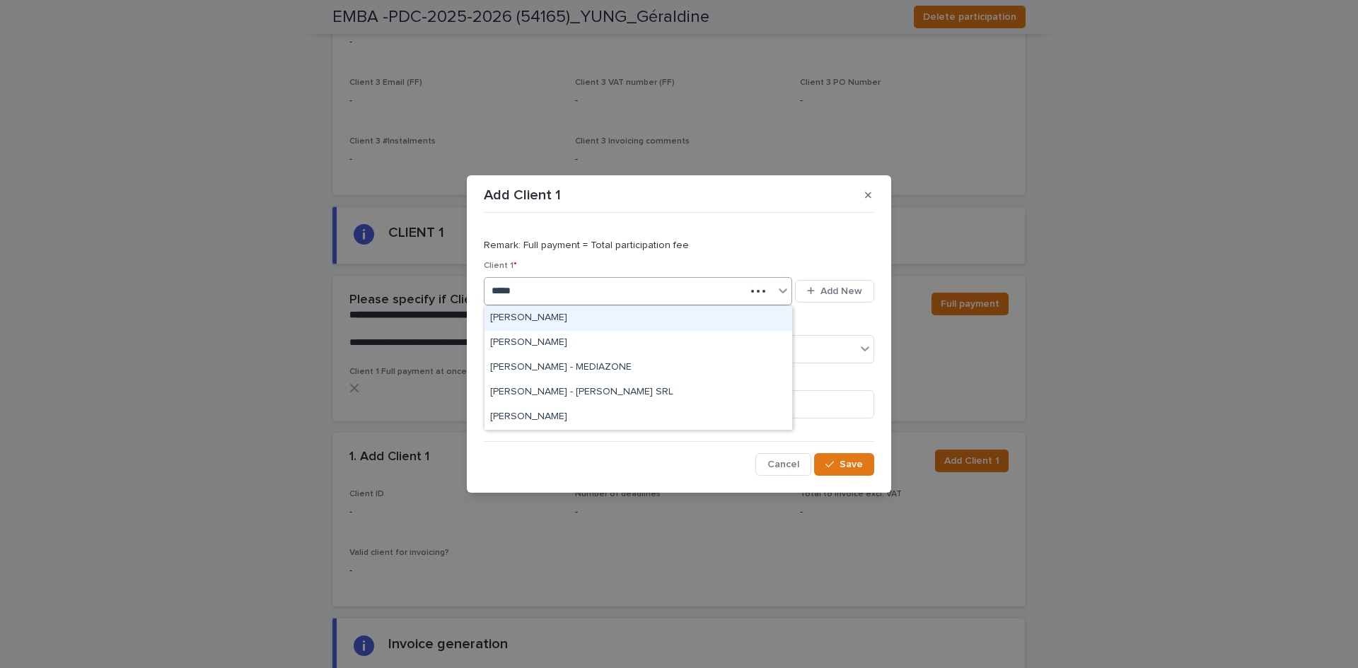
type input "******"
click at [542, 313] on div "[PERSON_NAME] SA" at bounding box center [638, 318] width 308 height 25
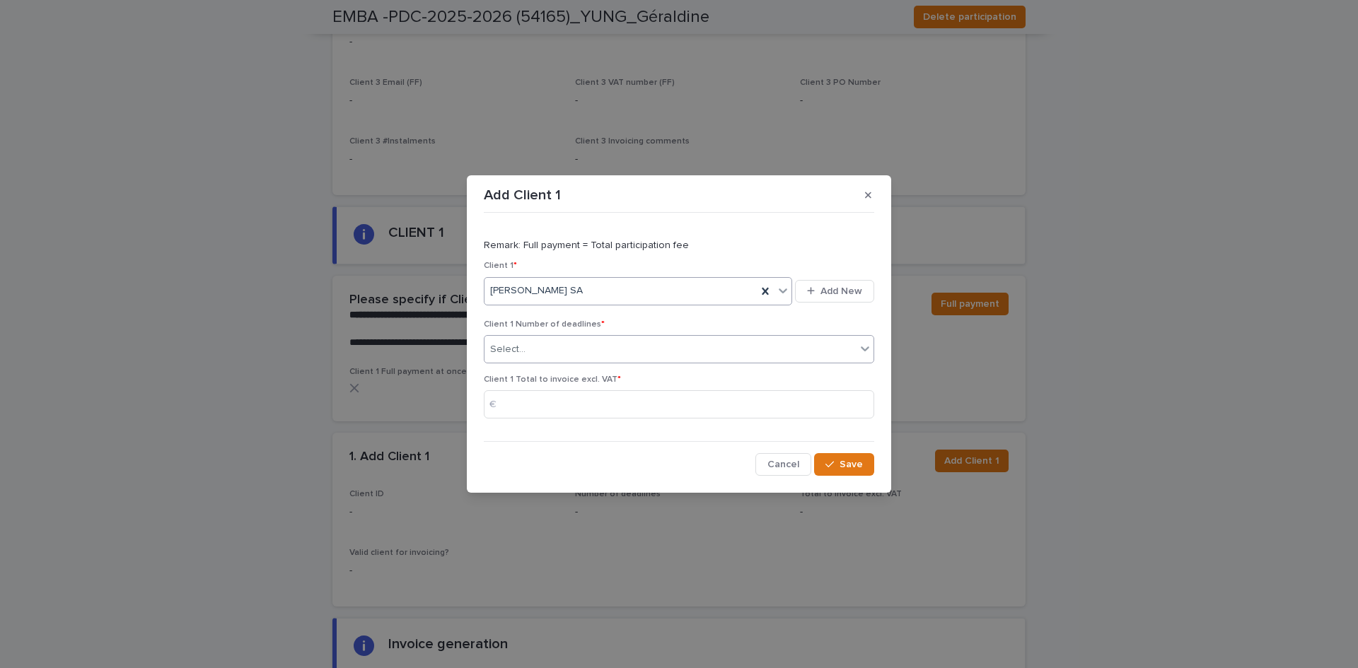
click at [575, 351] on div "Select..." at bounding box center [669, 349] width 371 height 23
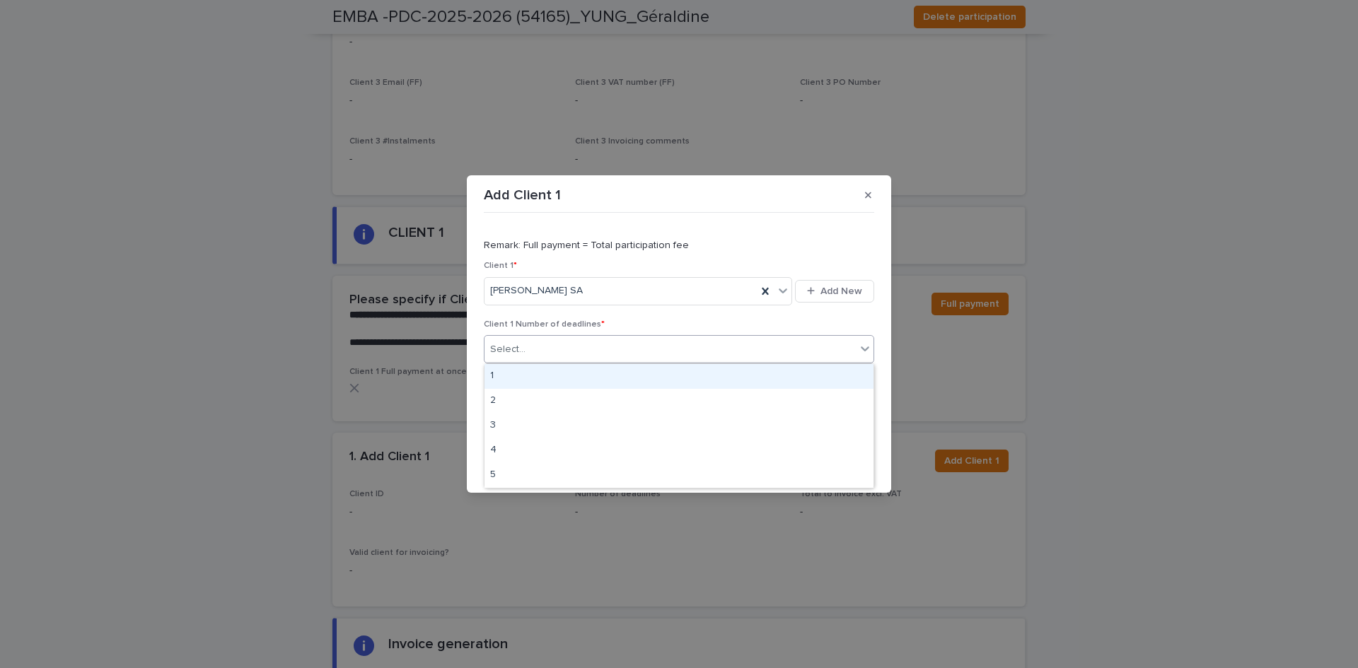
click at [511, 373] on div "1" at bounding box center [678, 376] width 389 height 25
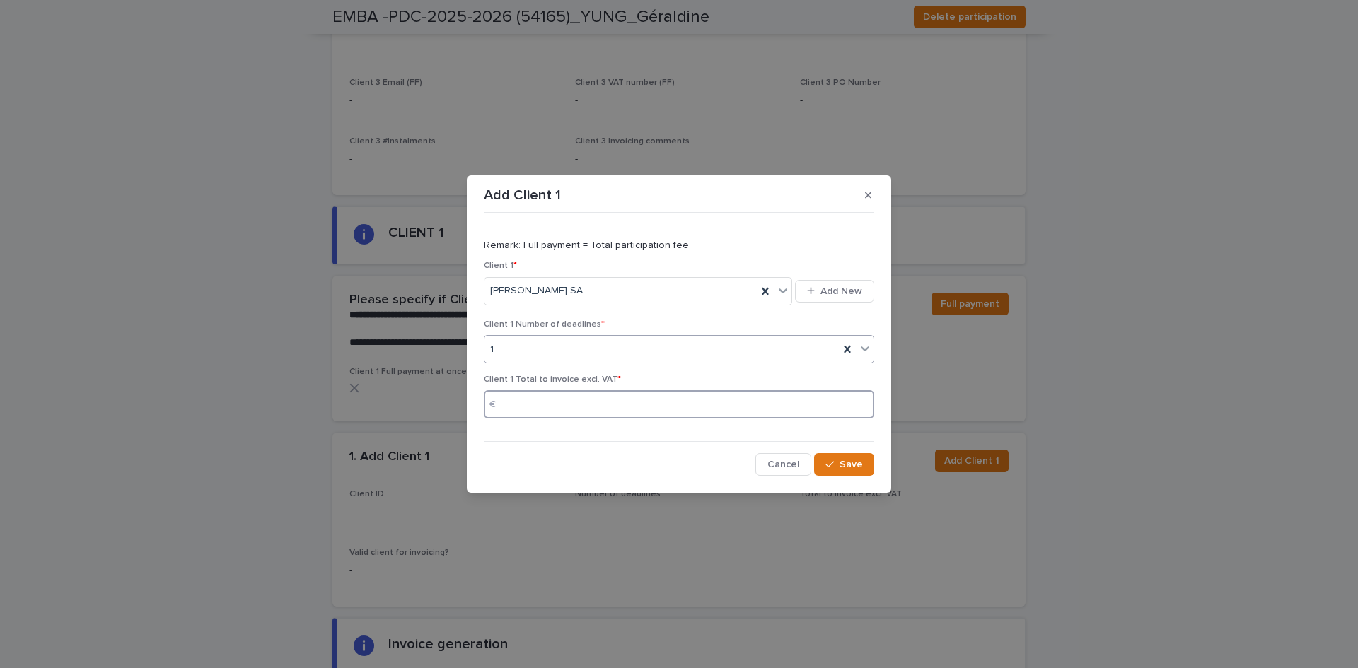
click at [574, 412] on input at bounding box center [679, 404] width 390 height 28
type input "****"
click at [834, 465] on icon "button" at bounding box center [829, 465] width 8 height 10
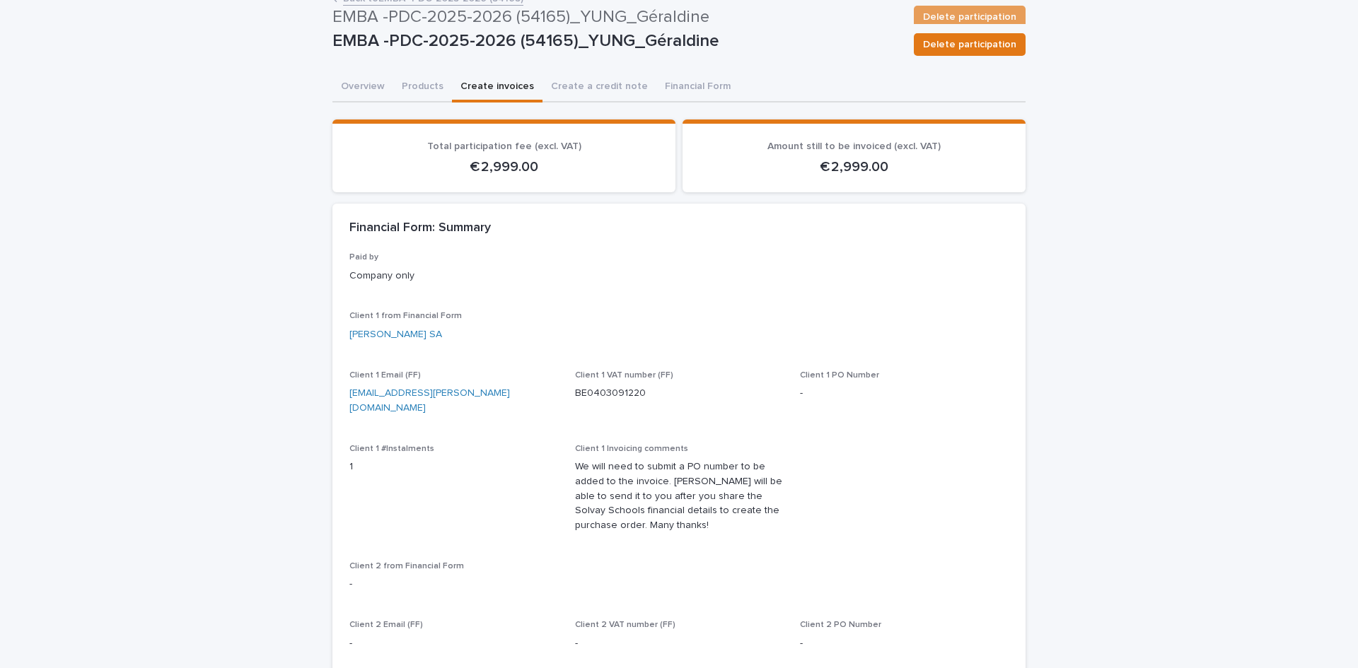
scroll to position [0, 0]
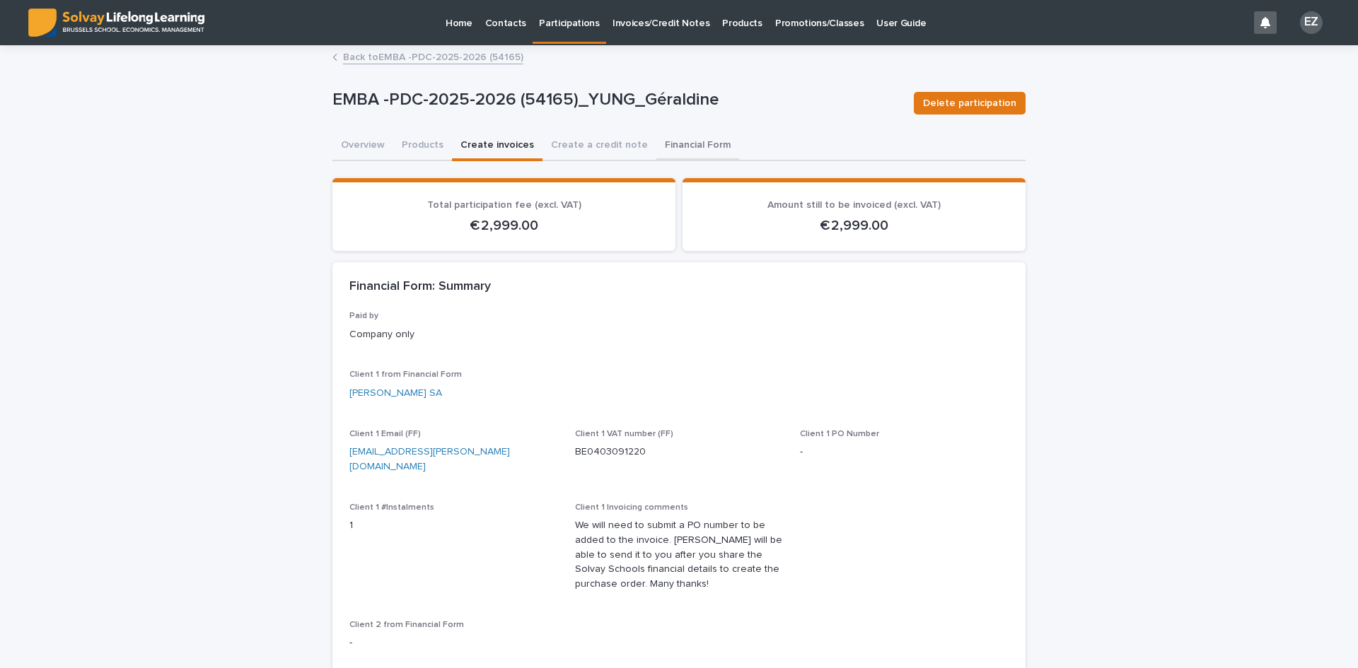
click at [656, 132] on button "Financial Form" at bounding box center [697, 147] width 83 height 30
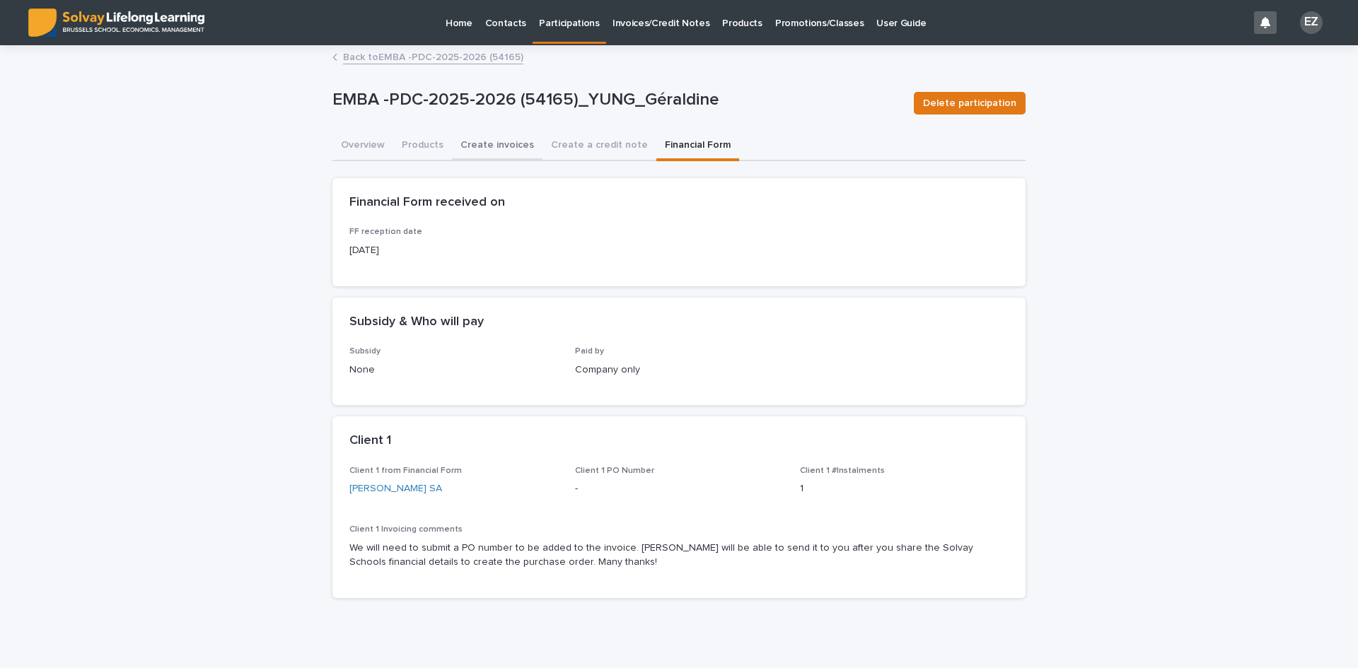
click at [492, 147] on button "Create invoices" at bounding box center [497, 147] width 91 height 30
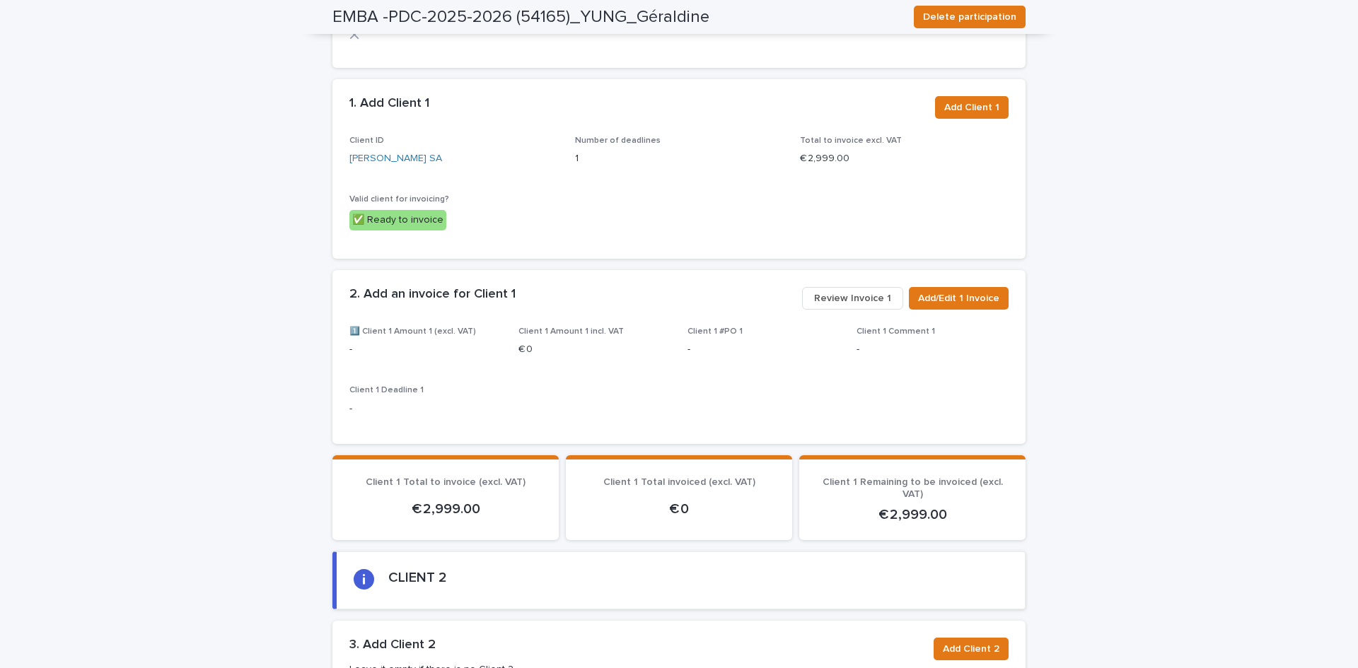
scroll to position [1202, 0]
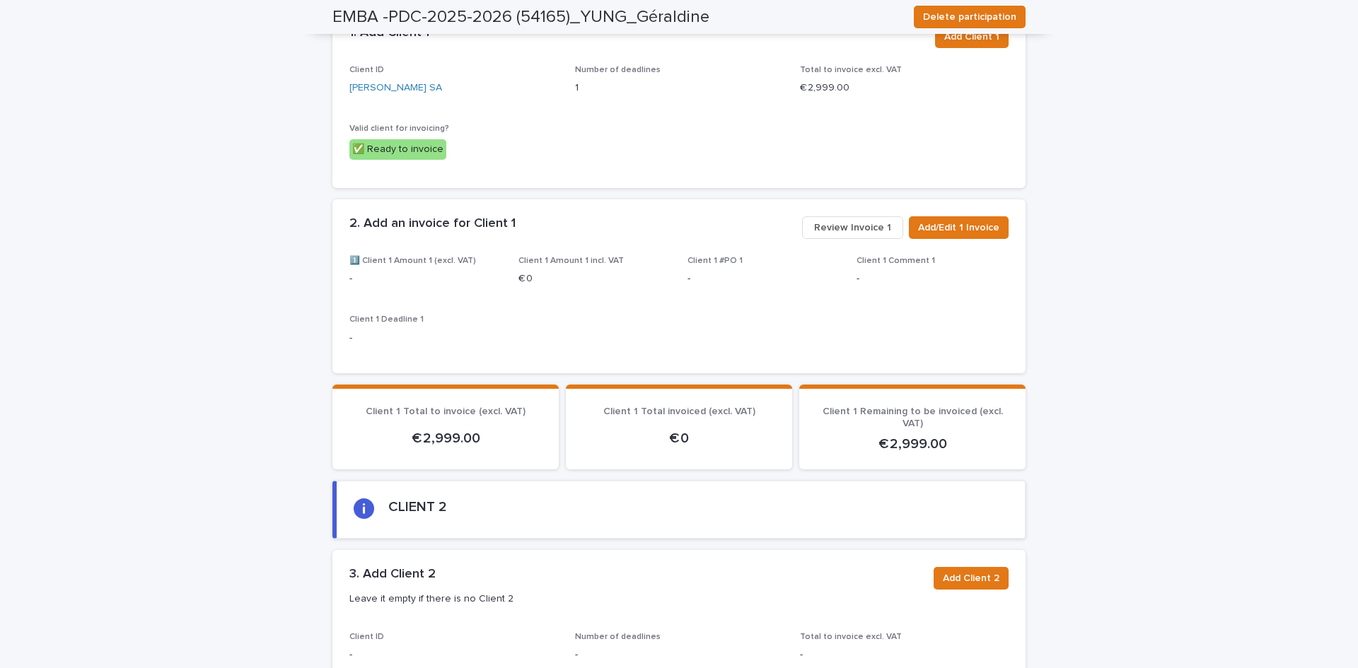
click at [878, 221] on span "Review Invoice 1" at bounding box center [852, 228] width 77 height 14
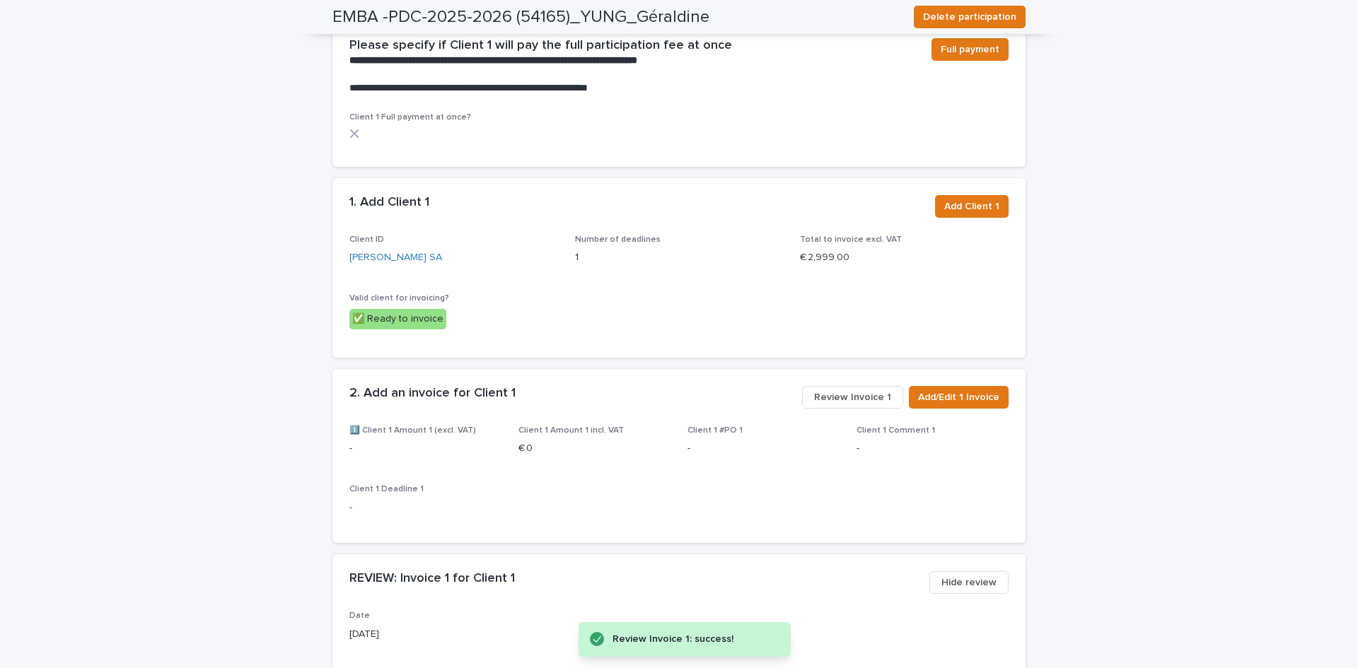
scroll to position [990, 0]
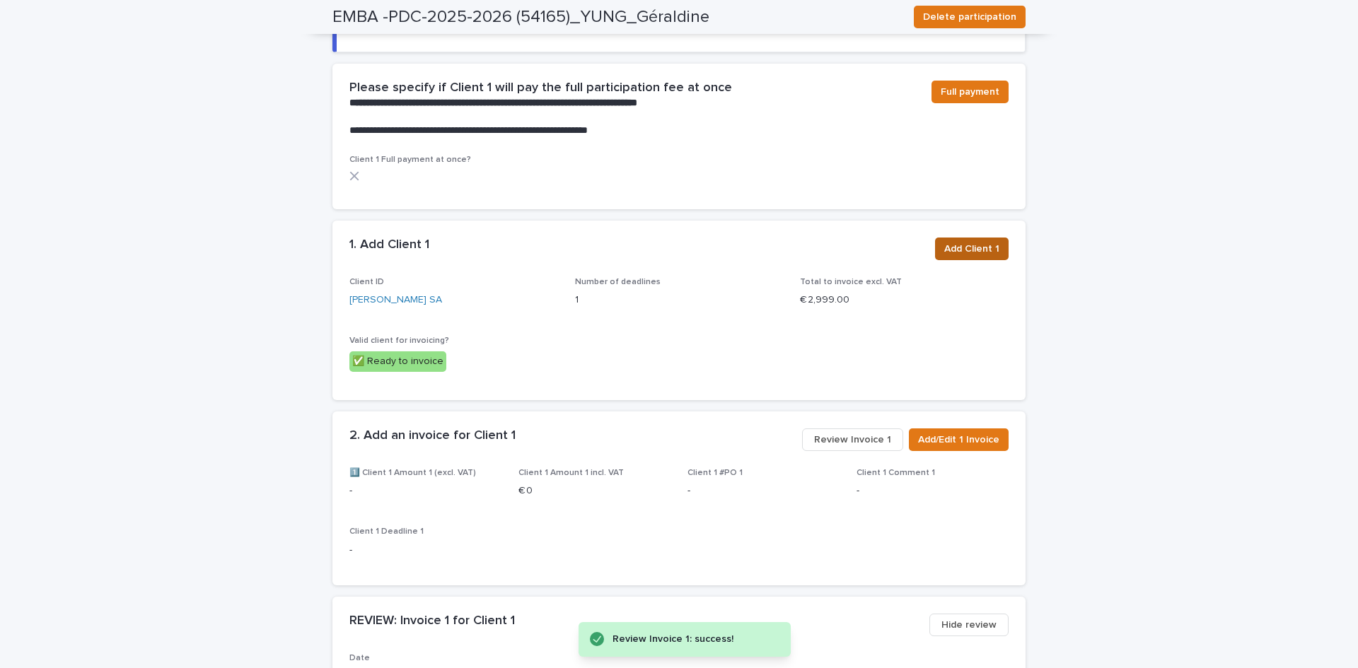
click at [980, 242] on span "Add Client 1" at bounding box center [971, 249] width 55 height 14
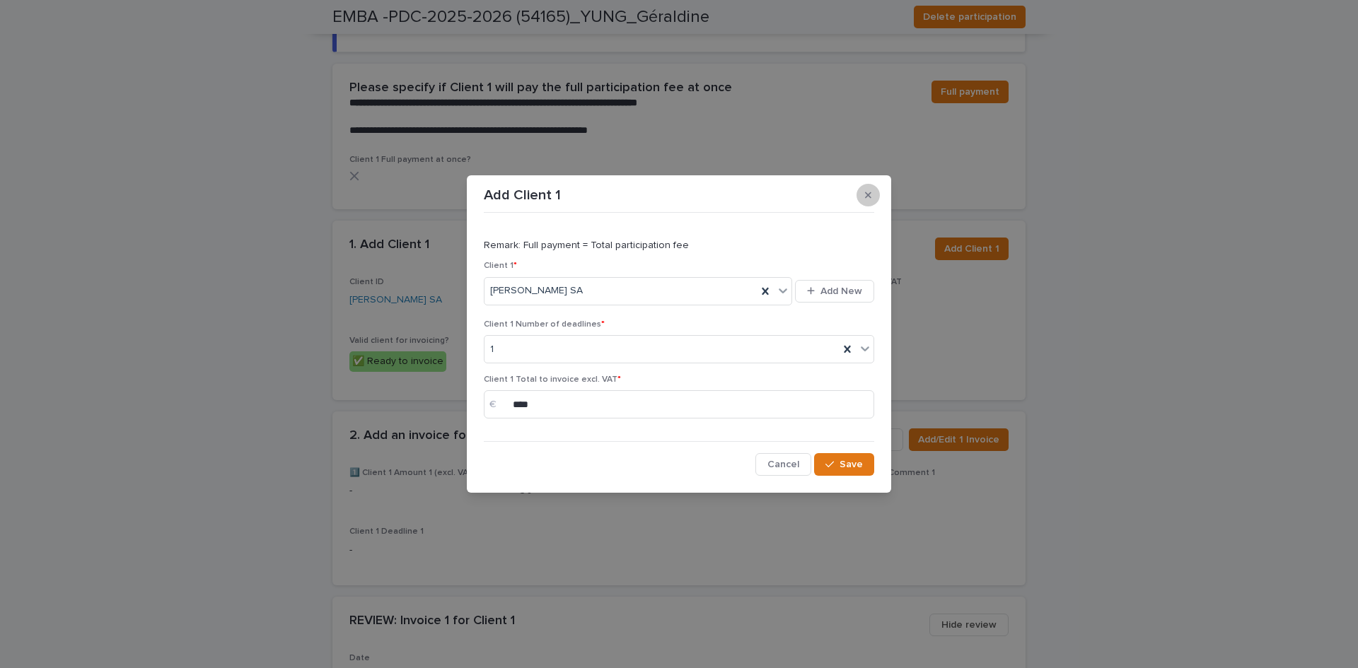
click at [861, 197] on button "button" at bounding box center [868, 195] width 23 height 23
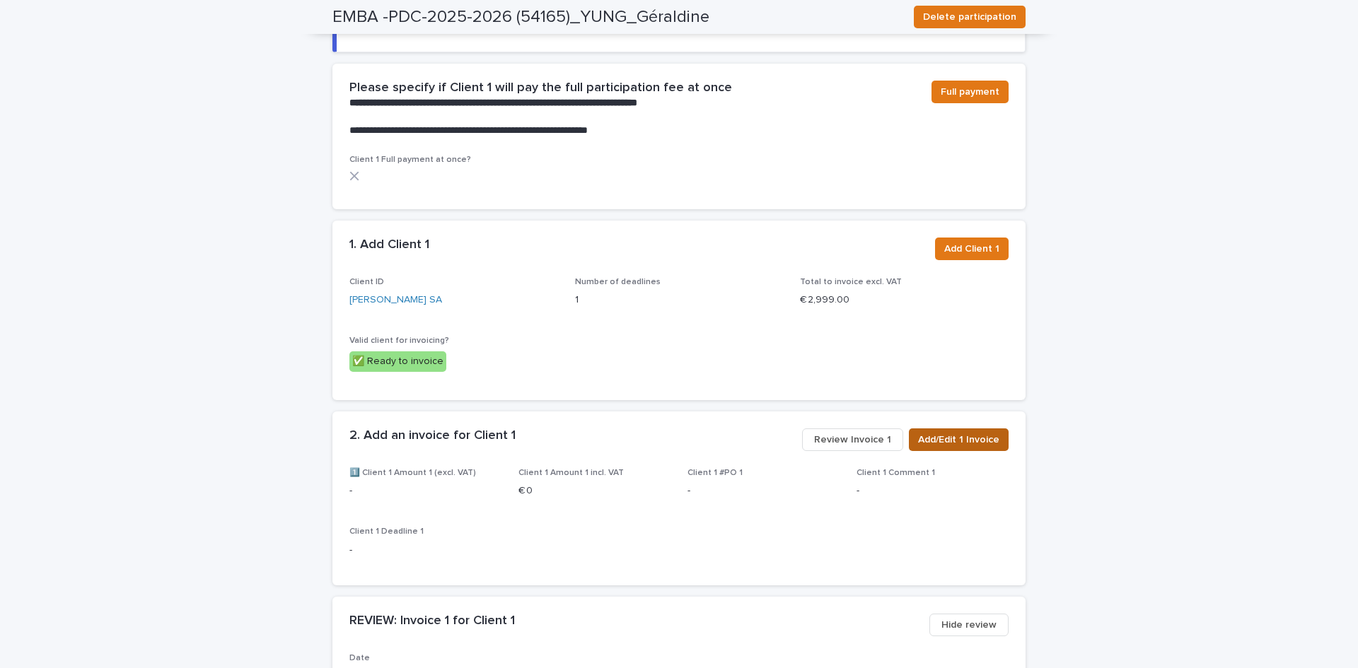
click at [953, 433] on span "Add/Edit 1 Invoice" at bounding box center [958, 440] width 81 height 14
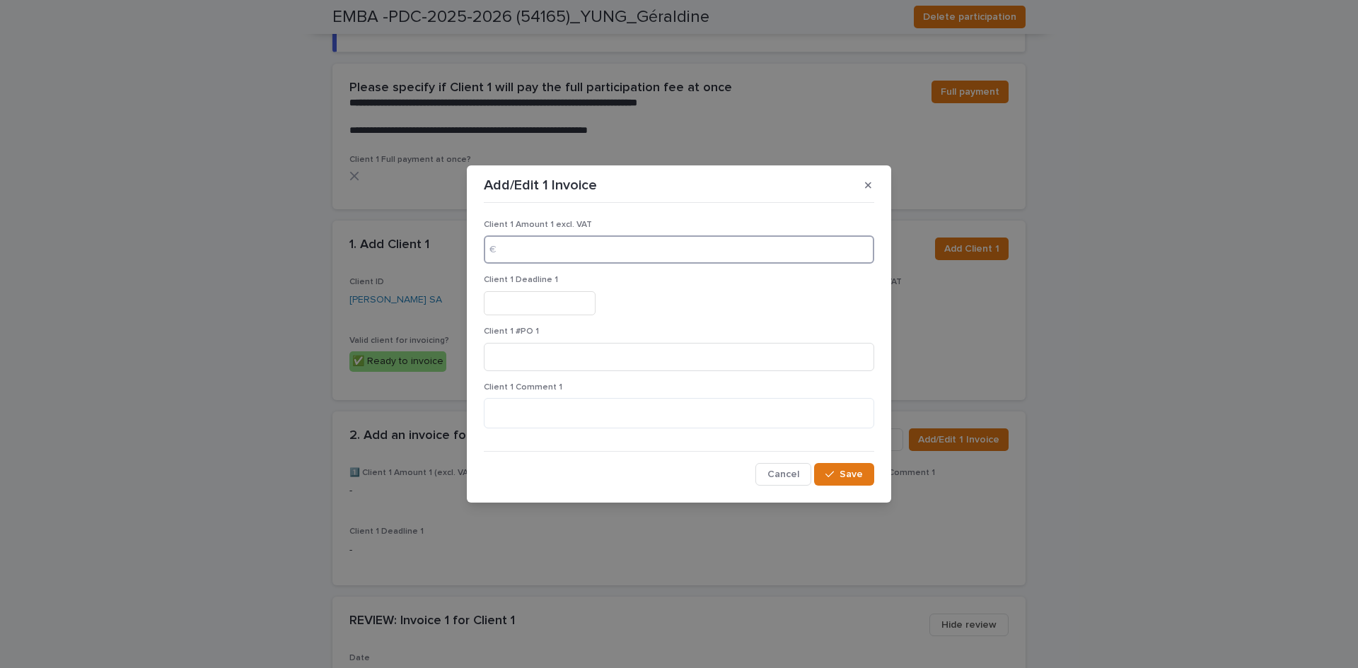
click at [547, 240] on input at bounding box center [679, 250] width 390 height 28
type input "****"
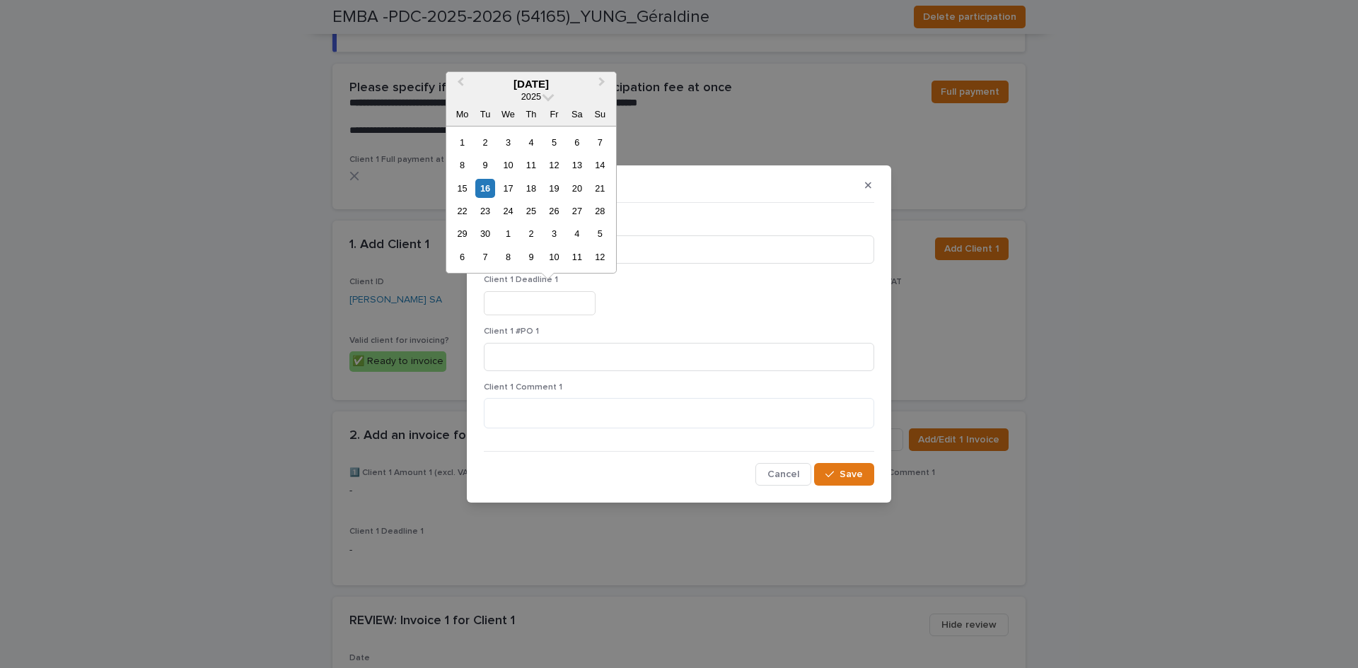
click at [538, 296] on input "text" at bounding box center [540, 303] width 112 height 25
click at [488, 208] on div "23" at bounding box center [484, 211] width 19 height 19
type input "*********"
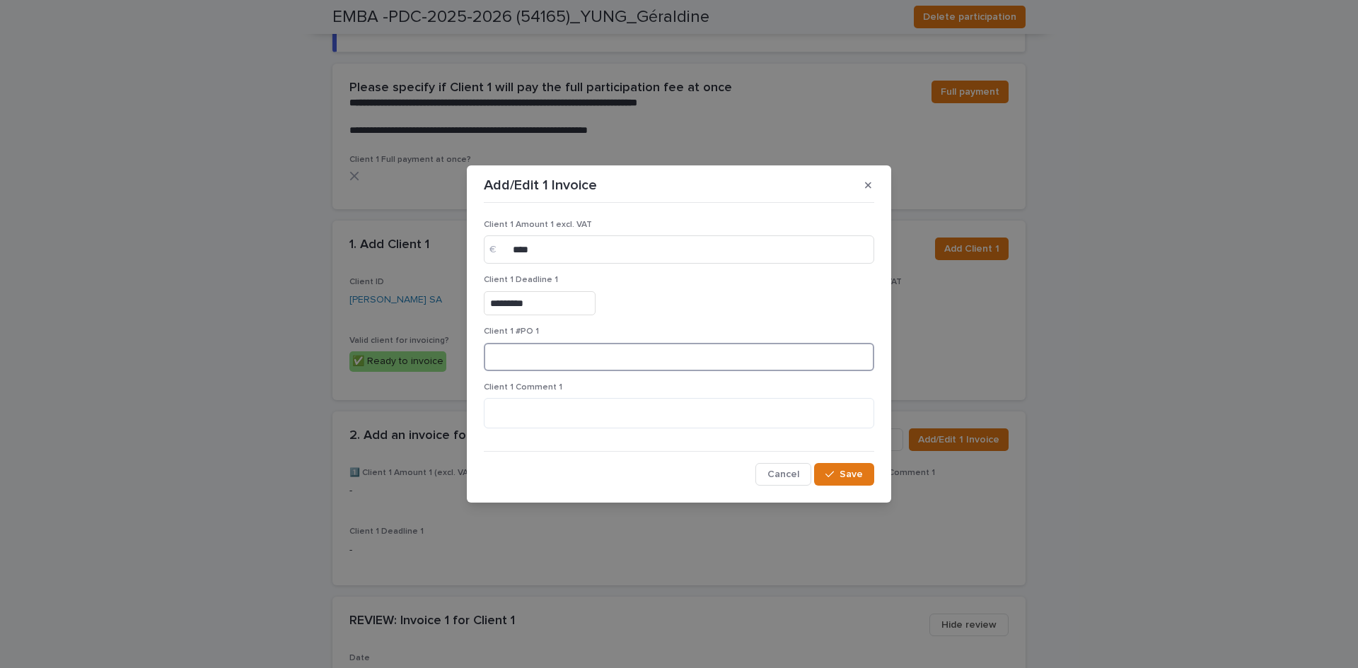
click at [570, 348] on input at bounding box center [679, 357] width 390 height 28
click at [866, 482] on button "Save" at bounding box center [844, 474] width 60 height 23
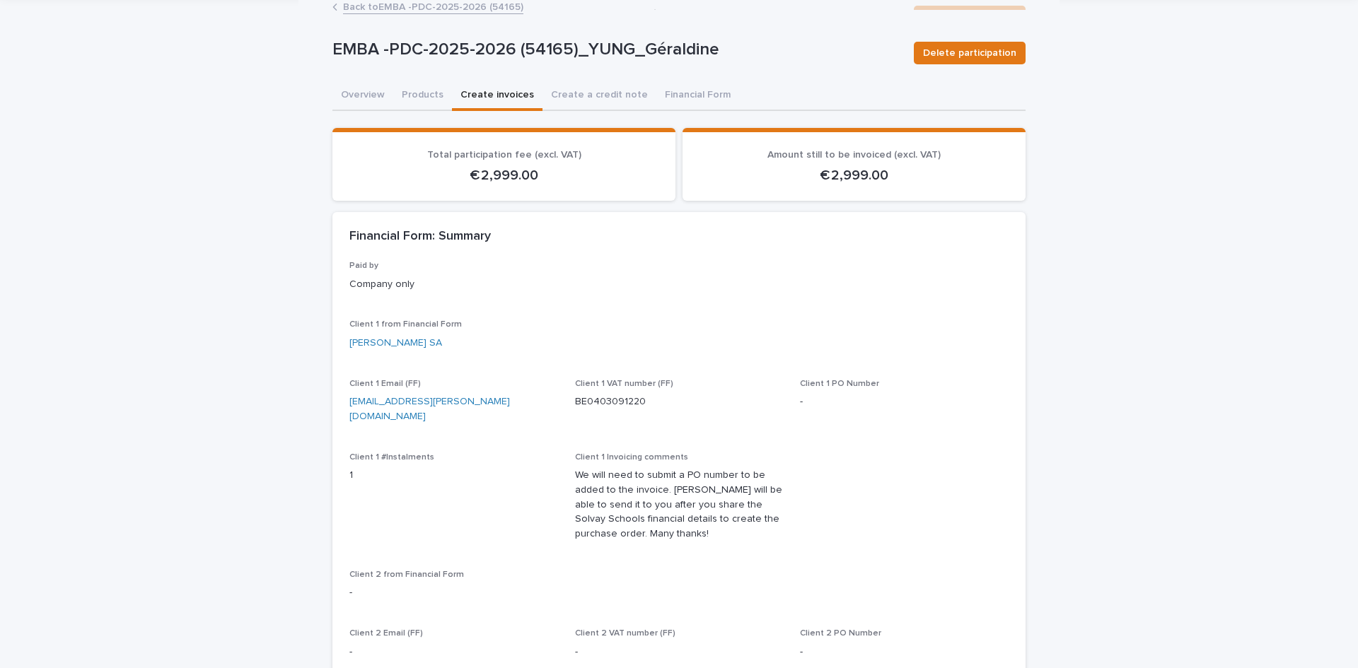
scroll to position [0, 0]
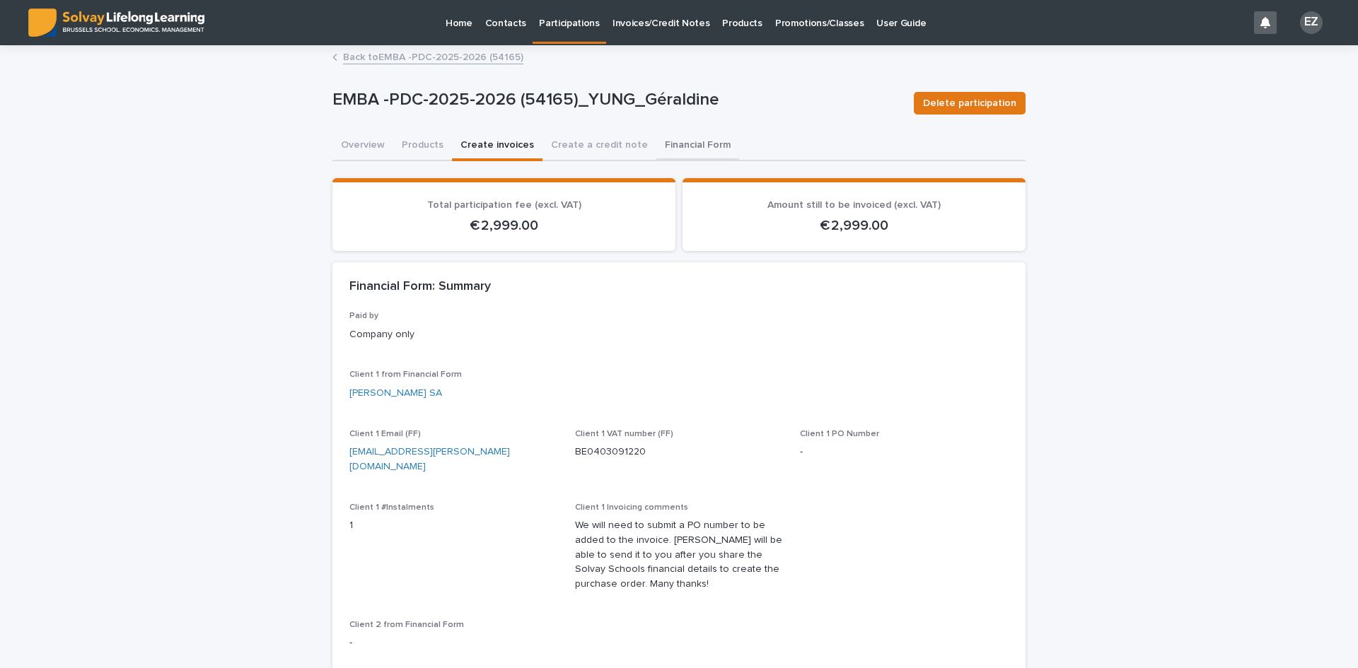
drag, startPoint x: 704, startPoint y: 142, endPoint x: 695, endPoint y: 140, distance: 9.4
click at [704, 142] on button "Financial Form" at bounding box center [697, 147] width 83 height 30
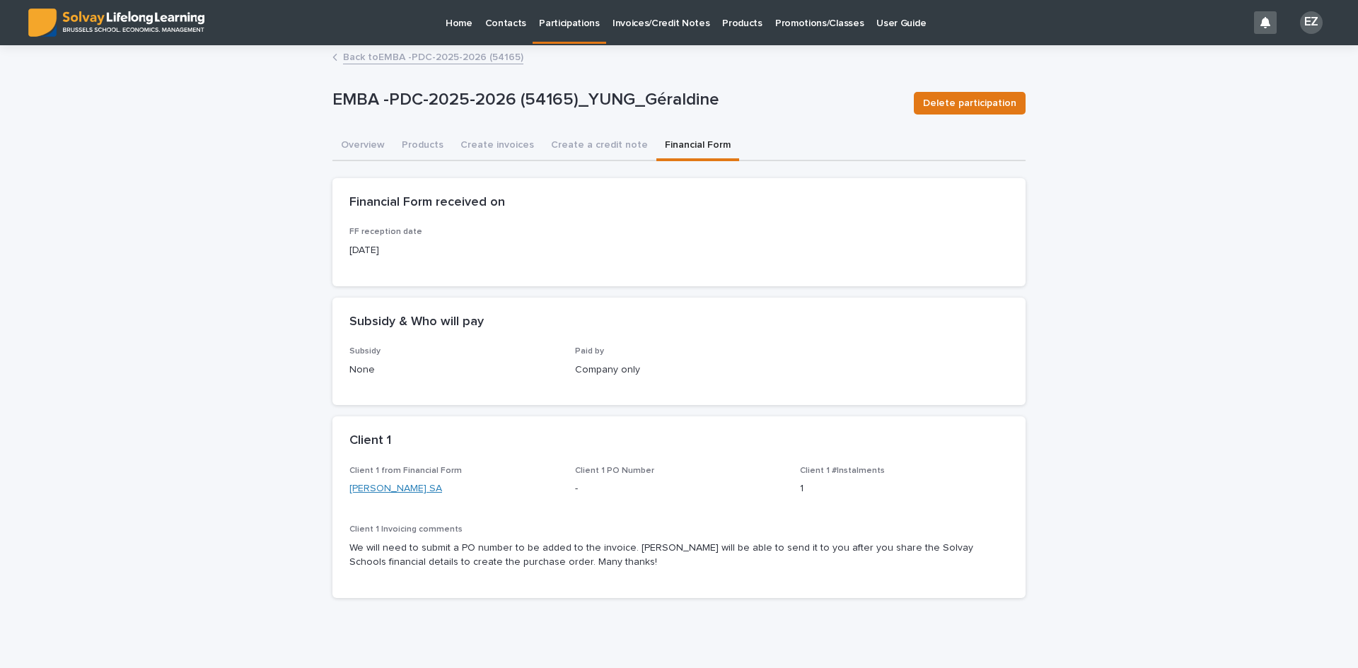
click at [419, 489] on link "[PERSON_NAME] SA" at bounding box center [395, 489] width 93 height 15
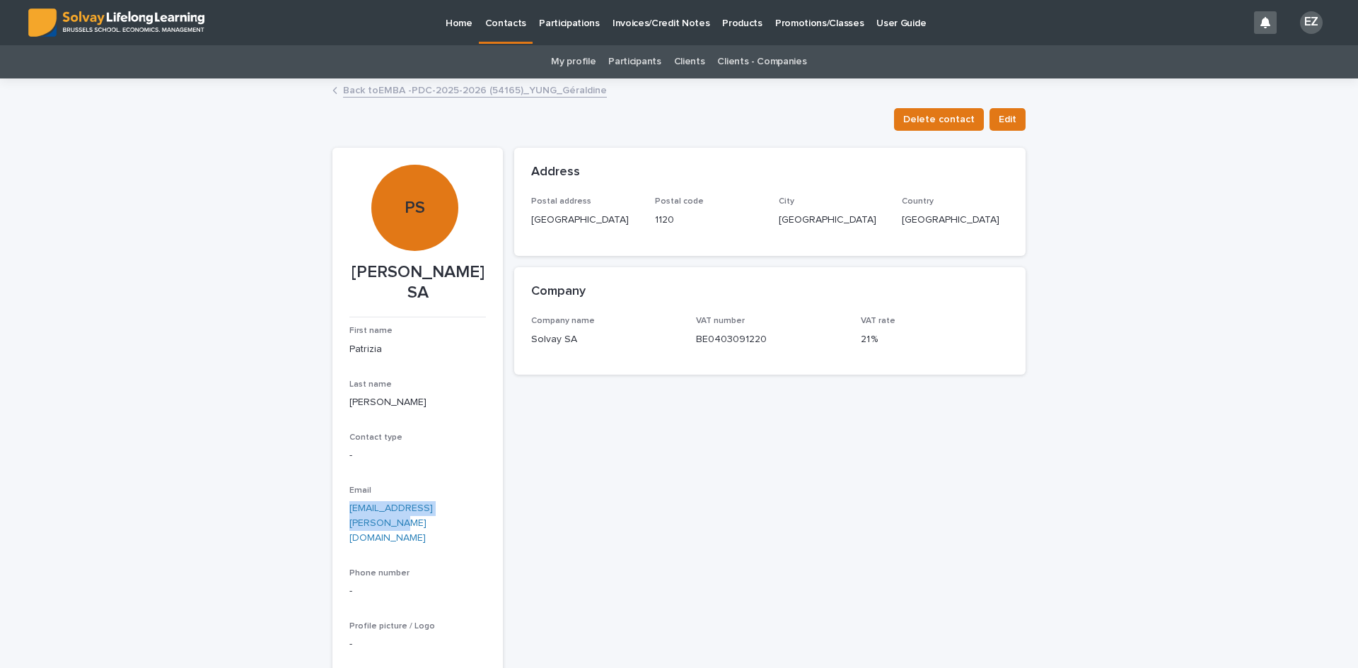
drag, startPoint x: 469, startPoint y: 509, endPoint x: 343, endPoint y: 513, distance: 126.0
click at [343, 513] on section "PS [PERSON_NAME] SA First name [PERSON_NAME] Last name [PERSON_NAME] Contact ty…" at bounding box center [417, 441] width 170 height 586
copy link "[EMAIL_ADDRESS][PERSON_NAME][DOMAIN_NAME]"
click at [662, 393] on div "**********" at bounding box center [769, 432] width 511 height 603
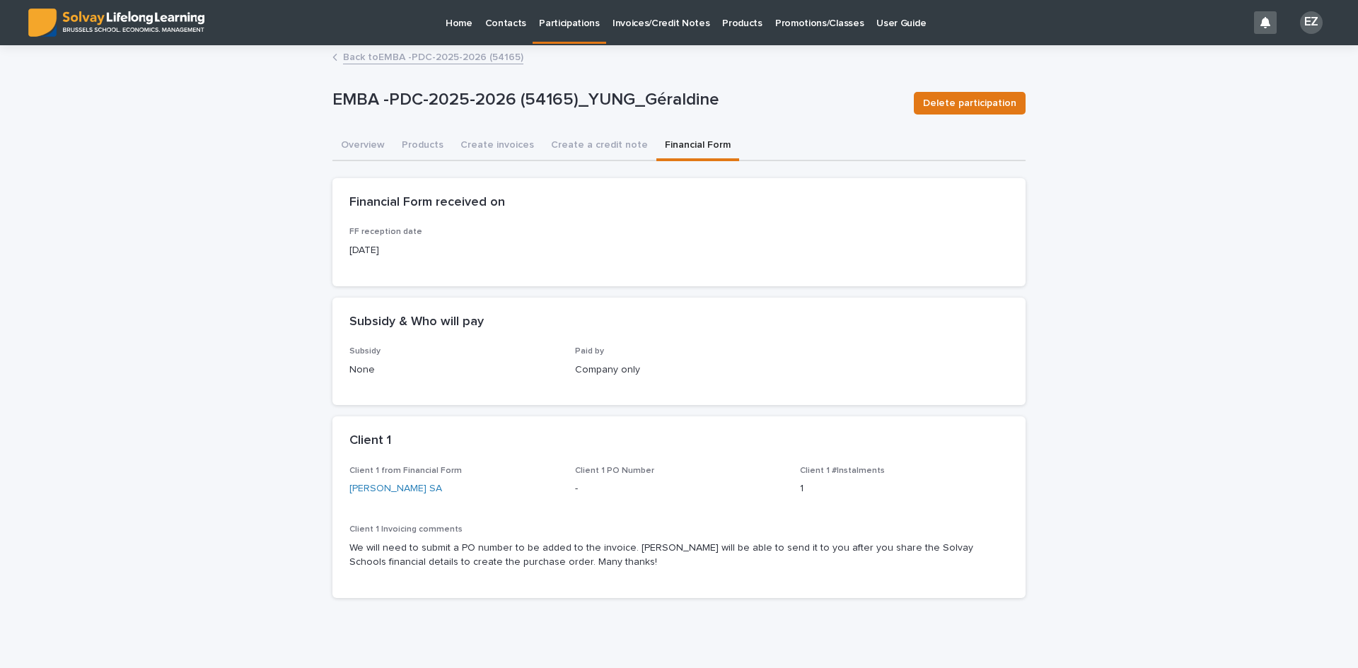
click at [382, 52] on link "Back to EMBA -PDC-2025-2026 (54165)" at bounding box center [433, 56] width 180 height 16
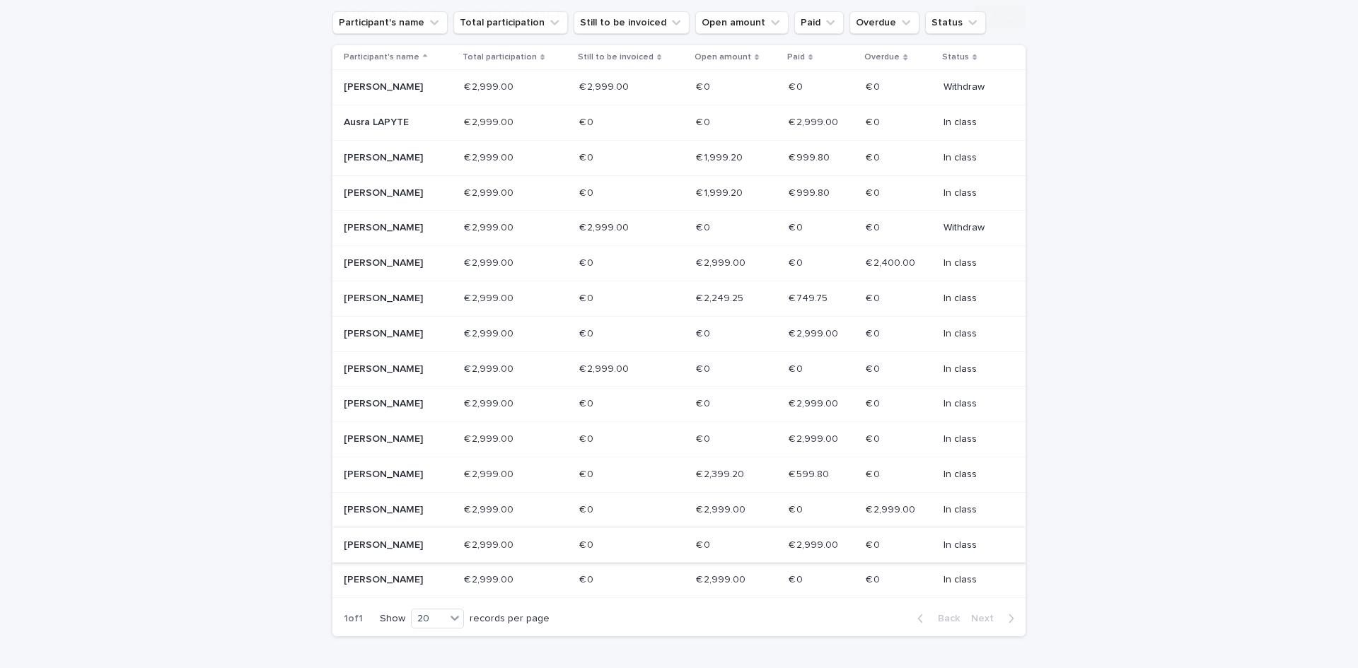
scroll to position [422, 0]
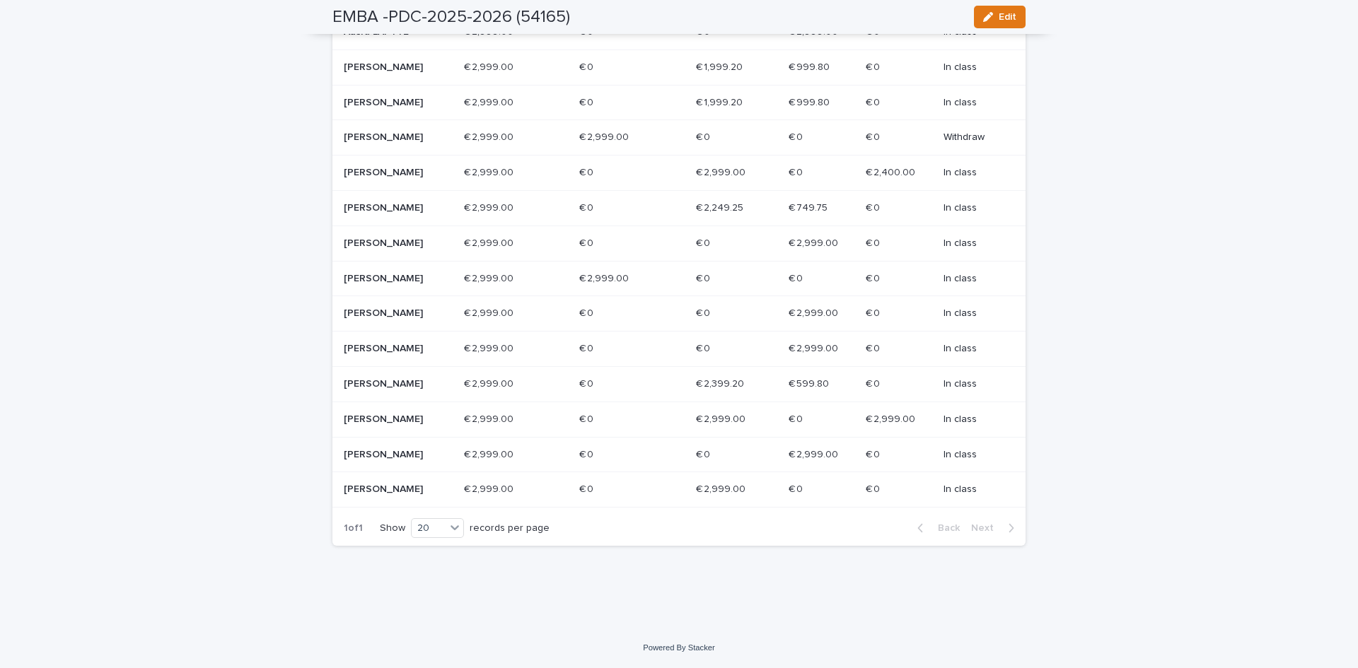
click at [403, 479] on div "[PERSON_NAME]" at bounding box center [398, 489] width 109 height 23
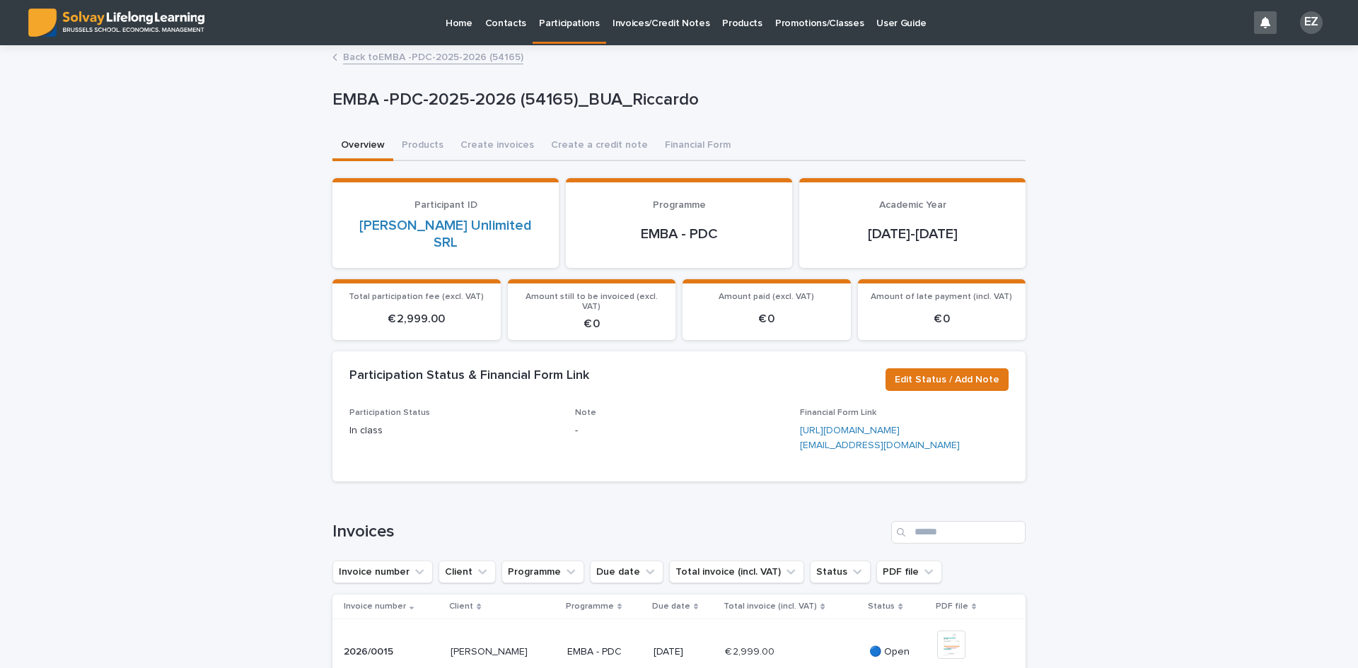
click at [407, 58] on link "Back to EMBA -PDC-2025-2026 (54165)" at bounding box center [433, 56] width 180 height 16
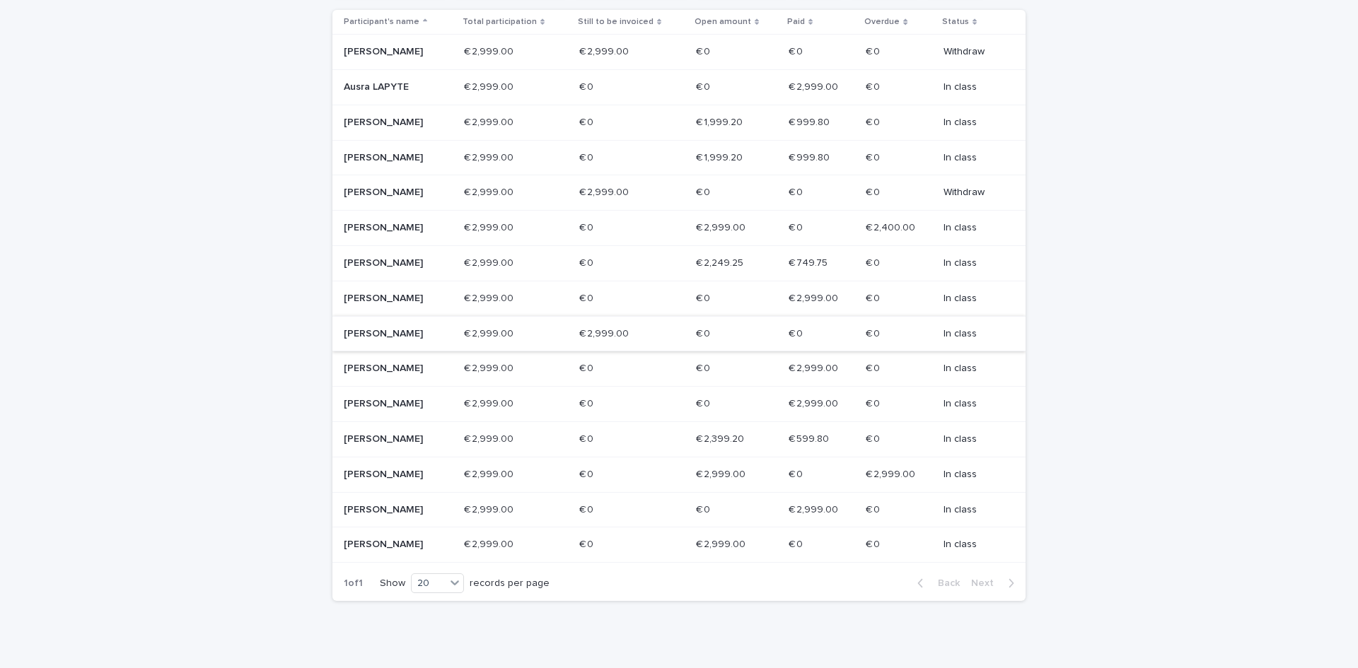
scroll to position [354, 0]
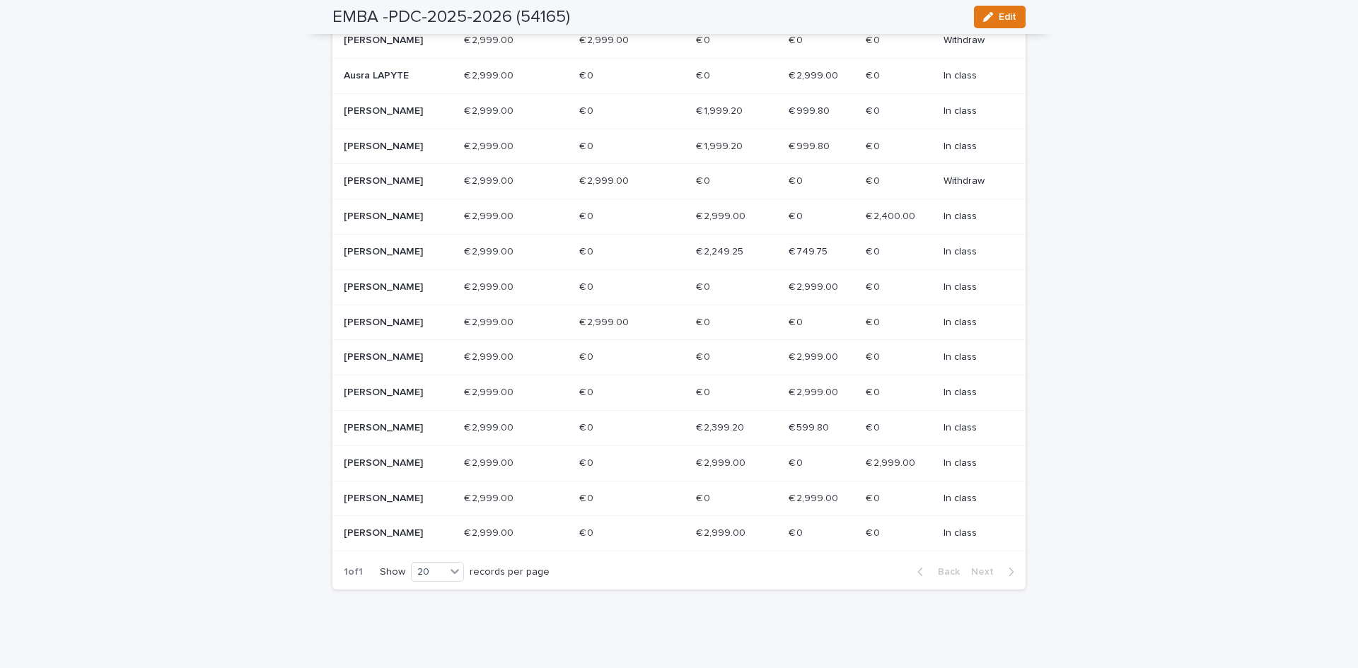
click at [393, 470] on p "[PERSON_NAME]" at bounding box center [394, 464] width 101 height 12
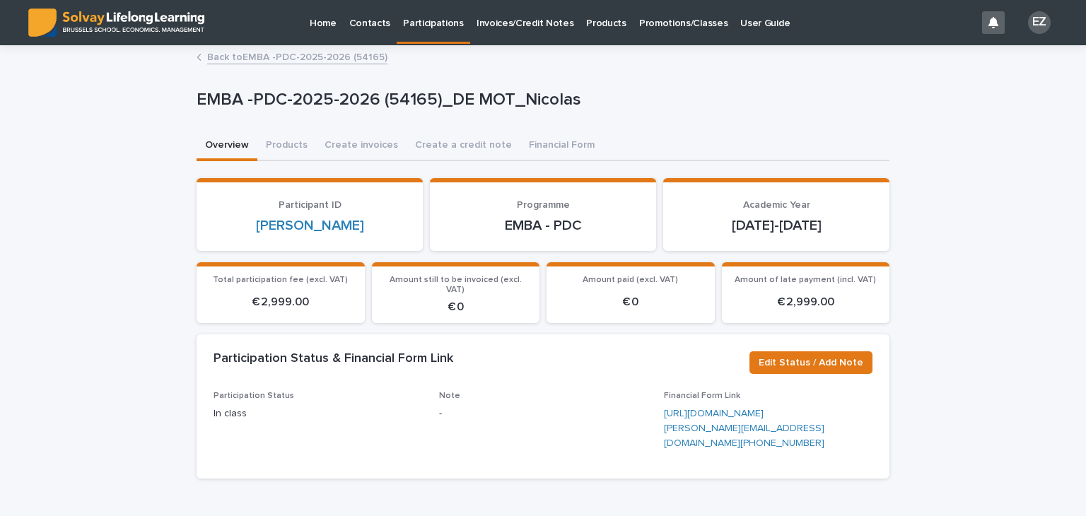
click at [654, 32] on link "Promotions/Classes" at bounding box center [683, 22] width 101 height 44
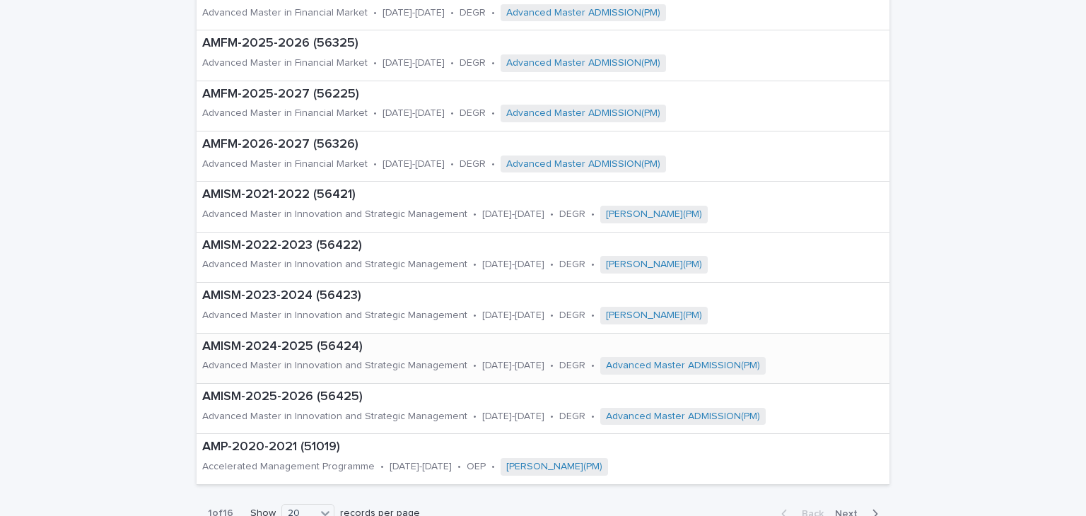
scroll to position [778, 0]
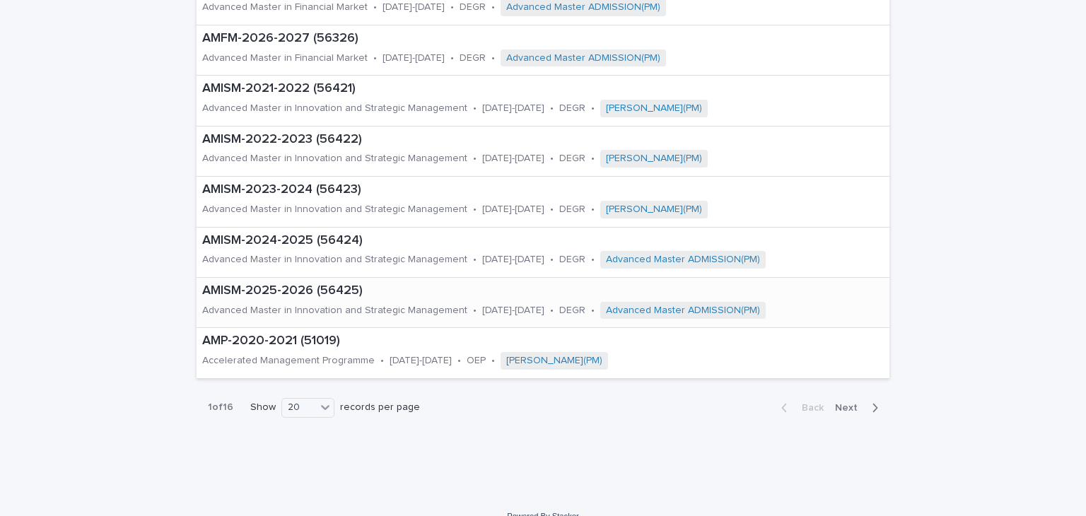
click at [331, 293] on p "AMISM-2025-2026 (56425)" at bounding box center [543, 292] width 682 height 16
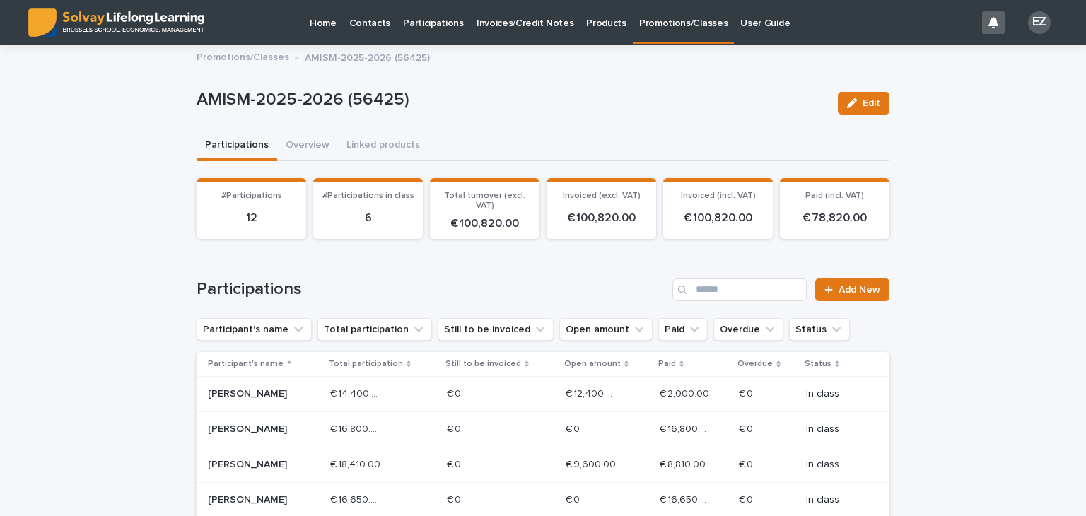
scroll to position [283, 0]
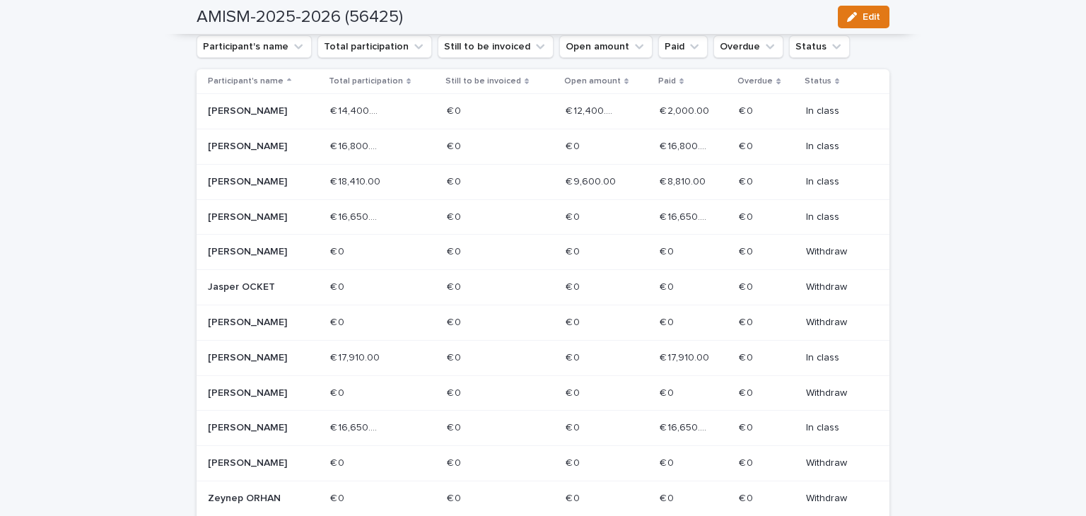
click at [269, 116] on p "[PERSON_NAME]" at bounding box center [258, 111] width 101 height 12
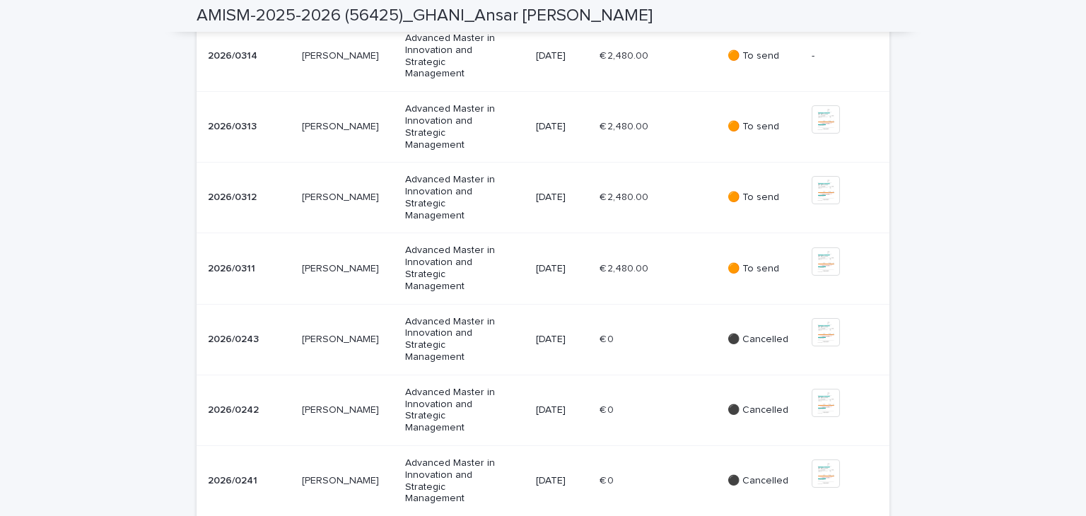
scroll to position [707, 0]
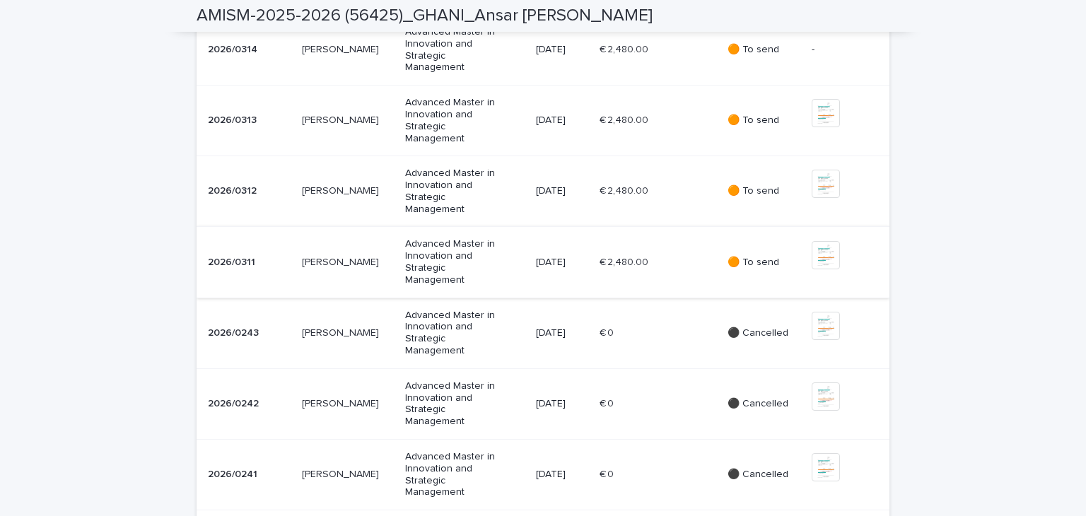
click at [821, 269] on img at bounding box center [826, 255] width 28 height 28
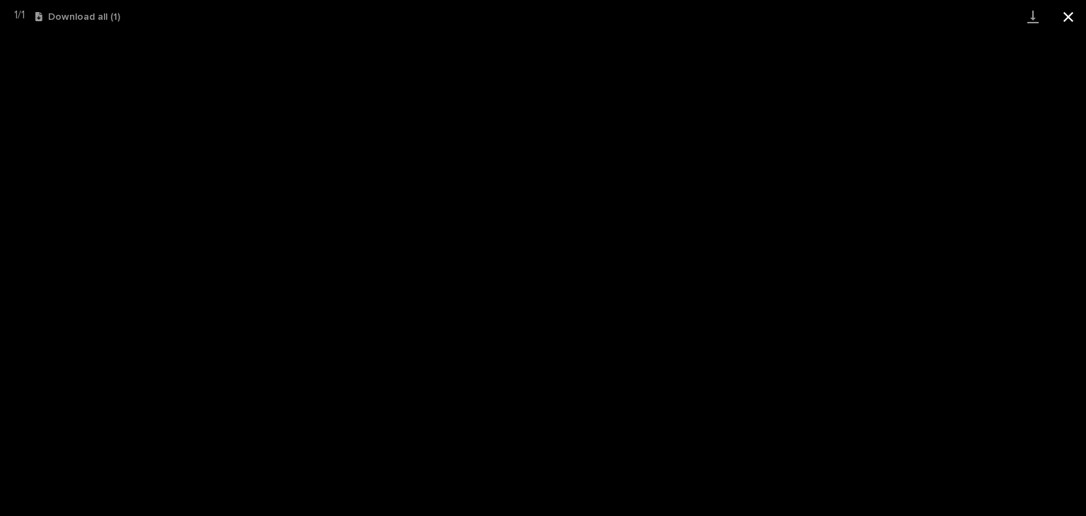
click at [1059, 14] on button "Close gallery" at bounding box center [1068, 16] width 35 height 33
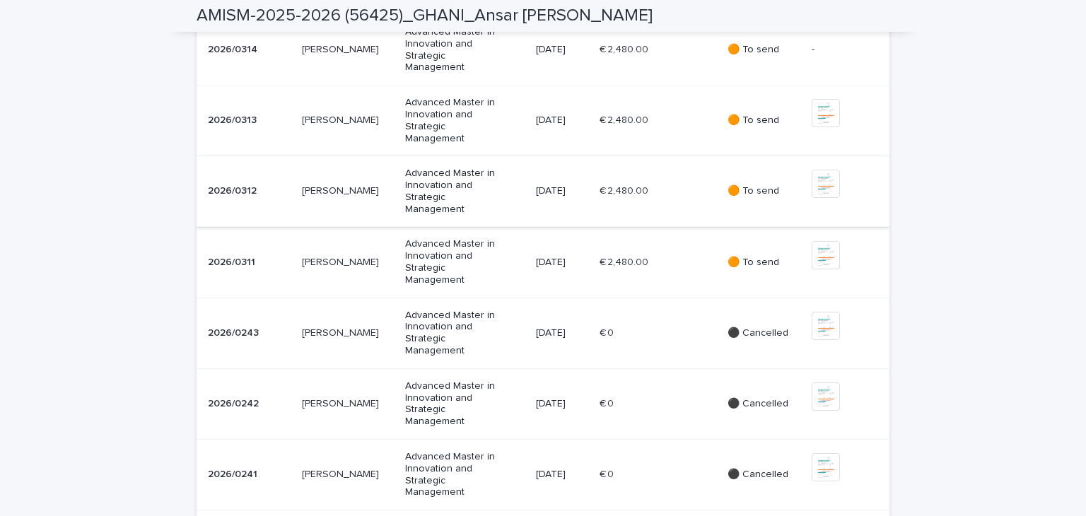
click at [827, 198] on img at bounding box center [826, 184] width 28 height 28
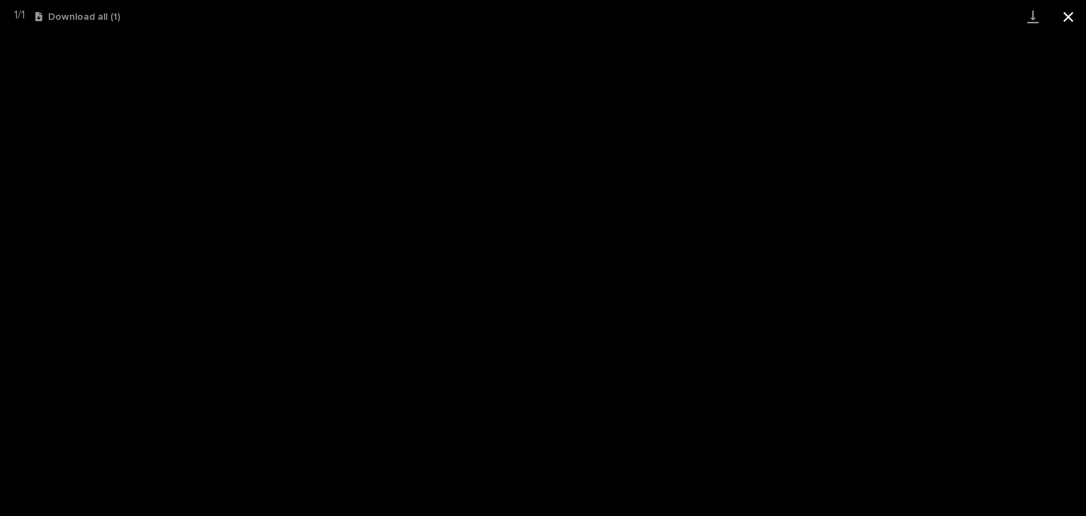
click at [1062, 12] on button "Close gallery" at bounding box center [1068, 16] width 35 height 33
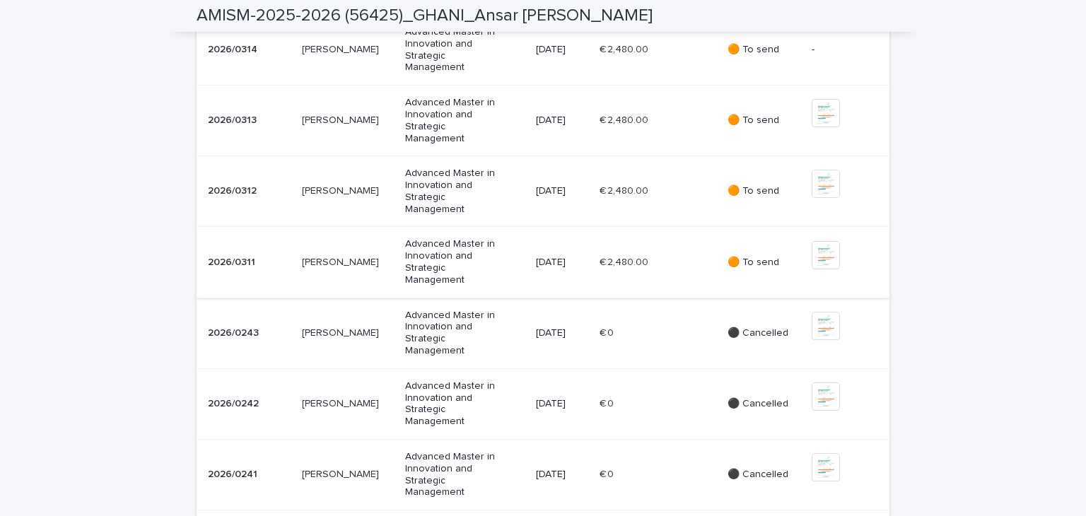
scroll to position [637, 0]
click at [821, 198] on img at bounding box center [826, 184] width 28 height 28
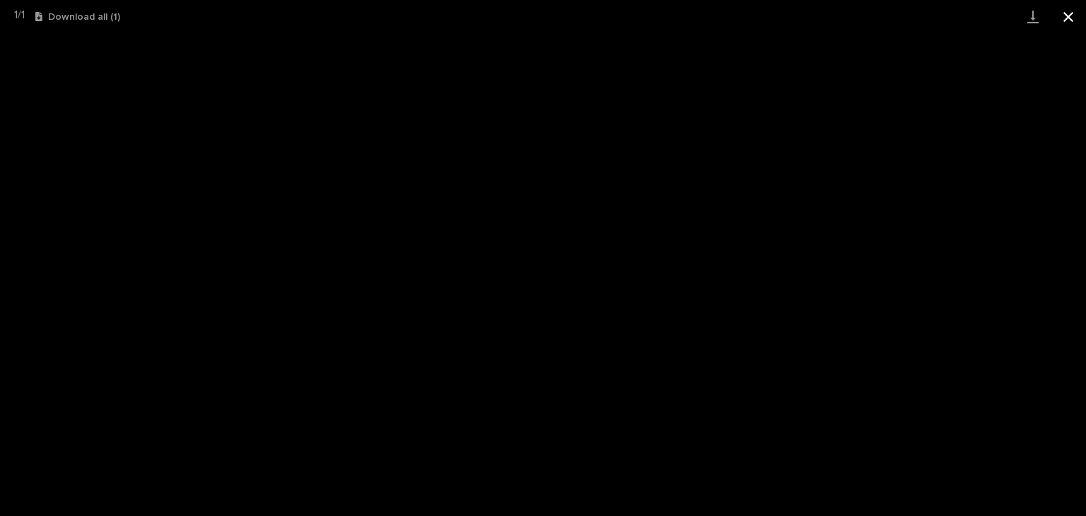
click at [1062, 19] on button "Close gallery" at bounding box center [1068, 16] width 35 height 33
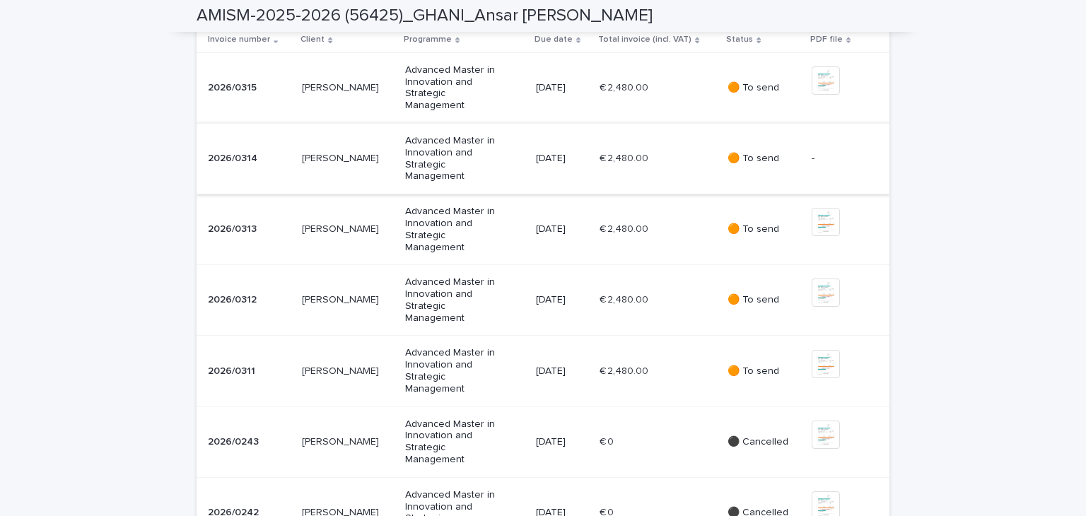
scroll to position [566, 0]
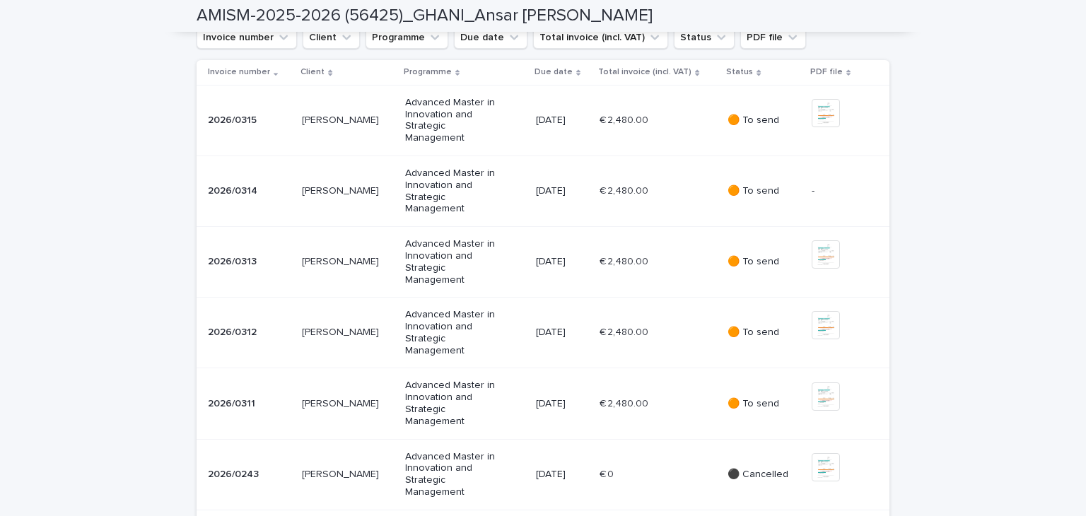
click at [786, 197] on div "🟠 To send" at bounding box center [764, 189] width 73 height 15
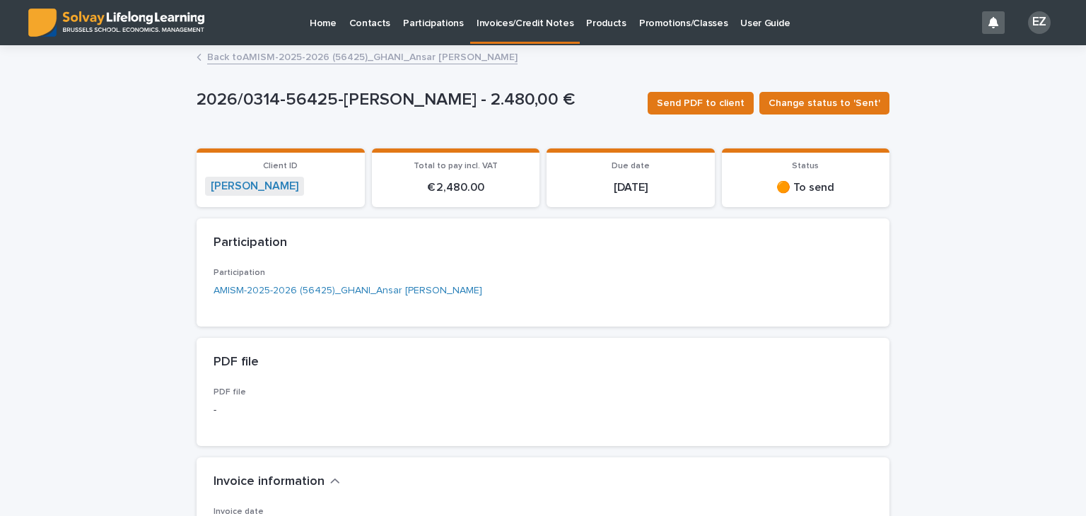
click at [393, 245] on div "Participation" at bounding box center [541, 244] width 654 height 16
click at [228, 397] on div "PDF file -" at bounding box center [318, 409] width 209 height 42
click at [361, 58] on link "Back to AMISM-2025-2026 (56425)[PERSON_NAME]" at bounding box center [362, 56] width 310 height 16
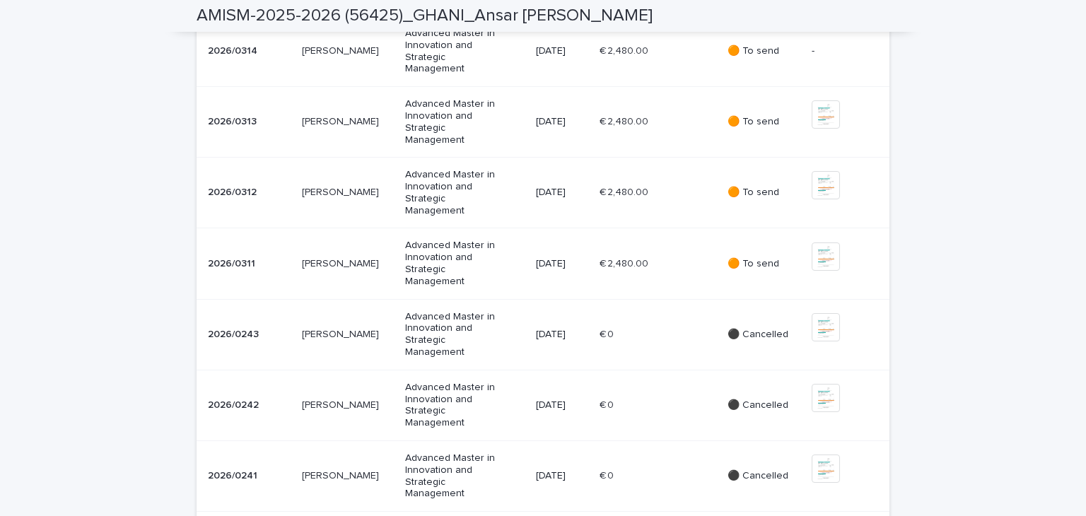
scroll to position [684, 0]
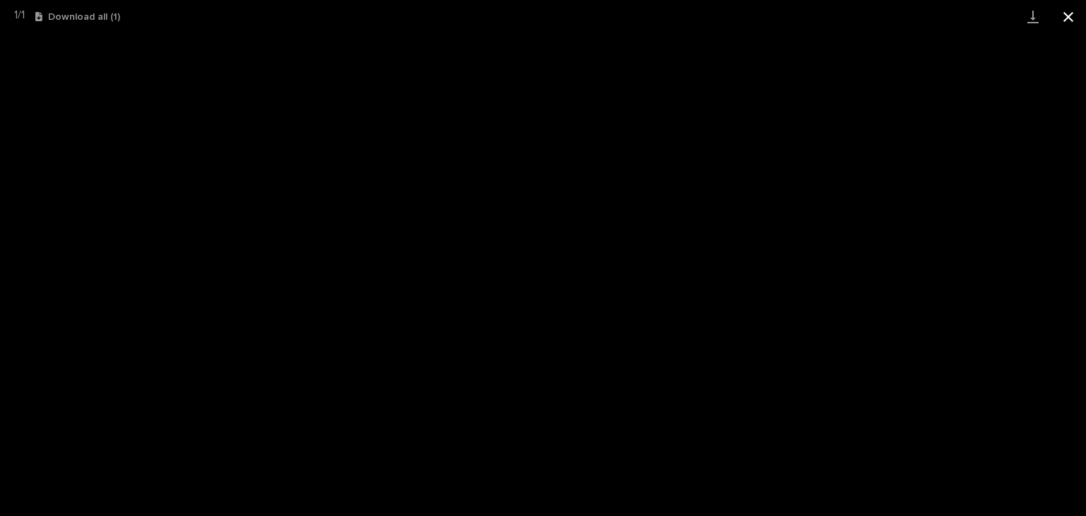
click at [1064, 19] on button "Close gallery" at bounding box center [1068, 16] width 35 height 33
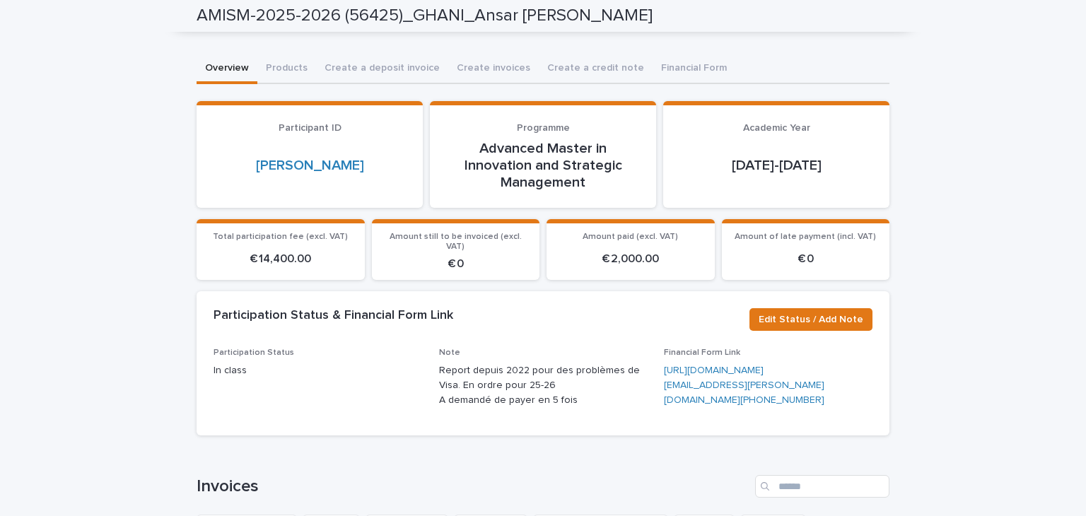
scroll to position [0, 0]
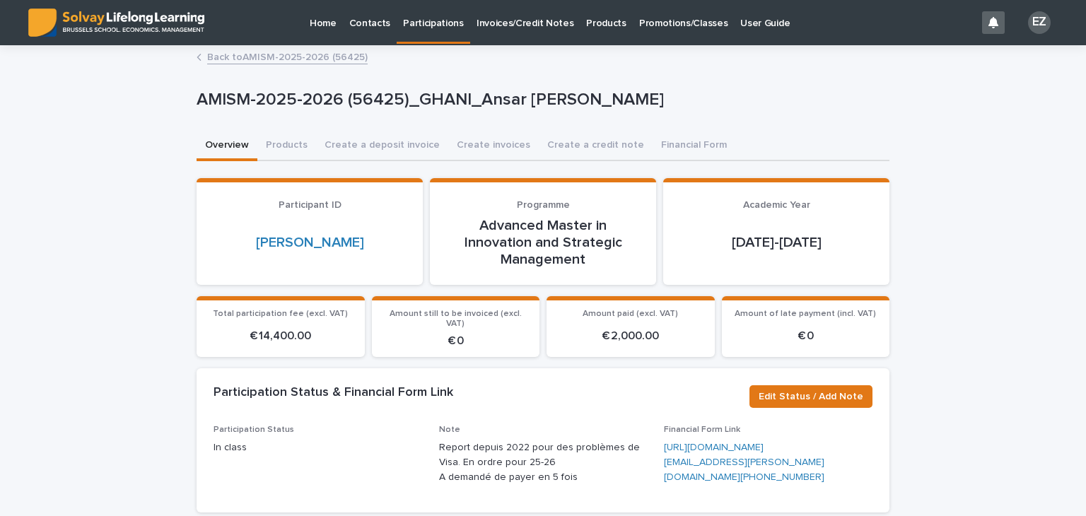
click at [326, 59] on link "Back to AMISM-2025-2026 (56425)" at bounding box center [287, 56] width 161 height 16
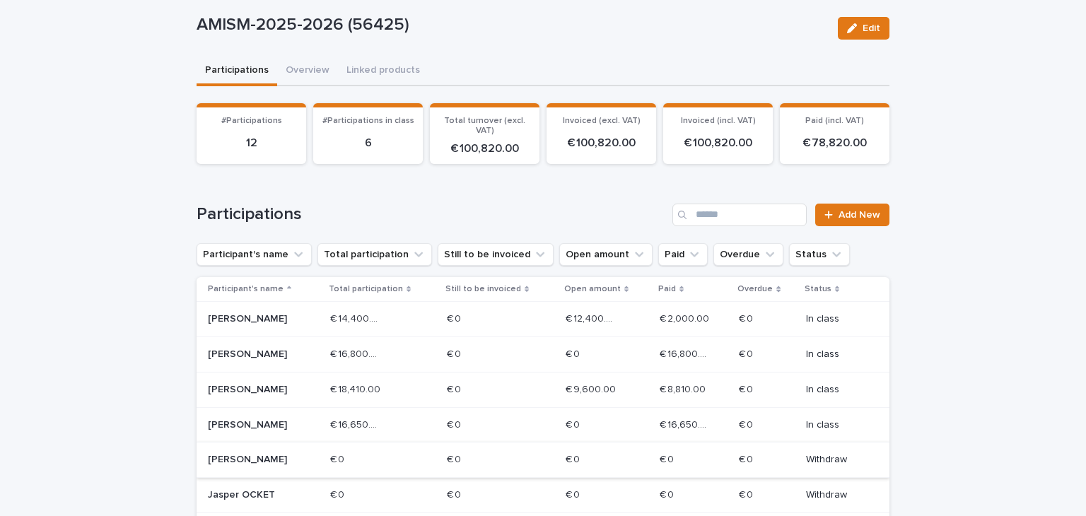
scroll to position [212, 0]
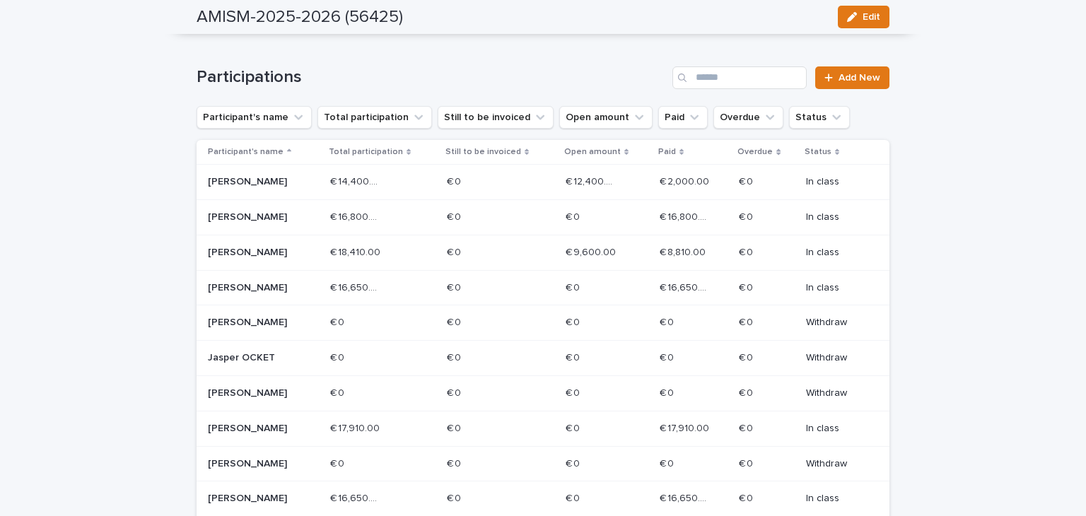
click at [319, 186] on div "[PERSON_NAME]" at bounding box center [263, 181] width 111 height 23
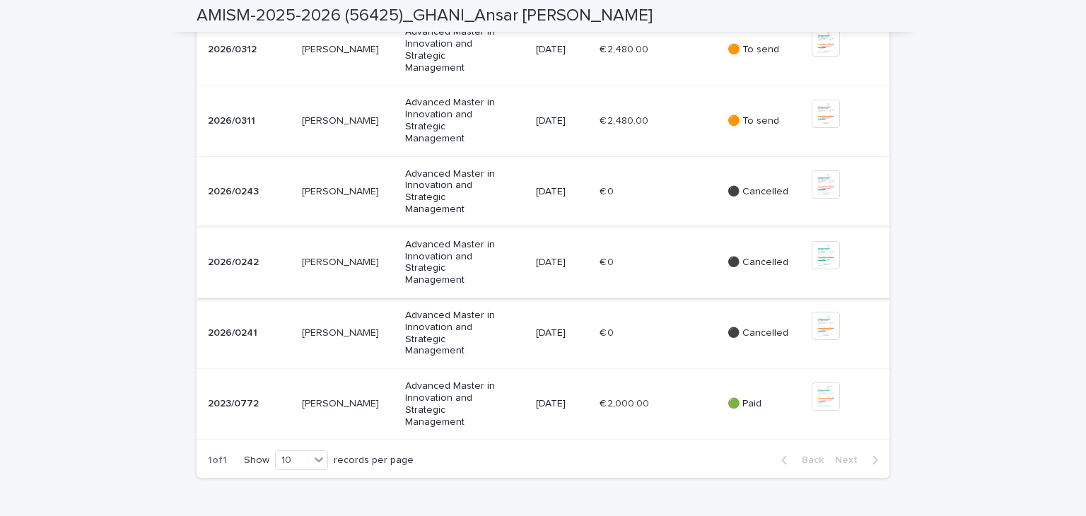
scroll to position [778, 0]
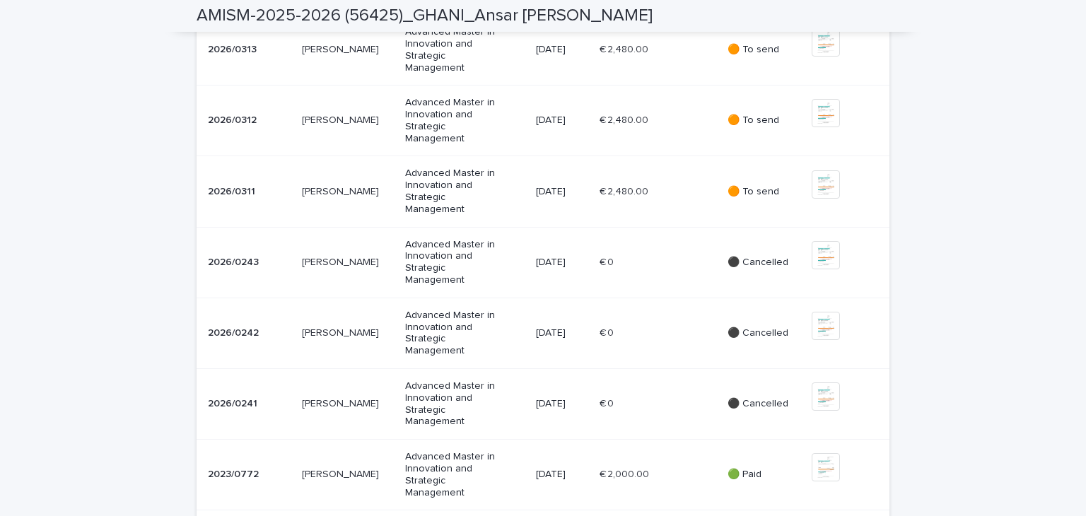
click at [748, 204] on div "🟠 To send" at bounding box center [764, 191] width 73 height 23
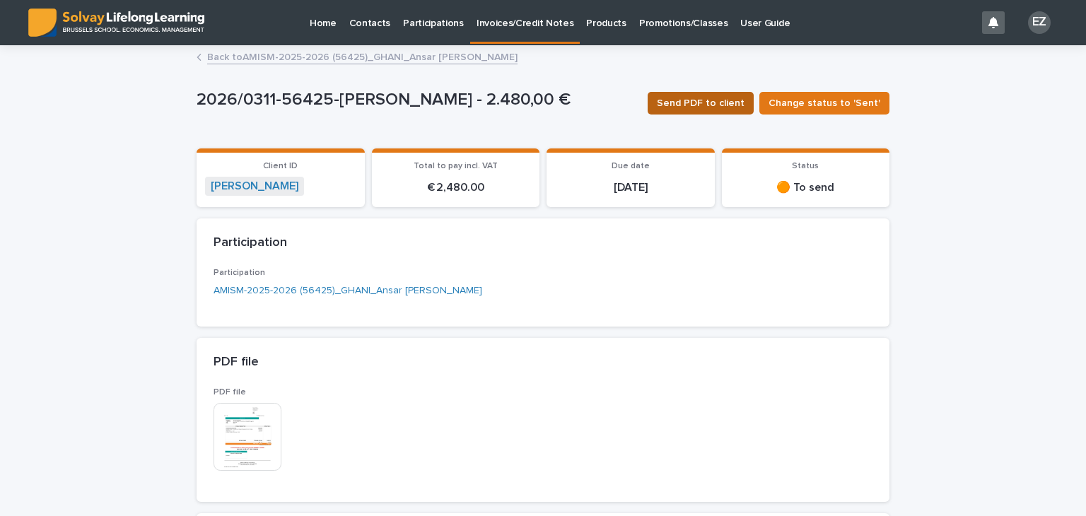
click at [736, 99] on span "Send PDF to client" at bounding box center [701, 103] width 88 height 14
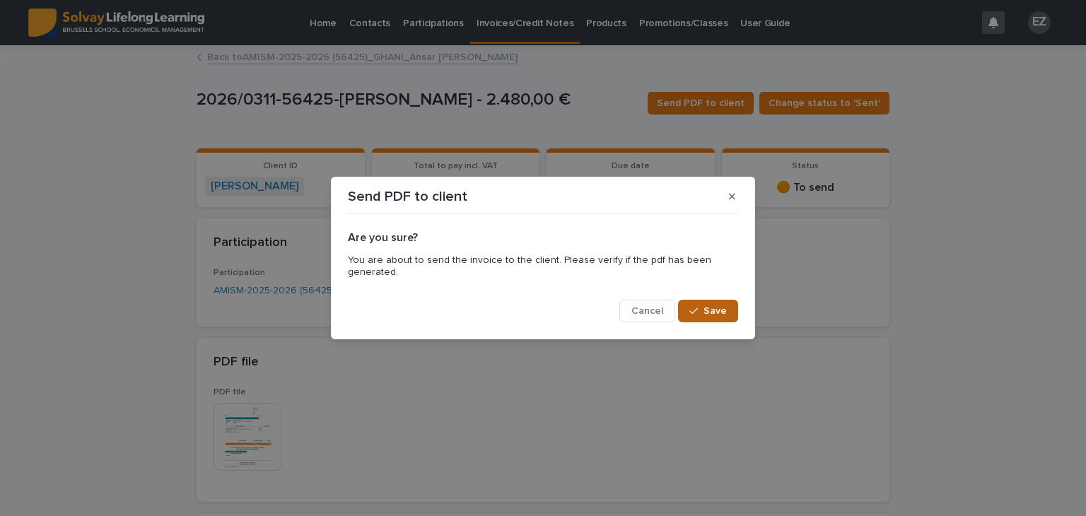
click at [712, 311] on span "Save" at bounding box center [715, 311] width 23 height 10
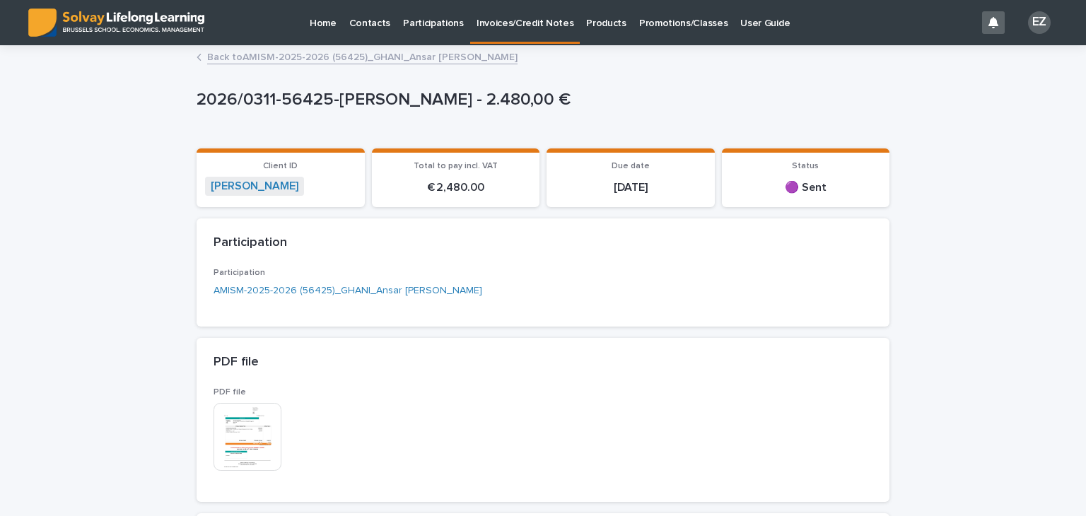
click at [327, 52] on link "Back to AMISM-2025-2026 (56425)[PERSON_NAME]" at bounding box center [362, 56] width 310 height 16
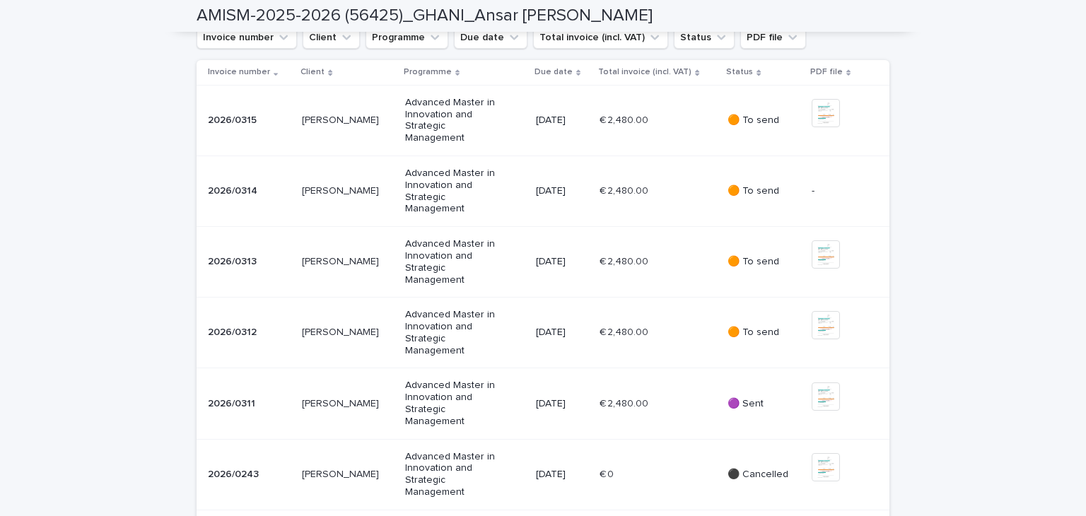
scroll to position [637, 0]
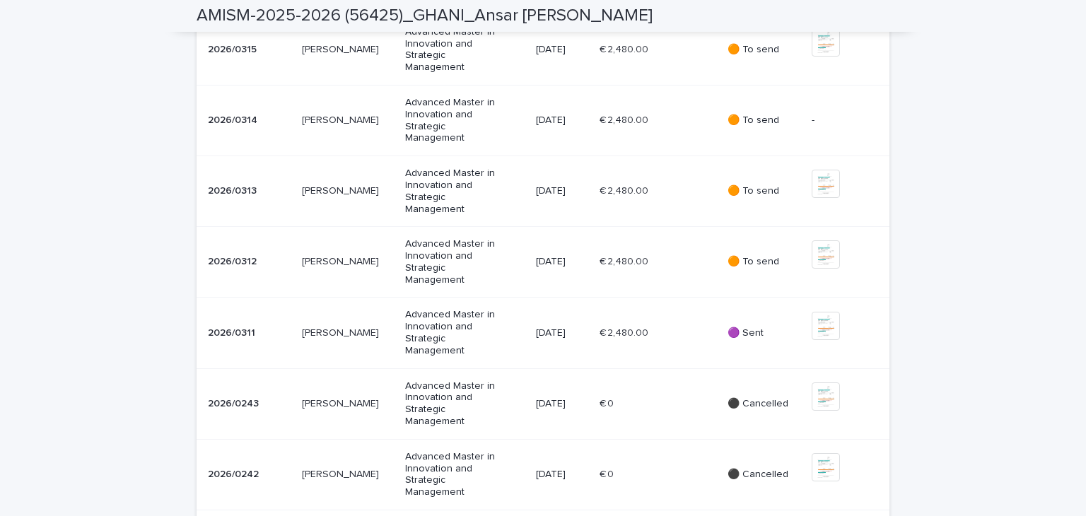
click at [733, 197] on p "🟠 To send" at bounding box center [764, 191] width 73 height 12
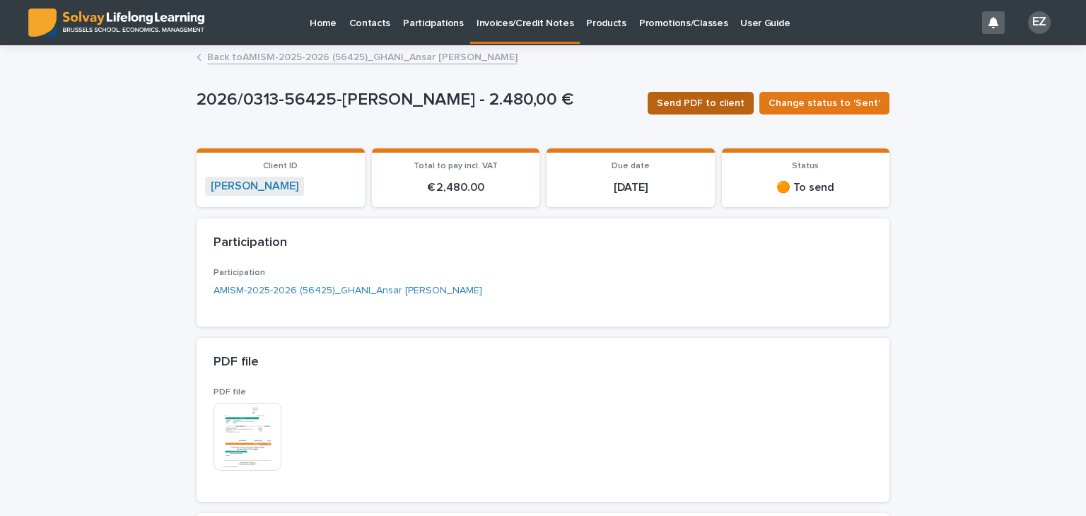
click at [699, 103] on span "Send PDF to client" at bounding box center [701, 103] width 88 height 14
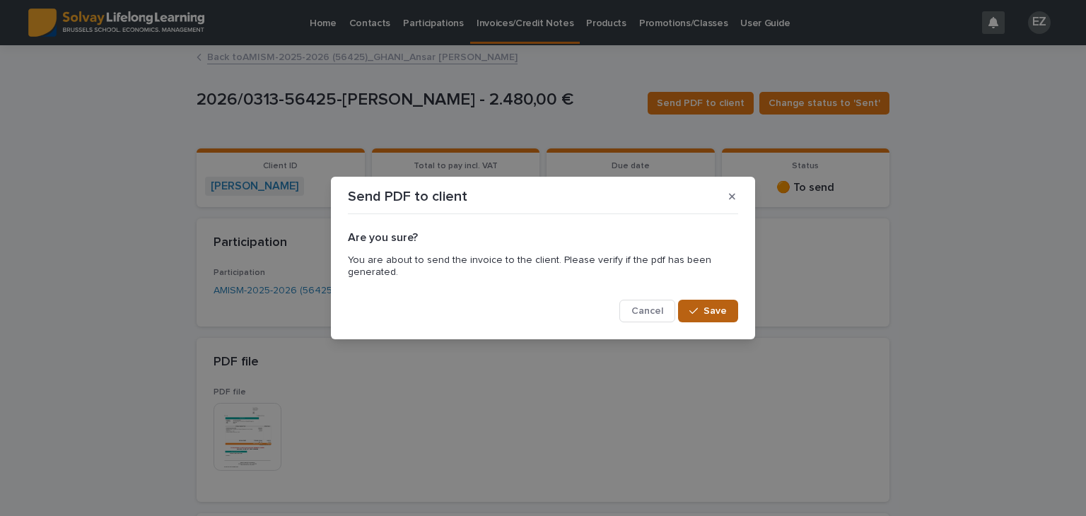
click at [707, 316] on button "Save" at bounding box center [708, 311] width 60 height 23
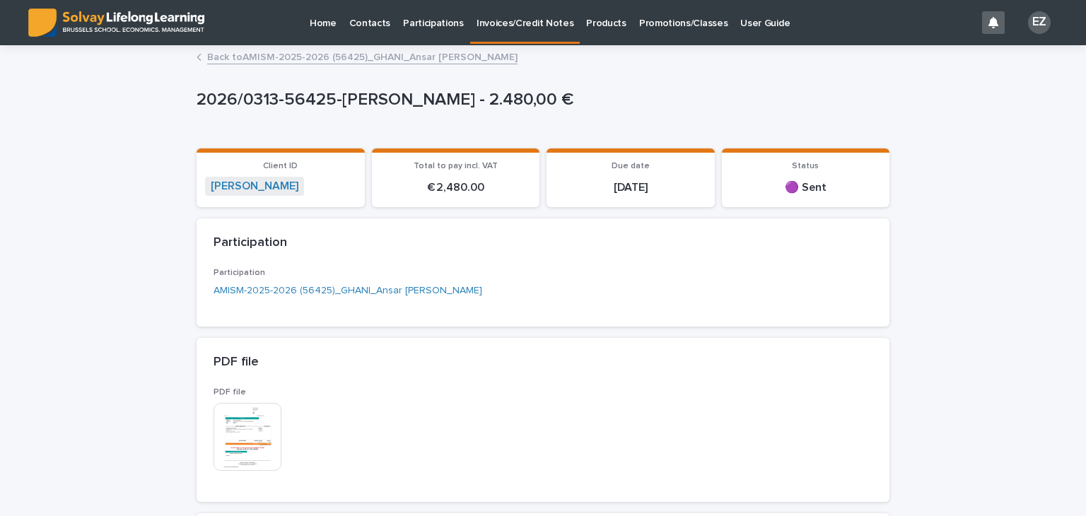
click at [272, 52] on link "Back to AMISM-2025-2026 (56425)[PERSON_NAME]" at bounding box center [362, 56] width 310 height 16
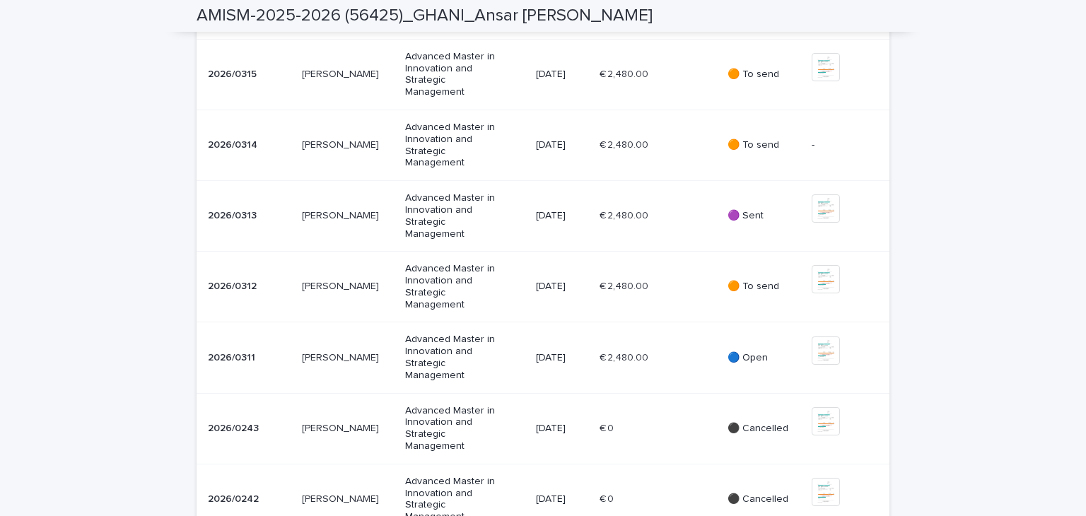
scroll to position [637, 0]
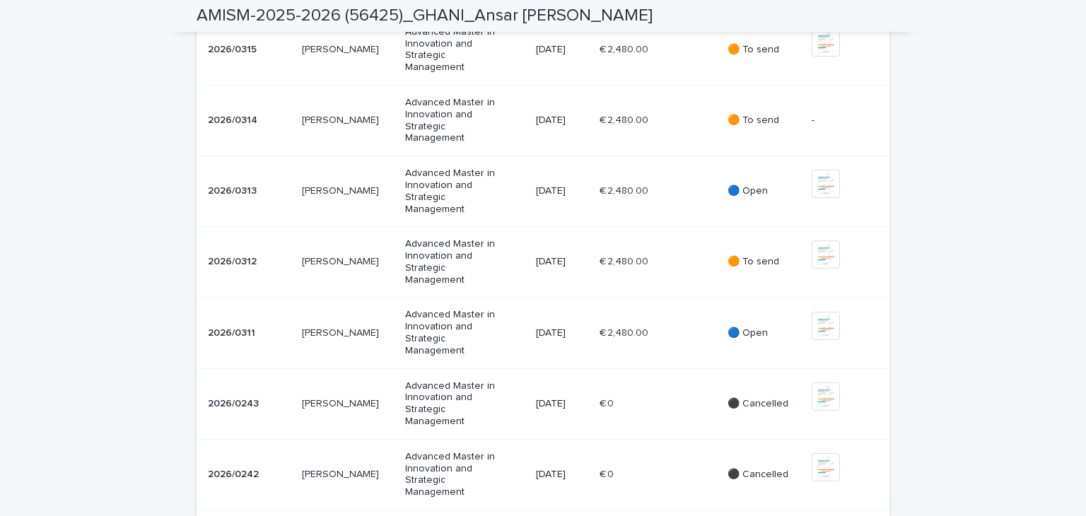
click at [771, 127] on p "🟠 To send" at bounding box center [764, 121] width 73 height 12
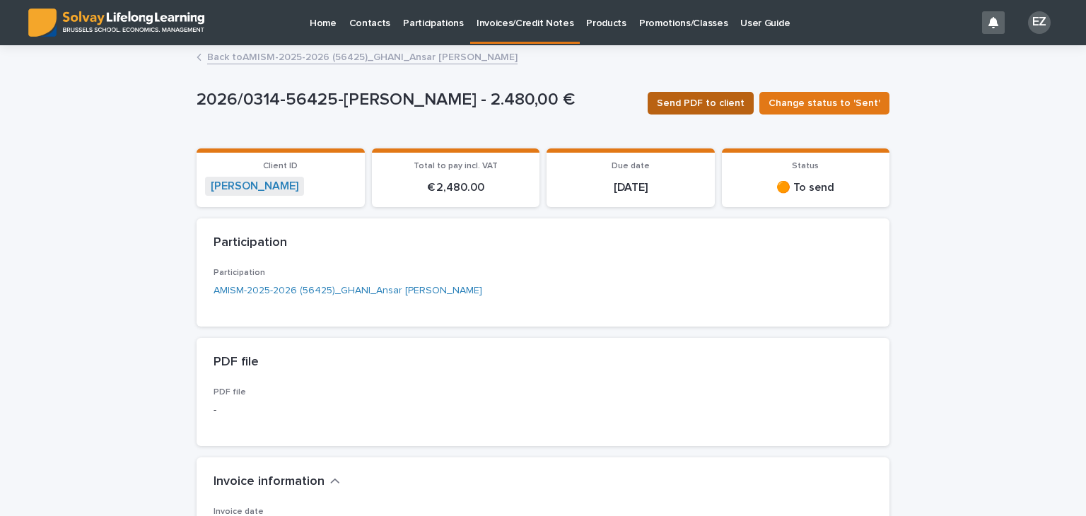
click at [709, 108] on span "Send PDF to client" at bounding box center [701, 103] width 88 height 14
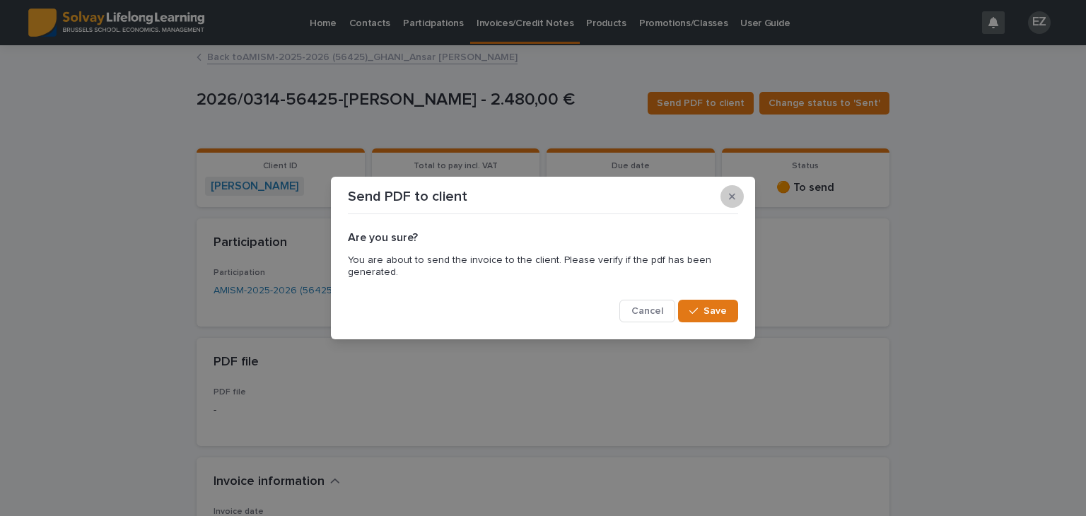
click at [727, 195] on button "button" at bounding box center [732, 196] width 23 height 23
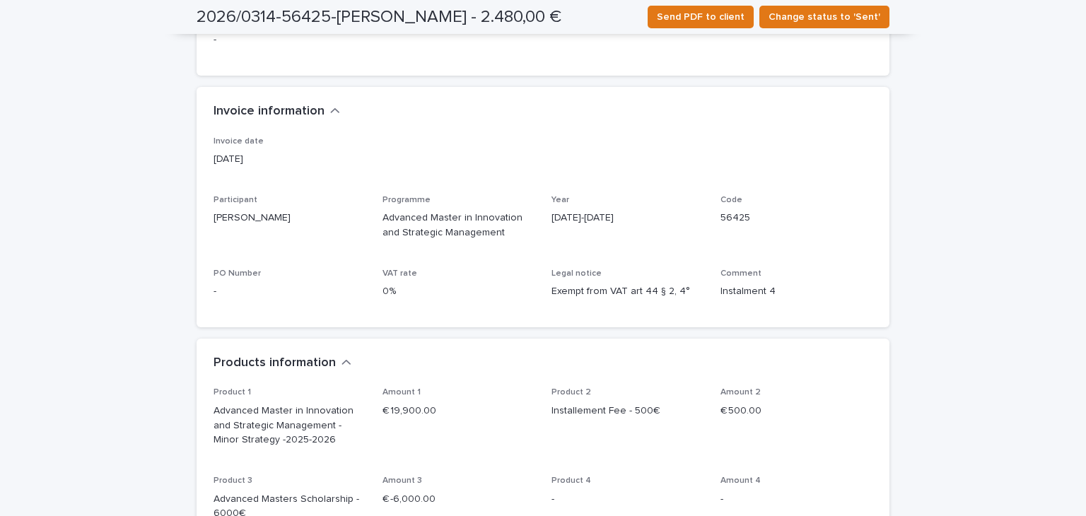
scroll to position [133, 0]
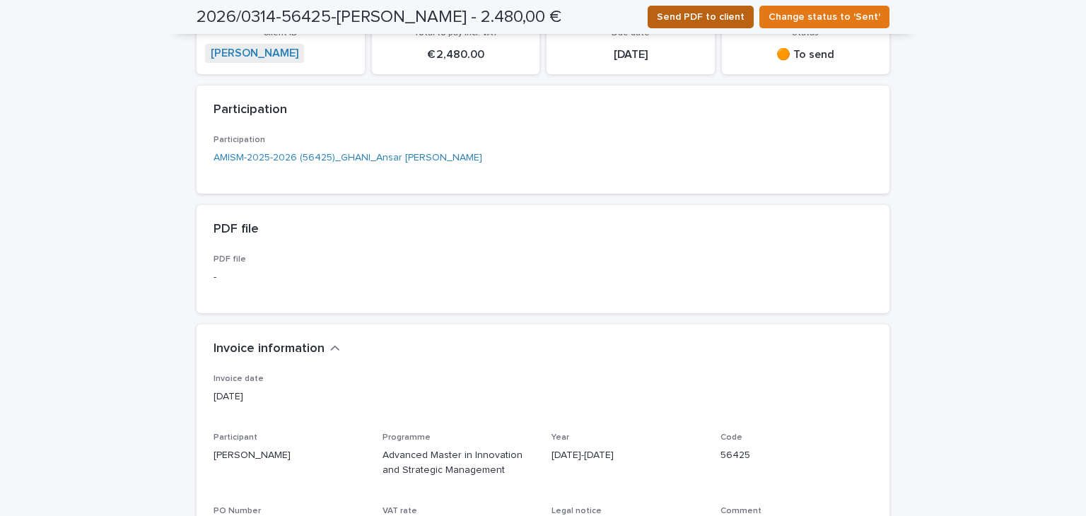
click at [688, 11] on span "Send PDF to client" at bounding box center [701, 17] width 88 height 14
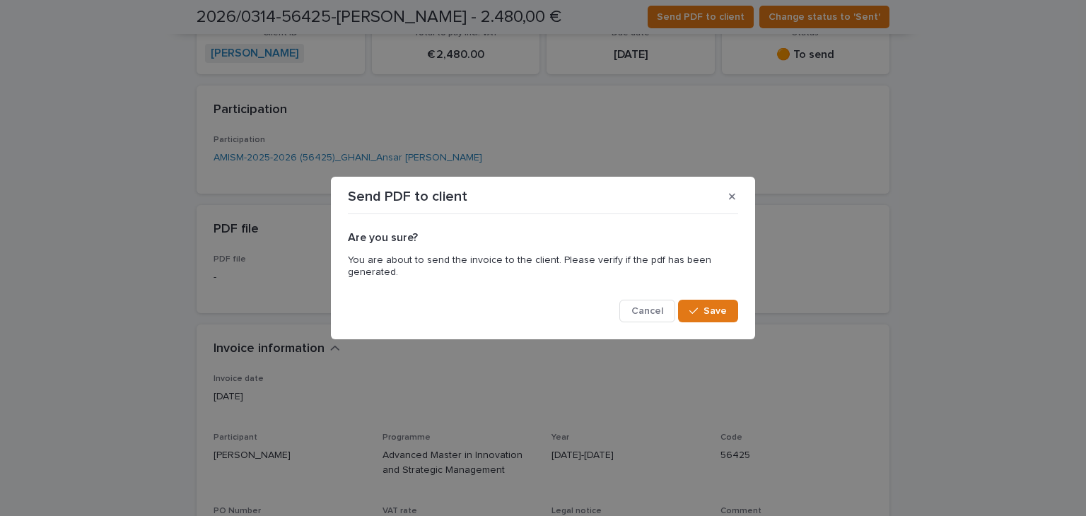
click at [453, 285] on p "You are about to send the invoice to the client. Please verify if the pdf has b…" at bounding box center [543, 267] width 390 height 44
click at [731, 193] on icon "button" at bounding box center [732, 197] width 6 height 10
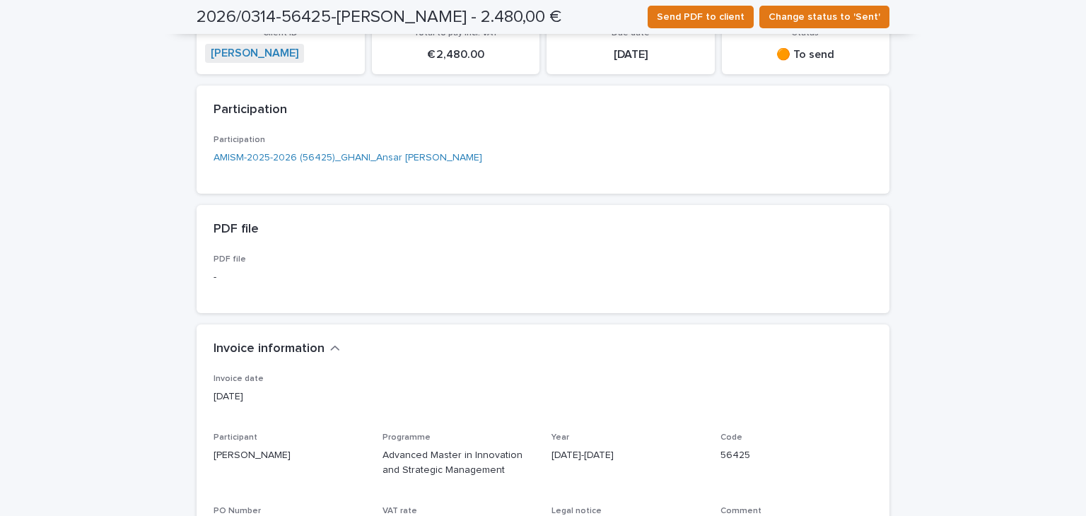
scroll to position [0, 0]
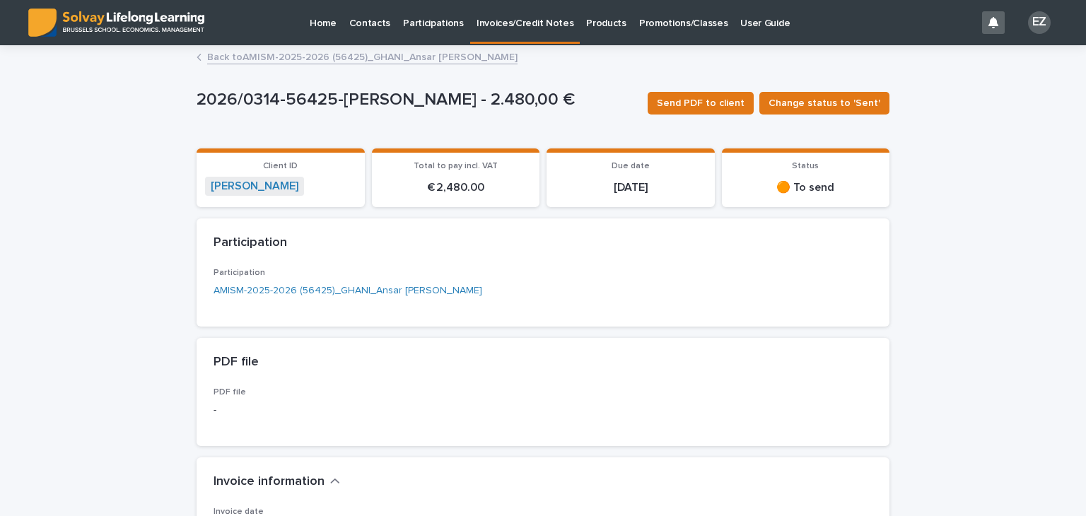
click at [386, 54] on link "Back to AMISM-2025-2026 (56425)[PERSON_NAME]" at bounding box center [362, 56] width 310 height 16
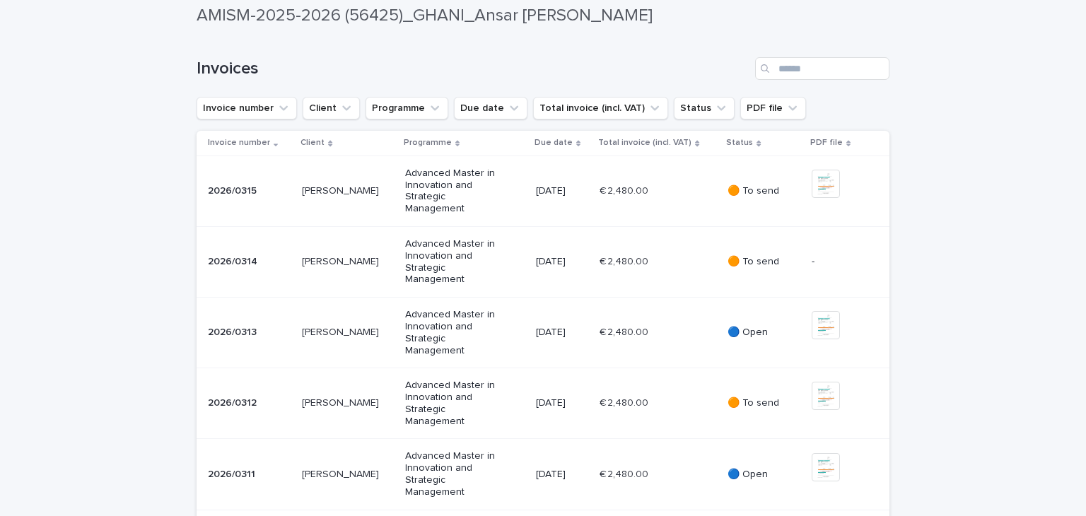
scroll to position [637, 0]
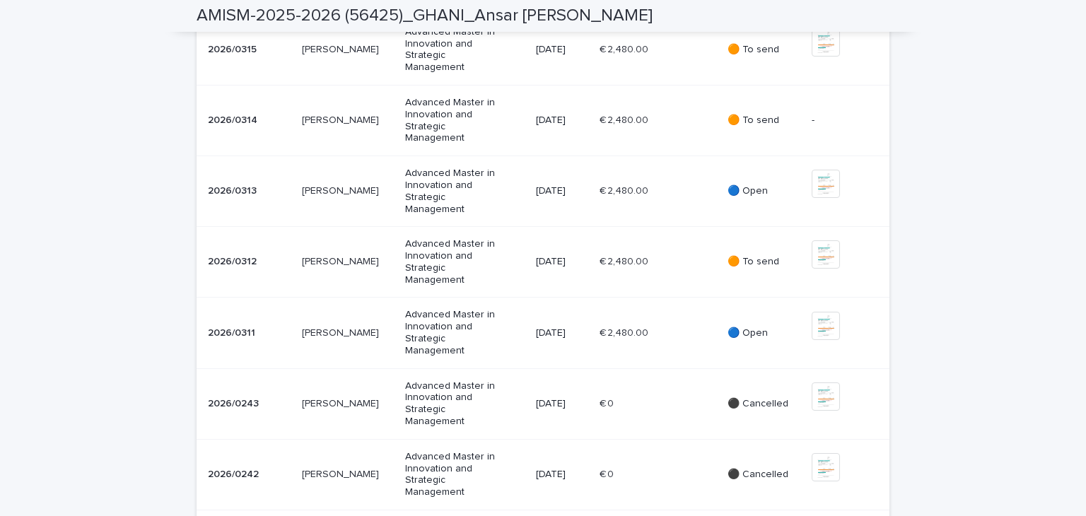
click at [786, 268] on p "🟠 To send" at bounding box center [764, 262] width 73 height 12
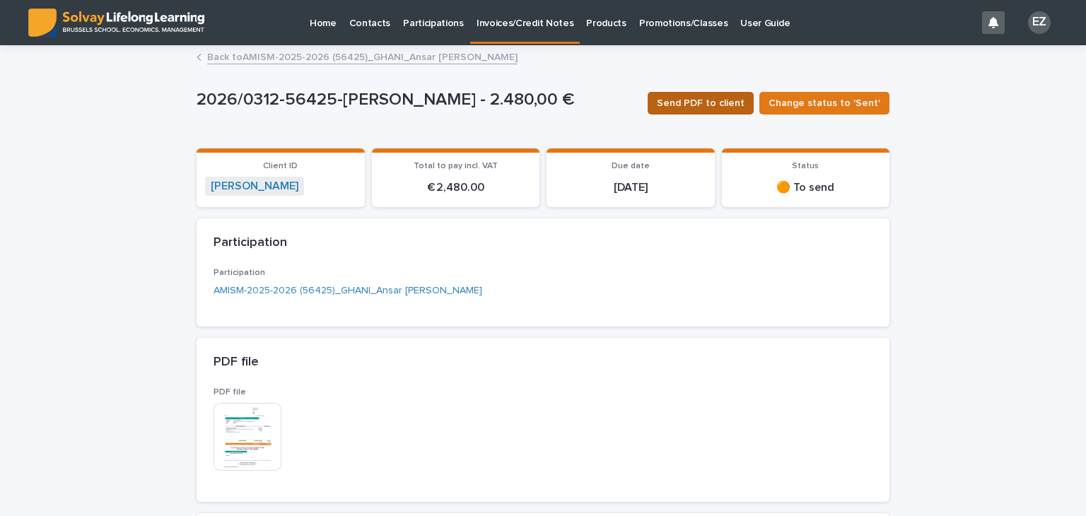
click at [721, 106] on span "Send PDF to client" at bounding box center [701, 103] width 88 height 14
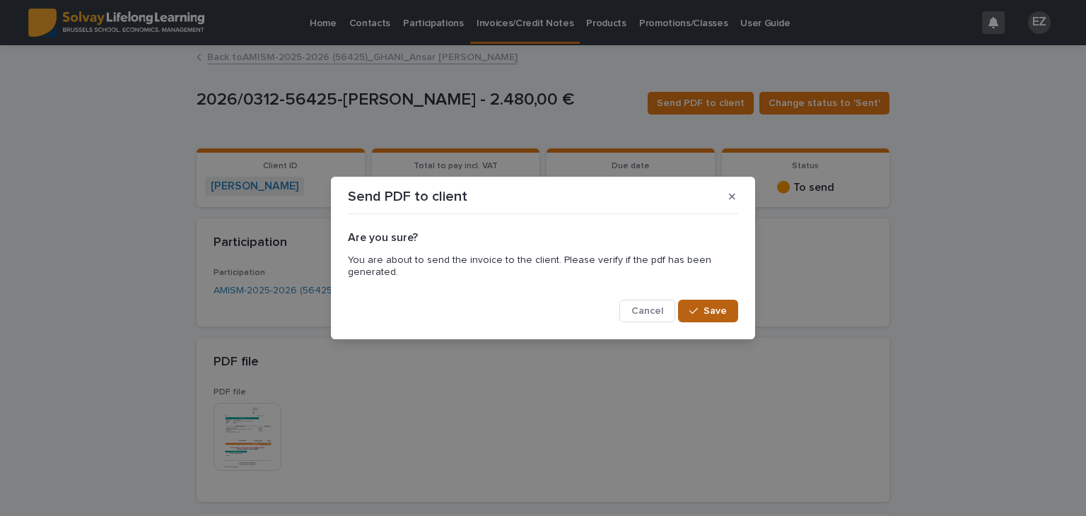
click at [710, 313] on span "Save" at bounding box center [715, 311] width 23 height 10
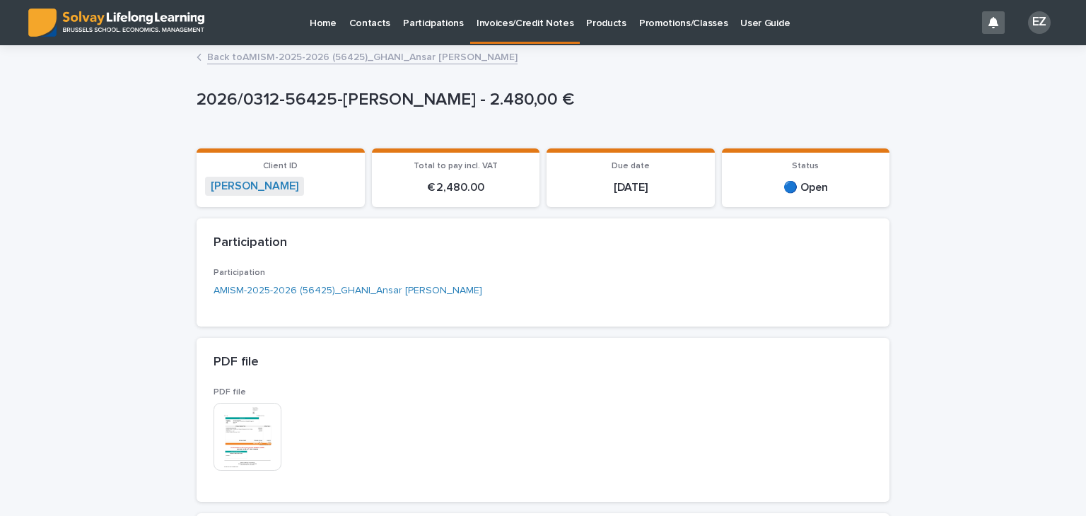
click at [366, 55] on link "Back to AMISM-2025-2026 (56425)[PERSON_NAME]" at bounding box center [362, 56] width 310 height 16
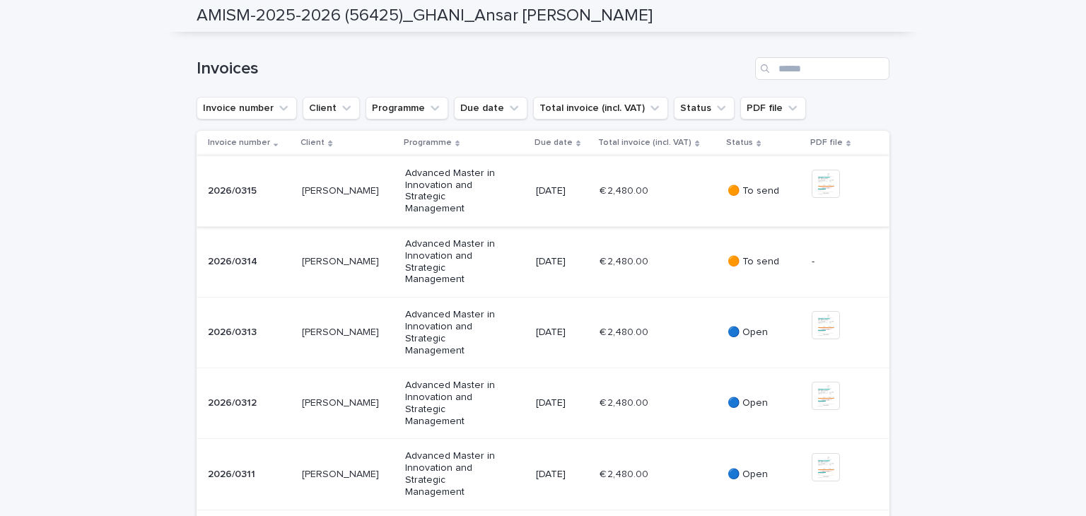
scroll to position [637, 0]
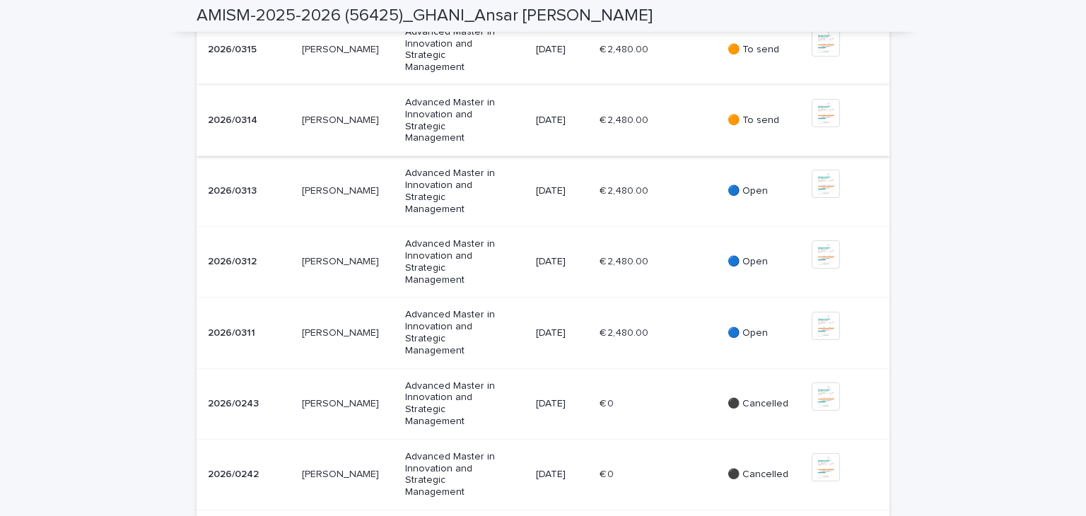
click at [821, 127] on img at bounding box center [826, 113] width 28 height 28
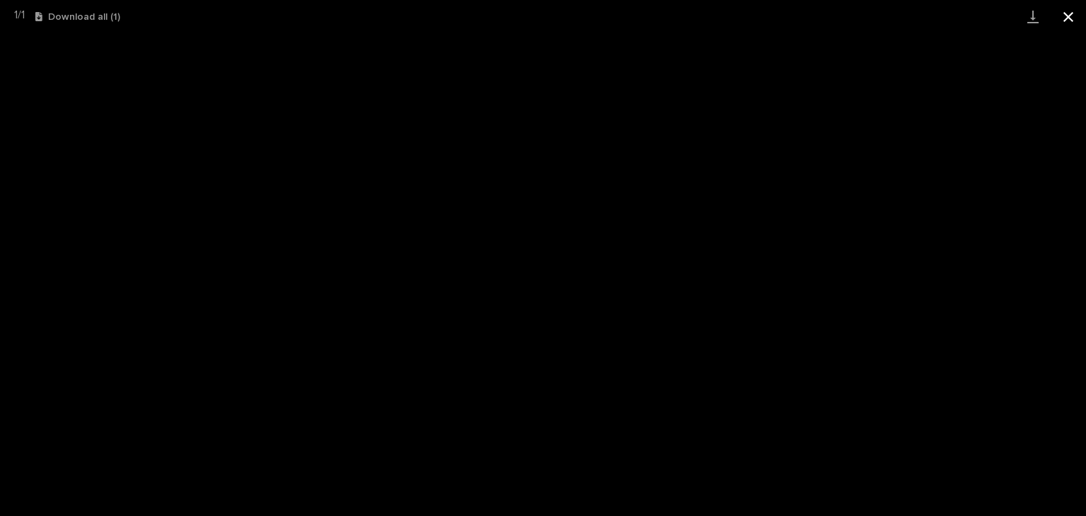
click at [1068, 16] on button "Close gallery" at bounding box center [1068, 16] width 35 height 33
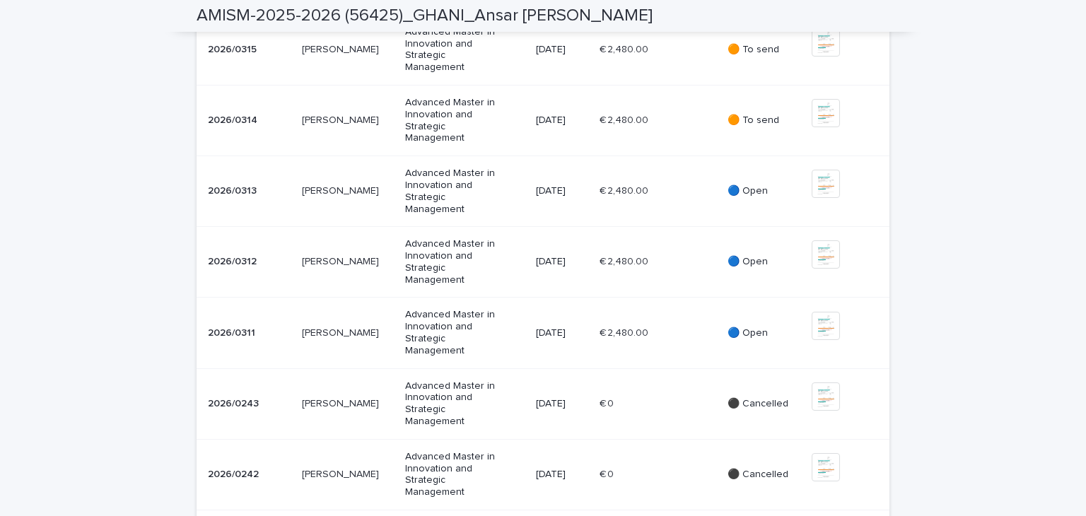
click at [718, 156] on td "€ 2,480.00 € 2,480.00" at bounding box center [658, 120] width 128 height 71
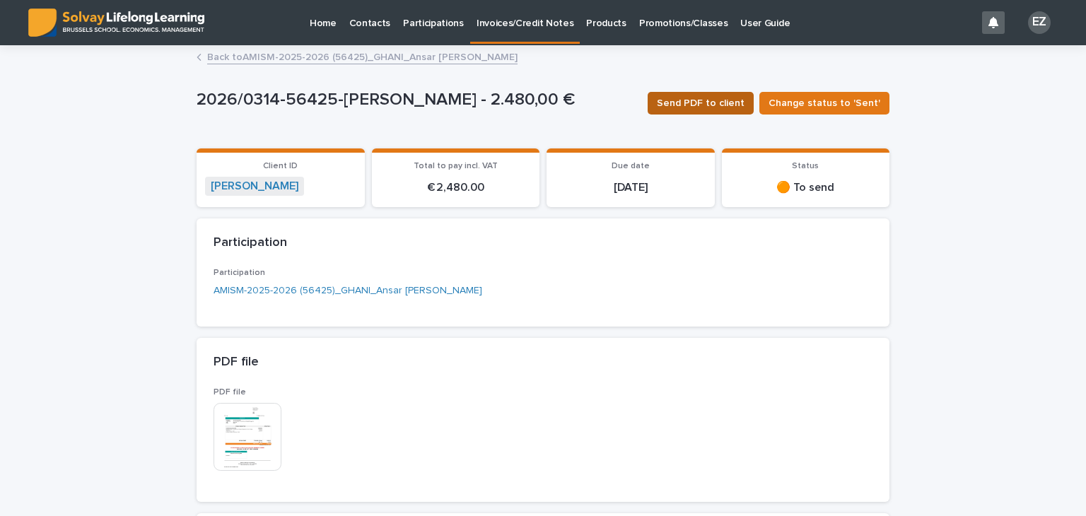
click at [687, 97] on span "Send PDF to client" at bounding box center [701, 103] width 88 height 14
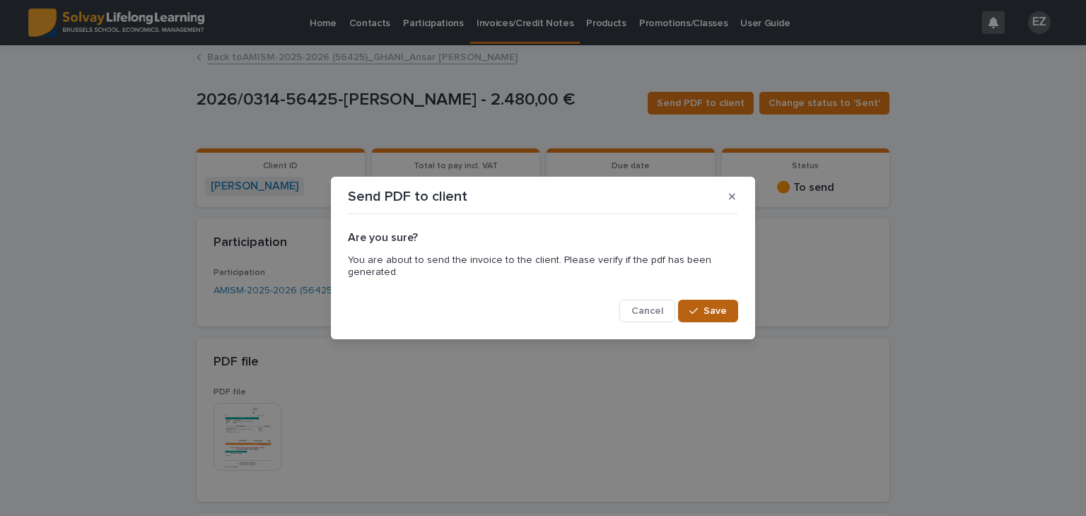
click at [713, 313] on span "Save" at bounding box center [715, 311] width 23 height 10
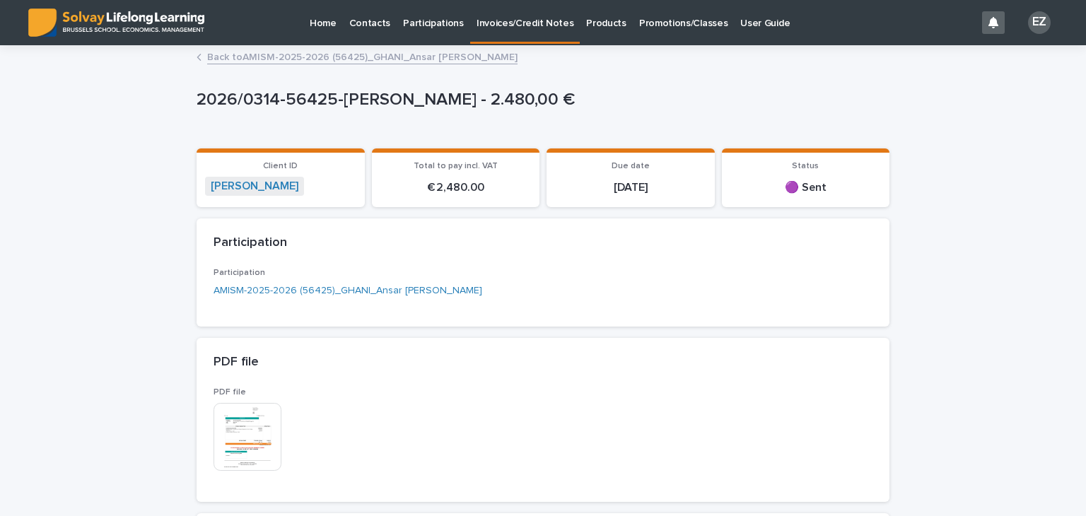
click at [272, 54] on link "Back to AMISM-2025-2026 (56425)[PERSON_NAME]" at bounding box center [362, 56] width 310 height 16
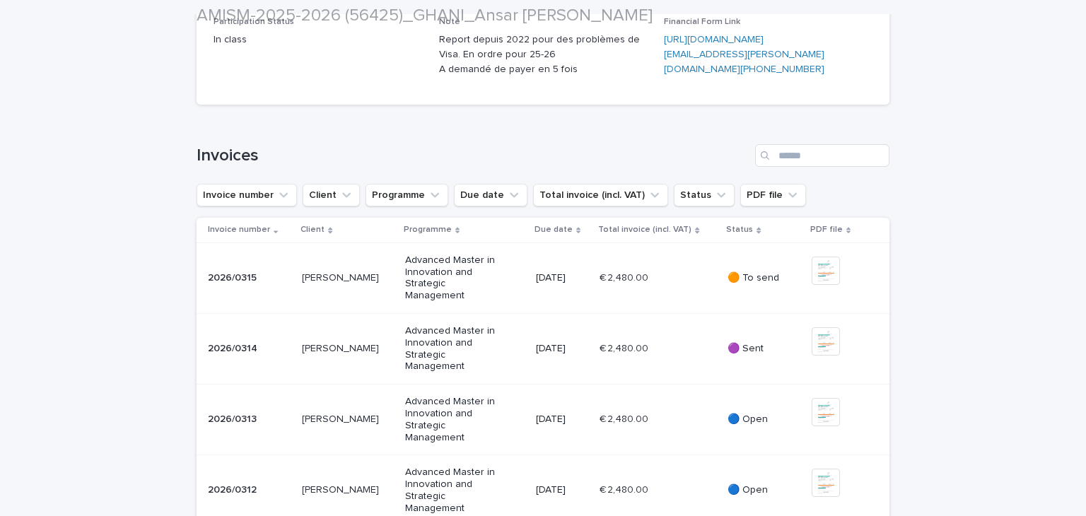
scroll to position [424, 0]
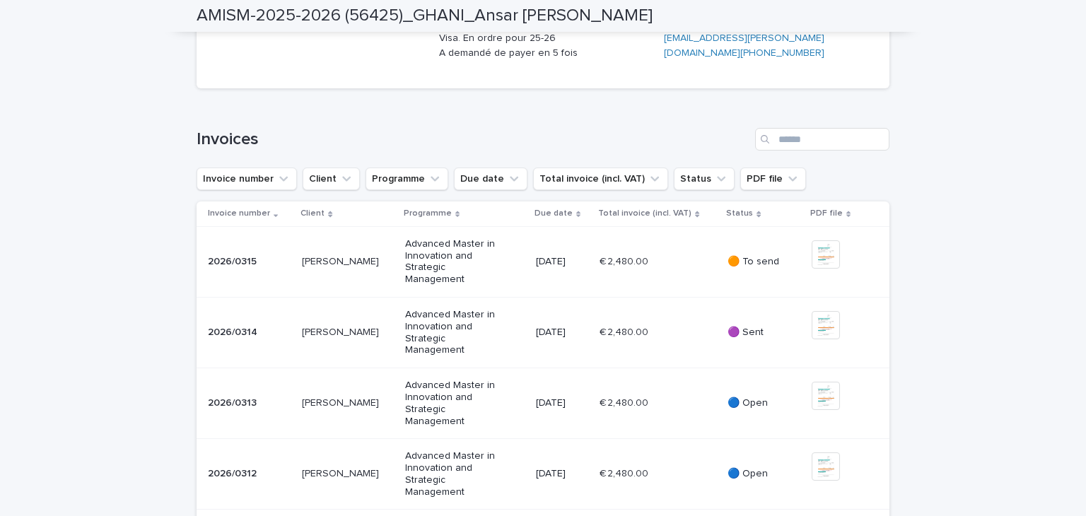
click at [766, 274] on div "🟠 To send" at bounding box center [764, 261] width 73 height 23
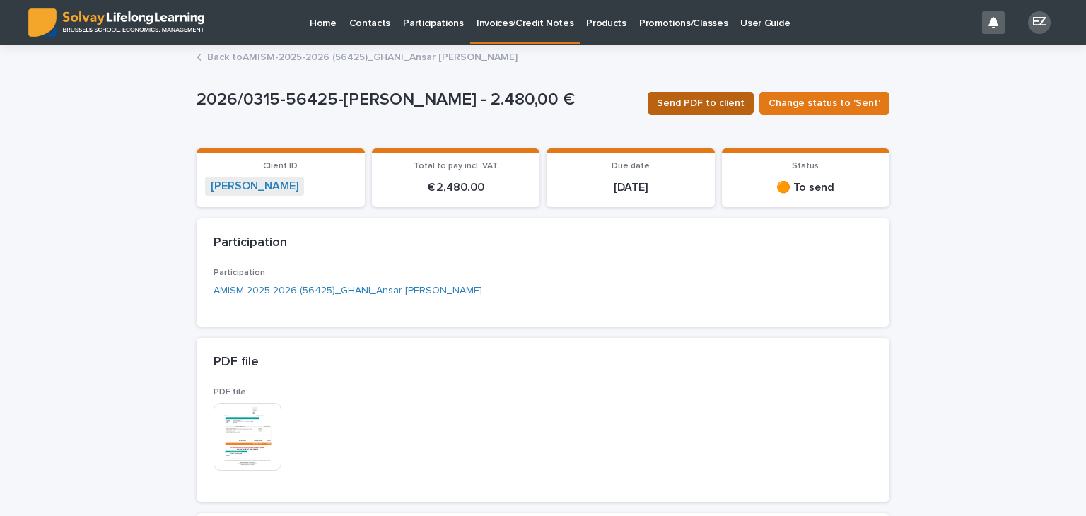
click at [707, 97] on span "Send PDF to client" at bounding box center [701, 103] width 88 height 14
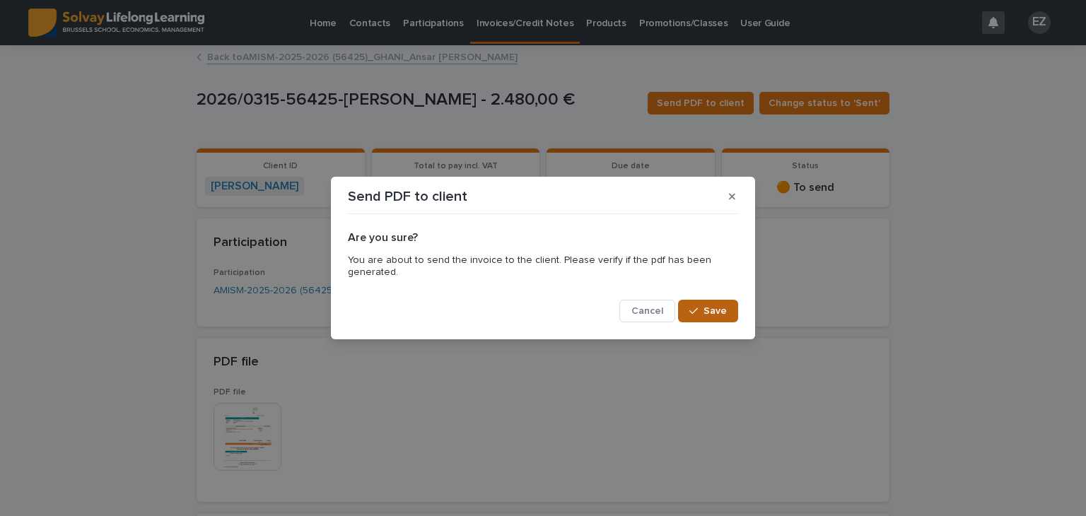
click at [716, 313] on span "Save" at bounding box center [715, 311] width 23 height 10
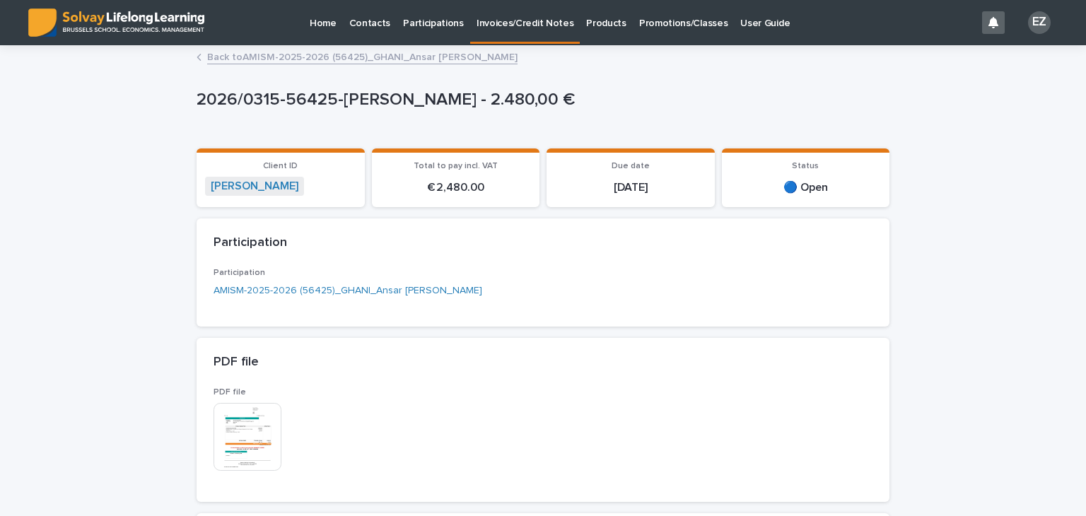
click at [648, 25] on p "Promotions/Classes" at bounding box center [683, 15] width 88 height 30
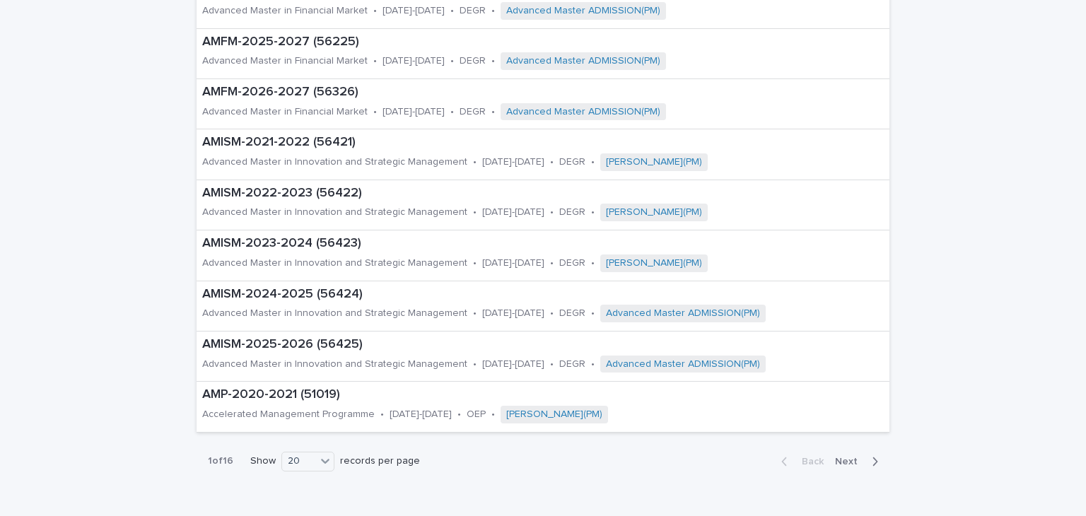
scroll to position [795, 0]
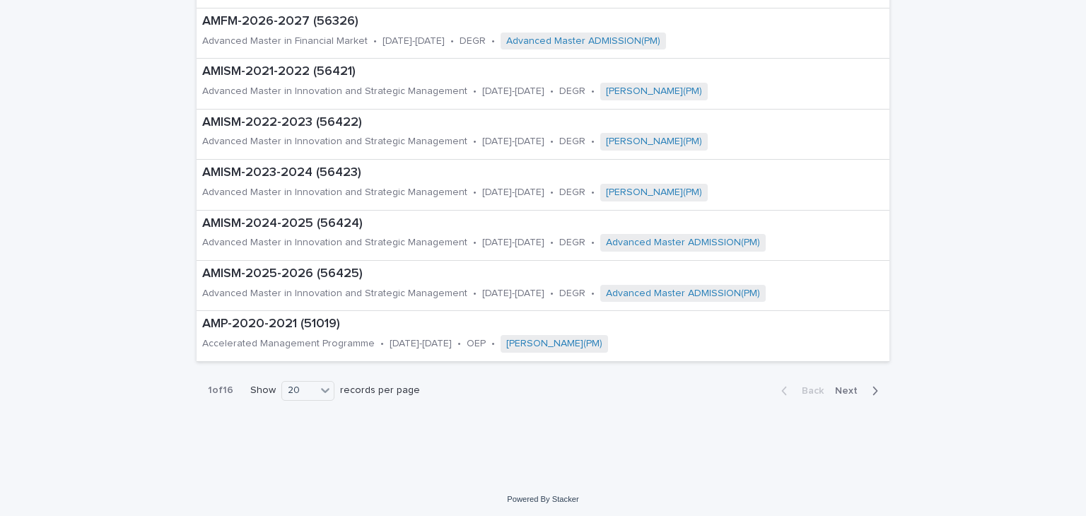
click at [872, 393] on icon "button" at bounding box center [875, 391] width 6 height 13
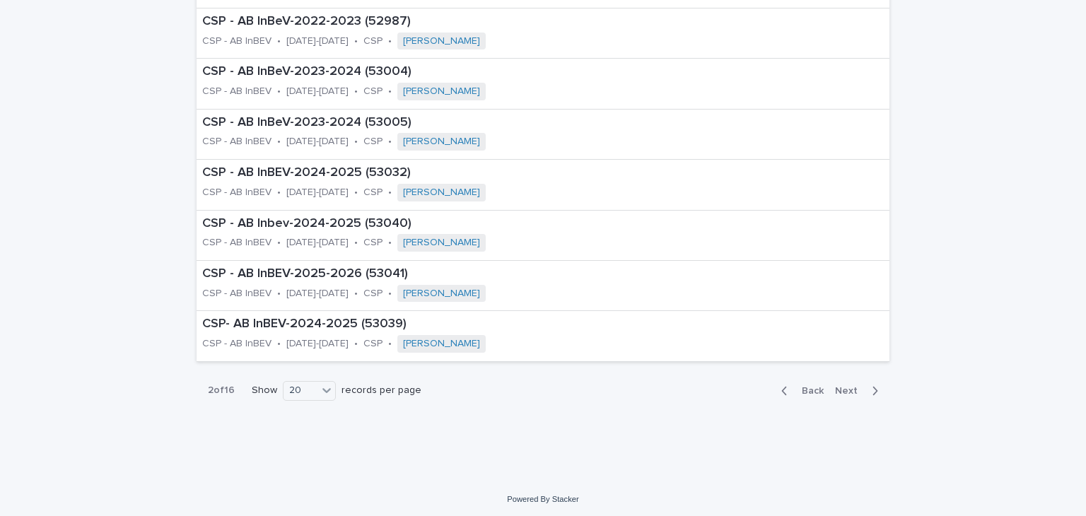
click at [840, 386] on span "Next" at bounding box center [850, 391] width 31 height 10
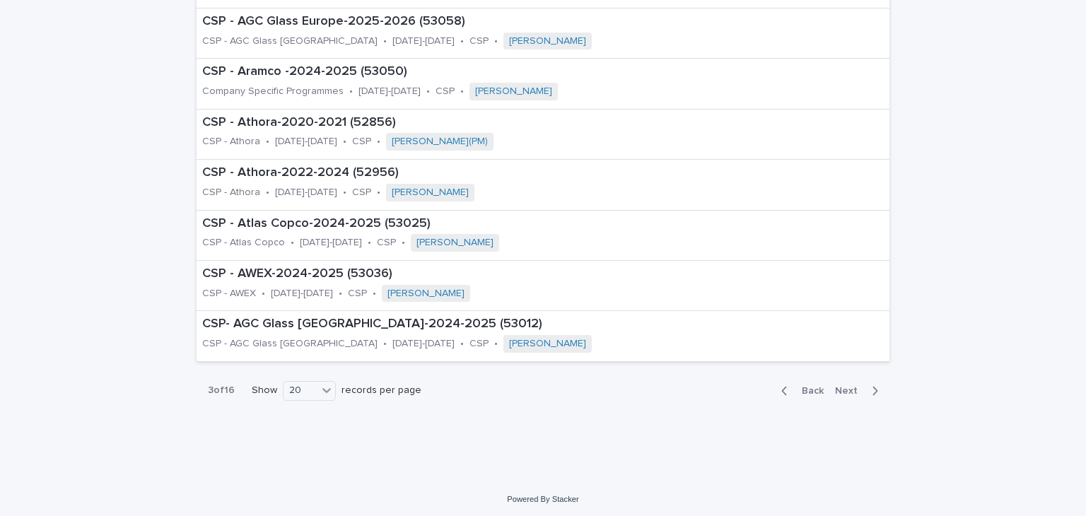
click at [840, 386] on span "Next" at bounding box center [850, 391] width 31 height 10
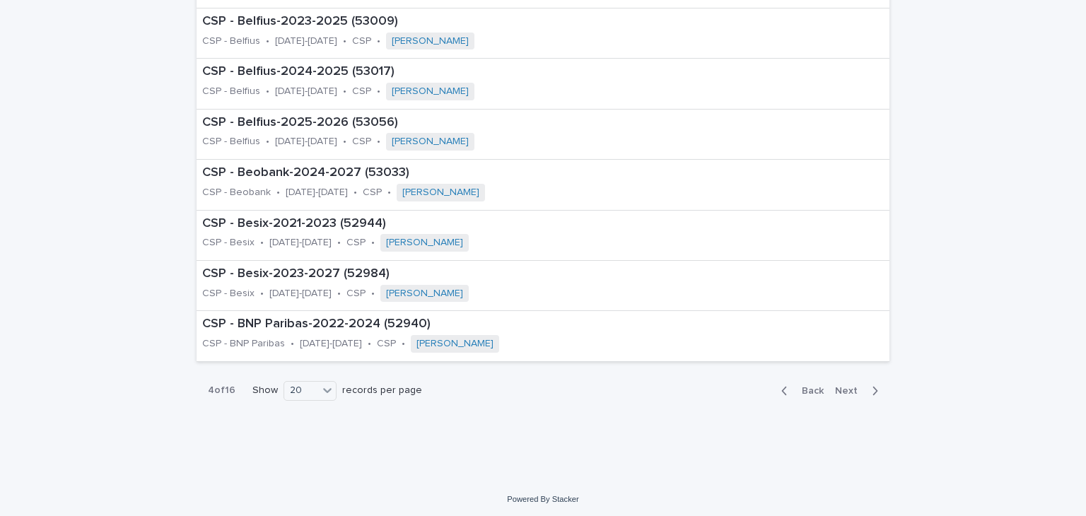
click at [840, 386] on span "Next" at bounding box center [850, 391] width 31 height 10
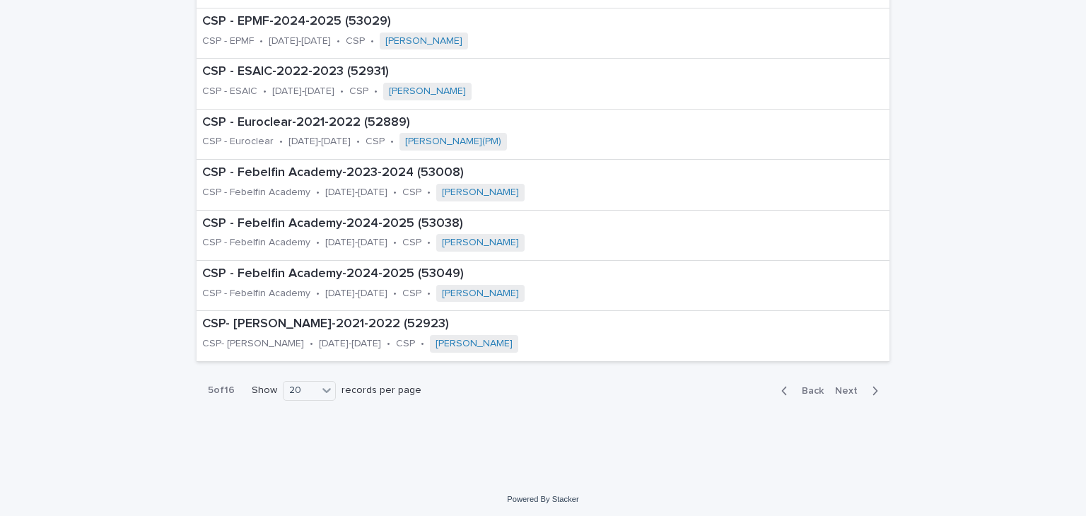
click at [840, 386] on span "Next" at bounding box center [850, 391] width 31 height 10
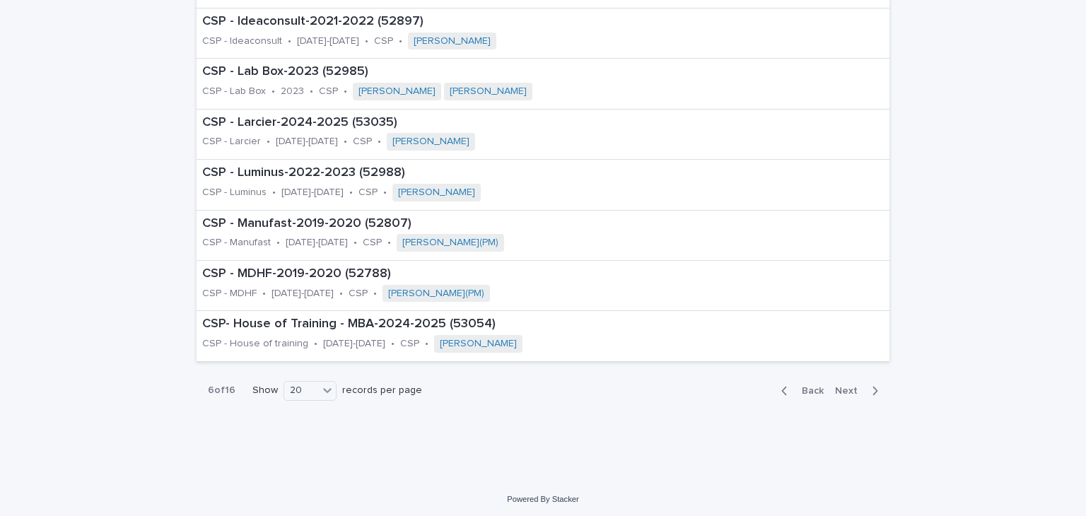
click at [840, 386] on span "Next" at bounding box center [850, 391] width 31 height 10
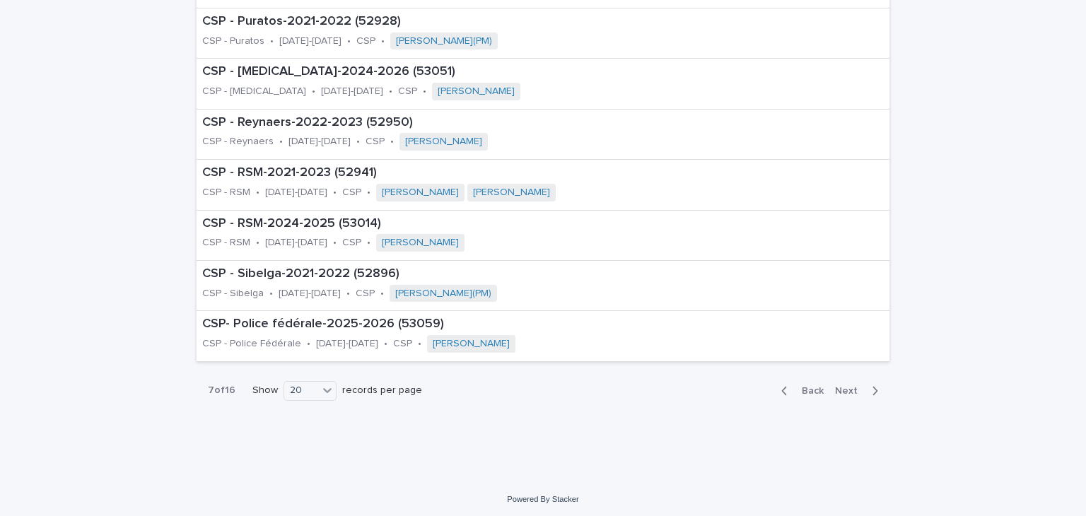
click at [840, 386] on span "Next" at bounding box center [850, 391] width 31 height 10
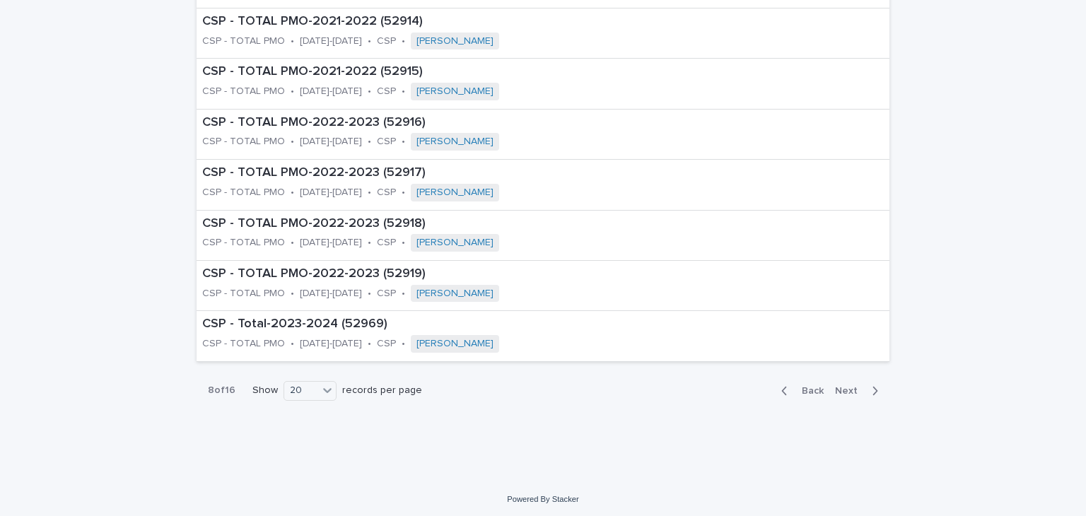
click at [840, 386] on span "Next" at bounding box center [850, 391] width 31 height 10
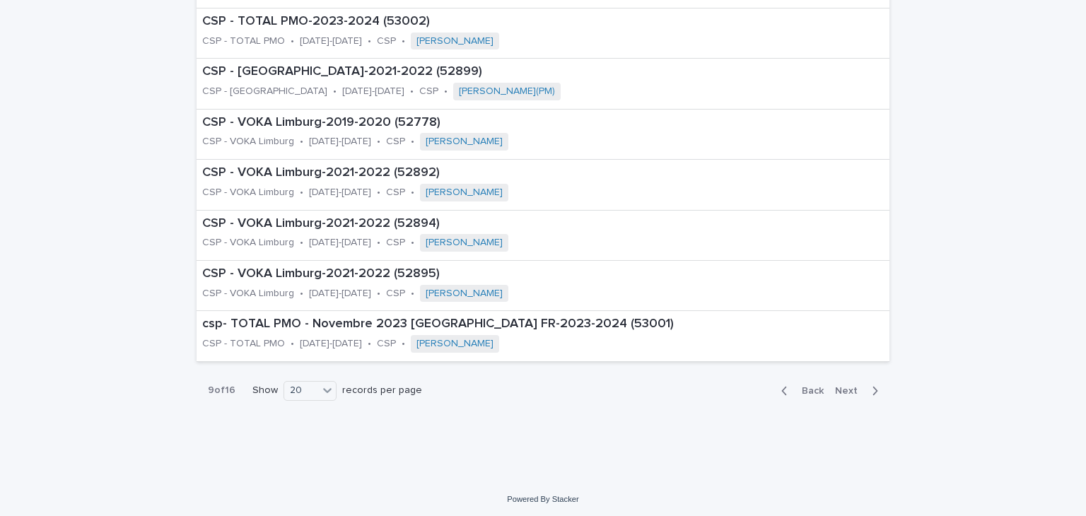
click at [840, 386] on span "Next" at bounding box center [850, 391] width 31 height 10
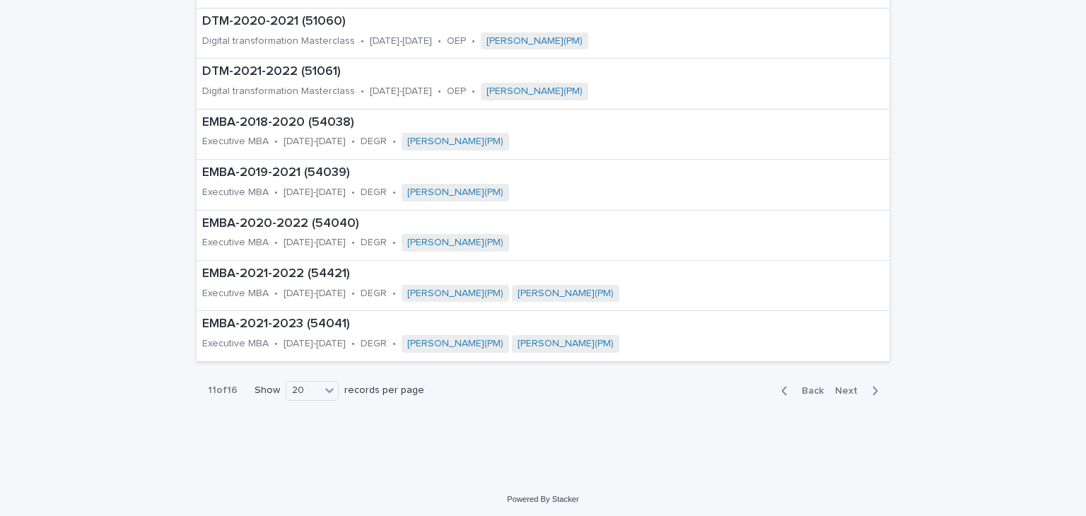
click at [840, 386] on span "Next" at bounding box center [850, 391] width 31 height 10
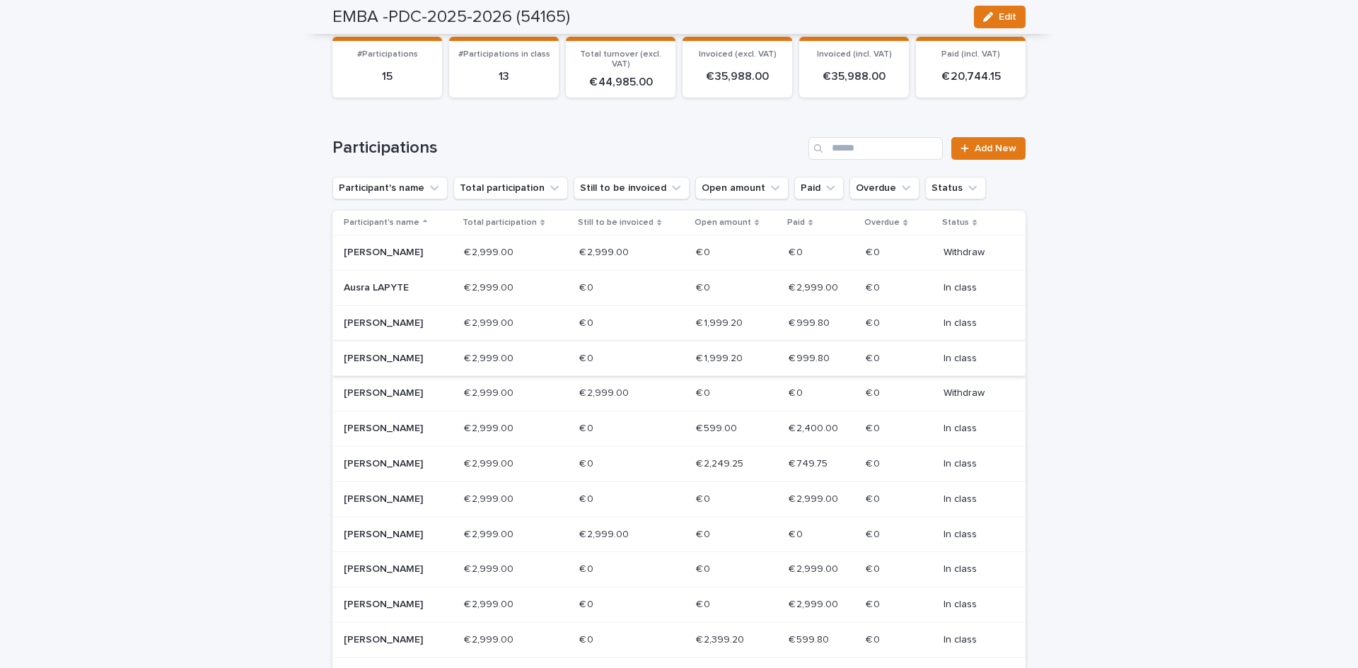
scroll to position [212, 0]
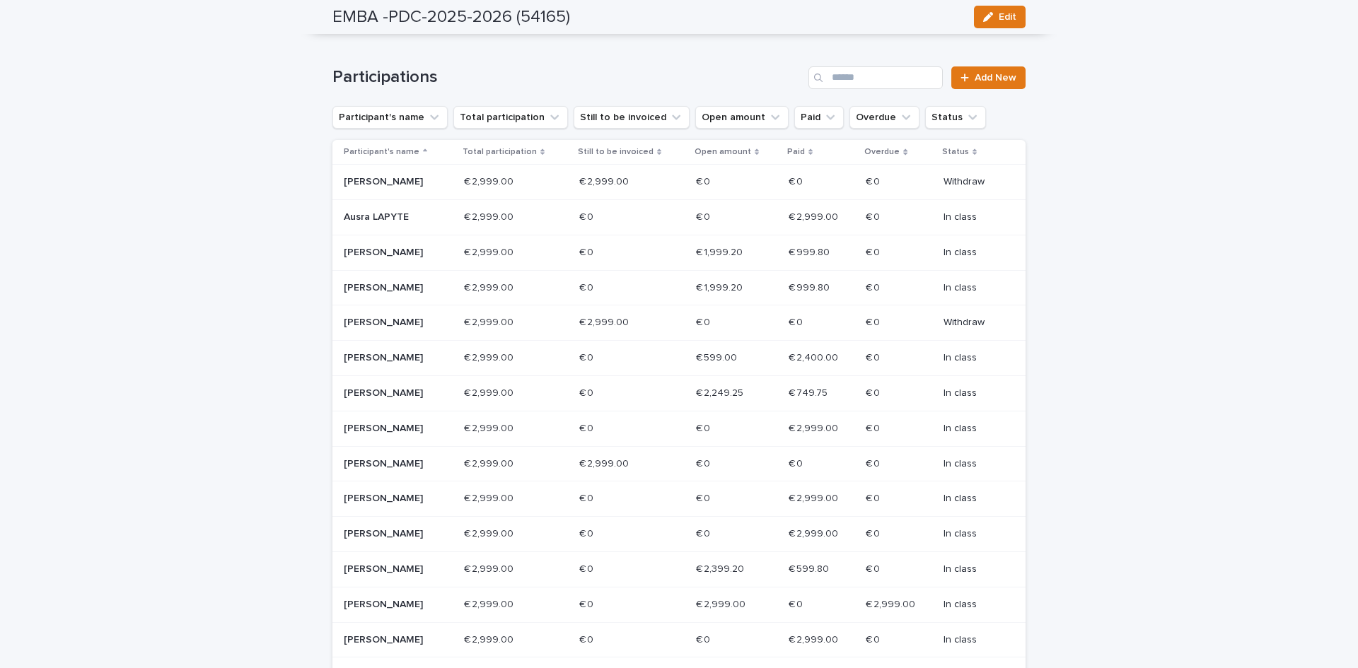
click at [390, 400] on p "Frederic DESTREBECQ" at bounding box center [394, 394] width 101 height 12
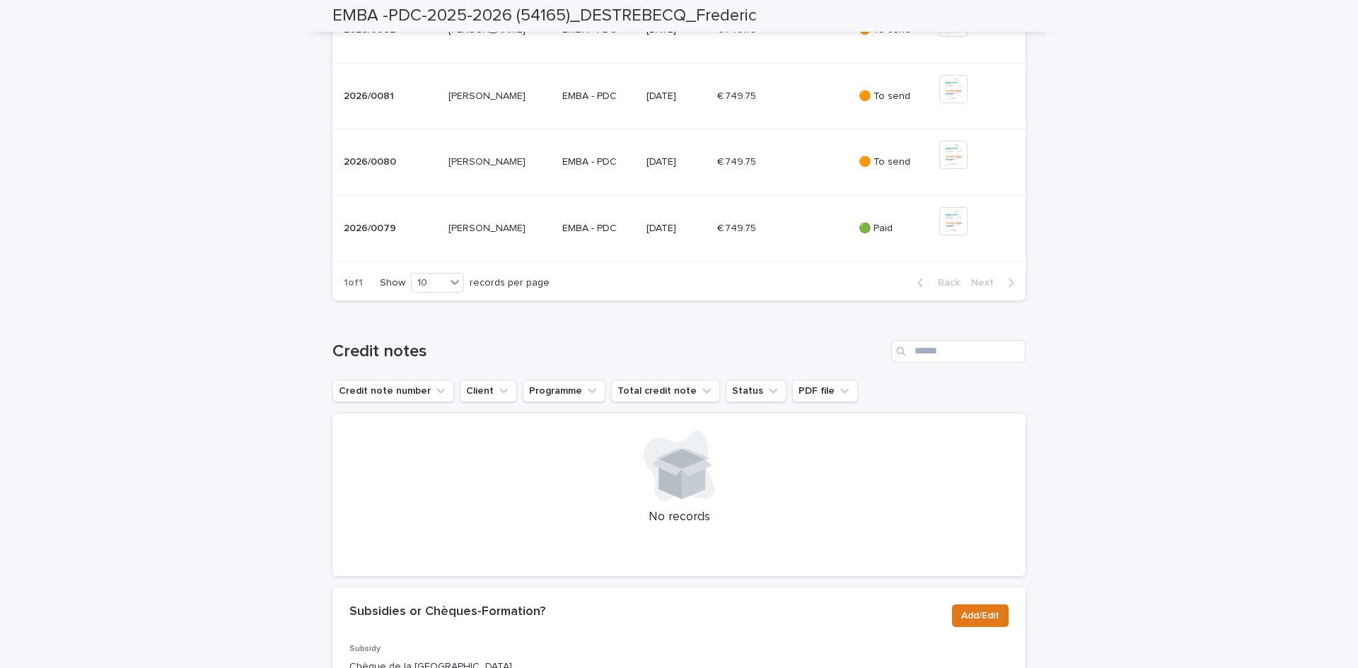
scroll to position [619, 0]
